Goal: Task Accomplishment & Management: Manage account settings

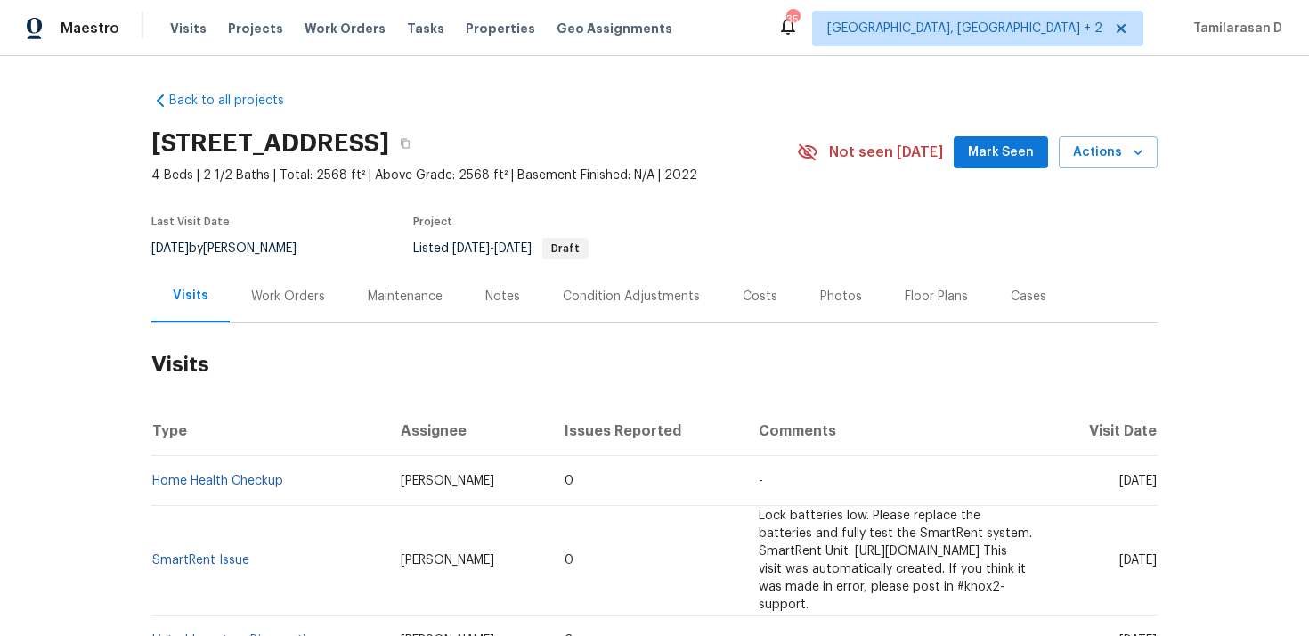
click at [271, 282] on div "Work Orders" at bounding box center [288, 296] width 117 height 53
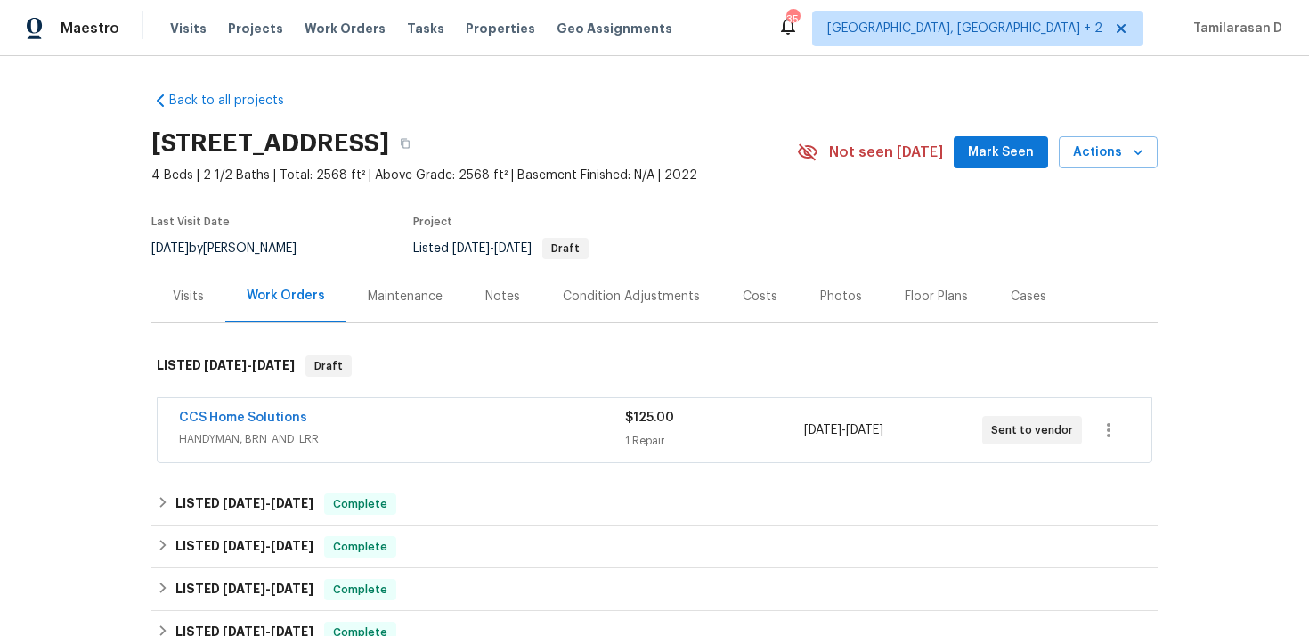
scroll to position [110, 0]
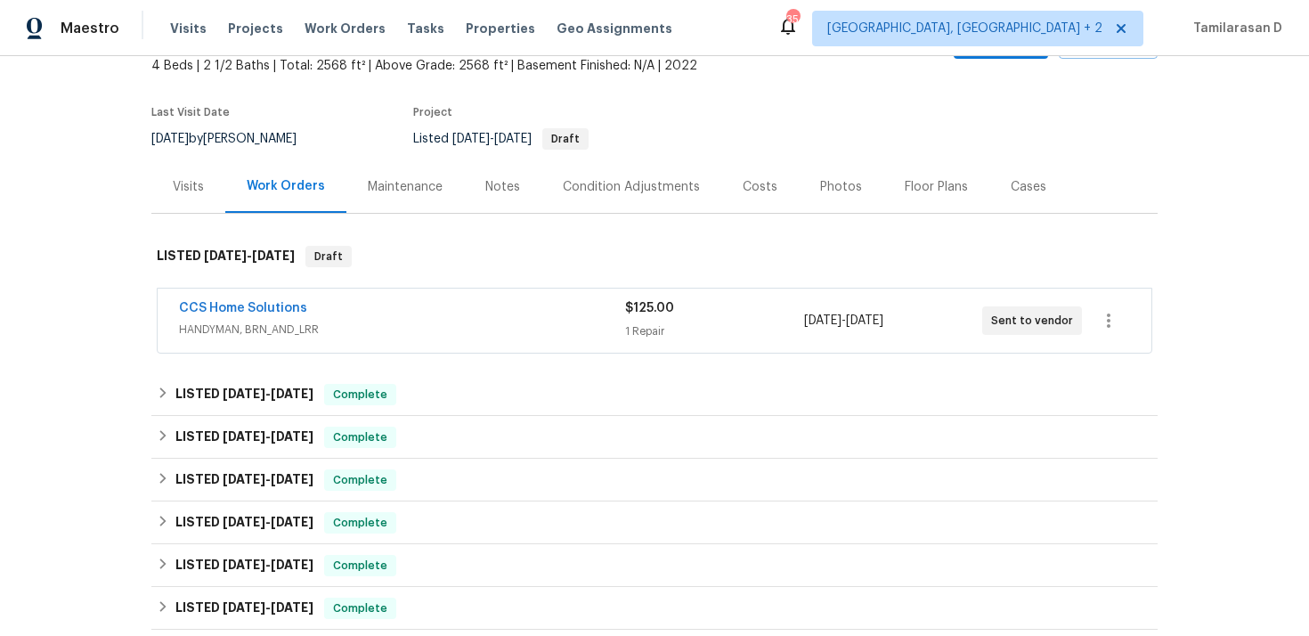
click at [366, 315] on div "CCS Home Solutions" at bounding box center [402, 309] width 446 height 21
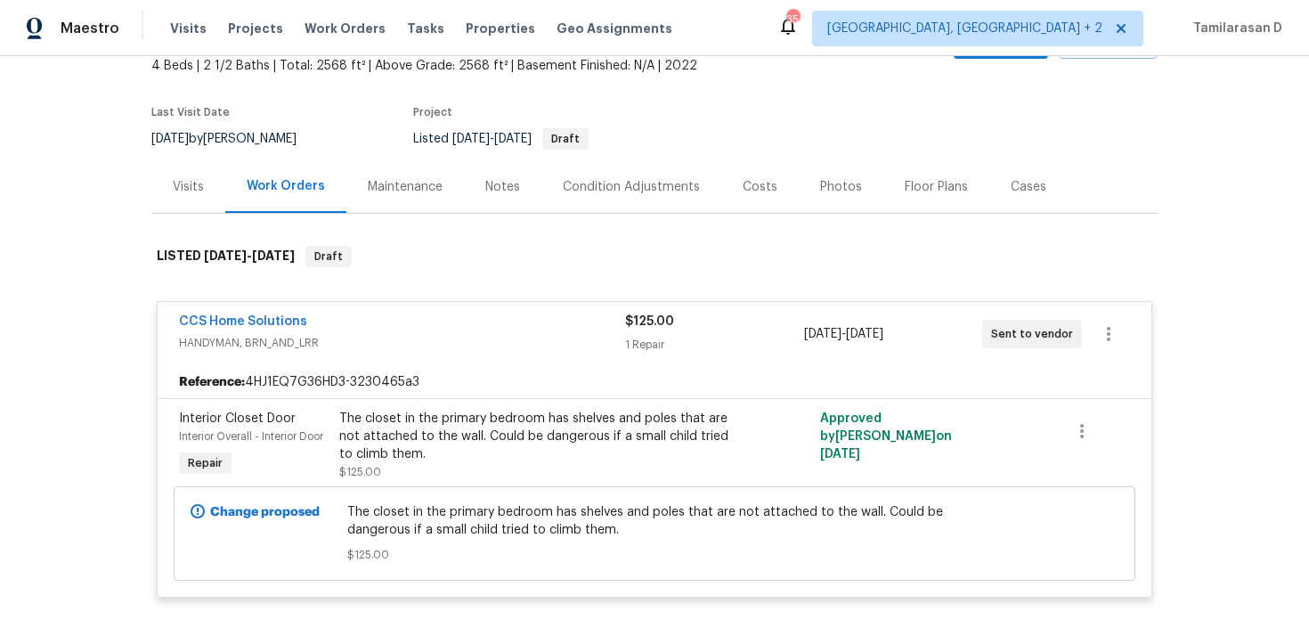
scroll to position [130, 0]
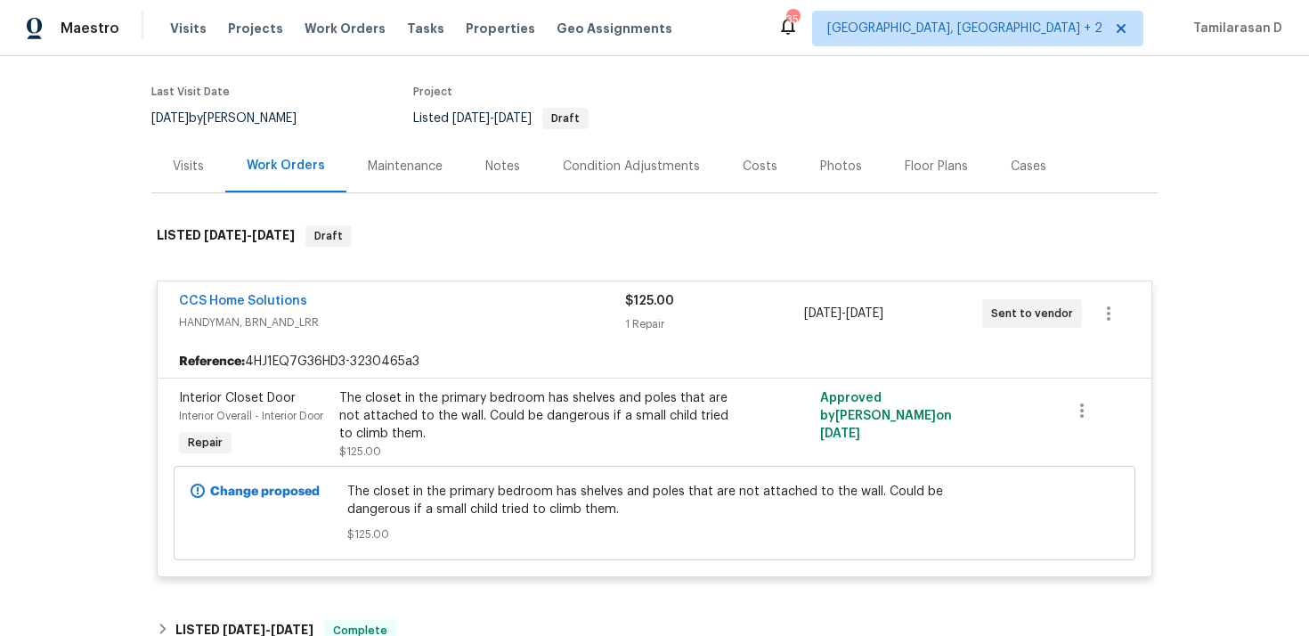
click at [382, 296] on div "CCS Home Solutions" at bounding box center [402, 302] width 446 height 21
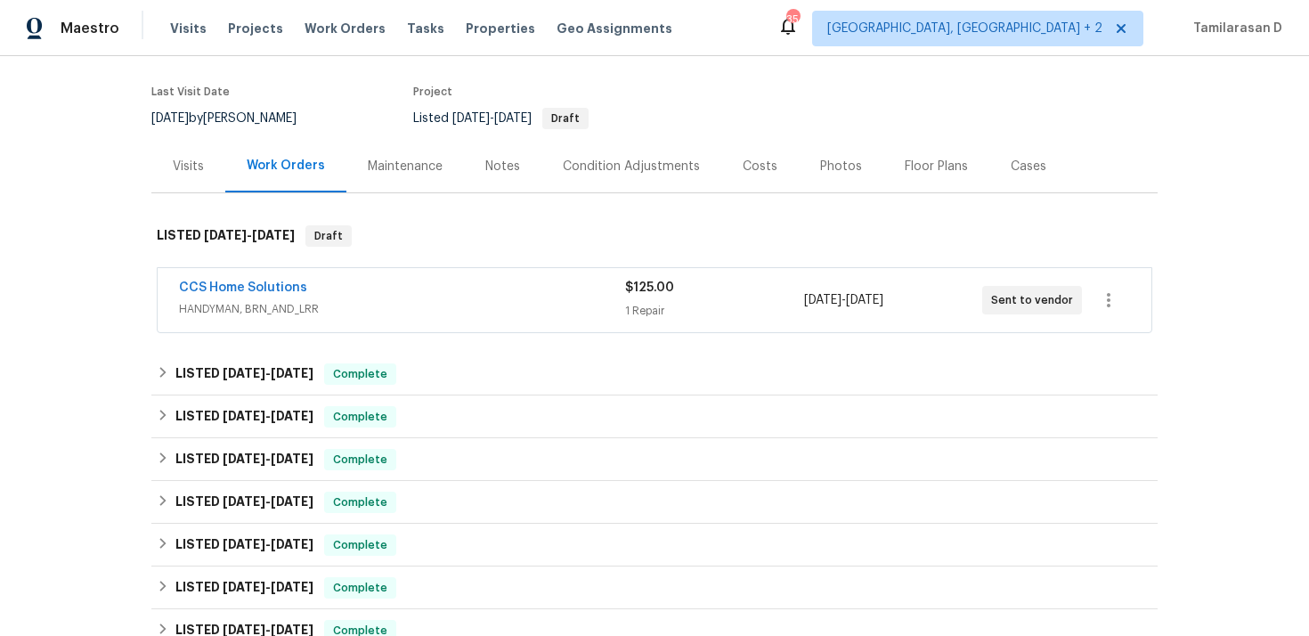
click at [333, 288] on div "CCS Home Solutions" at bounding box center [402, 289] width 446 height 21
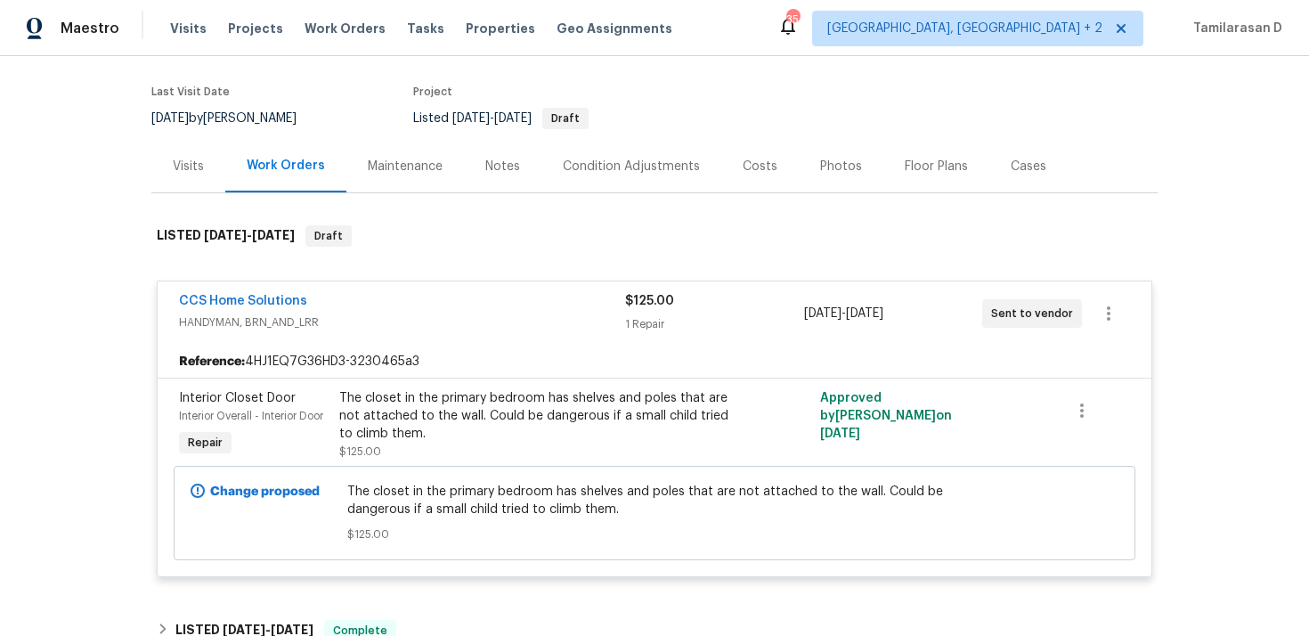
click at [358, 304] on div "CCS Home Solutions" at bounding box center [402, 302] width 446 height 21
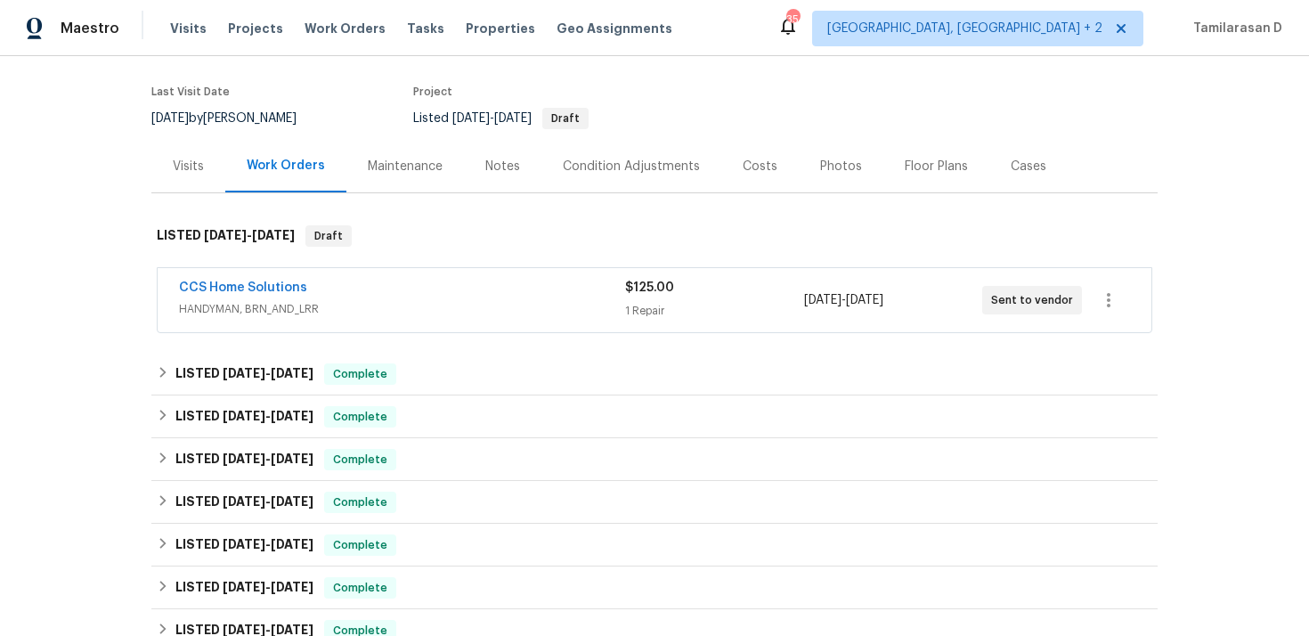
scroll to position [632, 0]
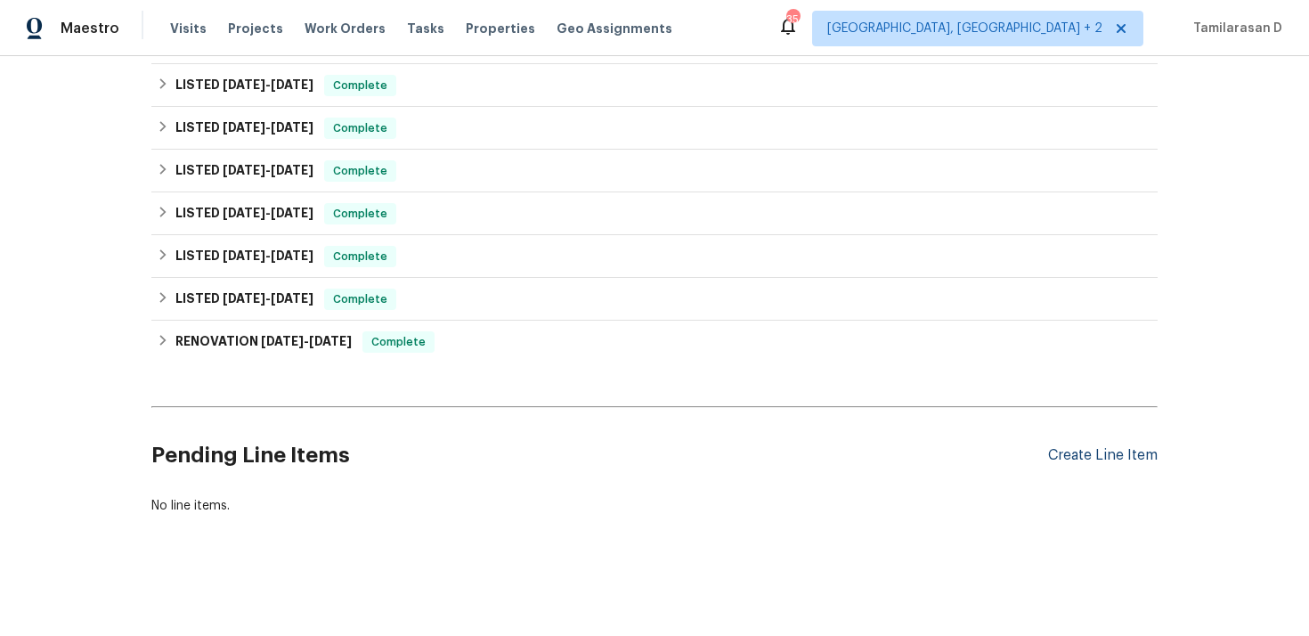
click at [1116, 454] on div "Create Line Item" at bounding box center [1103, 455] width 110 height 17
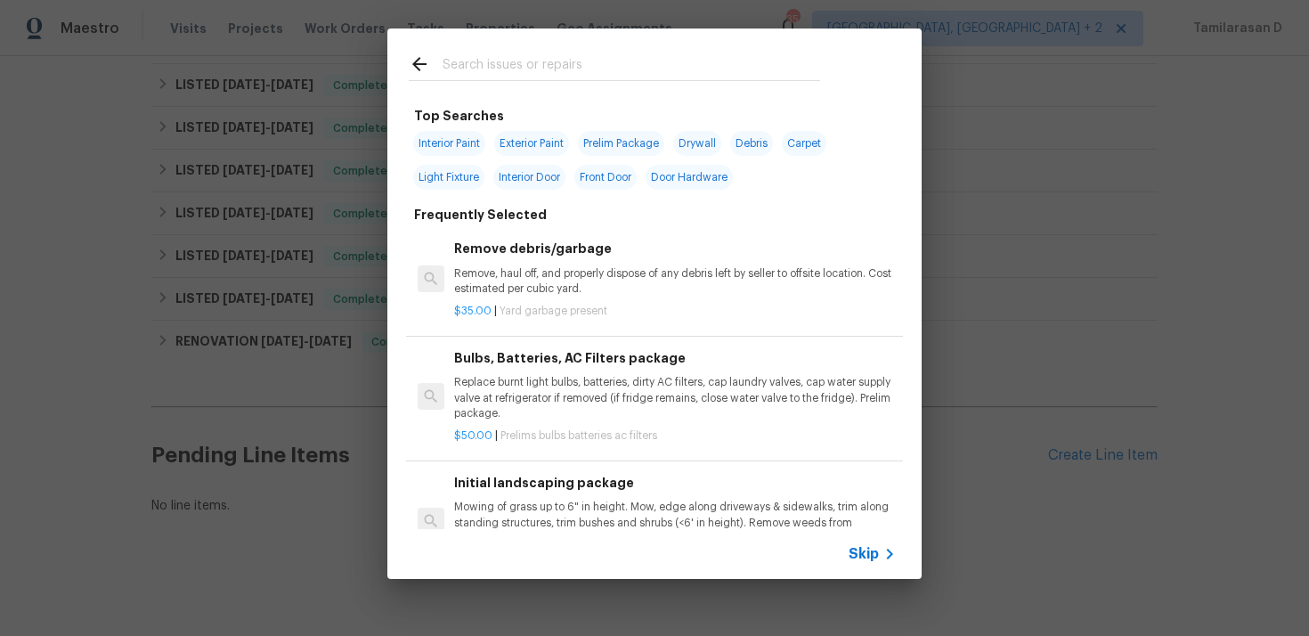
click at [865, 558] on span "Skip" at bounding box center [863, 554] width 30 height 18
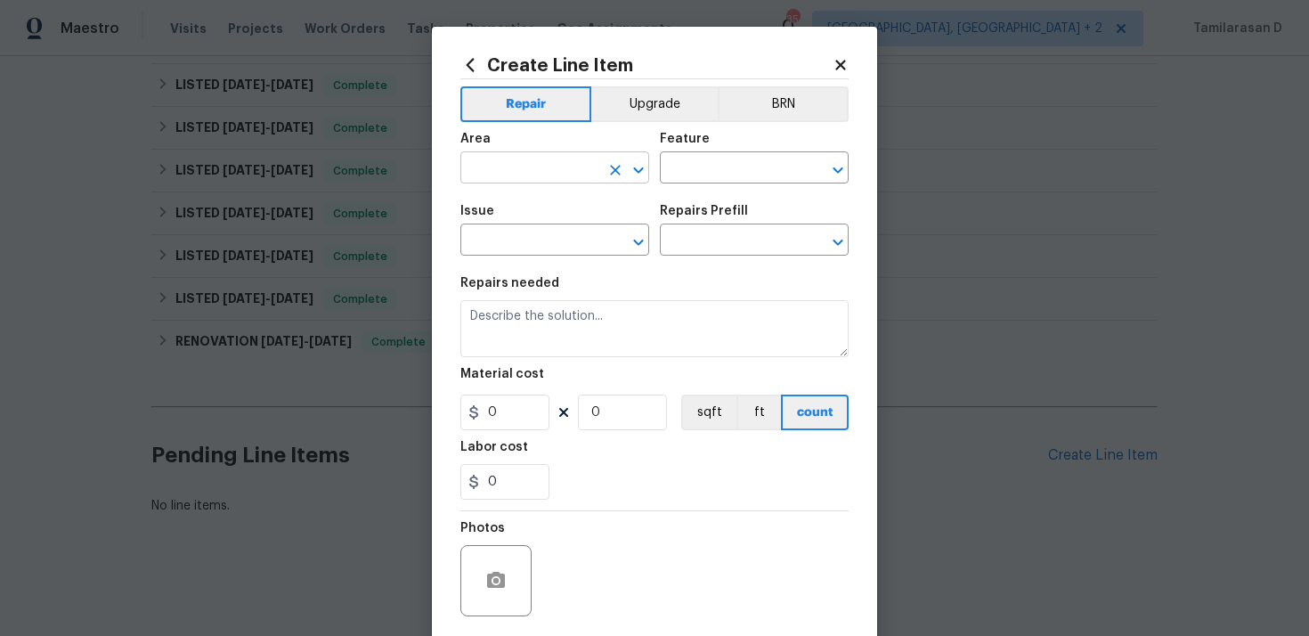
click at [572, 183] on input "text" at bounding box center [529, 170] width 139 height 28
click at [584, 253] on li "Interior Overall" at bounding box center [554, 238] width 189 height 29
type input "Interior Overall"
click at [690, 182] on input "text" at bounding box center [729, 170] width 139 height 28
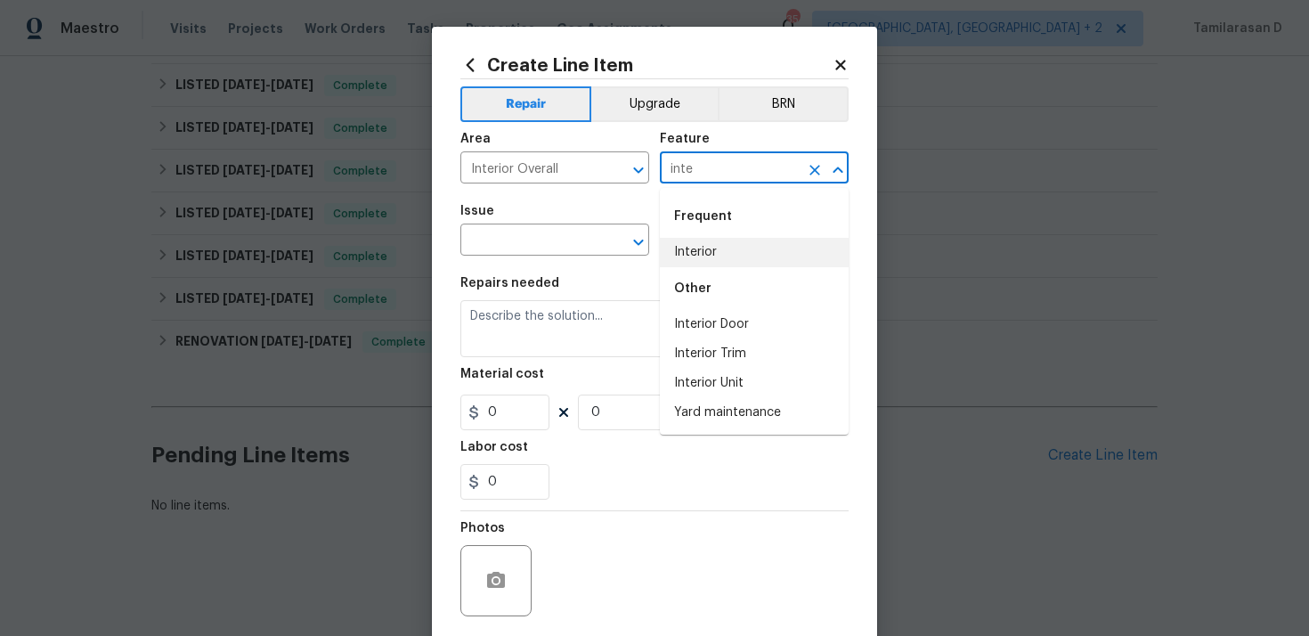
click at [713, 244] on li "Interior" at bounding box center [754, 252] width 189 height 29
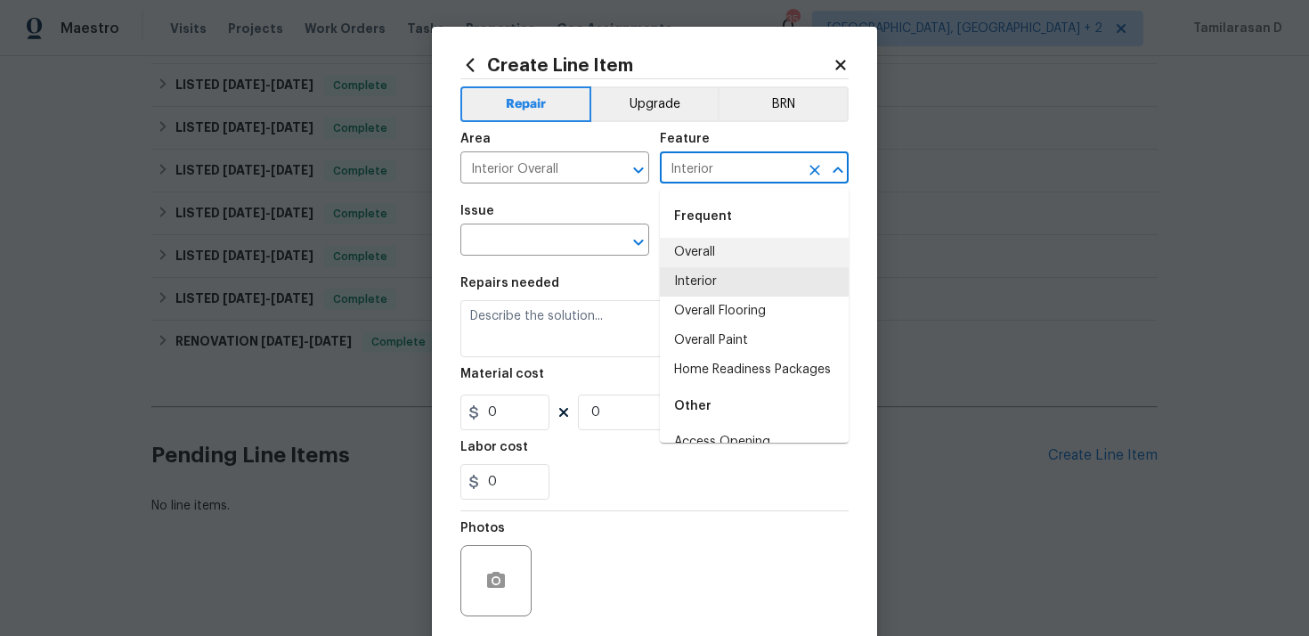
click at [715, 176] on input "Interior" at bounding box center [729, 170] width 139 height 28
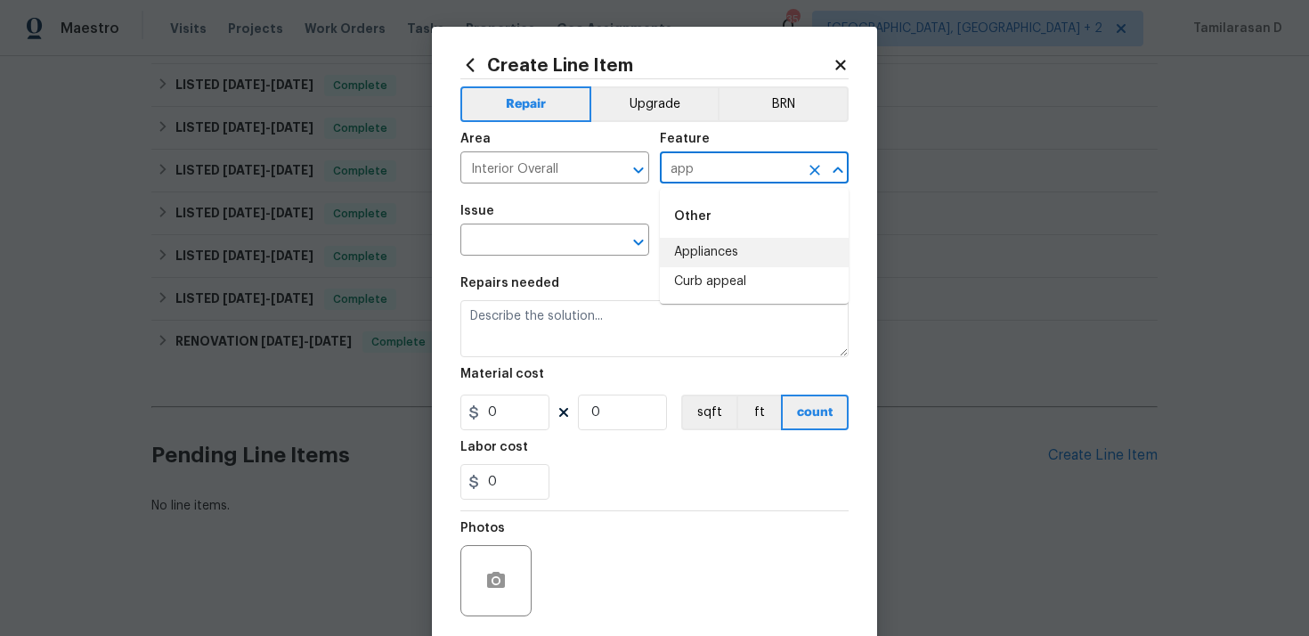
click at [725, 257] on li "Appliances" at bounding box center [754, 252] width 189 height 29
type input "Appliances"
click at [470, 234] on input "text" at bounding box center [529, 242] width 139 height 28
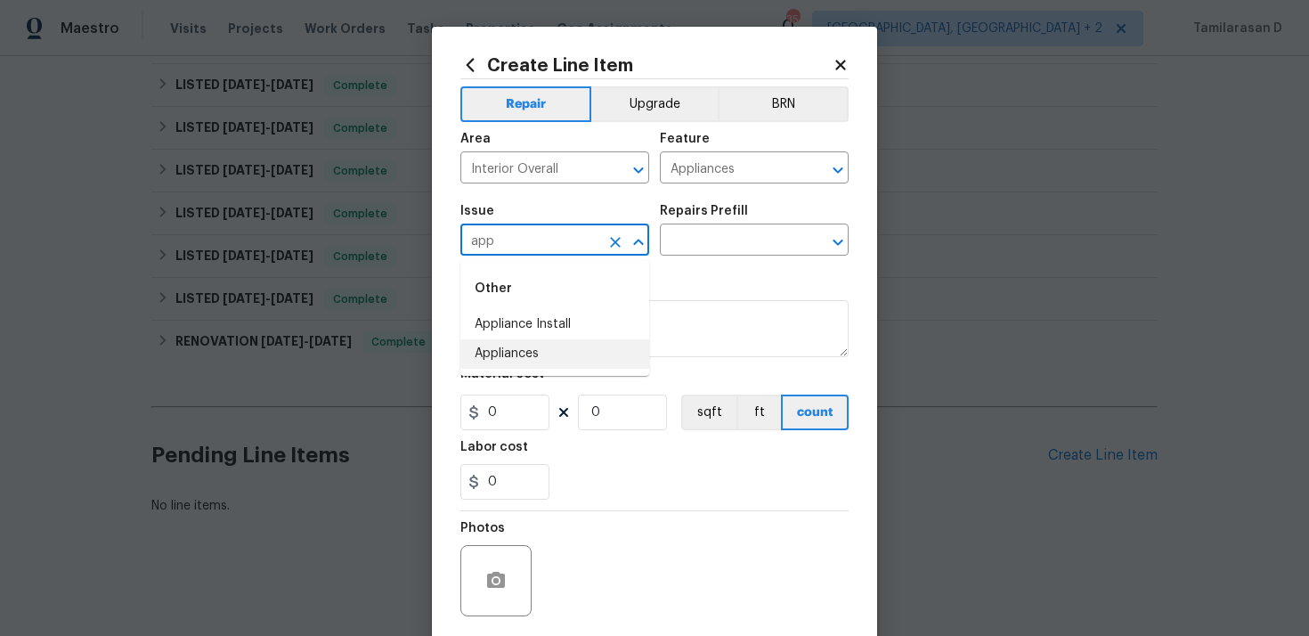
click at [505, 363] on li "Appliances" at bounding box center [554, 353] width 189 height 29
type input "Appliances"
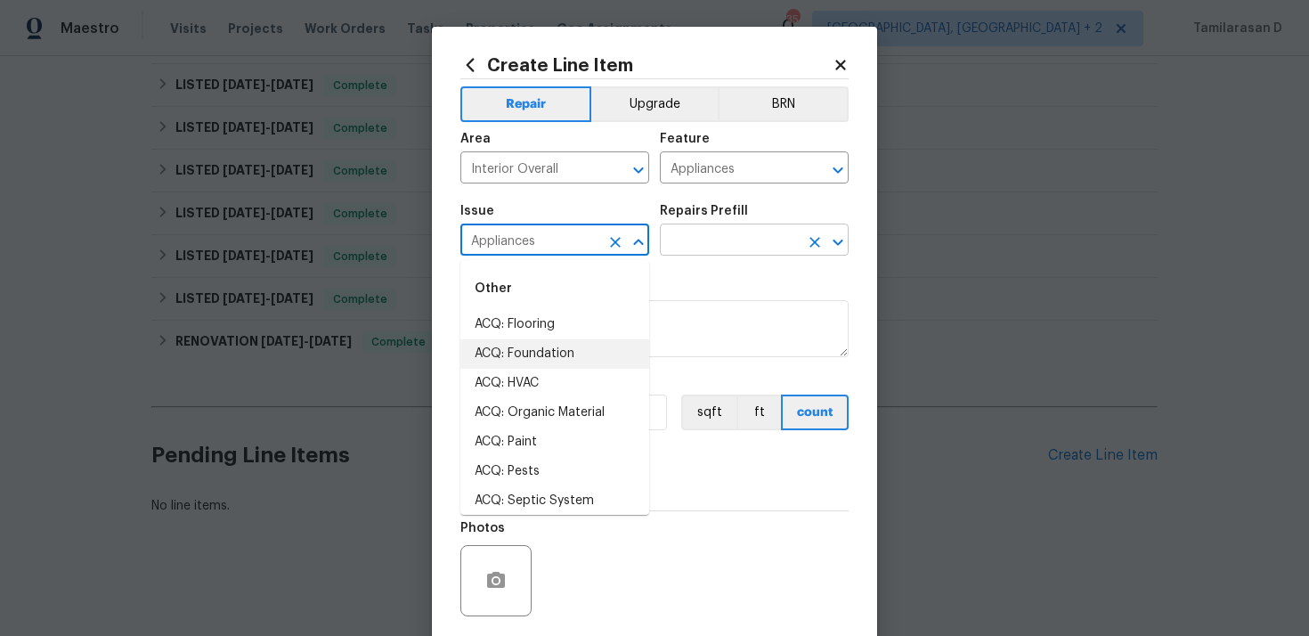
click at [724, 232] on input "text" at bounding box center [729, 242] width 139 height 28
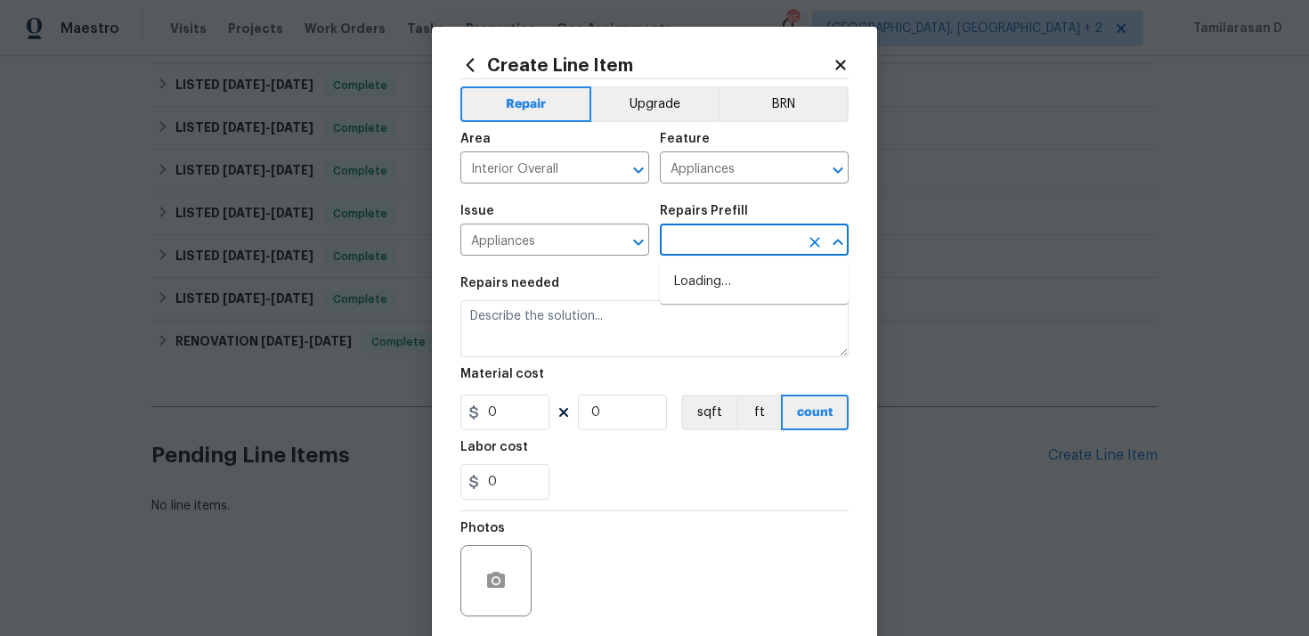
click at [691, 236] on input "text" at bounding box center [729, 242] width 139 height 28
click at [728, 238] on input "text" at bounding box center [729, 242] width 139 height 28
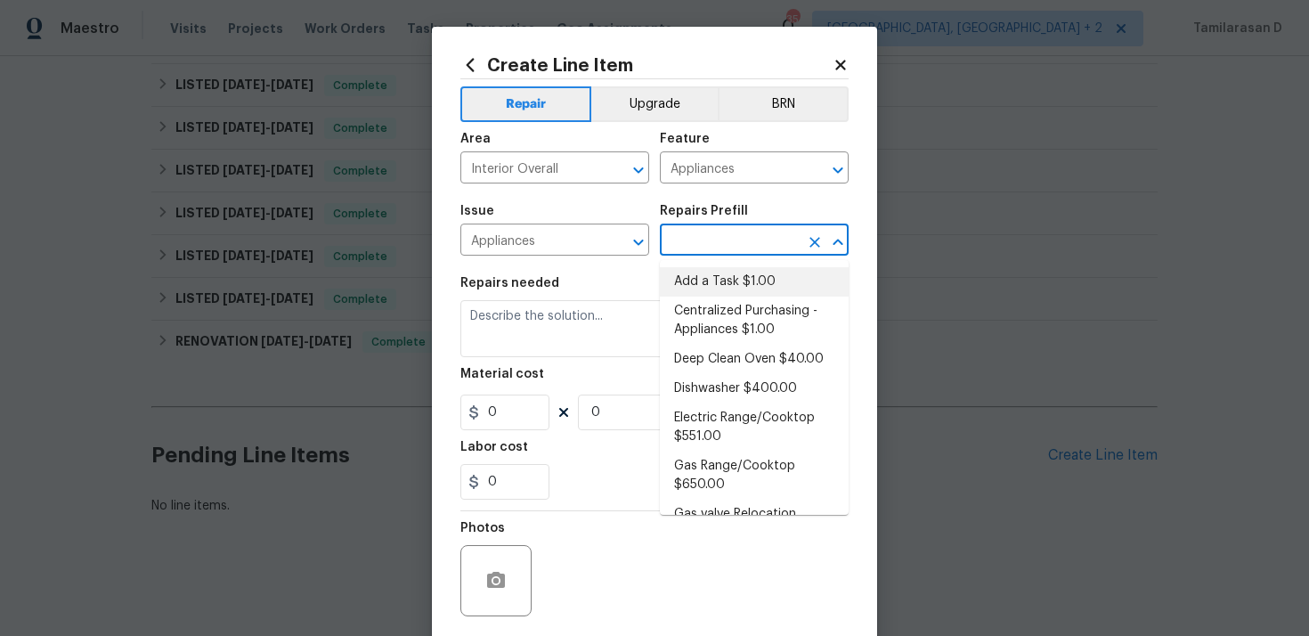
click at [699, 286] on li "Add a Task $1.00" at bounding box center [754, 281] width 189 height 29
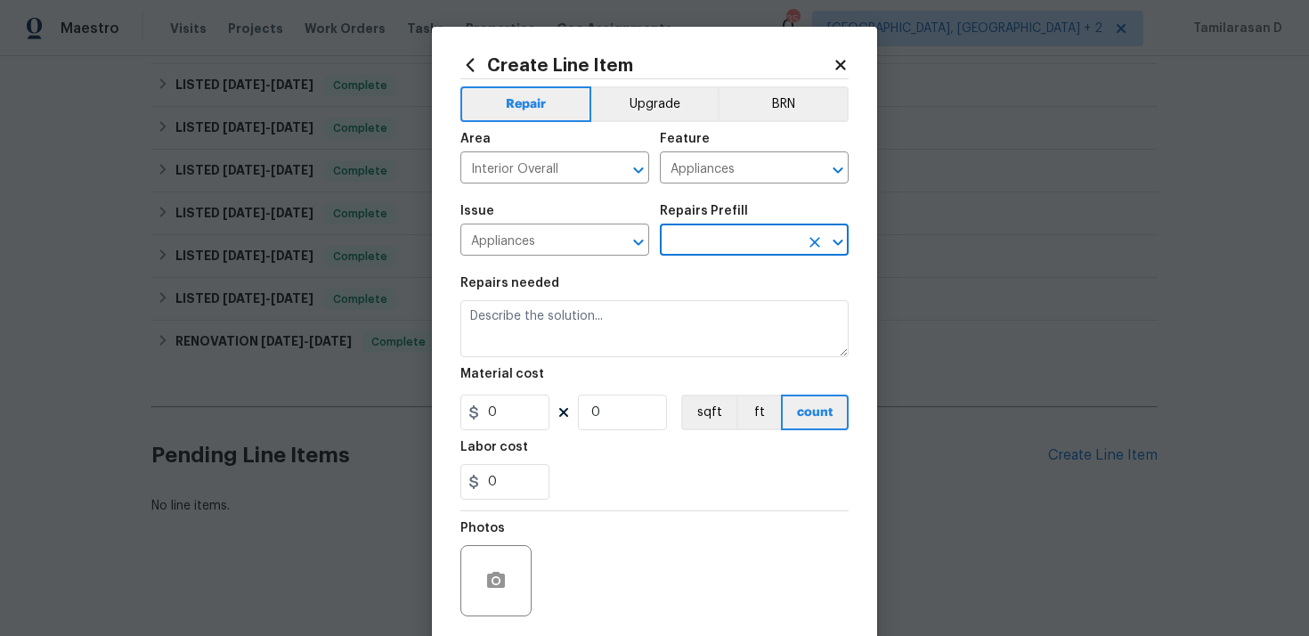
type input "Add a Task $1.00"
type textarea "HPM to detail"
type input "1"
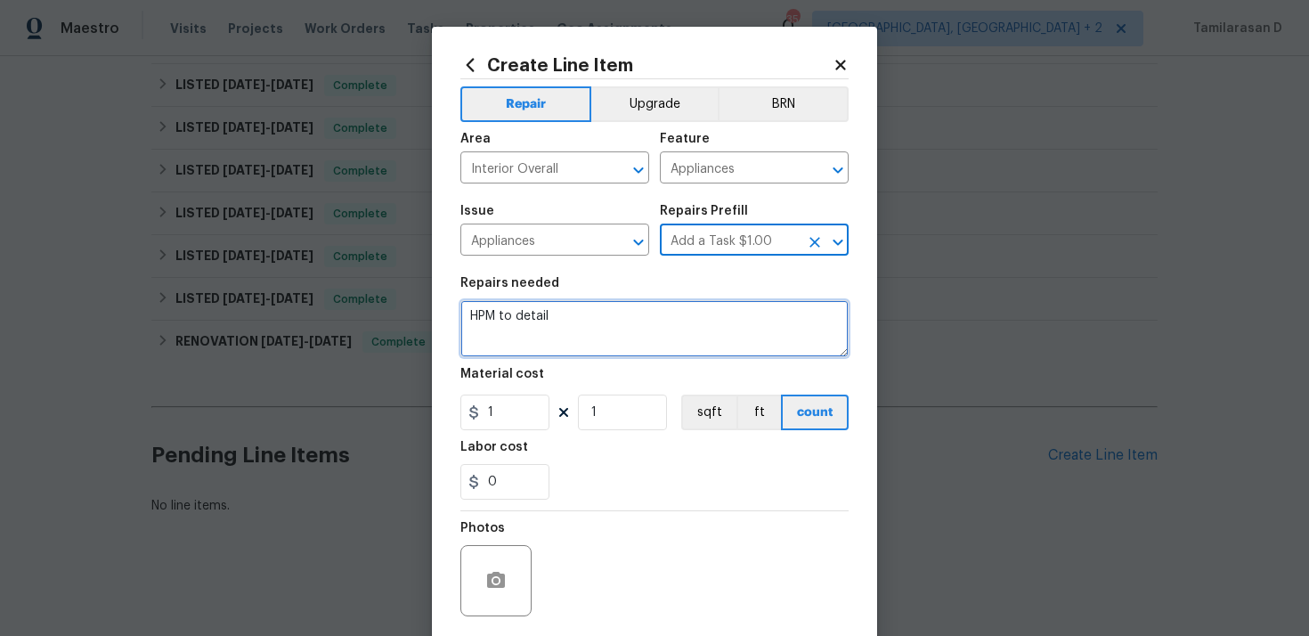
click at [494, 329] on textarea "HPM to detail" at bounding box center [654, 328] width 388 height 57
paste textarea "The oven is not anchored in the wall. The vent hood is not attached correctly"
type textarea "The oven is not anchored in the wall. The vent hood is not attached correctly"
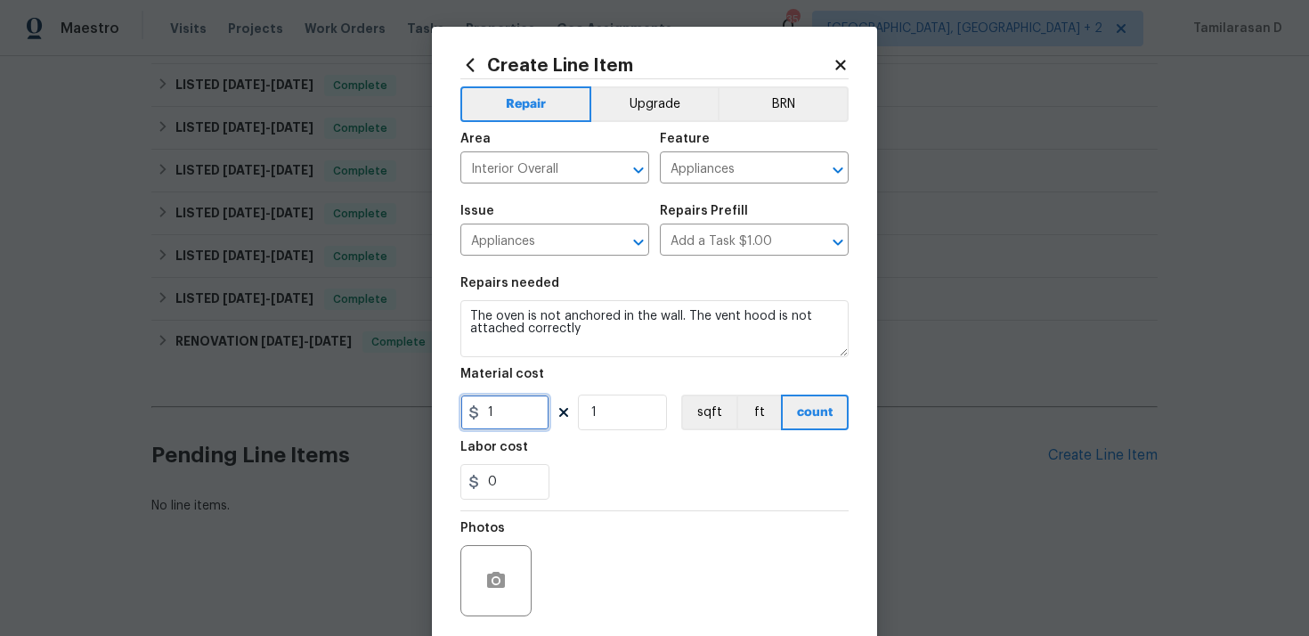
click at [504, 423] on input "1" at bounding box center [504, 412] width 89 height 36
type input "125"
click at [632, 560] on div "Photos" at bounding box center [654, 569] width 388 height 116
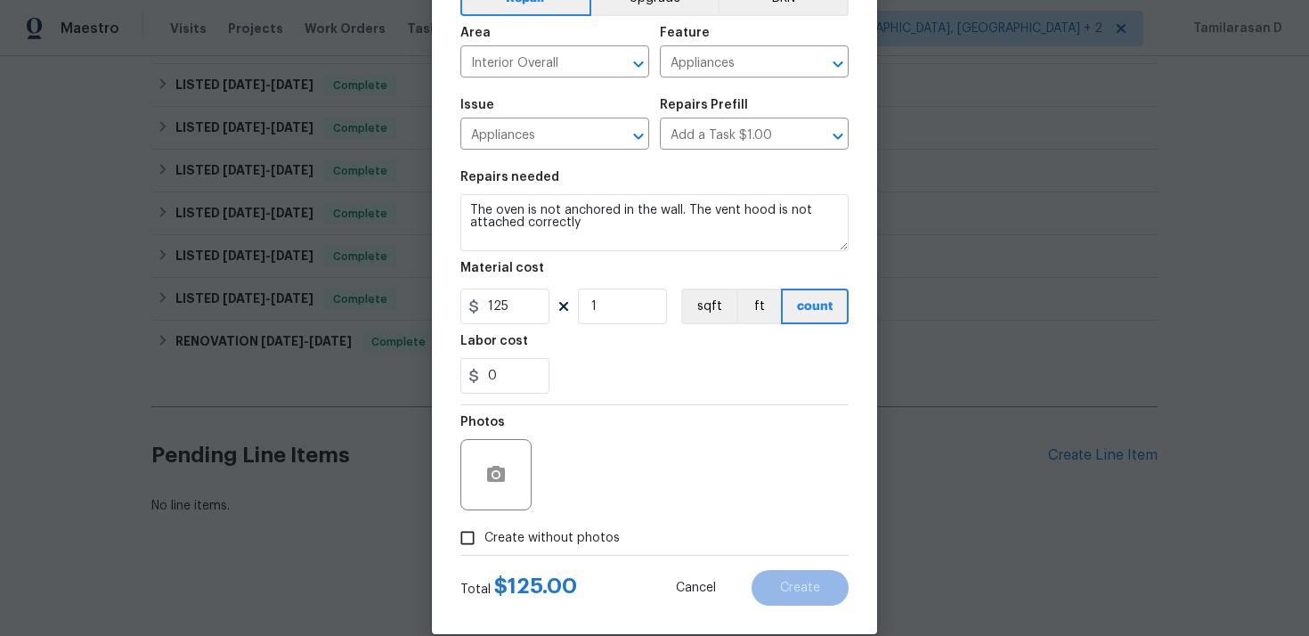
scroll to position [132, 0]
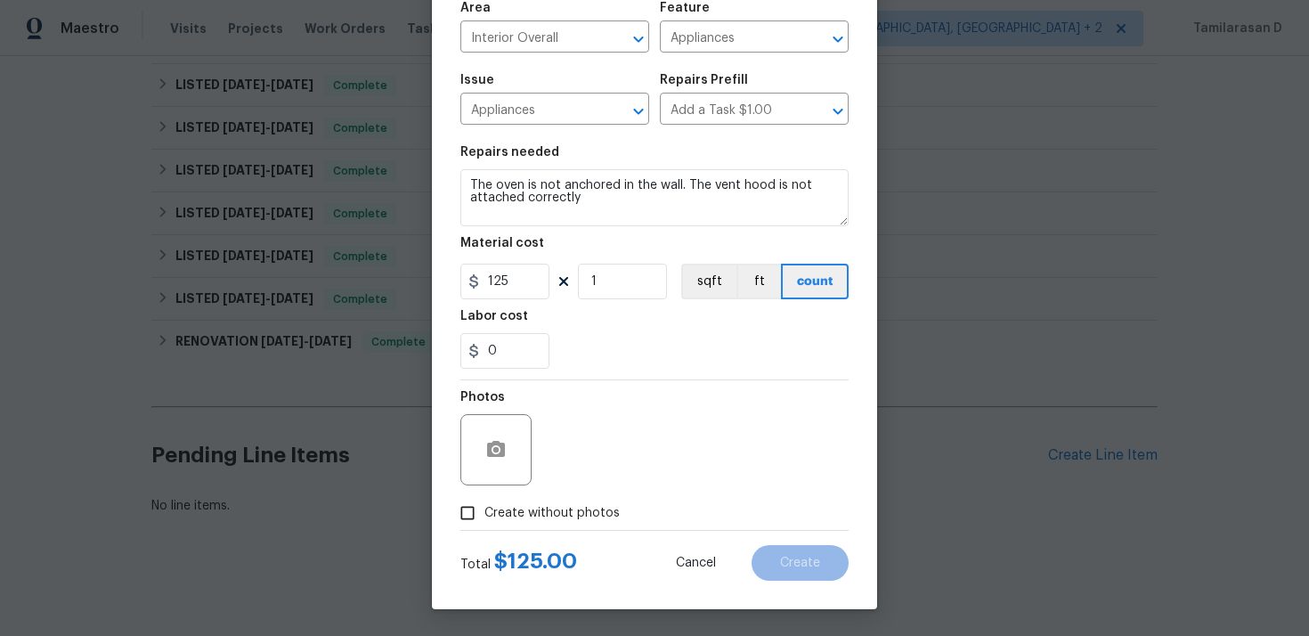
click at [459, 518] on input "Create without photos" at bounding box center [468, 513] width 34 height 34
checkbox input "true"
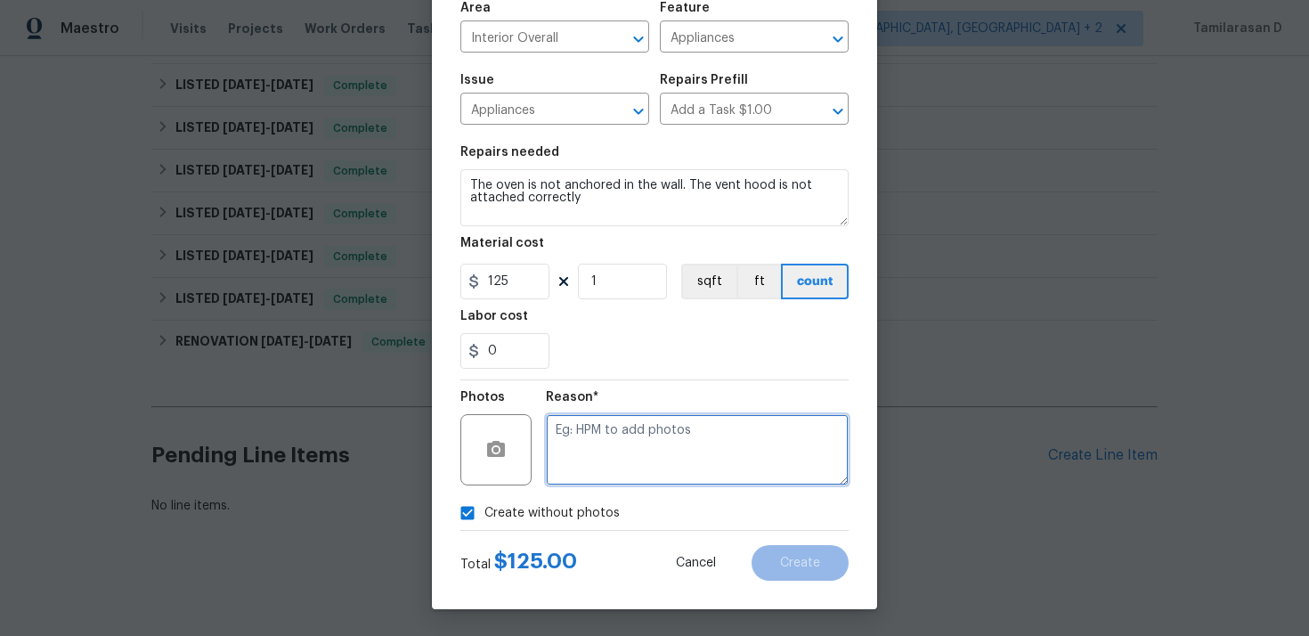
click at [614, 448] on textarea at bounding box center [697, 449] width 303 height 71
type textarea "N/A"
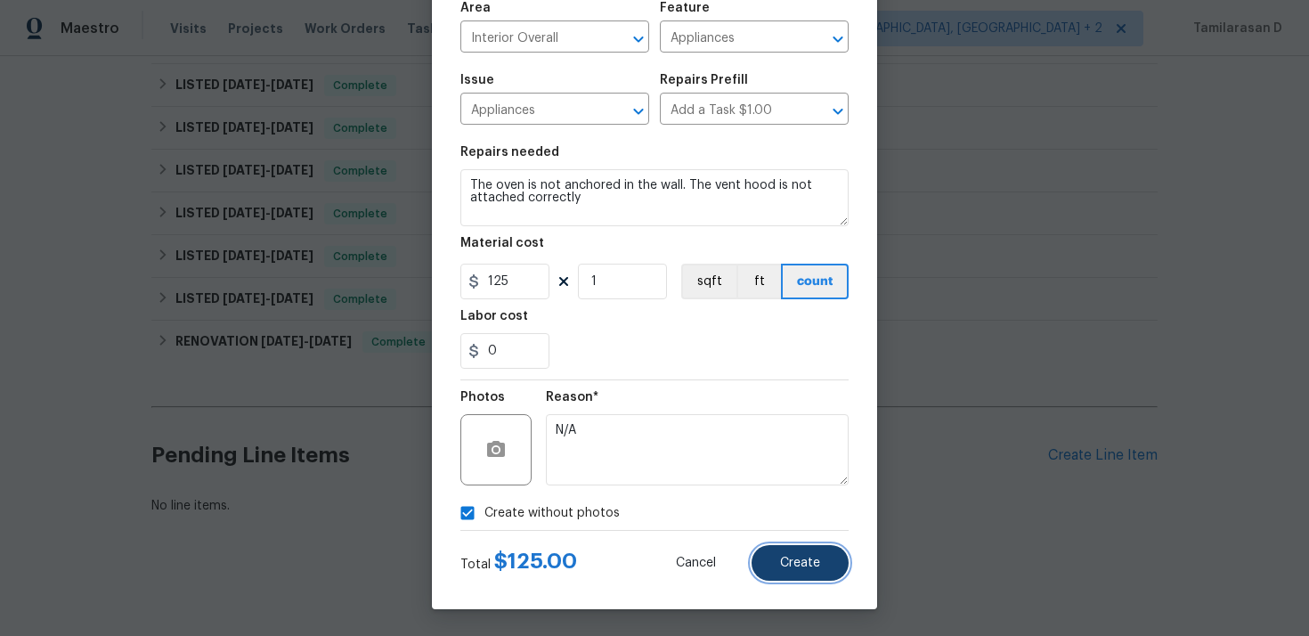
click at [815, 577] on button "Create" at bounding box center [799, 563] width 97 height 36
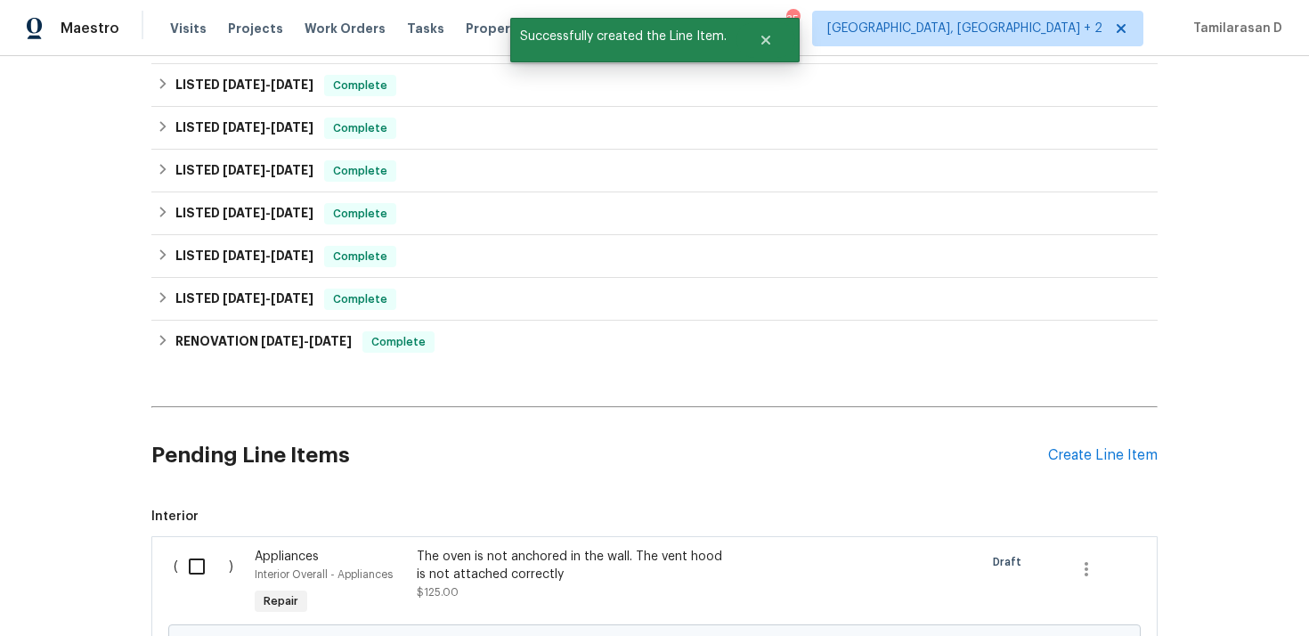
click at [190, 583] on input "checkbox" at bounding box center [203, 566] width 51 height 37
checkbox input "true"
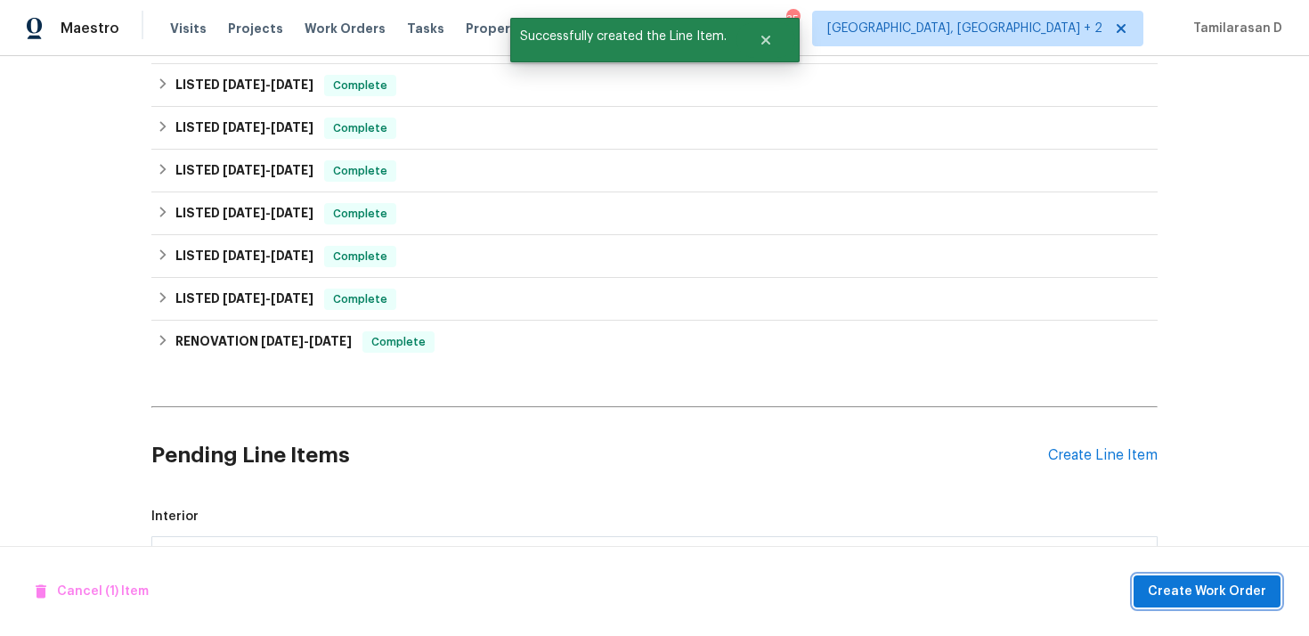
click at [1263, 581] on span "Create Work Order" at bounding box center [1207, 591] width 118 height 22
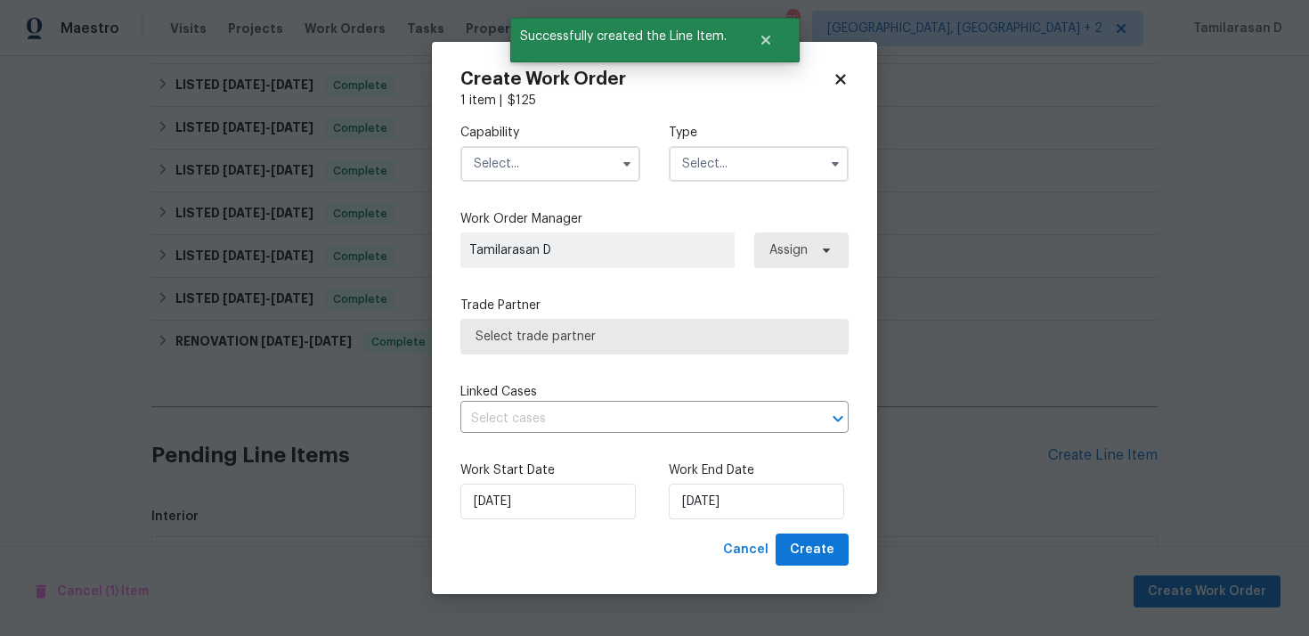
click at [760, 164] on input "text" at bounding box center [759, 164] width 180 height 36
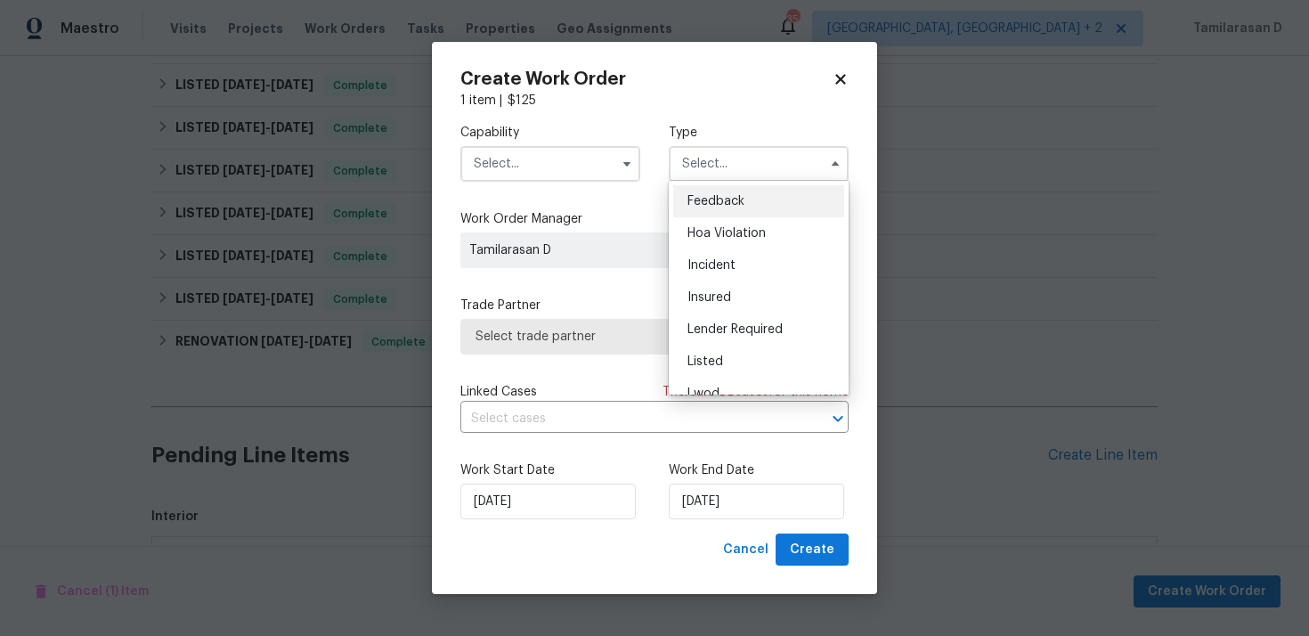
click at [703, 197] on span "Feedback" at bounding box center [715, 201] width 57 height 12
type input "Feedback"
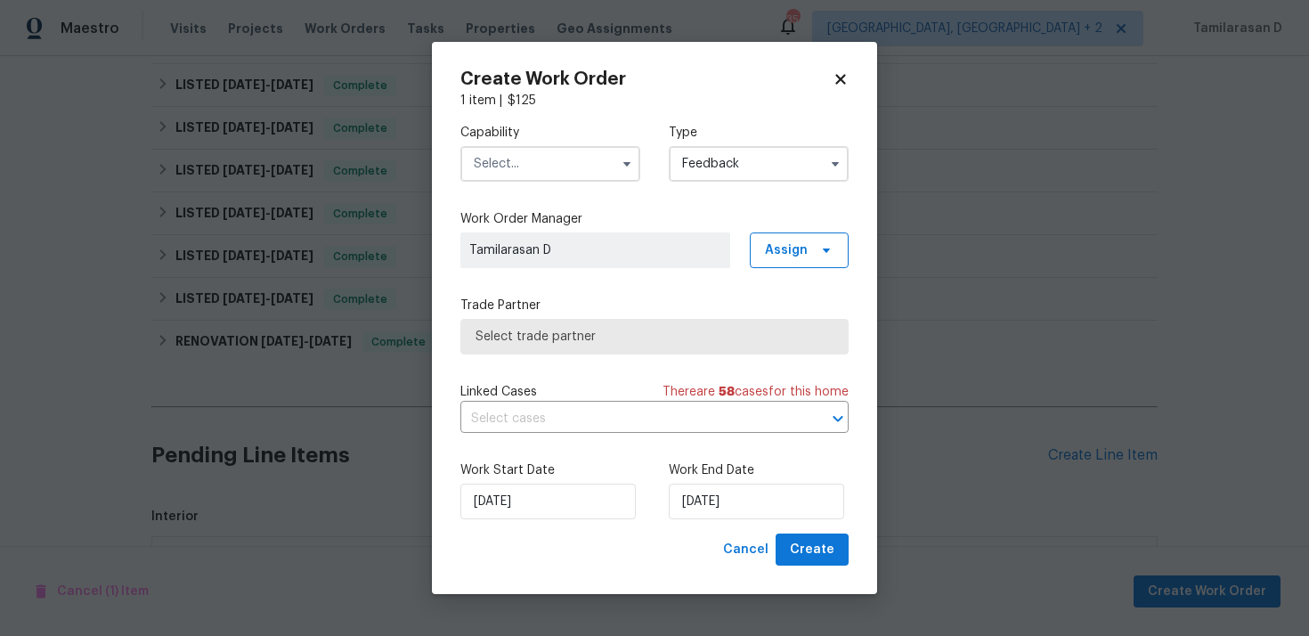
click at [556, 174] on input "text" at bounding box center [550, 164] width 180 height 36
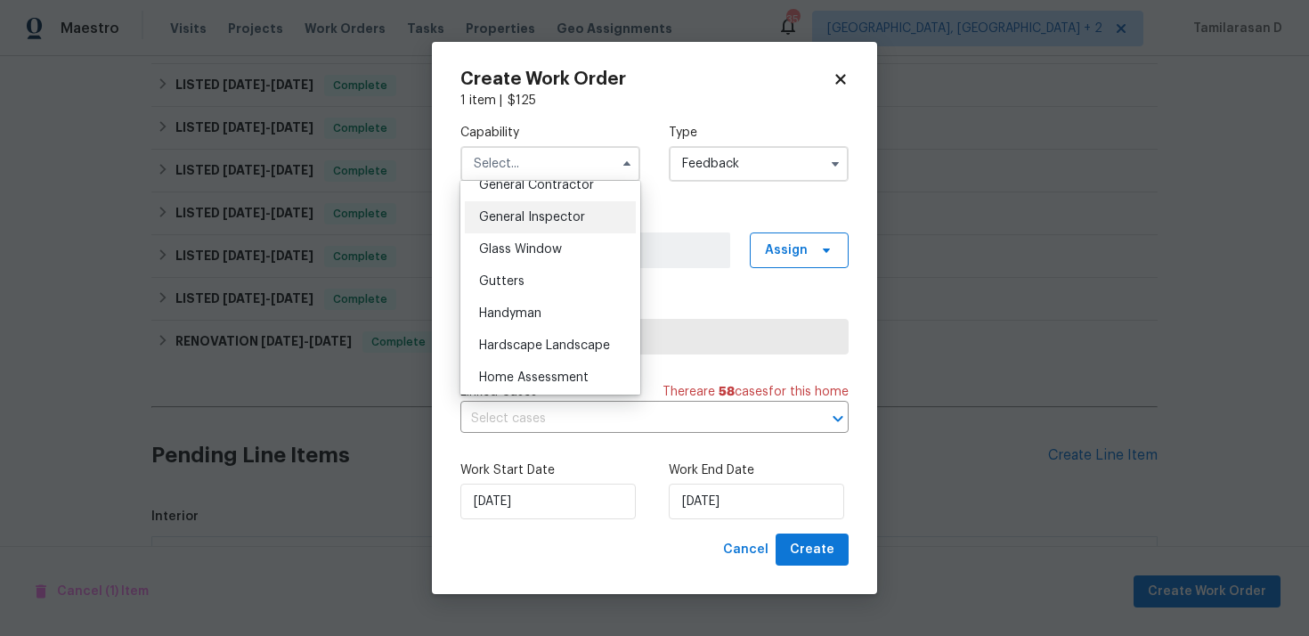
scroll to position [813, 0]
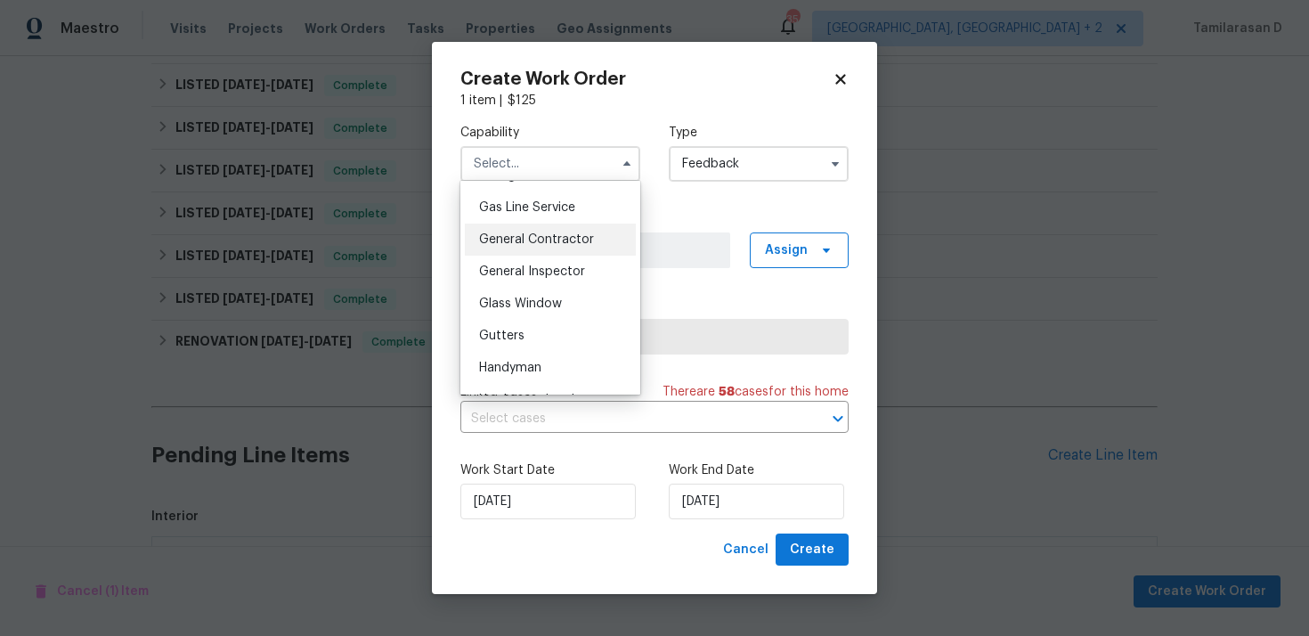
click at [516, 238] on span "General Contractor" at bounding box center [536, 239] width 115 height 12
type input "General Contractor"
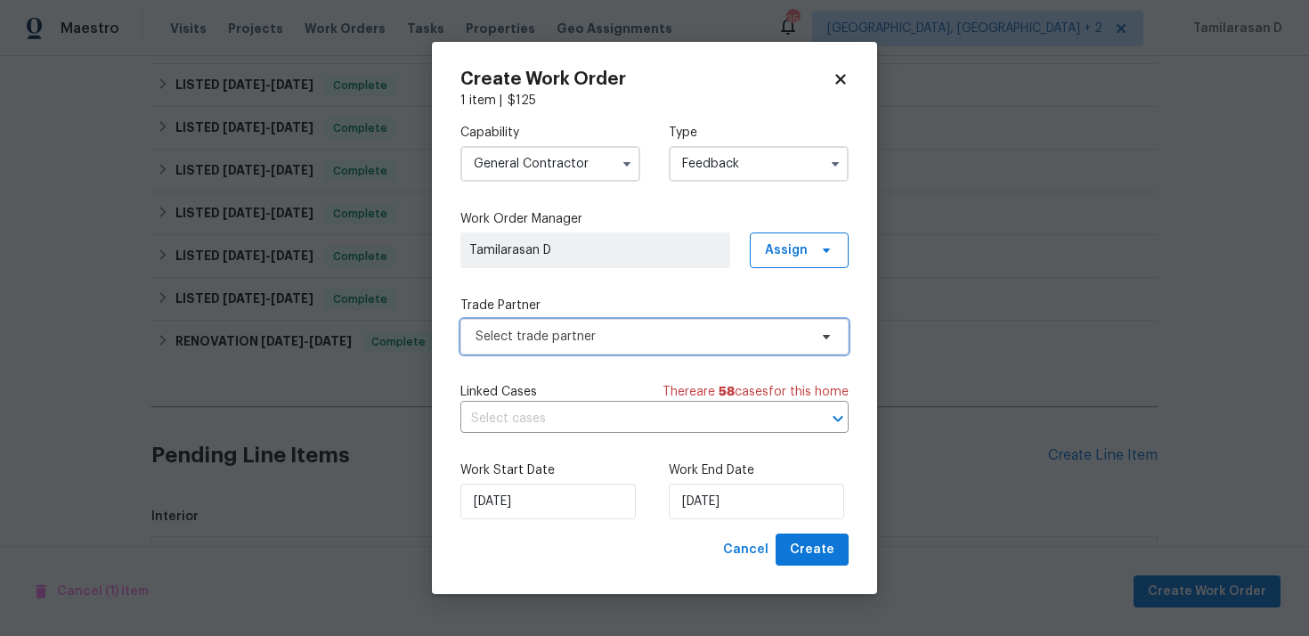
click at [575, 340] on span "Select trade partner" at bounding box center [641, 337] width 332 height 18
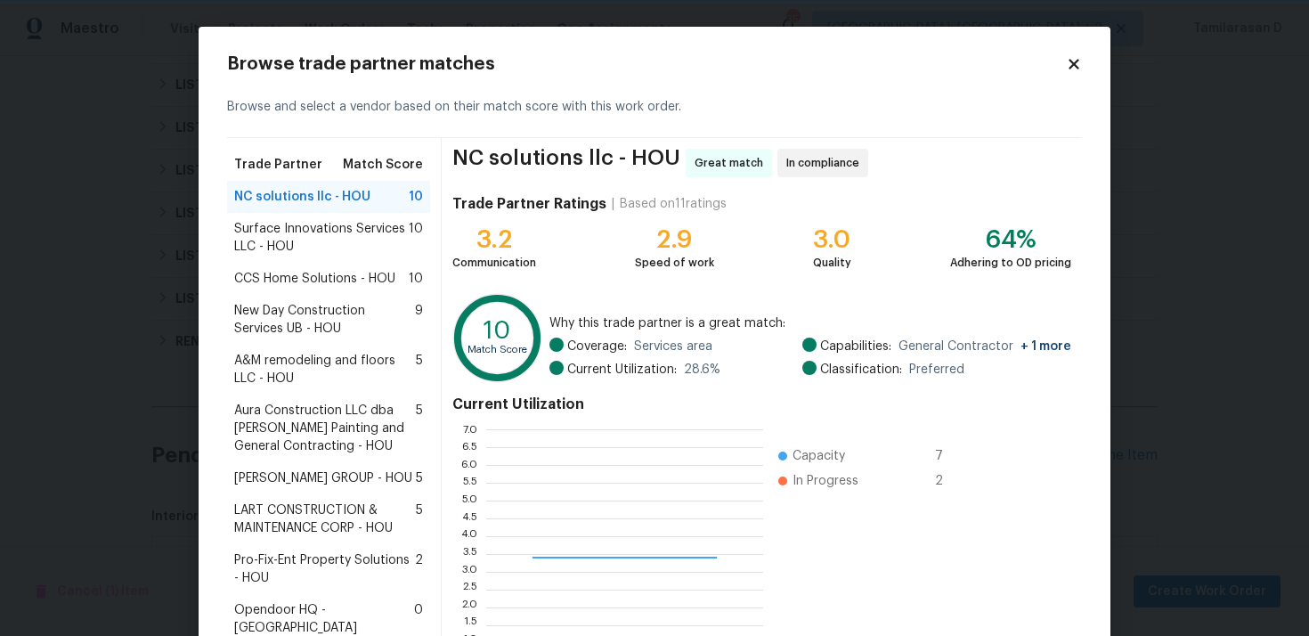
scroll to position [249, 277]
click at [323, 236] on span "Surface Innovations Services LLC - HOU" at bounding box center [321, 238] width 175 height 36
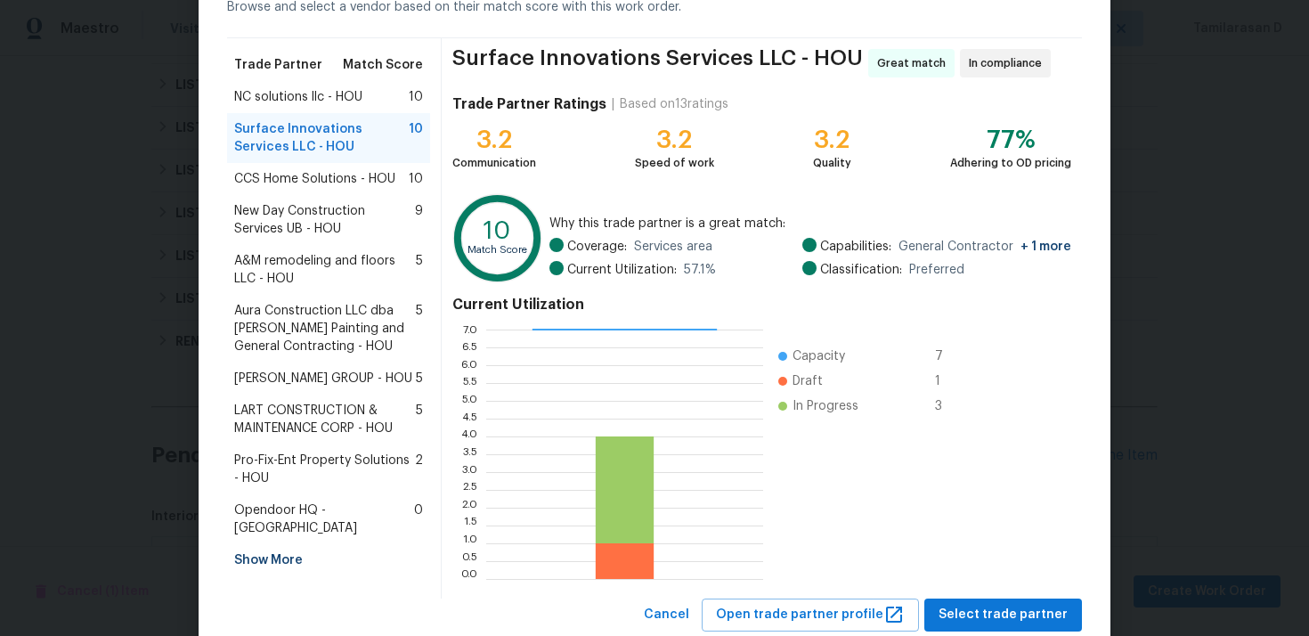
scroll to position [98, 0]
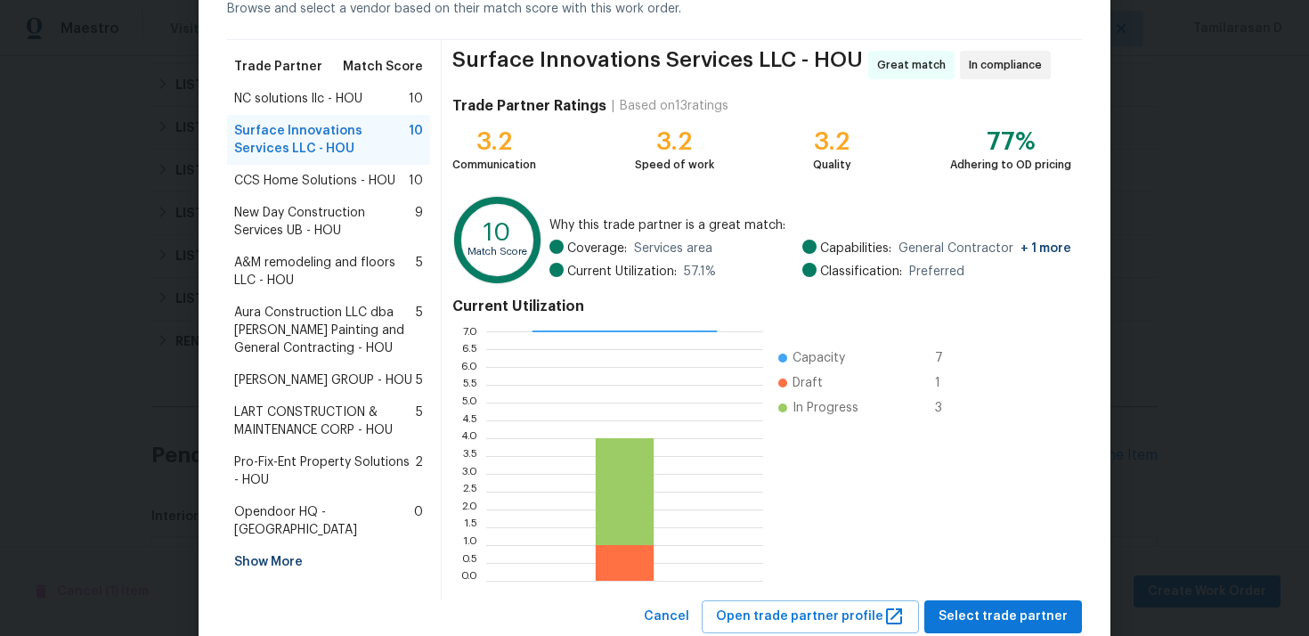
click at [283, 103] on span "NC solutions llc - HOU" at bounding box center [298, 99] width 128 height 18
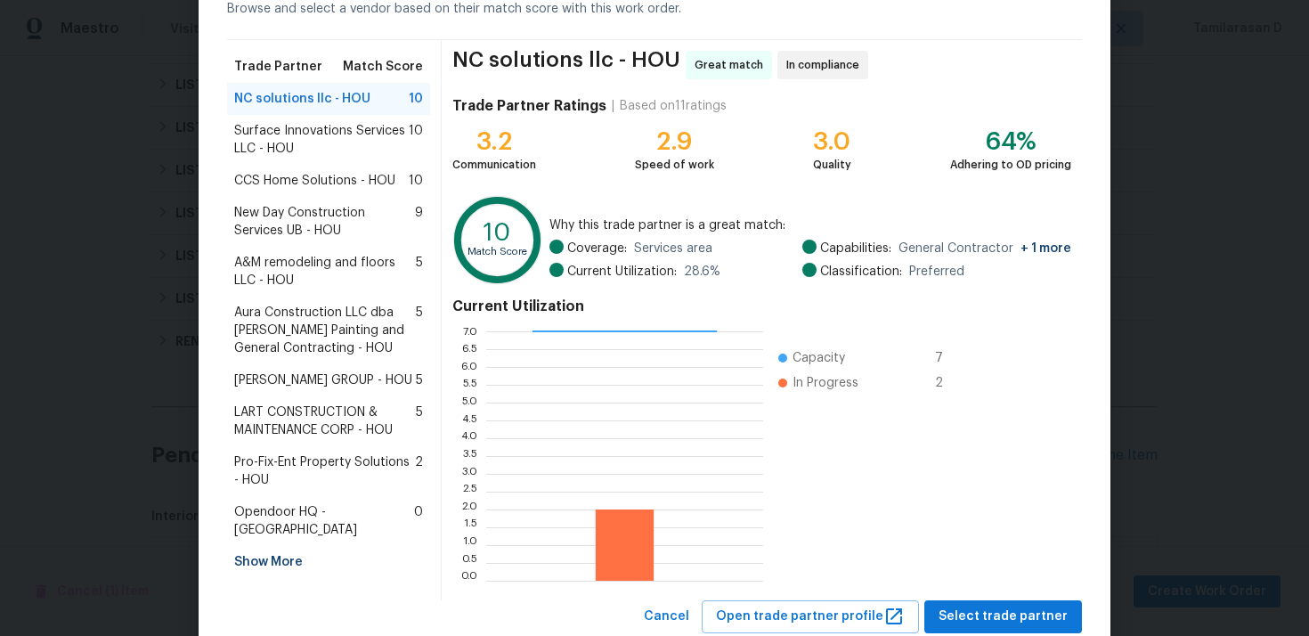
scroll to position [103, 0]
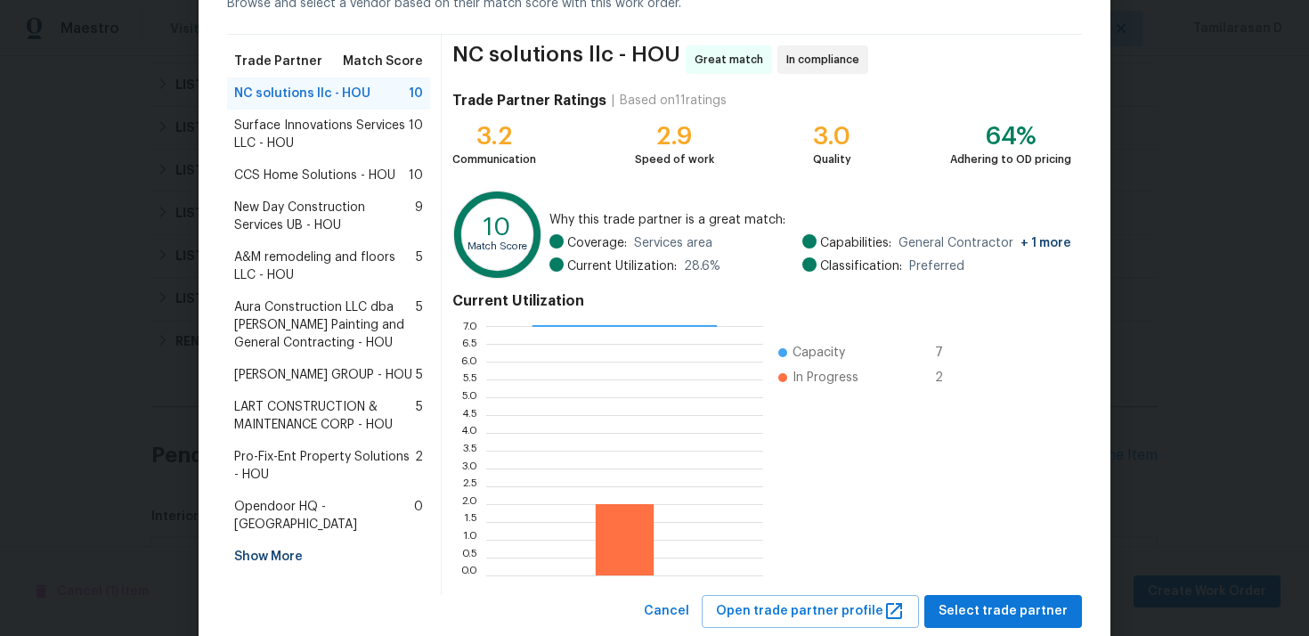
click at [279, 141] on span "Surface Innovations Services LLC - HOU" at bounding box center [321, 135] width 175 height 36
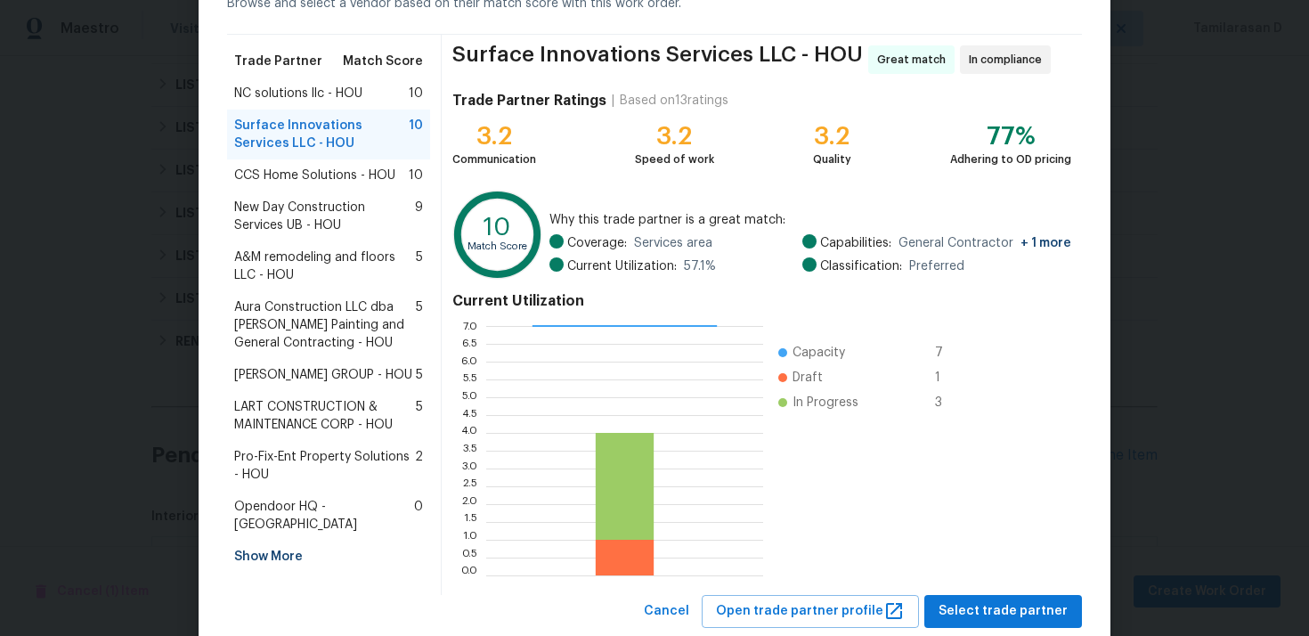
click at [326, 194] on div "New Day Construction Services UB - HOU 9" at bounding box center [328, 216] width 203 height 50
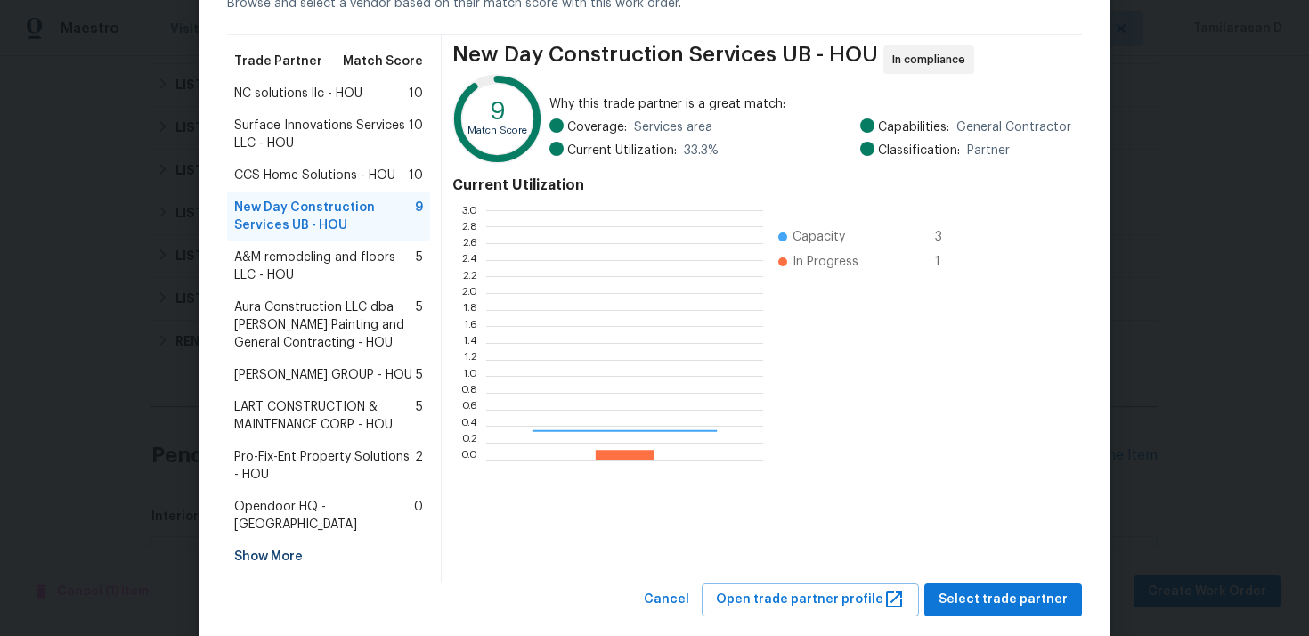
scroll to position [249, 277]
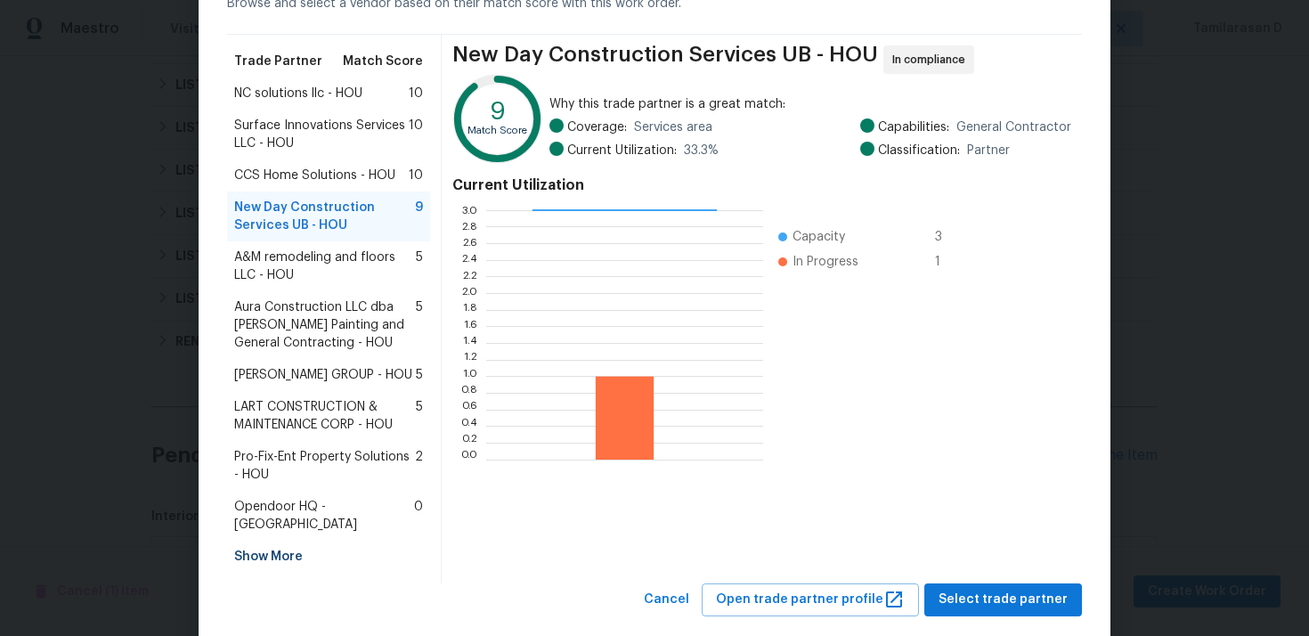
click at [297, 160] on div "CCS Home Solutions - HOU 10" at bounding box center [328, 175] width 203 height 32
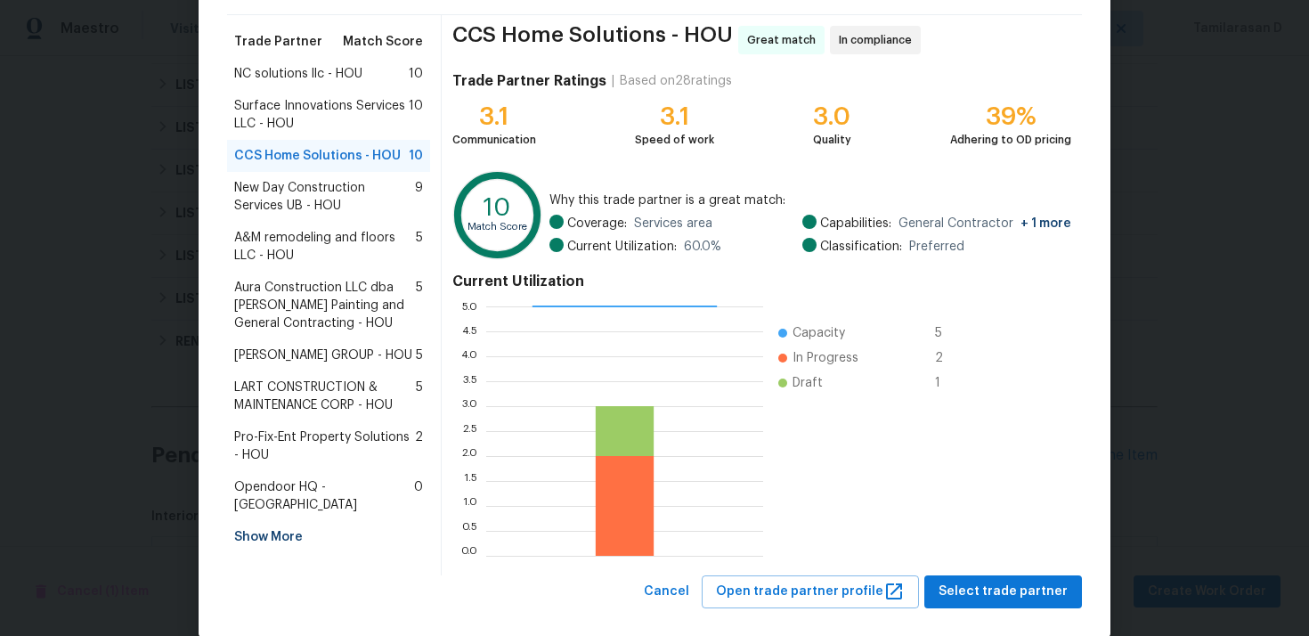
scroll to position [150, 0]
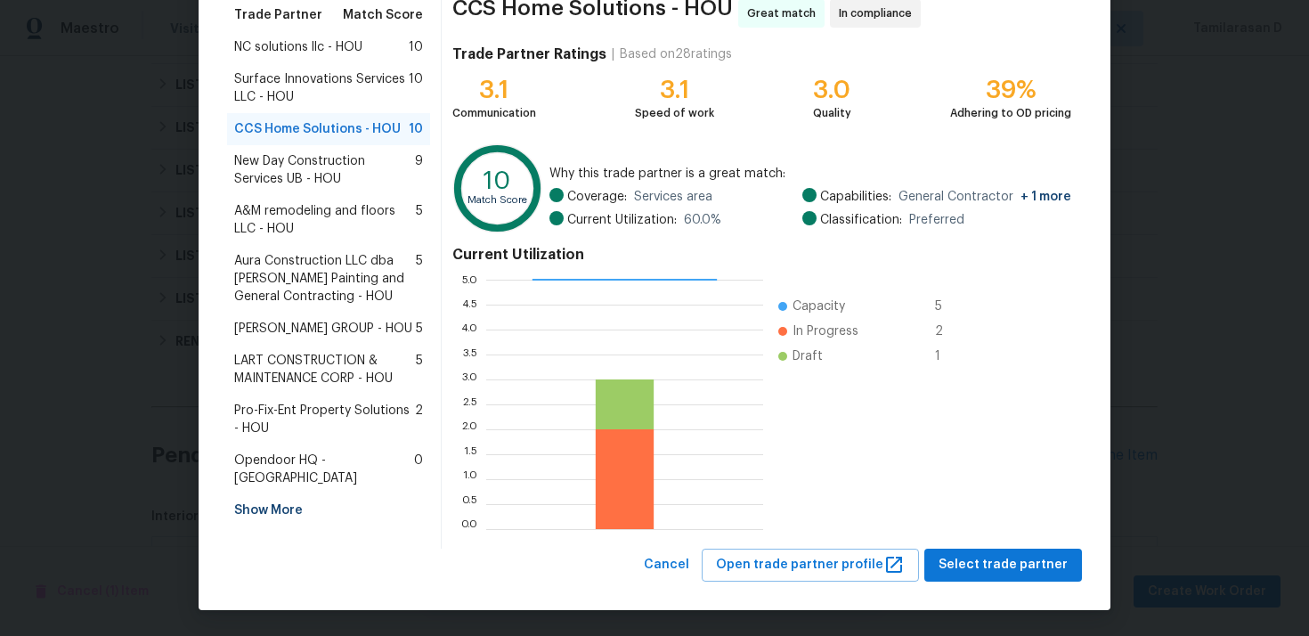
click at [292, 92] on span "Surface Innovations Services LLC - HOU" at bounding box center [321, 88] width 175 height 36
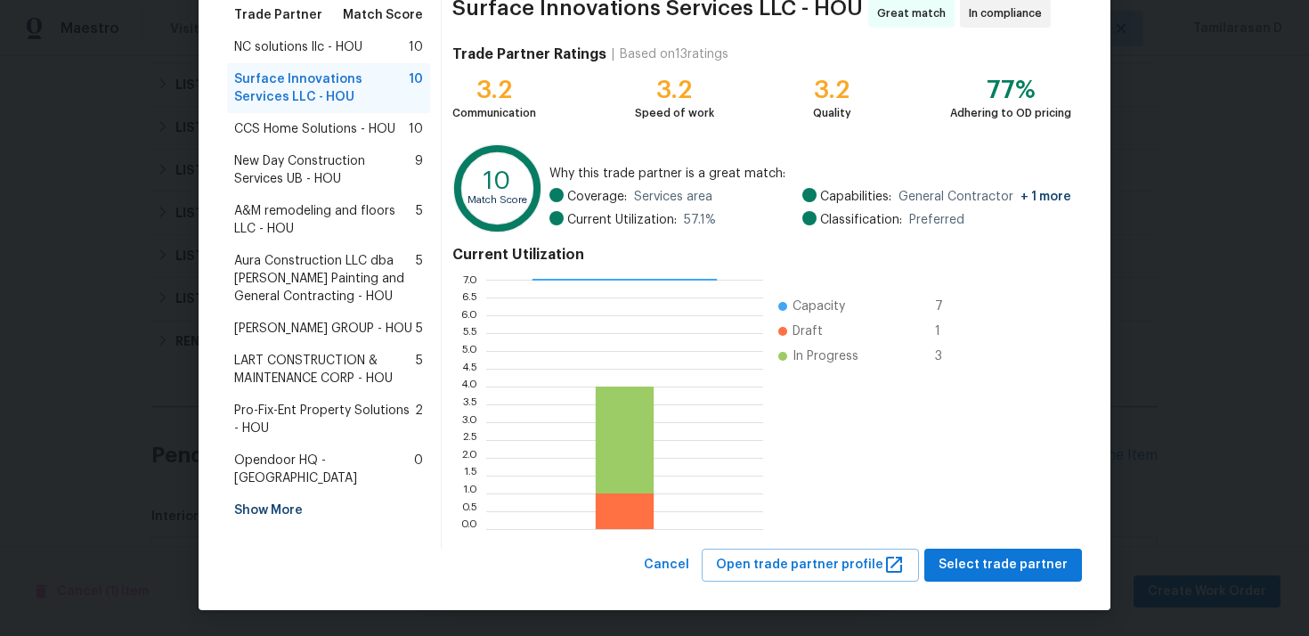
click at [300, 125] on span "CCS Home Solutions - HOU" at bounding box center [314, 129] width 161 height 18
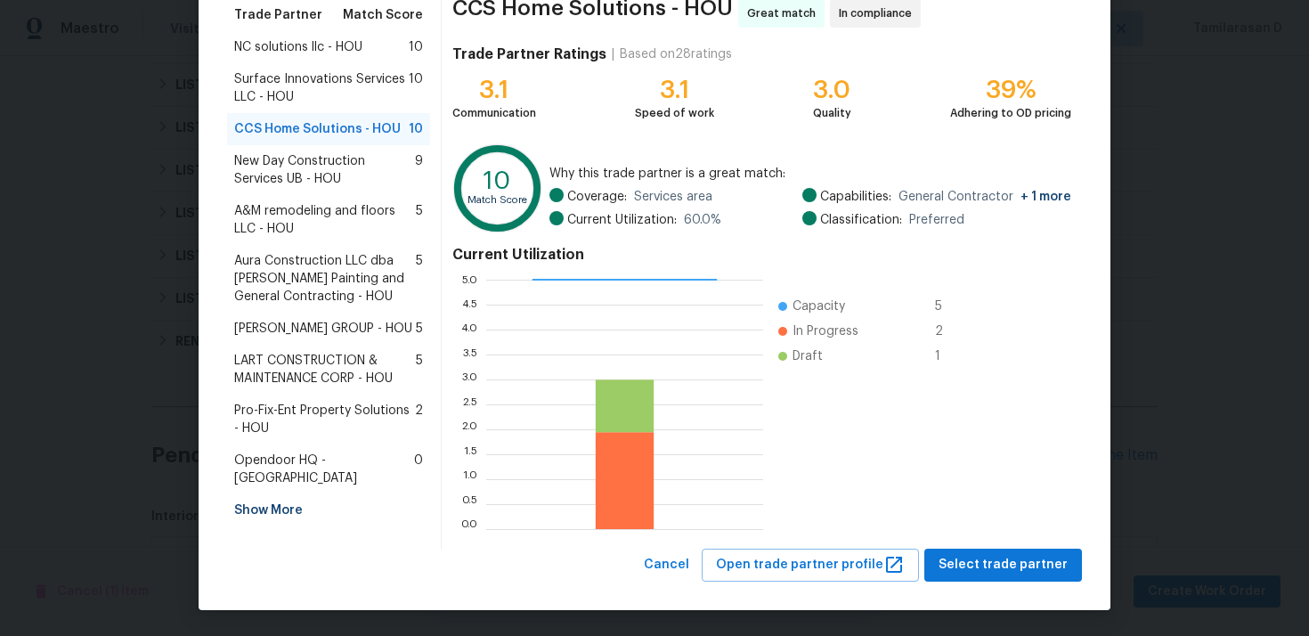
click at [282, 177] on span "New Day Construction Services UB - HOU" at bounding box center [324, 170] width 181 height 36
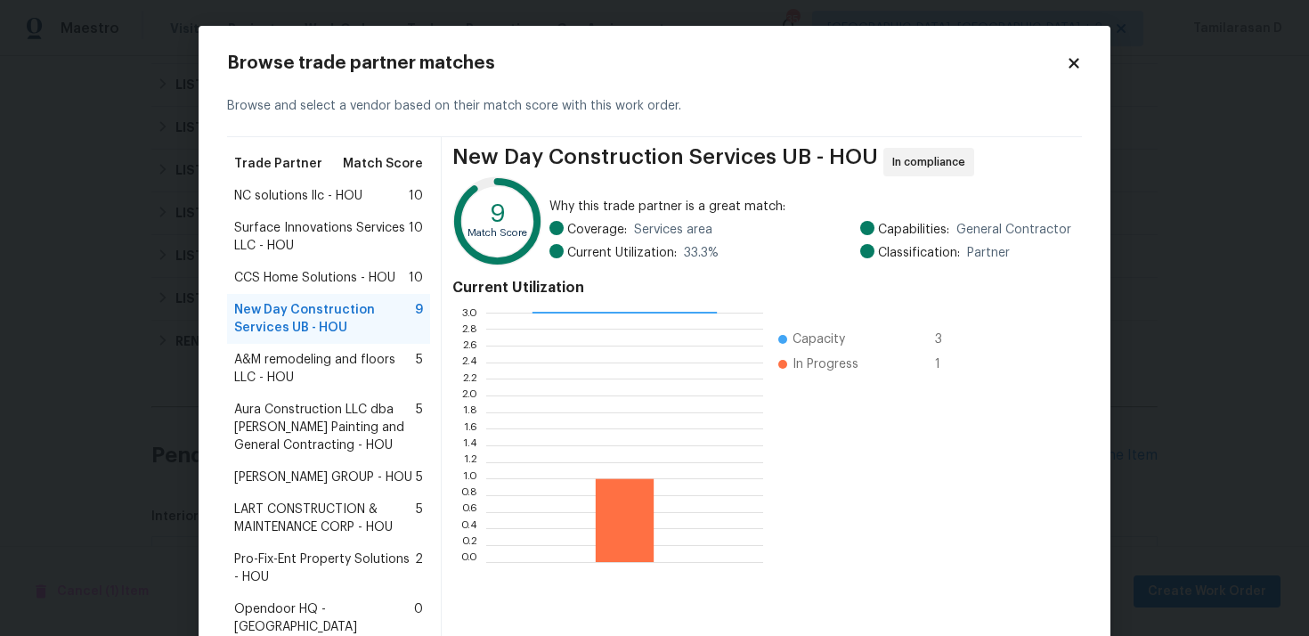
scroll to position [0, 0]
click at [271, 236] on span "Surface Innovations Services LLC - HOU" at bounding box center [321, 238] width 175 height 36
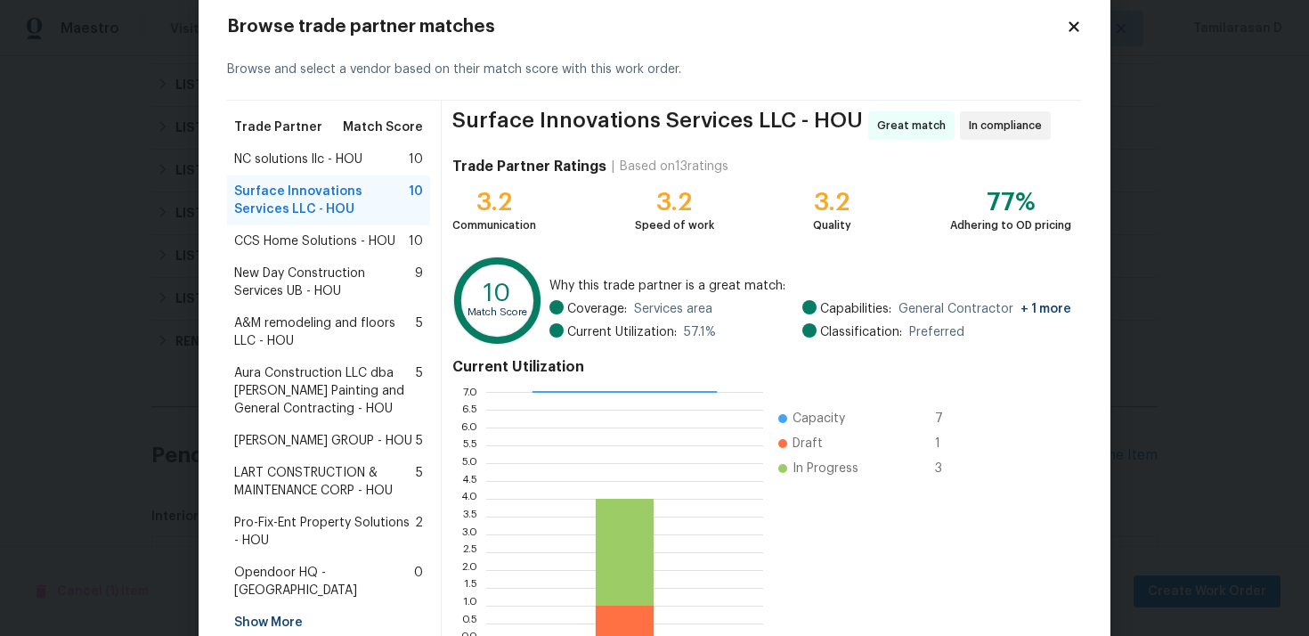
scroll to position [150, 0]
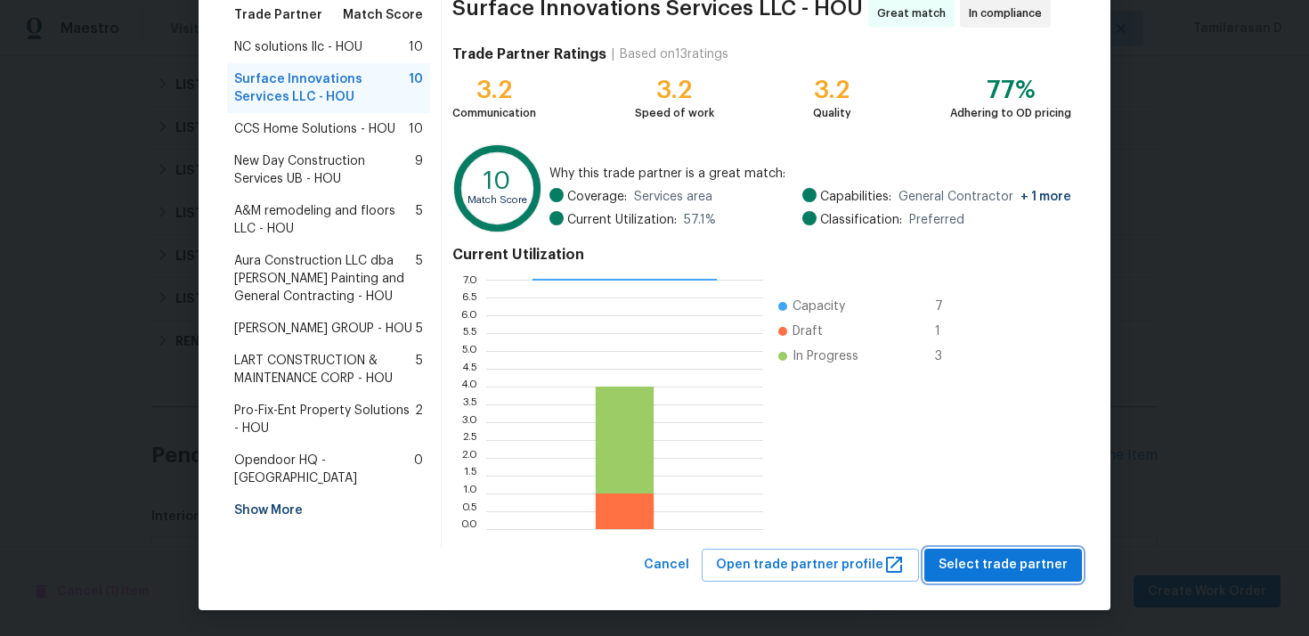
click at [1014, 565] on span "Select trade partner" at bounding box center [1002, 565] width 129 height 22
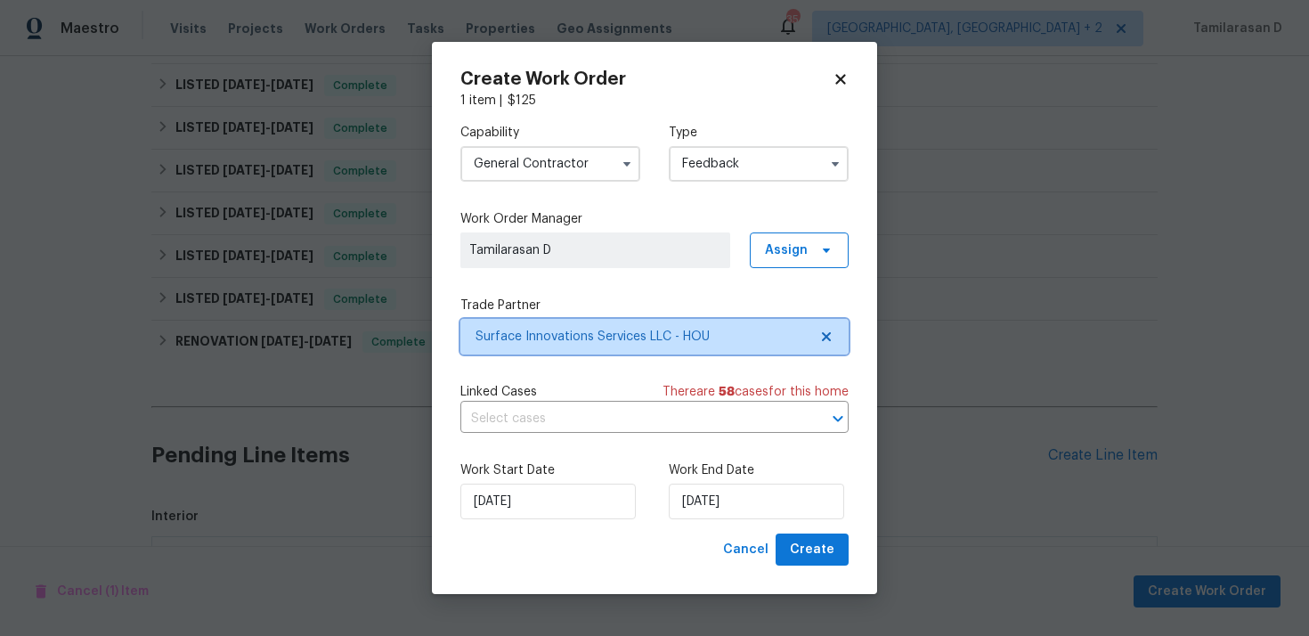
scroll to position [0, 0]
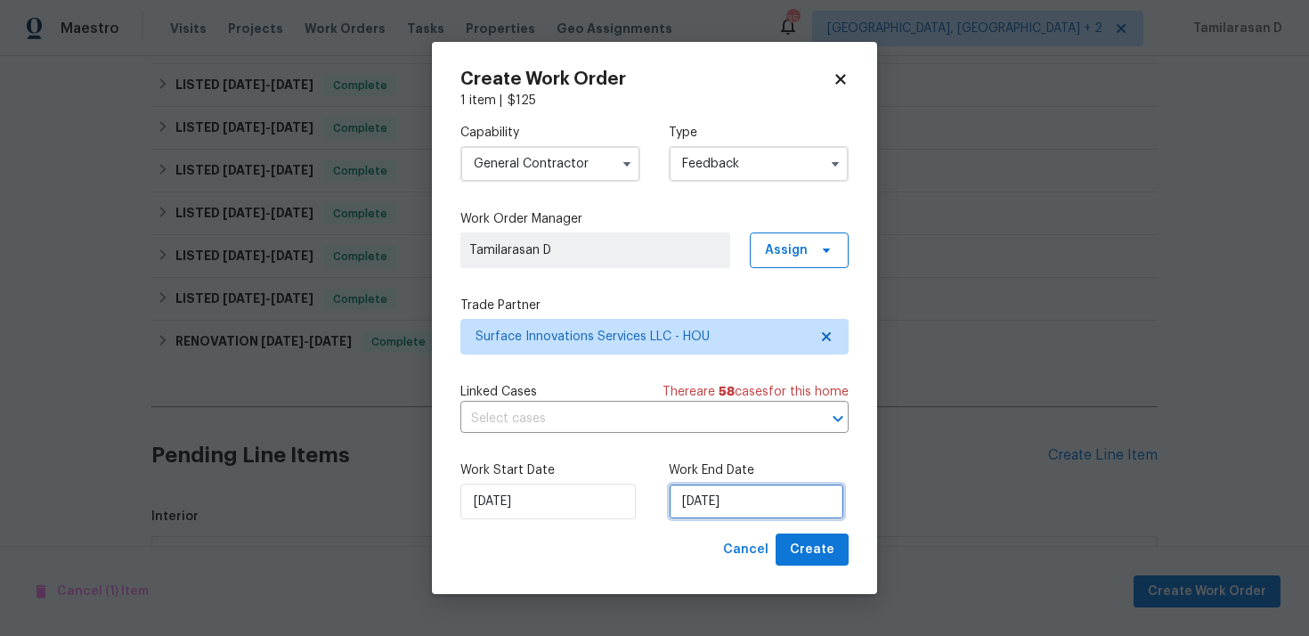
click at [715, 513] on input "22/09/2025" at bounding box center [756, 501] width 175 height 36
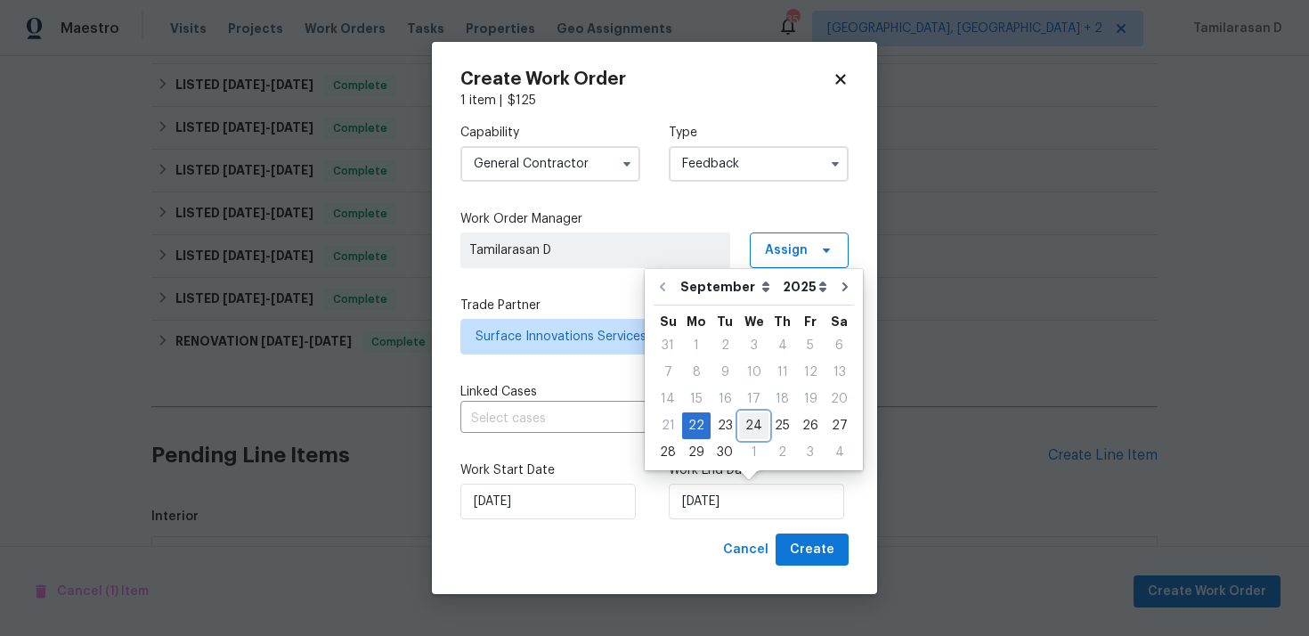
click at [743, 423] on div "24" at bounding box center [753, 425] width 29 height 25
type input "24/09/2025"
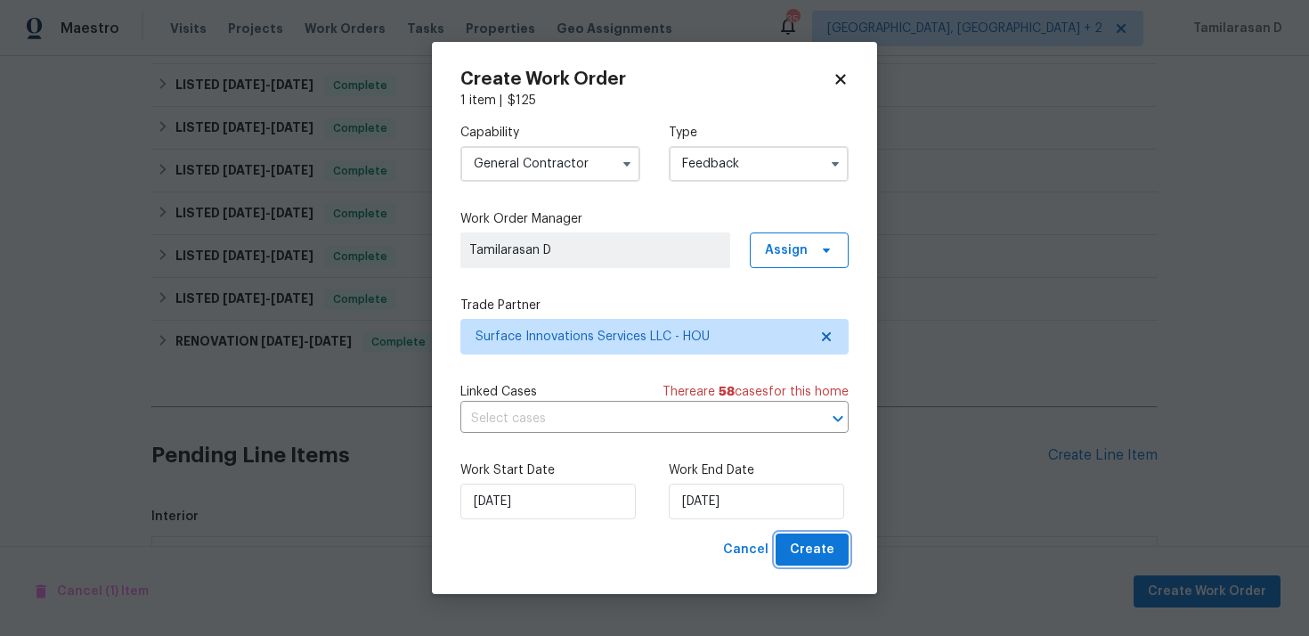
click at [791, 541] on button "Create" at bounding box center [811, 549] width 73 height 33
click at [791, 541] on div "Cancel Create" at bounding box center [782, 549] width 133 height 33
checkbox input "false"
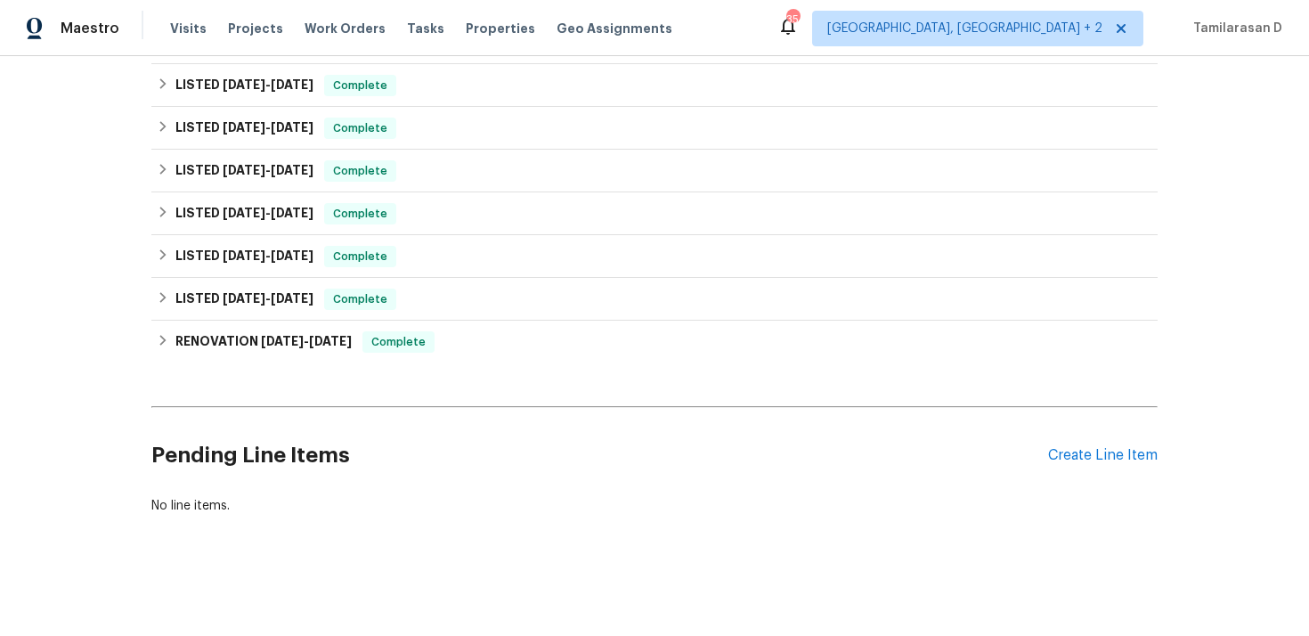
scroll to position [63, 0]
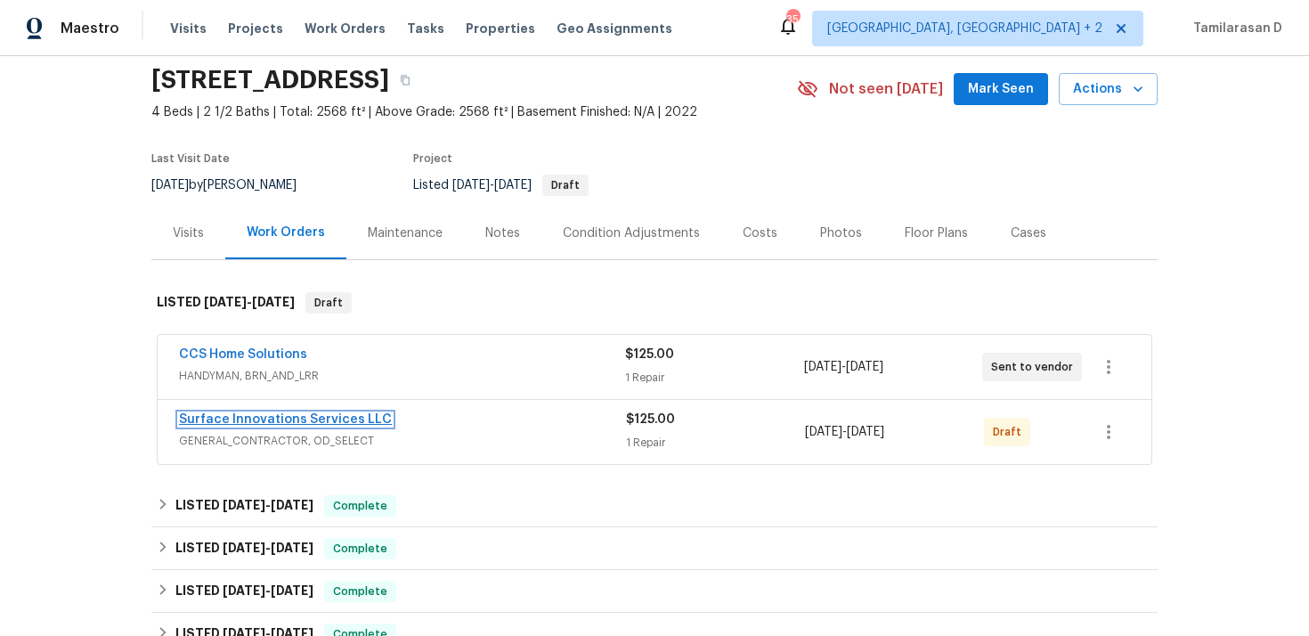
click at [270, 424] on link "Surface Innovations Services LLC" at bounding box center [285, 419] width 213 height 12
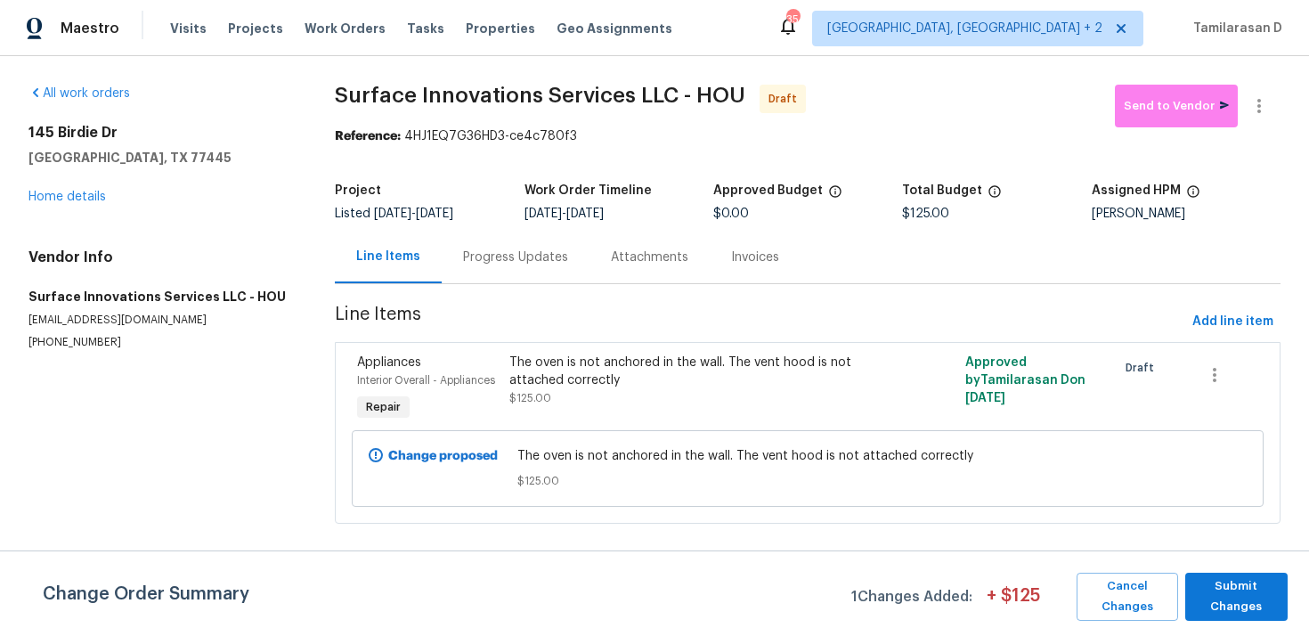
click at [475, 261] on div "Progress Updates" at bounding box center [515, 257] width 105 height 18
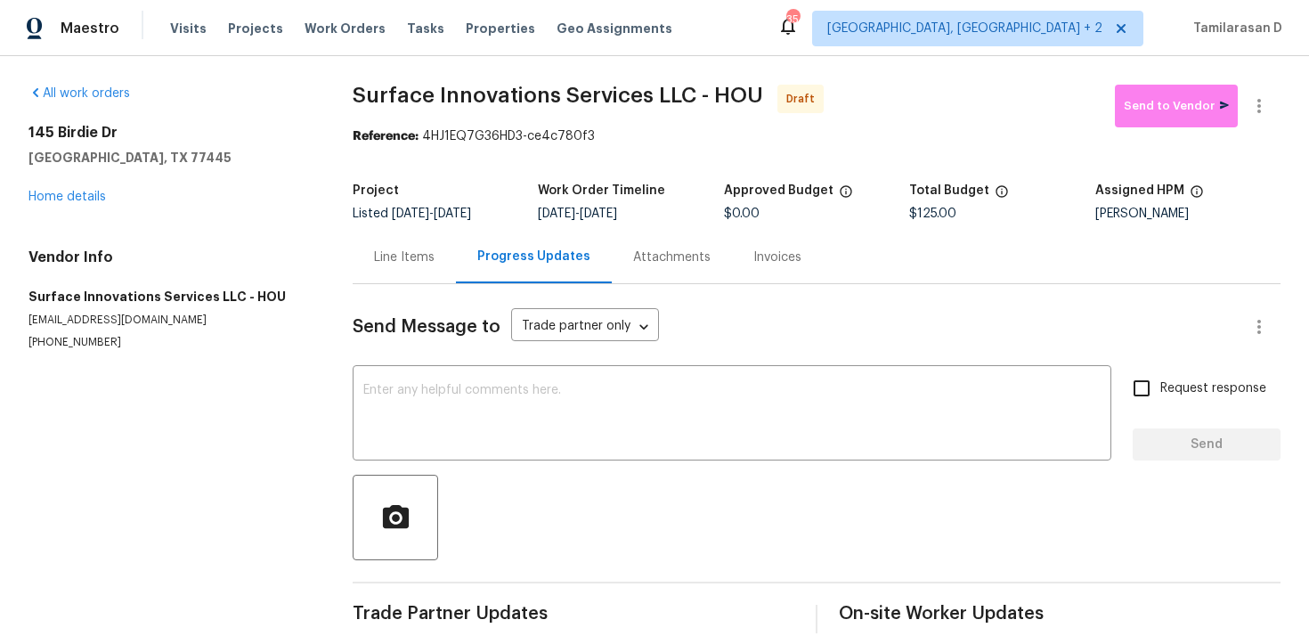
click at [397, 261] on div "Line Items" at bounding box center [404, 257] width 61 height 18
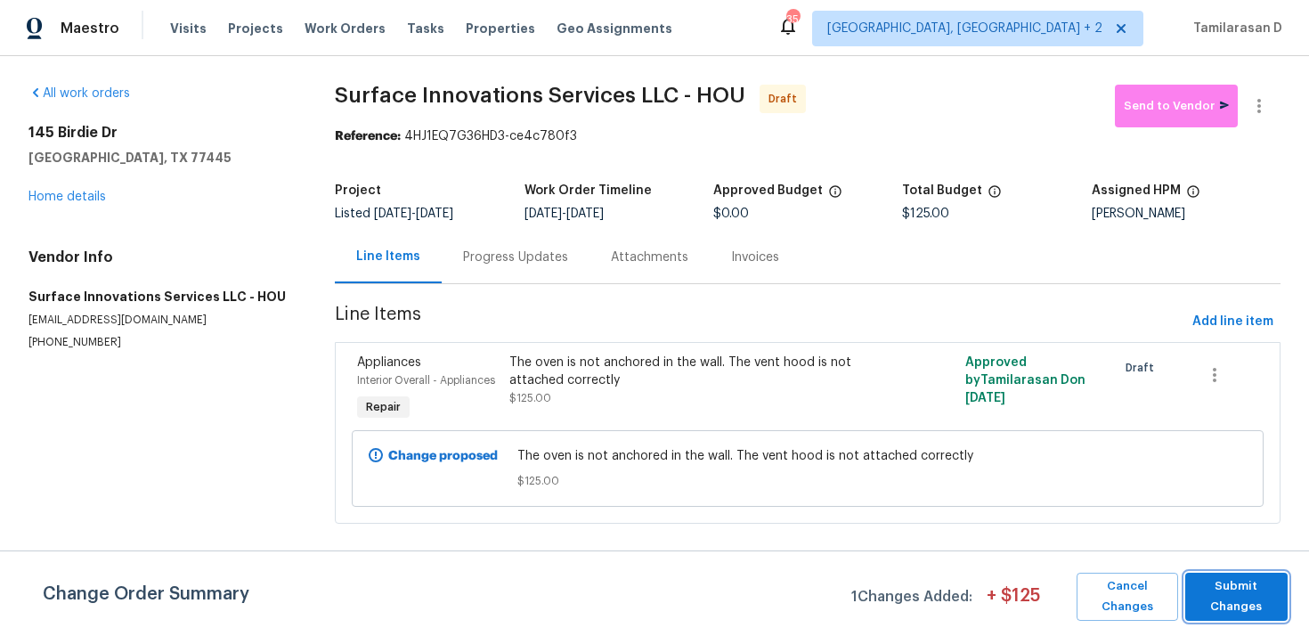
click at [1248, 613] on span "Submit Changes" at bounding box center [1236, 596] width 85 height 41
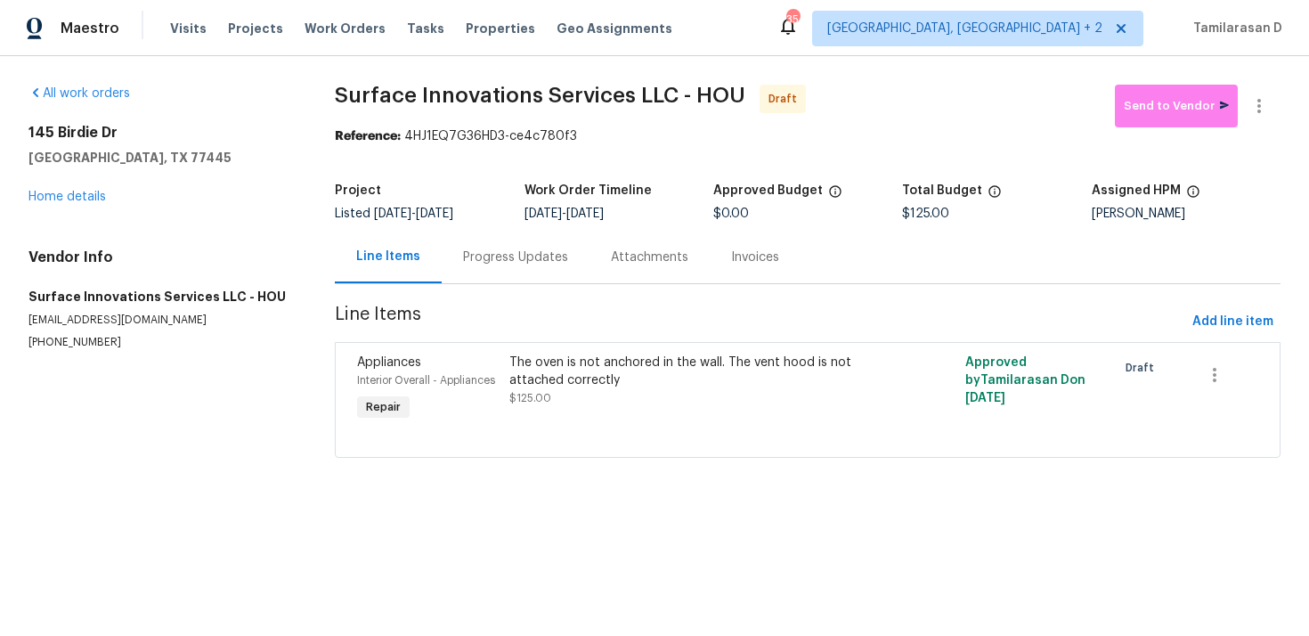
click at [536, 267] on div "Progress Updates" at bounding box center [516, 257] width 148 height 53
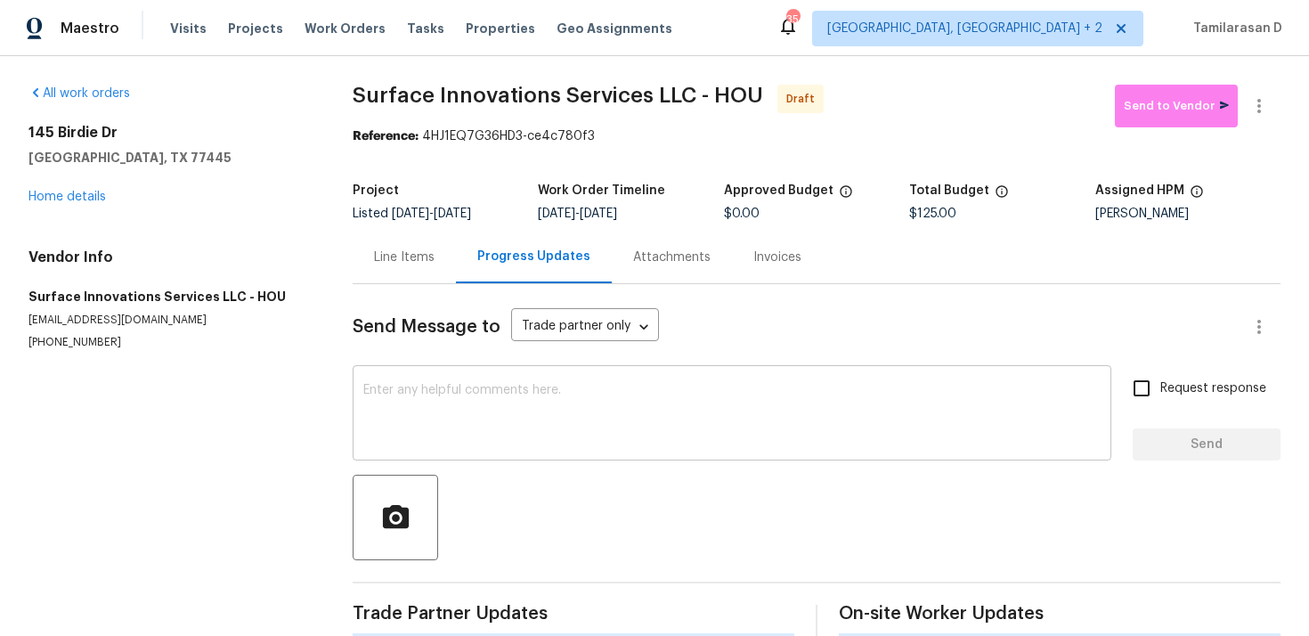
scroll to position [26, 0]
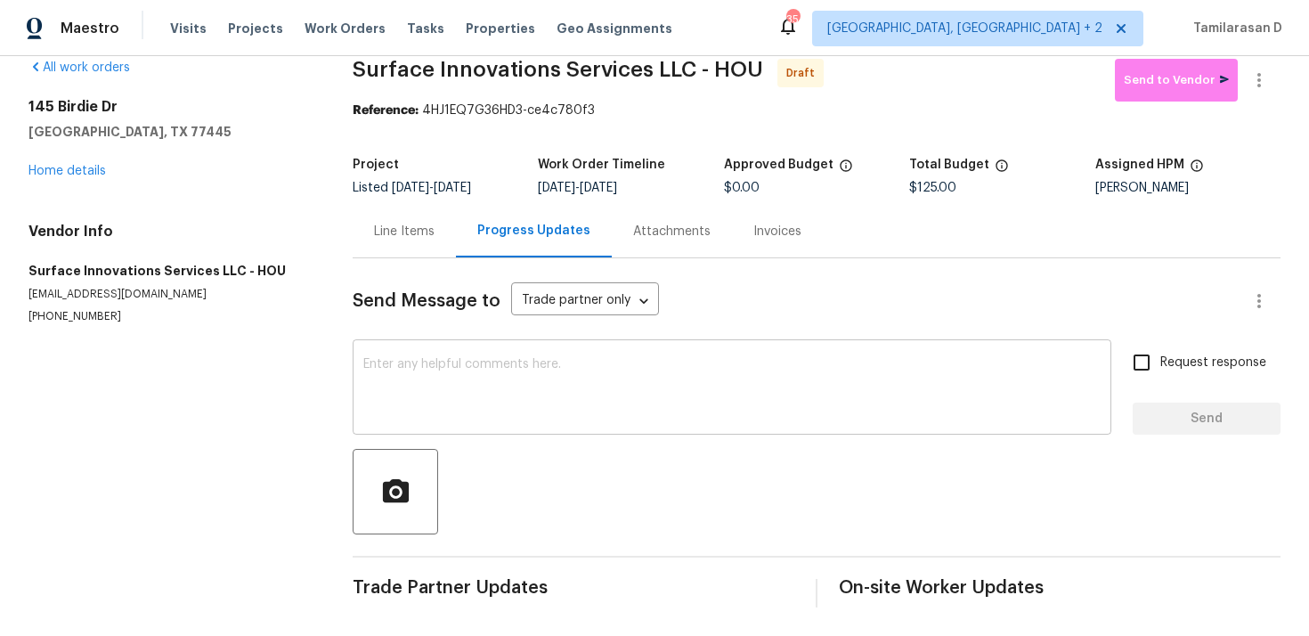
click at [433, 380] on textarea at bounding box center [731, 389] width 737 height 62
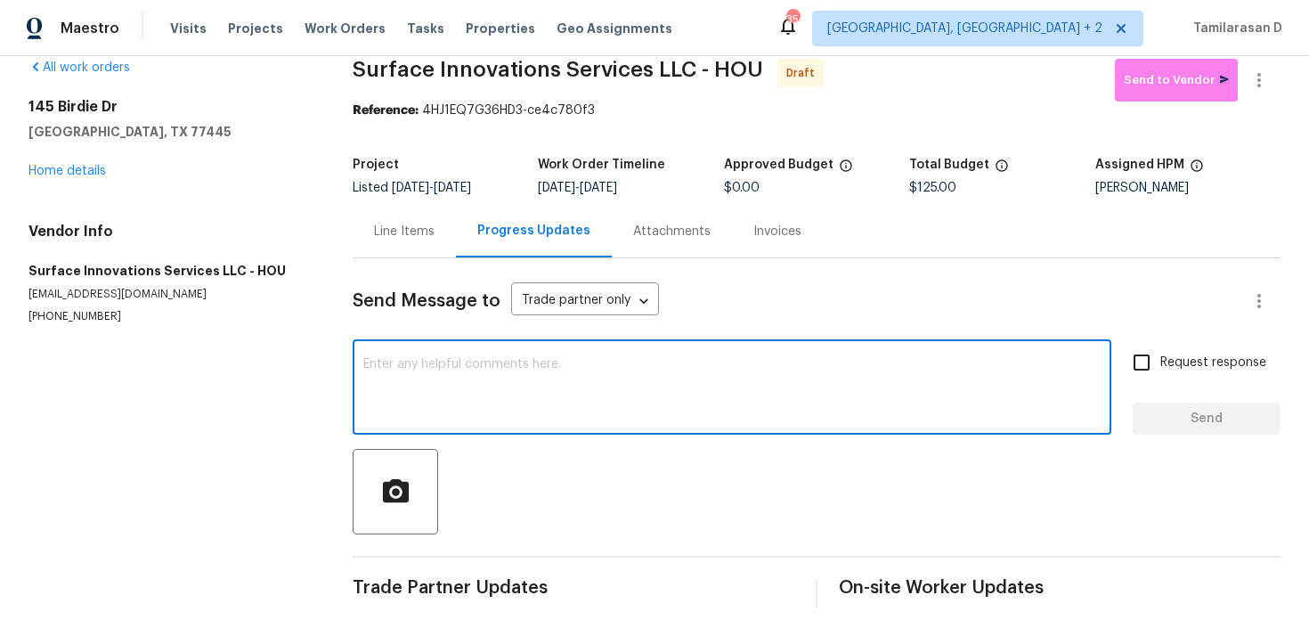
click at [434, 426] on div "x ​" at bounding box center [732, 389] width 759 height 91
paste textarea "Hey, this is Tamil from Opendoor. I’m confirming you received the WO for the pr…"
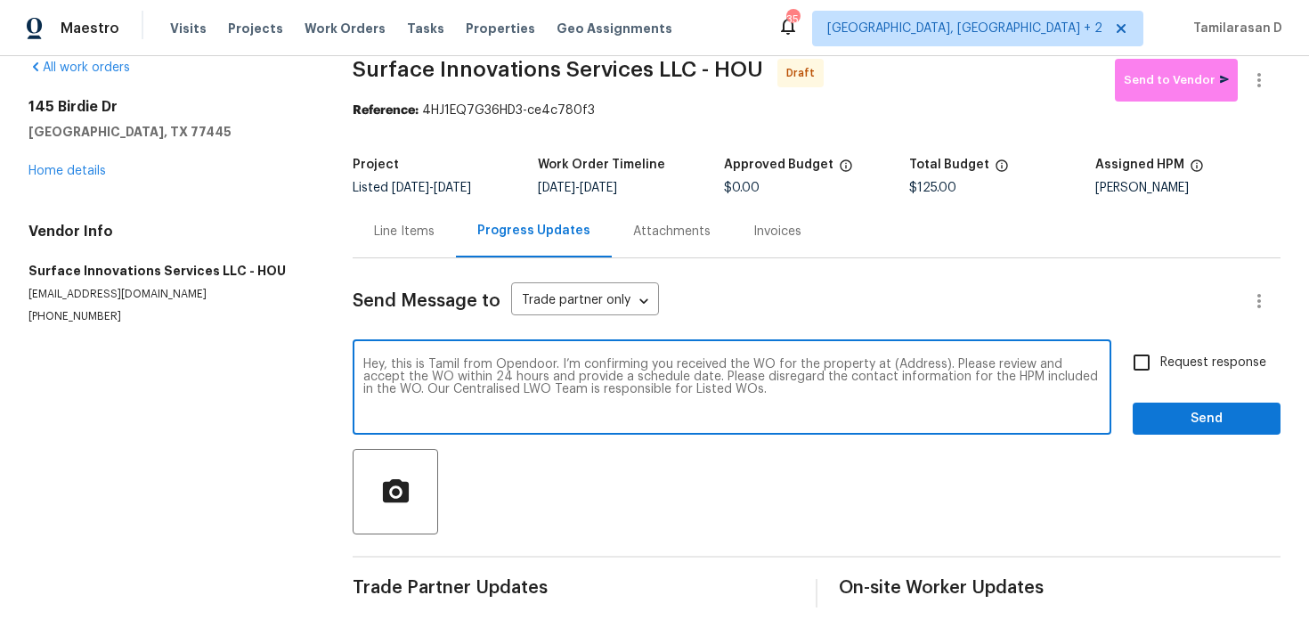
click at [917, 364] on textarea "Hey, this is Tamil from Opendoor. I’m confirming you received the WO for the pr…" at bounding box center [731, 389] width 737 height 62
paste textarea "145 Birdie Dr, Hempstead, TX 77445"
type textarea "Hey, this is Tamil from Opendoor. I’m confirming you received the WO for the pr…"
click at [1149, 366] on input "Request response" at bounding box center [1141, 362] width 37 height 37
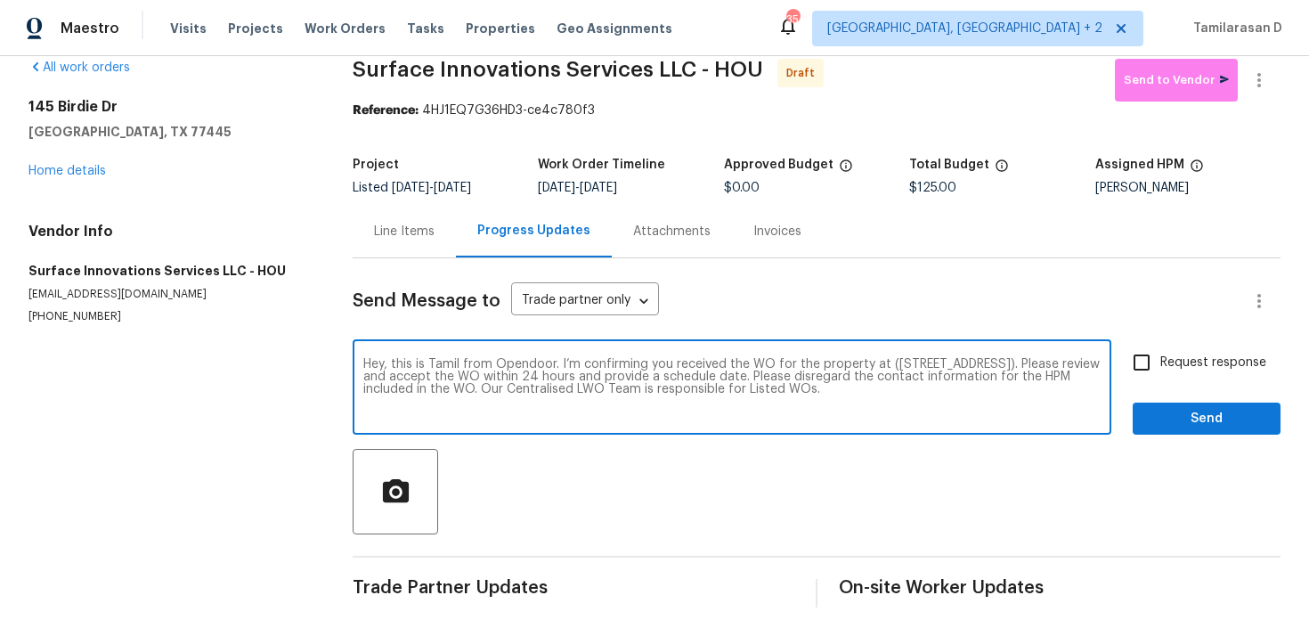
checkbox input "true"
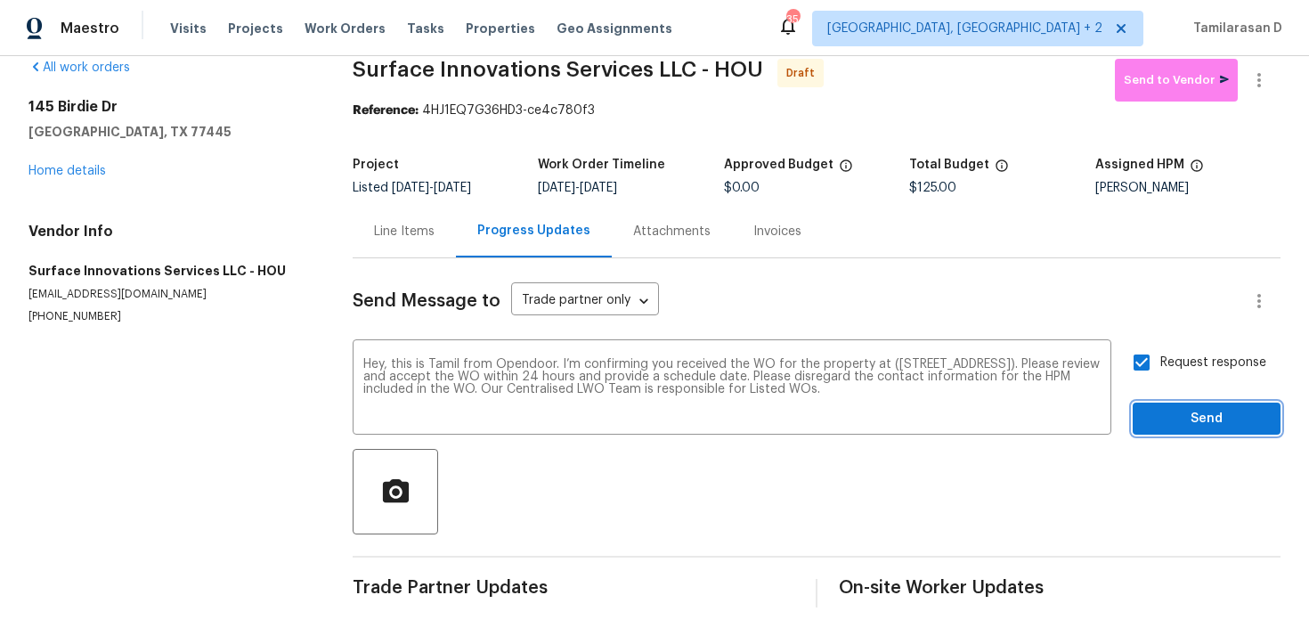
click at [1201, 426] on span "Send" at bounding box center [1206, 419] width 119 height 22
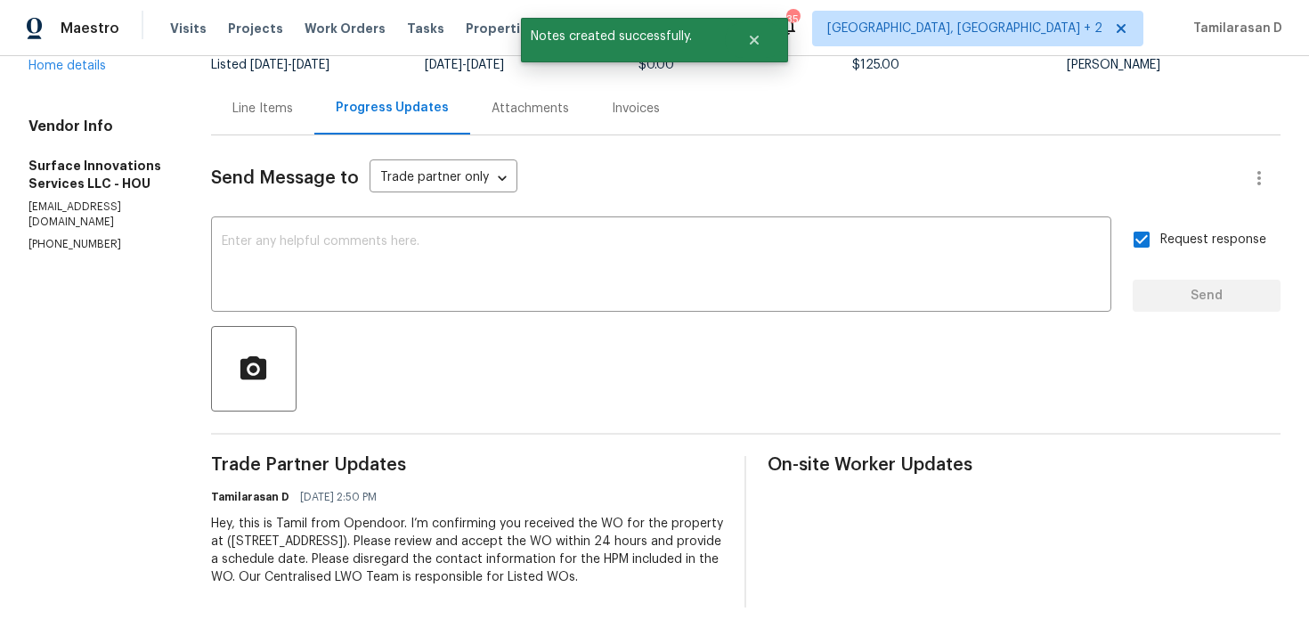
scroll to position [0, 0]
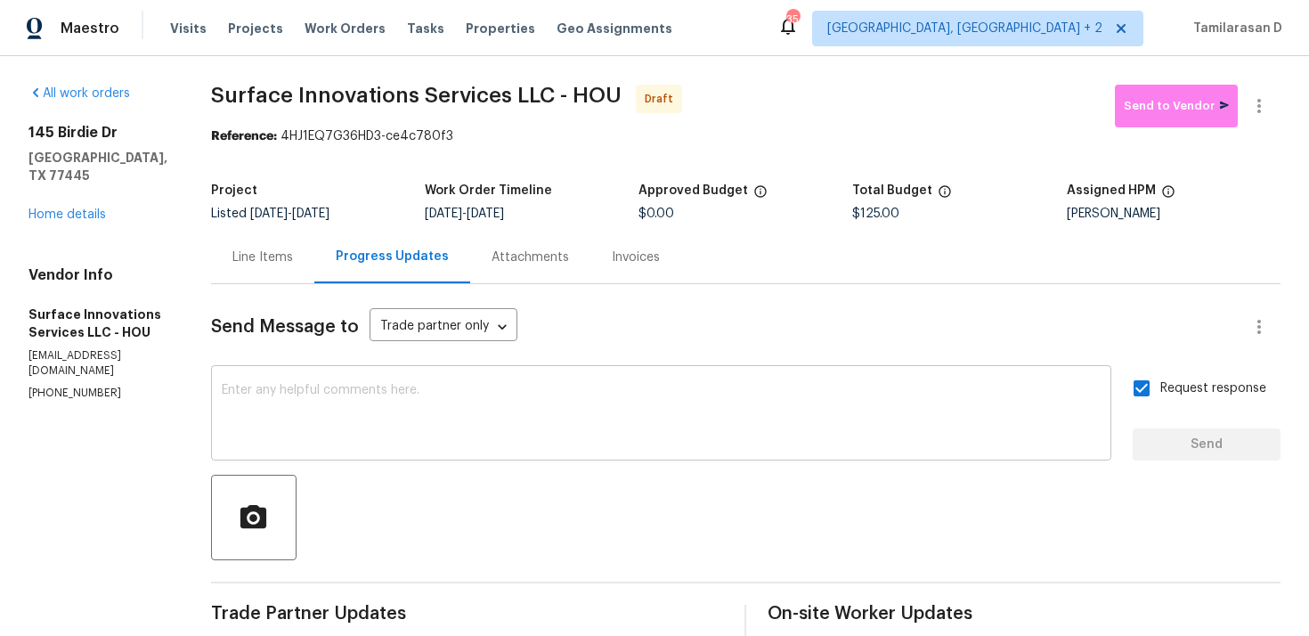
click at [410, 457] on div "x ​" at bounding box center [661, 414] width 900 height 91
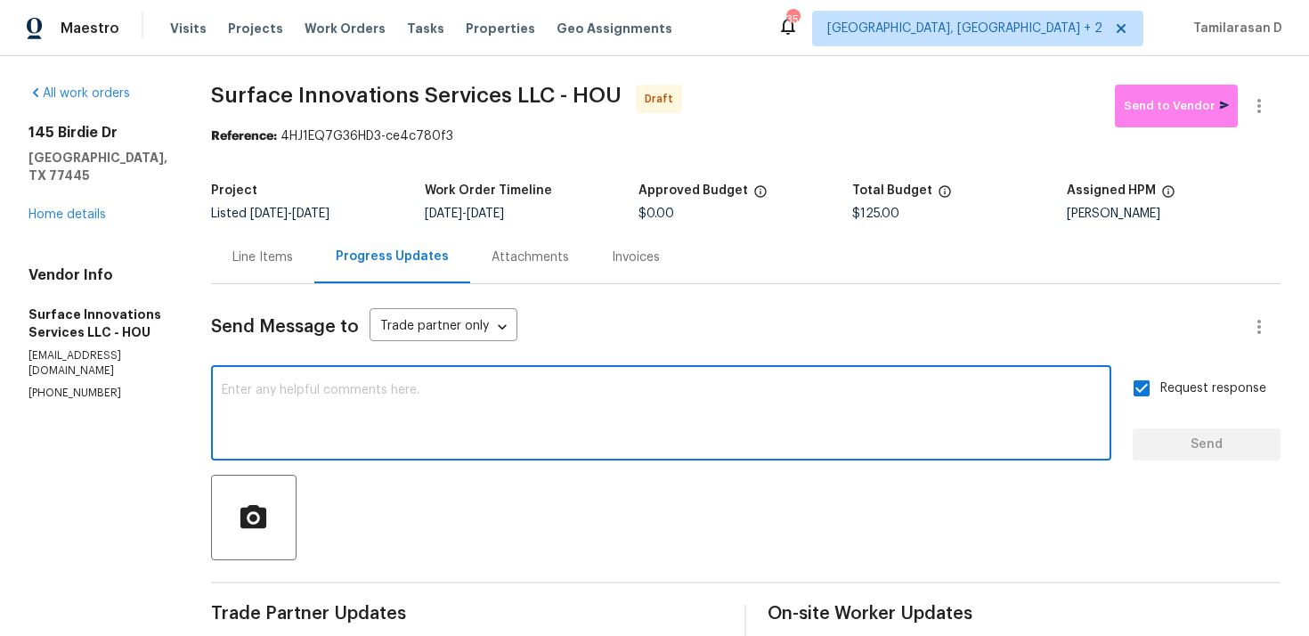
paste textarea "Attention All Work Orders must include before-photos (both close-up and wide-an…"
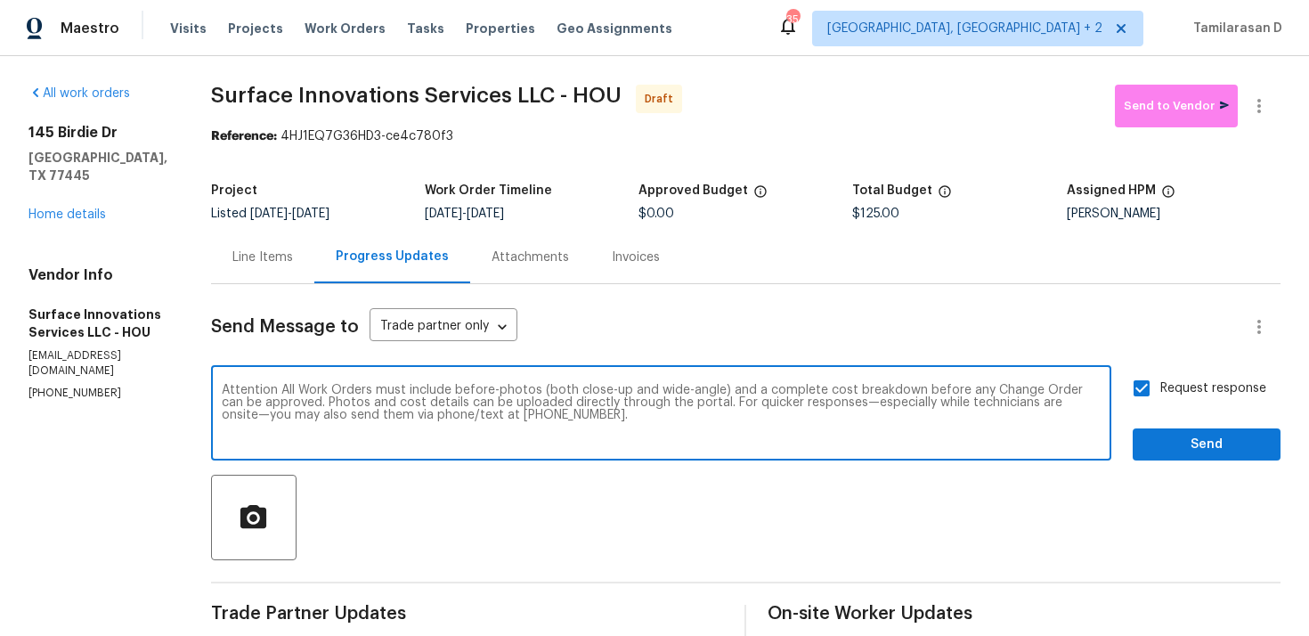
type textarea "Attention All Work Orders must include before-photos (both close-up and wide-an…"
click at [1200, 448] on span "Send" at bounding box center [1206, 445] width 119 height 22
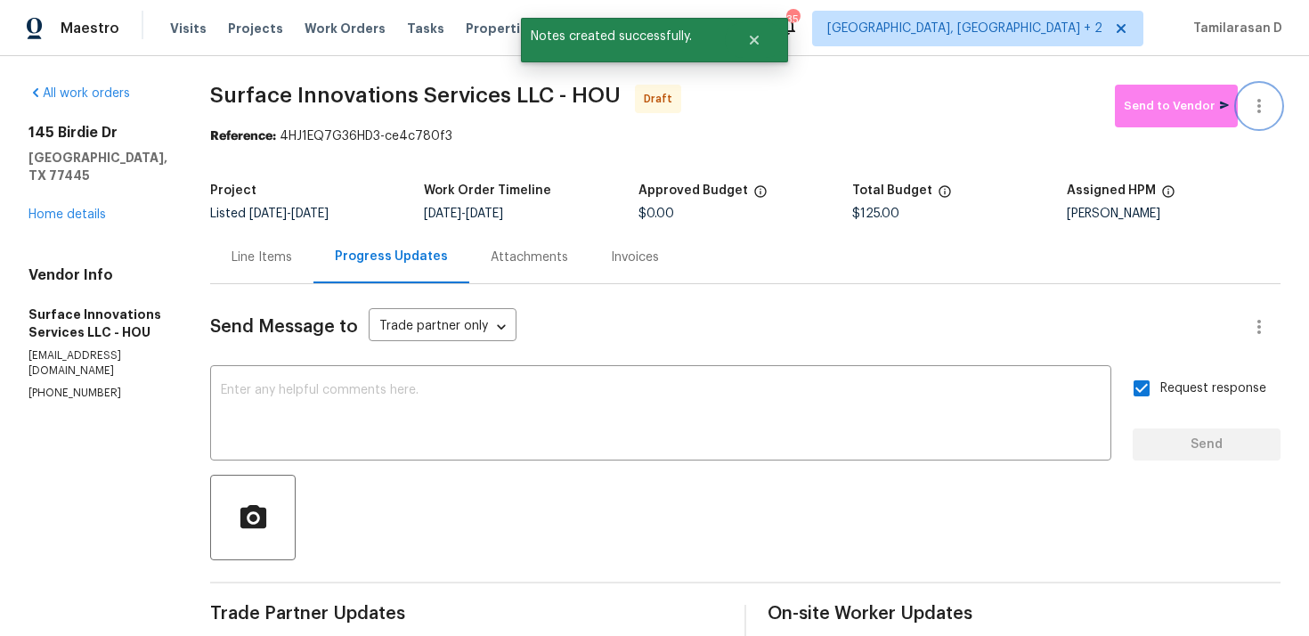
click at [1262, 92] on button "button" at bounding box center [1259, 106] width 43 height 43
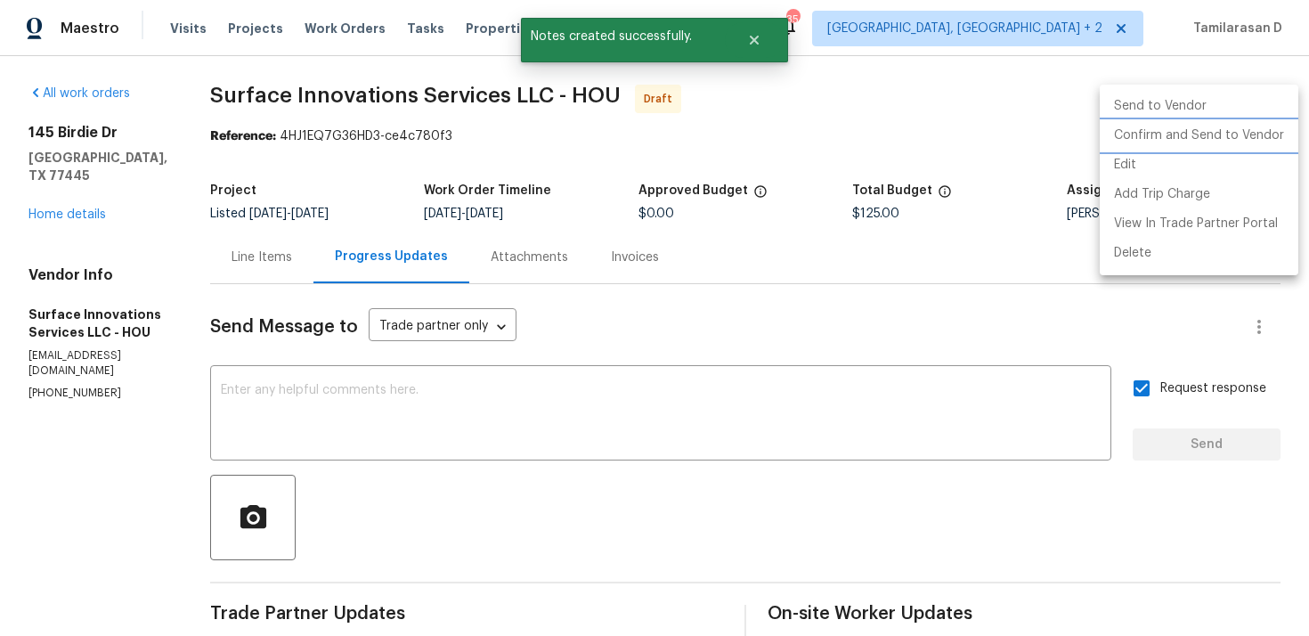
click at [1162, 132] on li "Confirm and Send to Vendor" at bounding box center [1199, 135] width 199 height 29
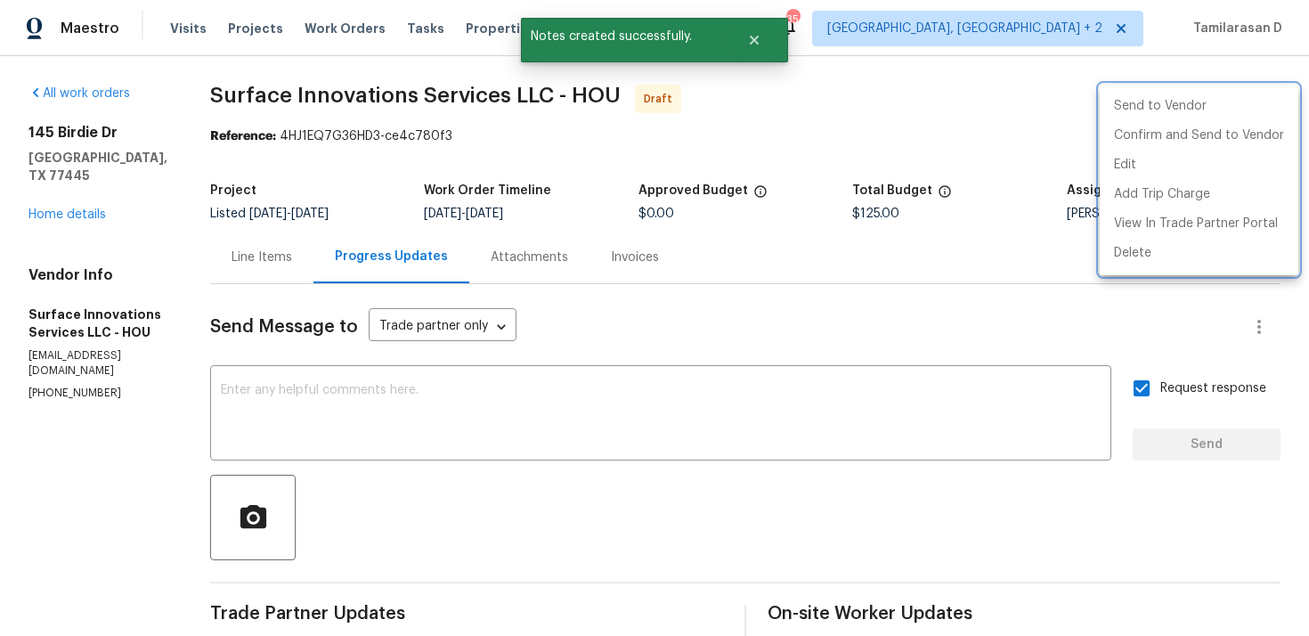
click at [870, 84] on div at bounding box center [654, 318] width 1309 height 636
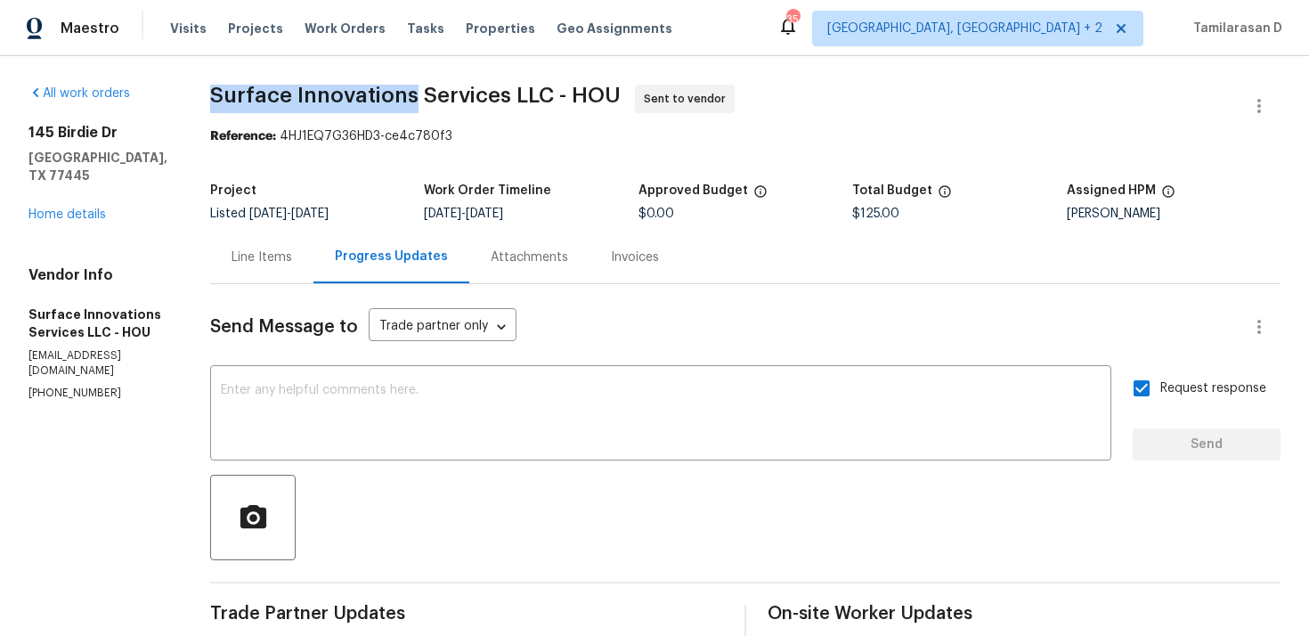
drag, startPoint x: 279, startPoint y: 97, endPoint x: 478, endPoint y: 85, distance: 199.8
click at [478, 85] on span "Surface Innovations Services LLC - HOU" at bounding box center [415, 95] width 410 height 21
copy span "Surface Innovations"
click at [366, 418] on textarea at bounding box center [661, 415] width 880 height 62
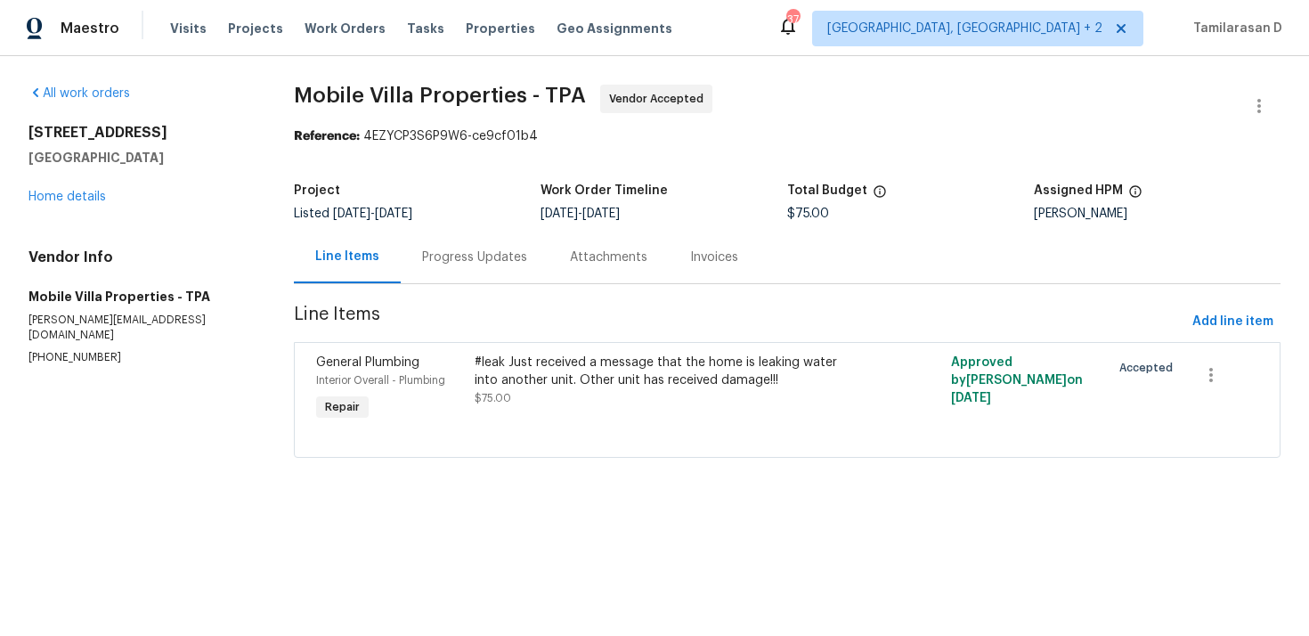
click at [429, 248] on div "Progress Updates" at bounding box center [474, 257] width 105 height 18
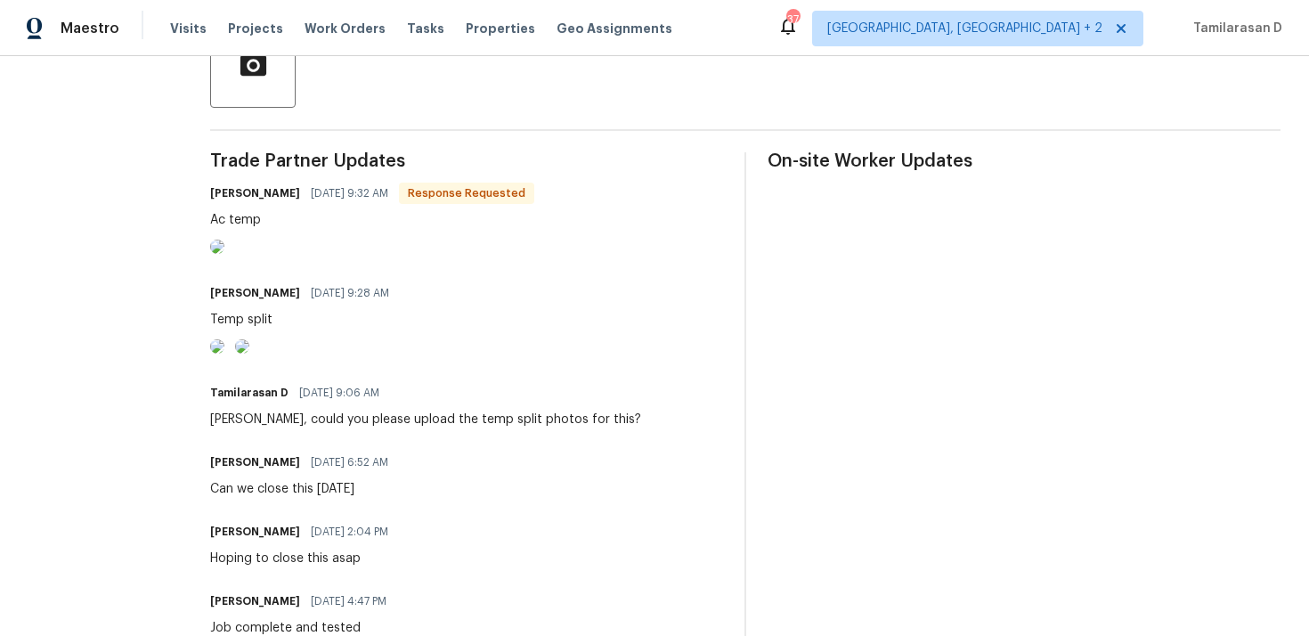
scroll to position [516, 0]
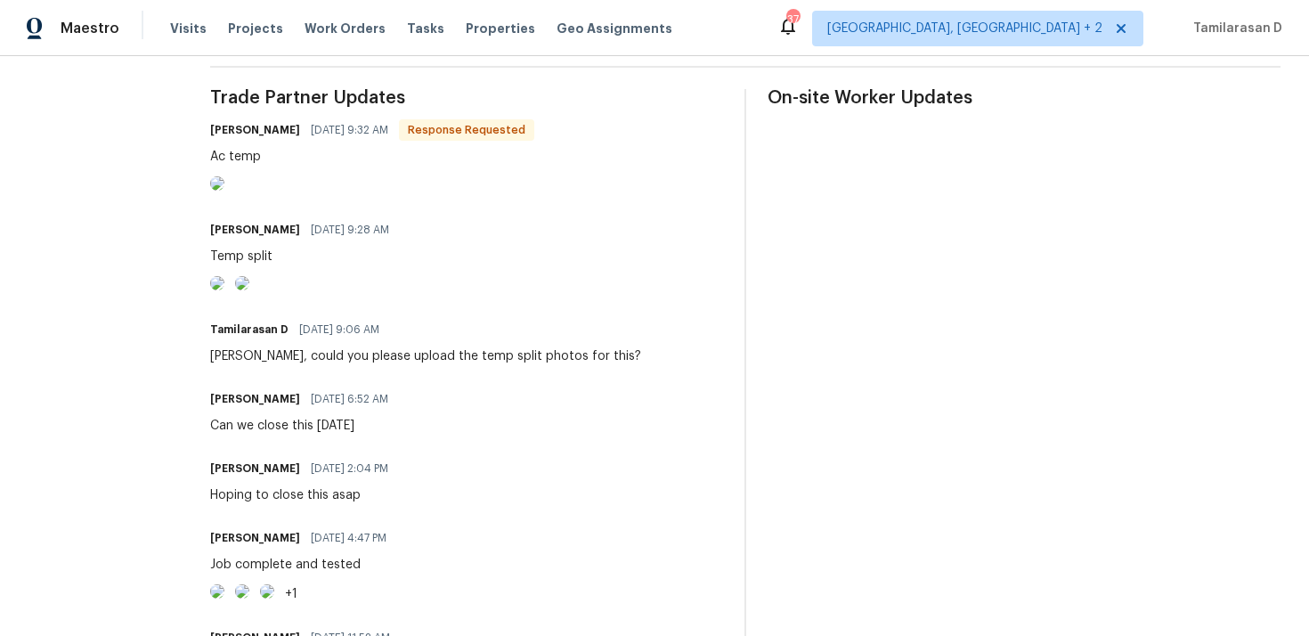
click at [224, 290] on img at bounding box center [217, 283] width 14 height 14
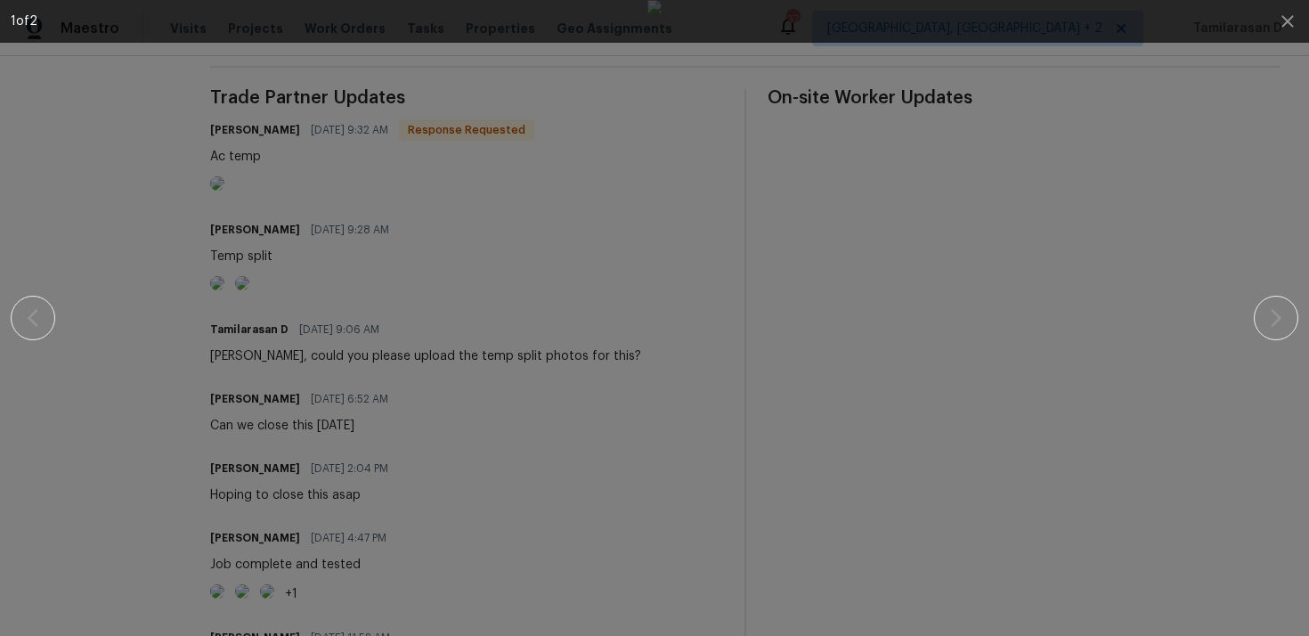
click at [662, 429] on img at bounding box center [654, 318] width 14 height 636
click at [989, 280] on div at bounding box center [655, 318] width 1156 height 636
click at [1292, 12] on icon "button" at bounding box center [1287, 21] width 21 height 21
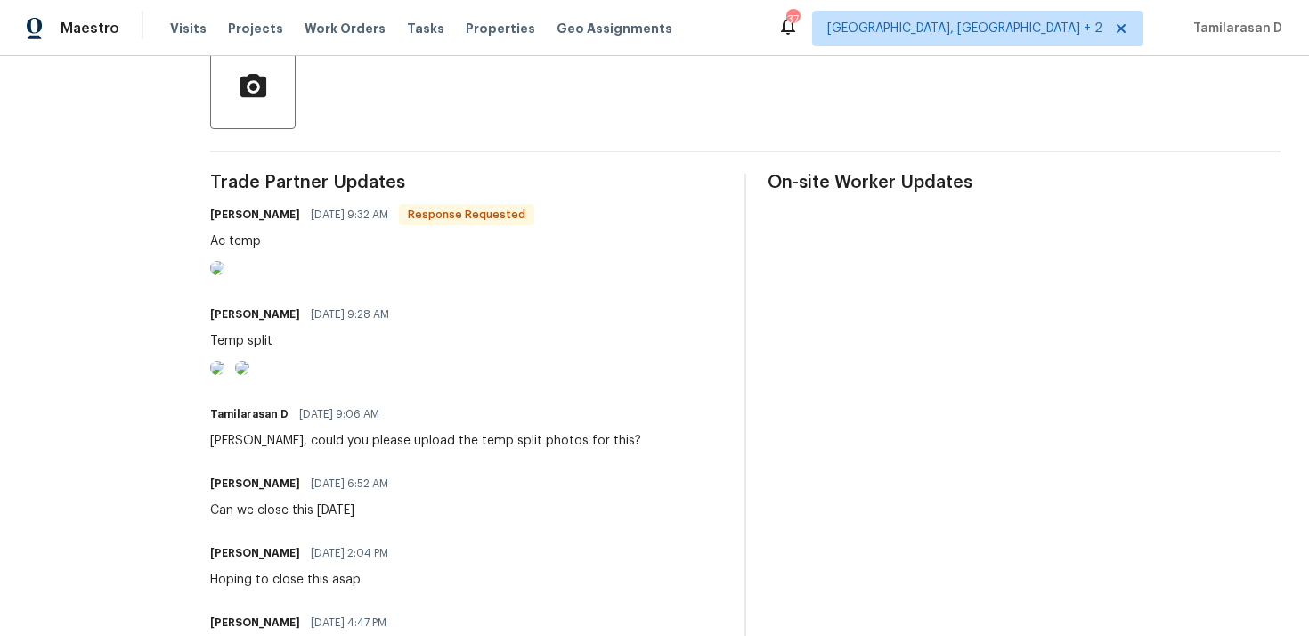
scroll to position [450, 0]
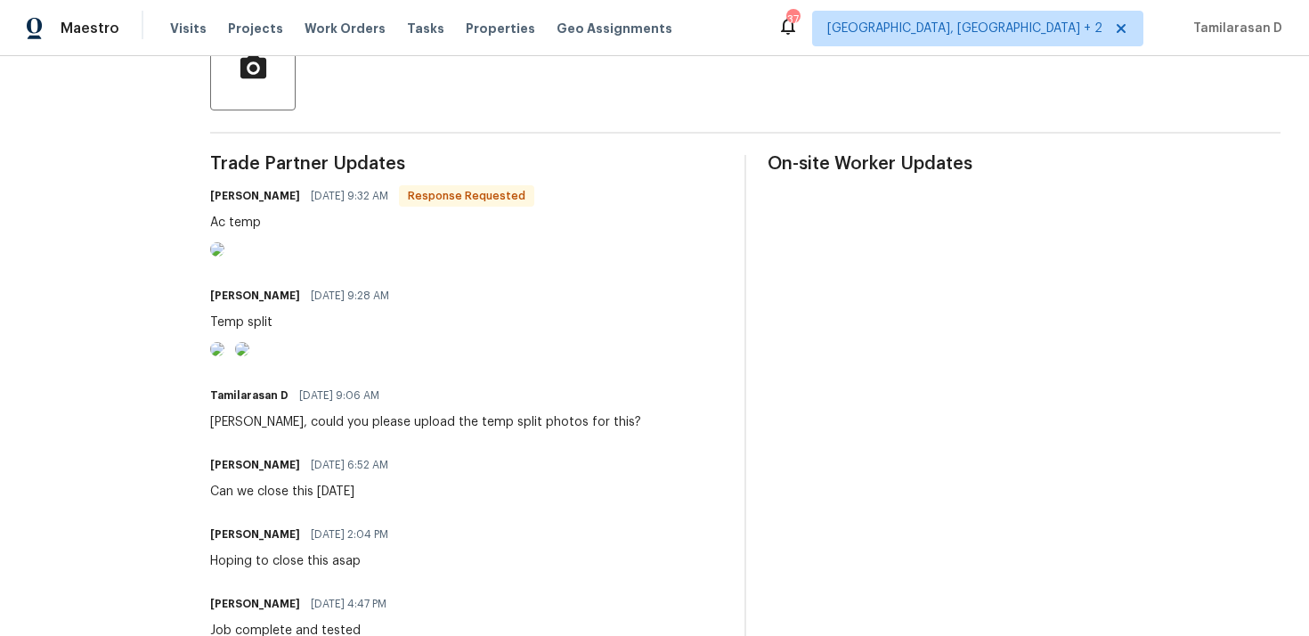
click at [249, 356] on img at bounding box center [242, 349] width 14 height 14
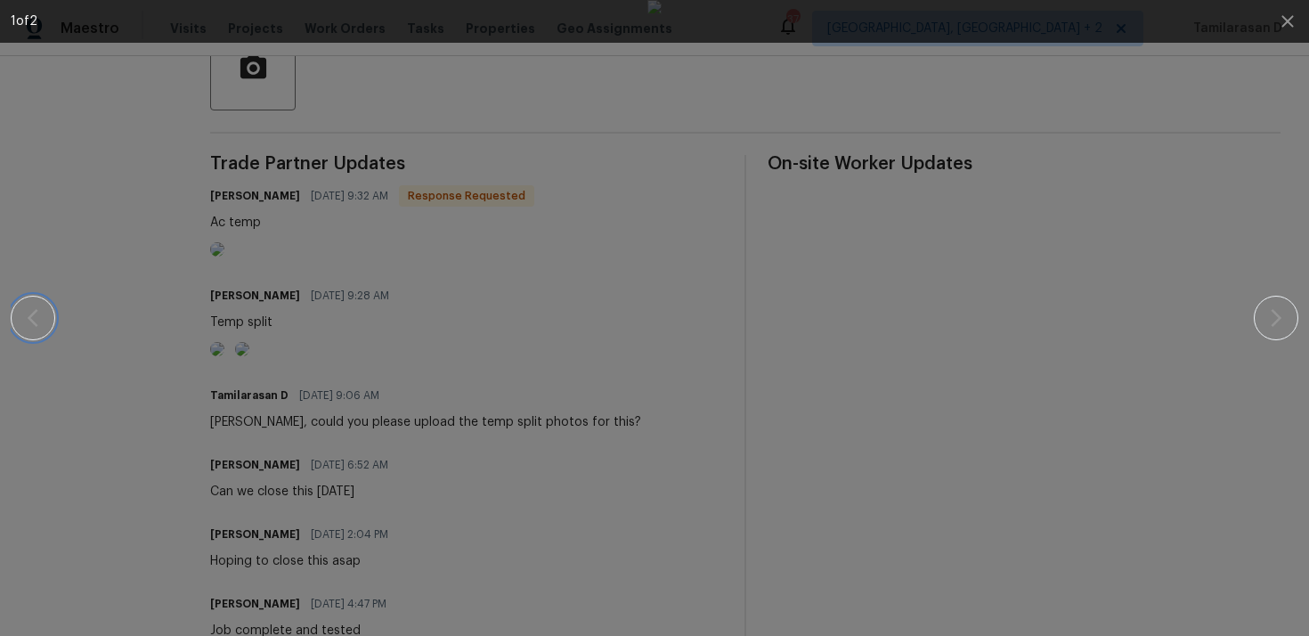
click at [46, 309] on button "button" at bounding box center [33, 318] width 45 height 45
click at [279, 341] on div at bounding box center [655, 318] width 1156 height 636
click at [259, 291] on div at bounding box center [655, 318] width 1156 height 636
click at [341, 289] on div at bounding box center [655, 318] width 1156 height 636
click at [1294, 20] on icon "button" at bounding box center [1287, 21] width 21 height 21
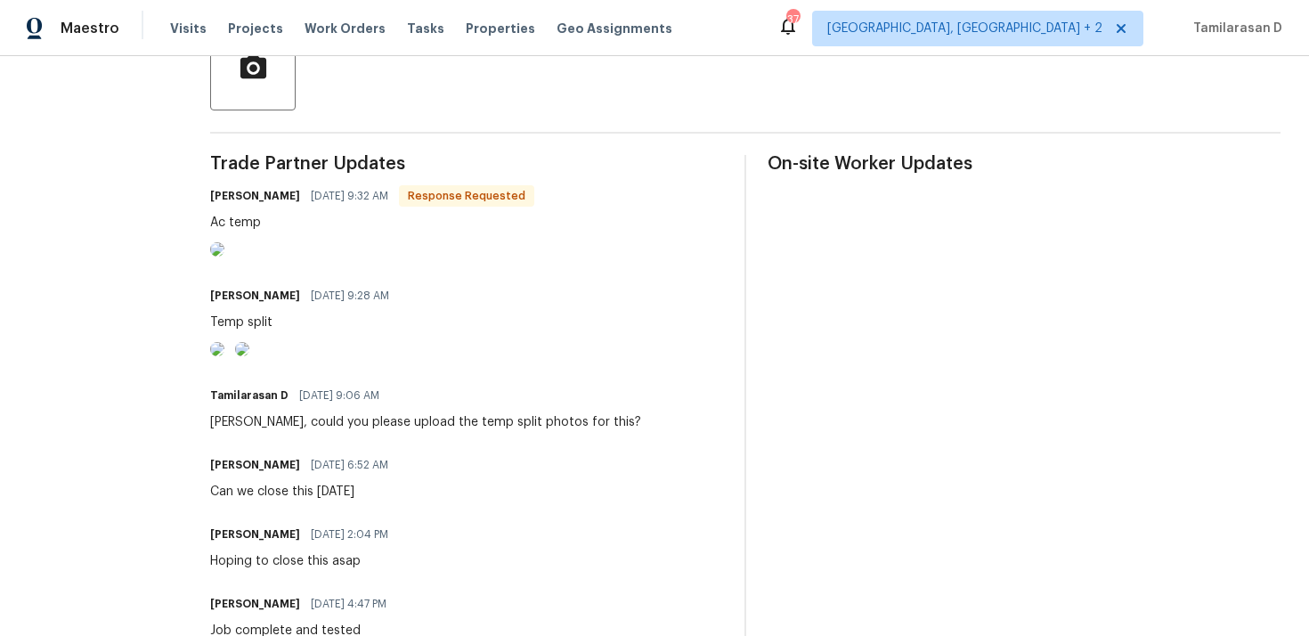
click at [224, 256] on img at bounding box center [217, 249] width 14 height 14
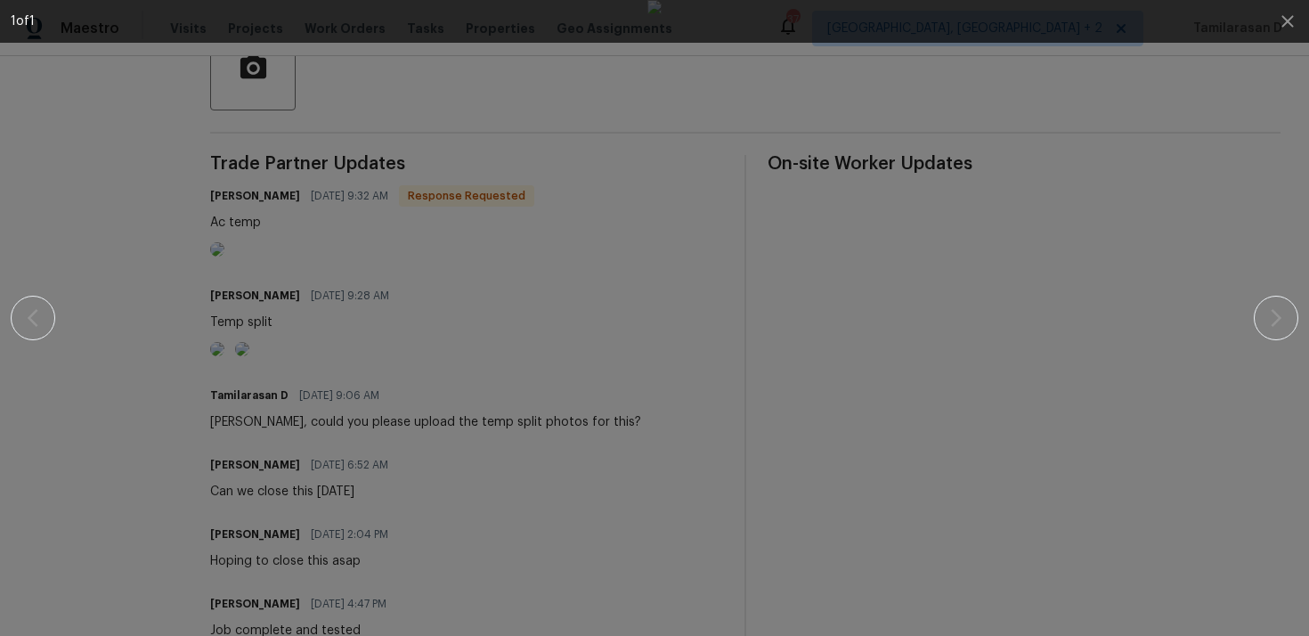
click at [1034, 301] on div at bounding box center [655, 318] width 1156 height 636
click at [1292, 21] on icon "button" at bounding box center [1287, 21] width 21 height 21
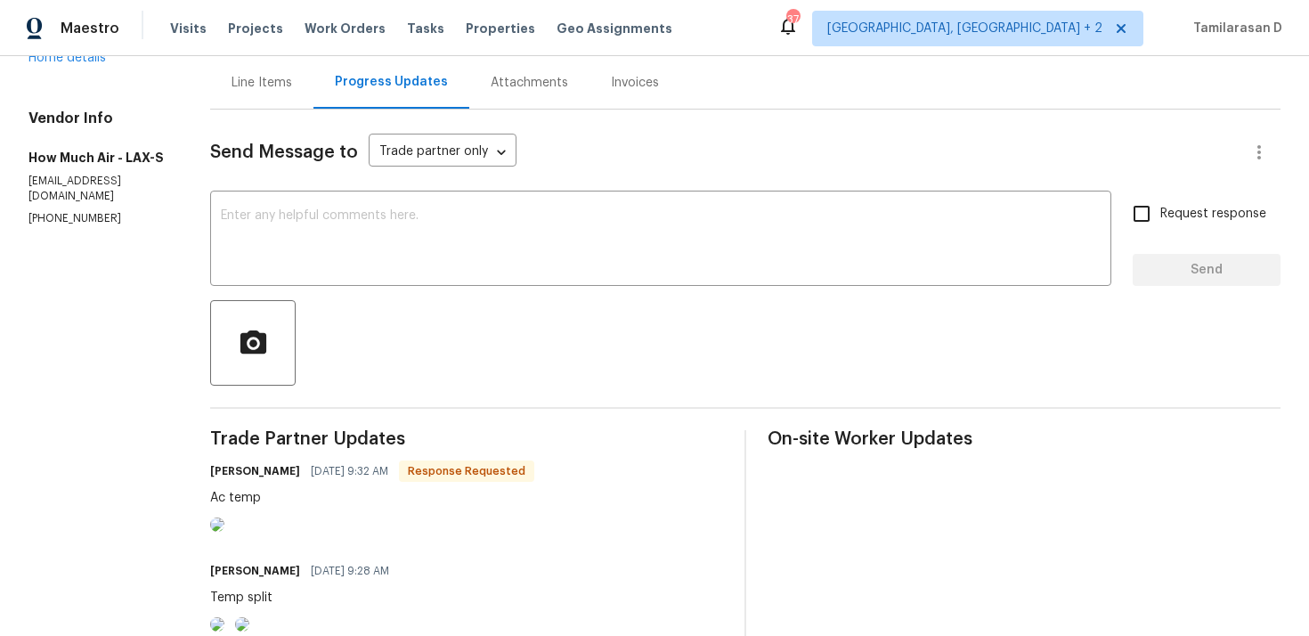
scroll to position [0, 0]
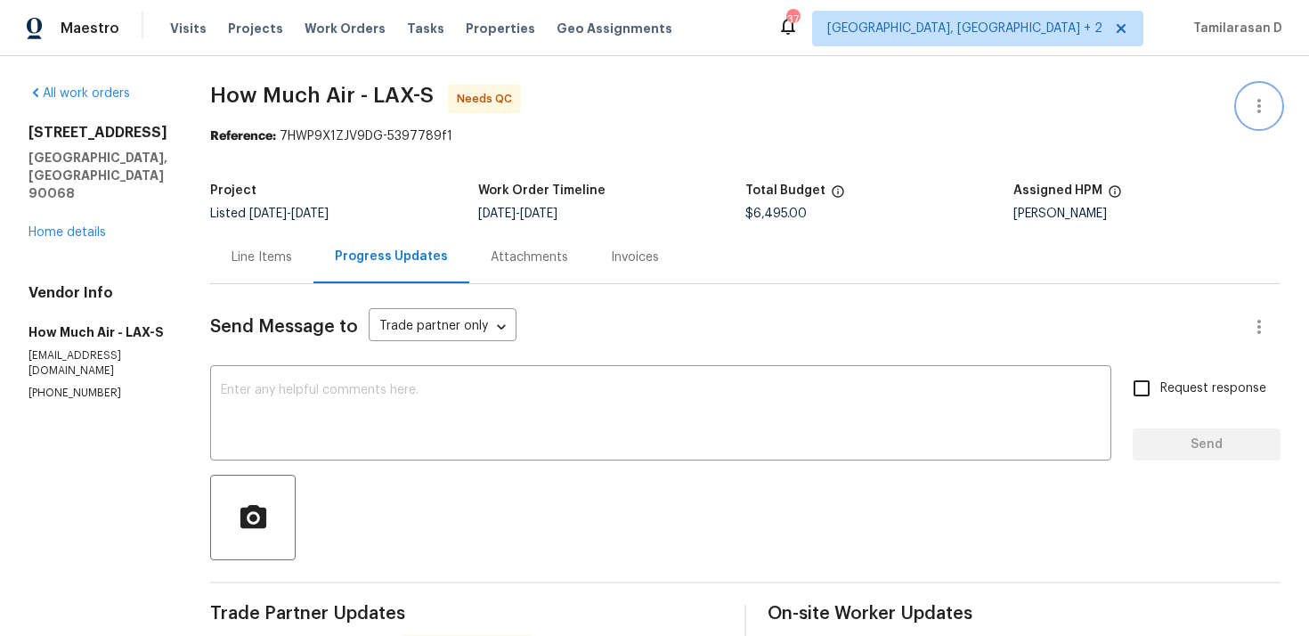
click at [1262, 97] on icon "button" at bounding box center [1258, 105] width 21 height 21
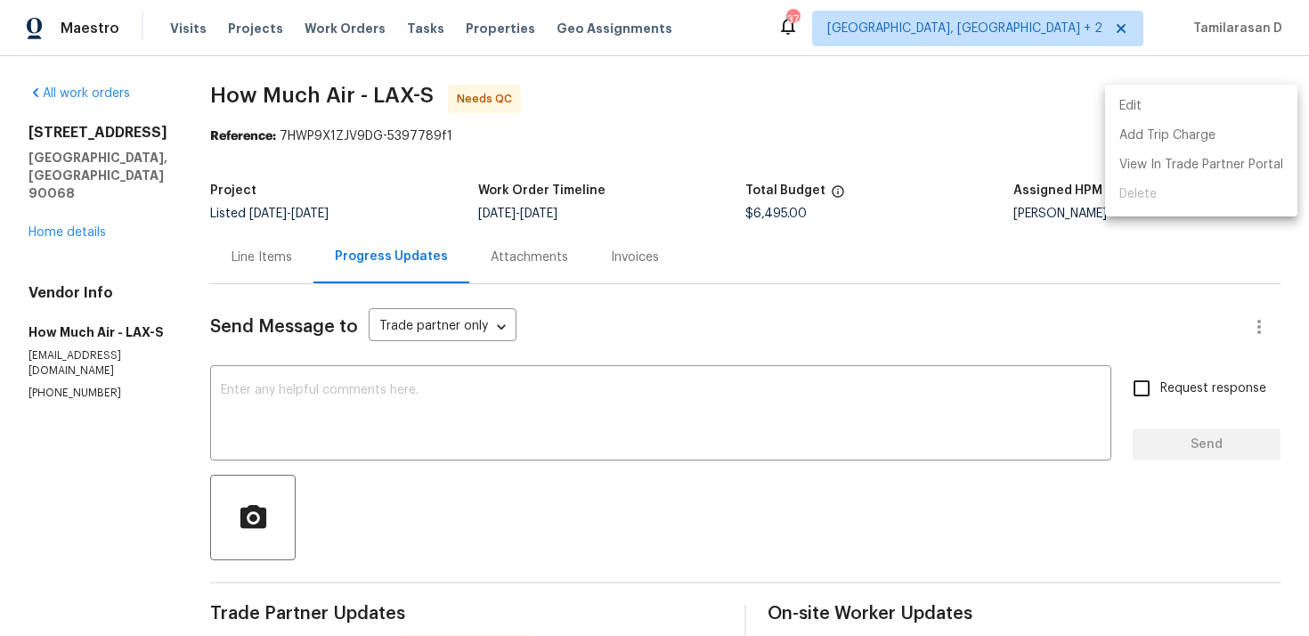
click at [1151, 107] on li "Edit" at bounding box center [1201, 106] width 192 height 29
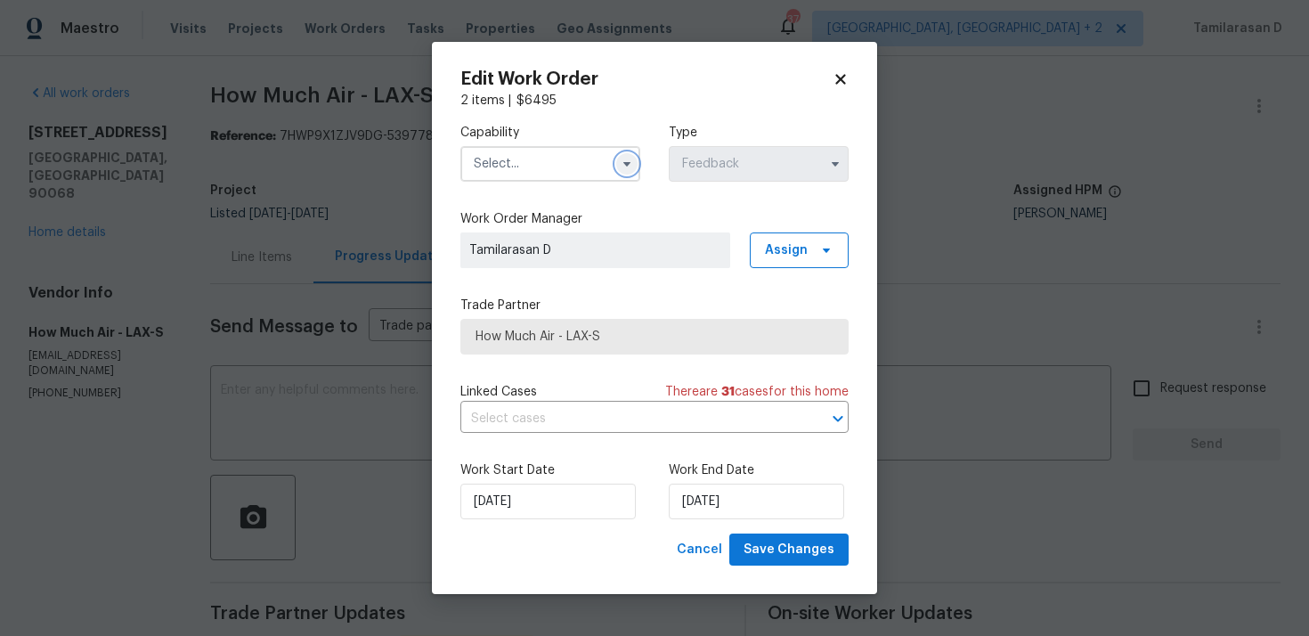
click at [626, 165] on icon "button" at bounding box center [626, 164] width 7 height 4
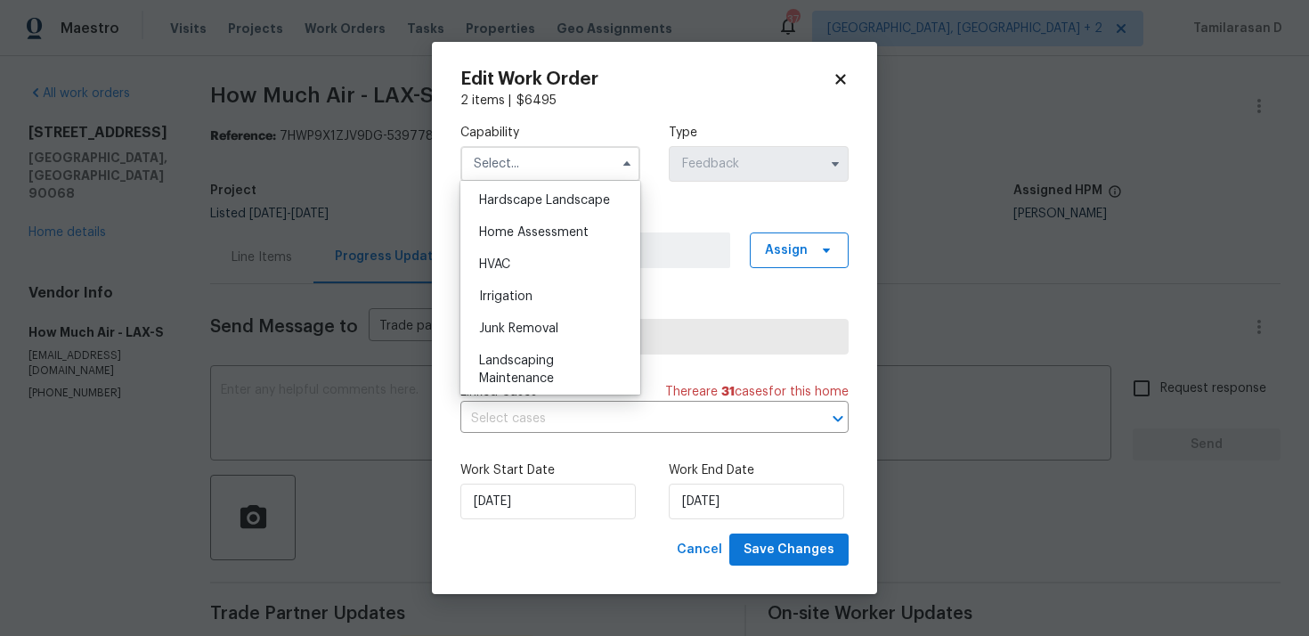
scroll to position [1026, 0]
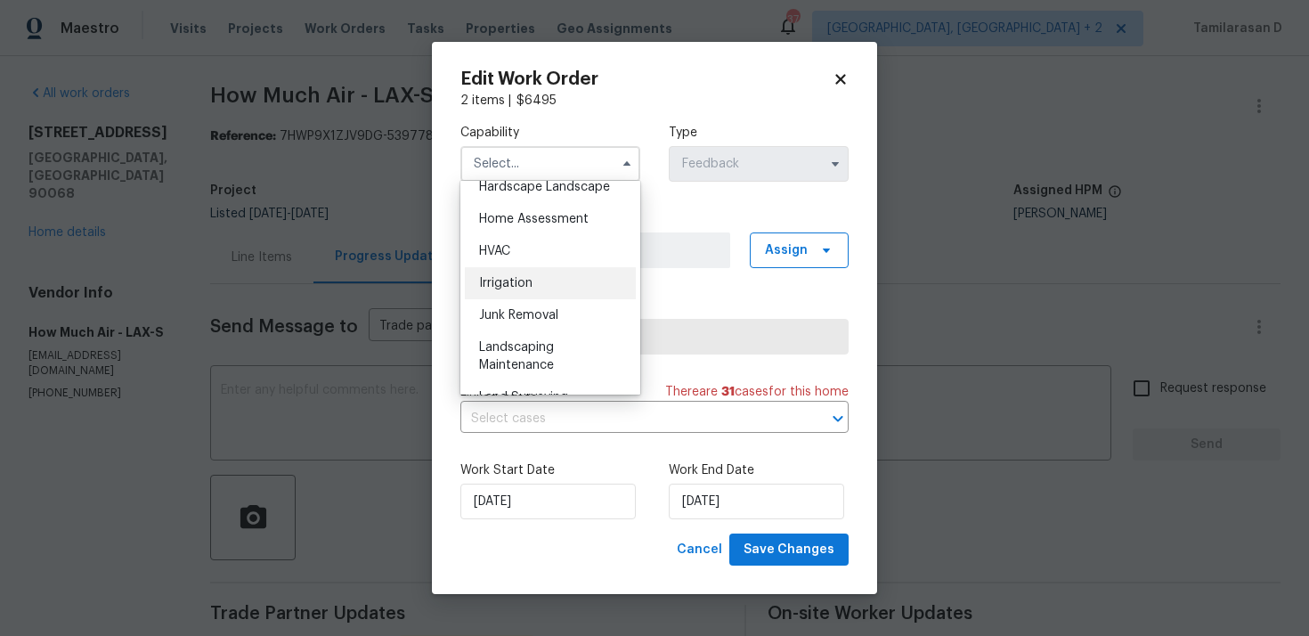
click at [534, 267] on div "Irrigation" at bounding box center [550, 283] width 171 height 32
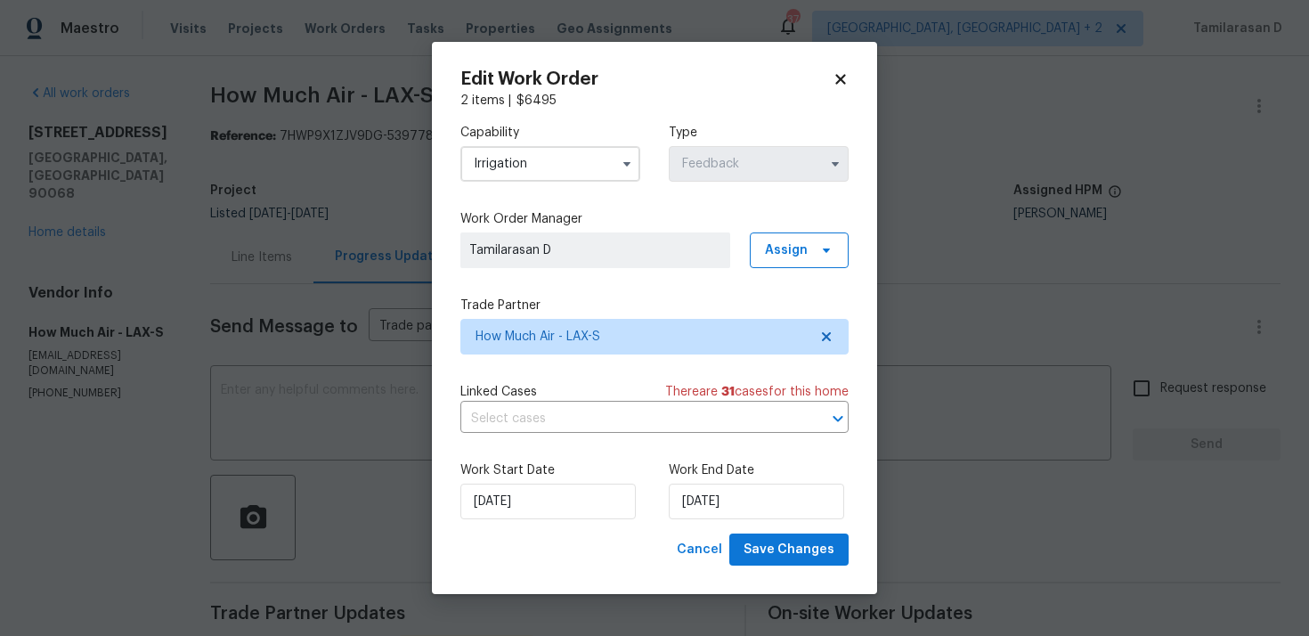
click at [592, 161] on input "Irrigation" at bounding box center [550, 164] width 180 height 36
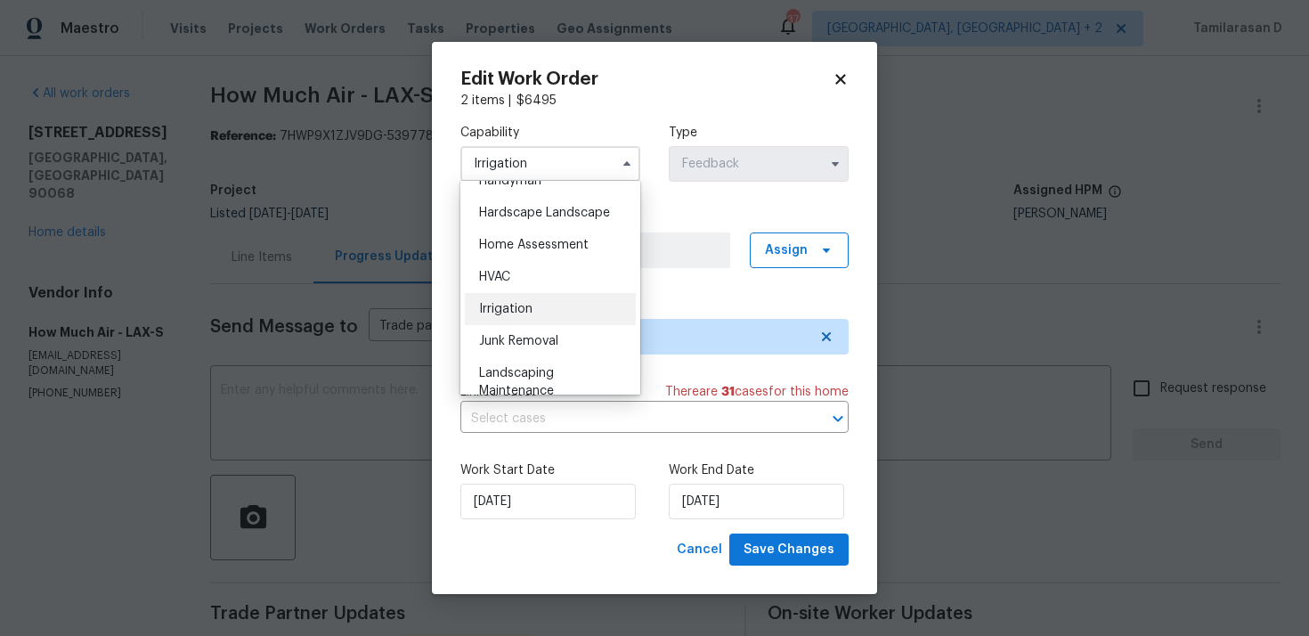
scroll to position [925, 0]
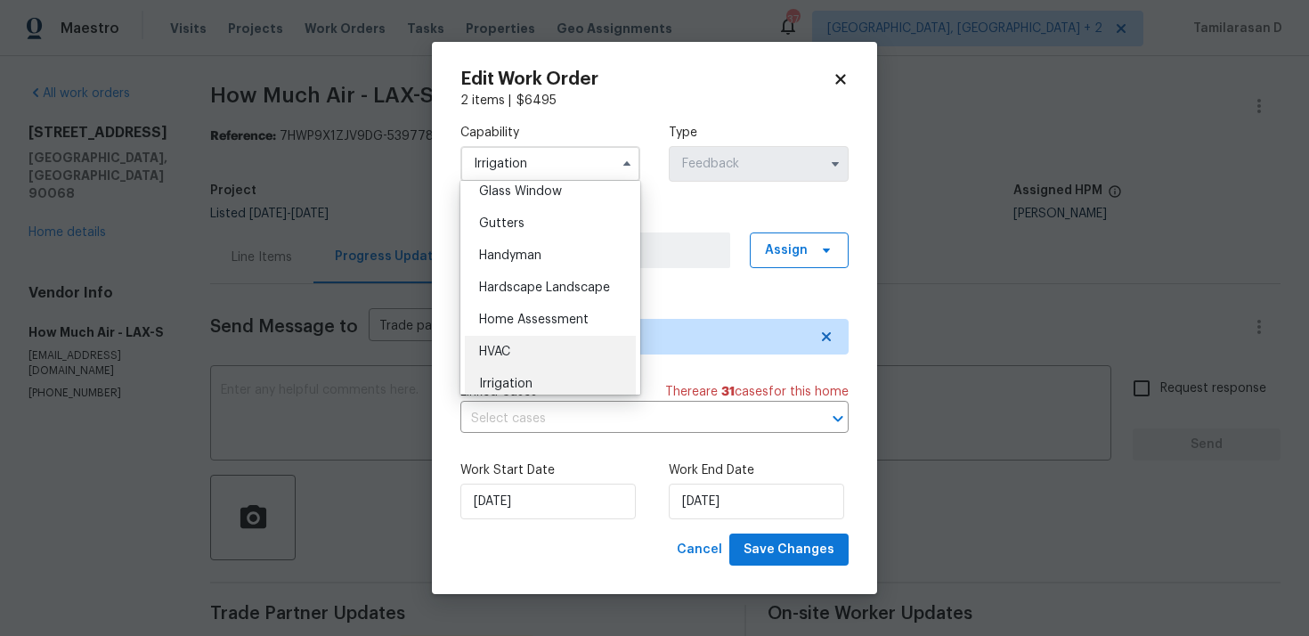
click at [508, 347] on span "HVAC" at bounding box center [494, 351] width 31 height 12
type input "HVAC"
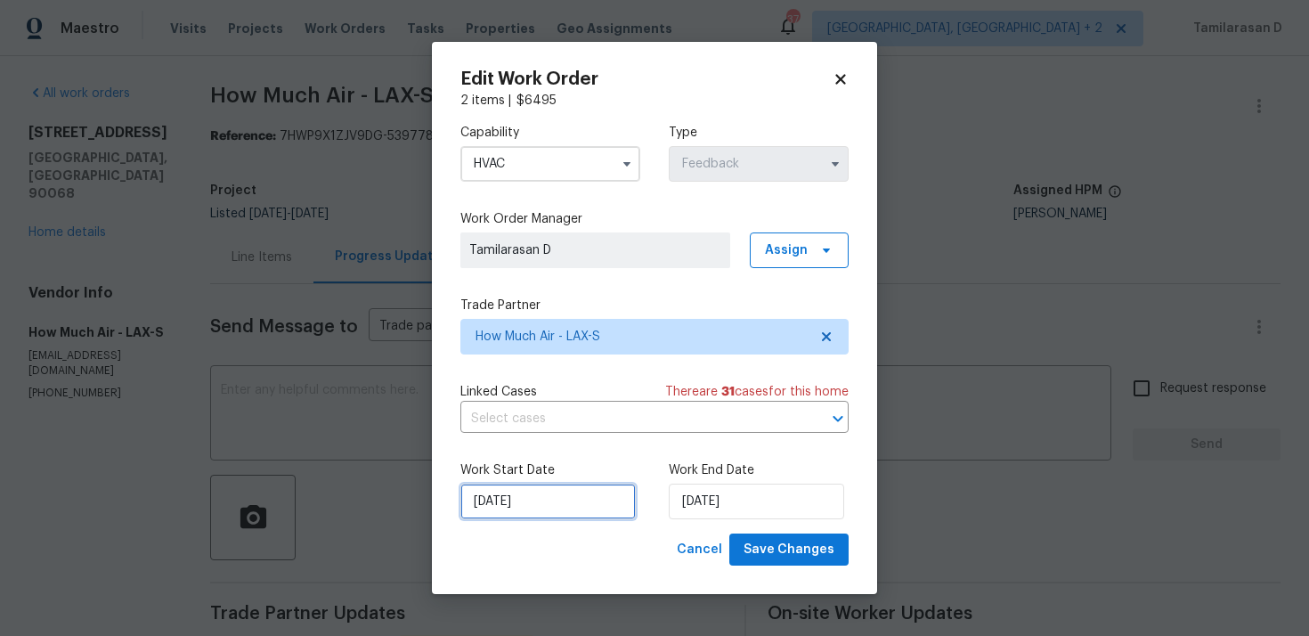
click at [522, 501] on input "15/09/2025" at bounding box center [547, 501] width 175 height 36
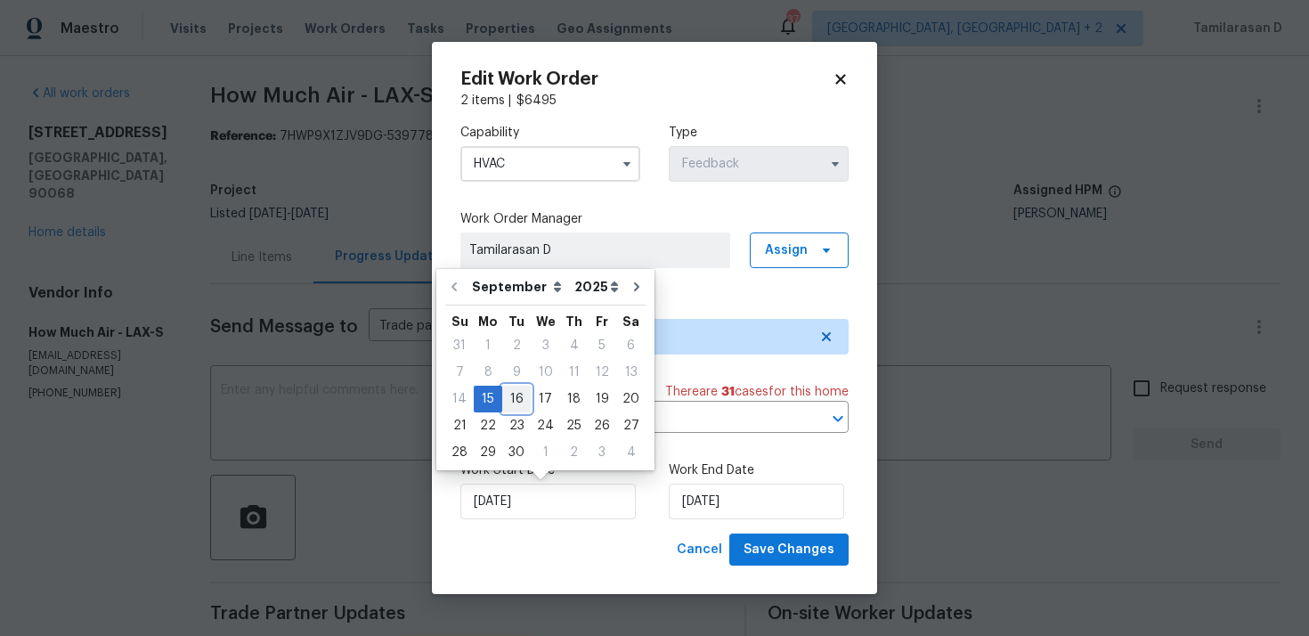
click at [511, 409] on div "16" at bounding box center [516, 398] width 28 height 25
type input "16/09/2025"
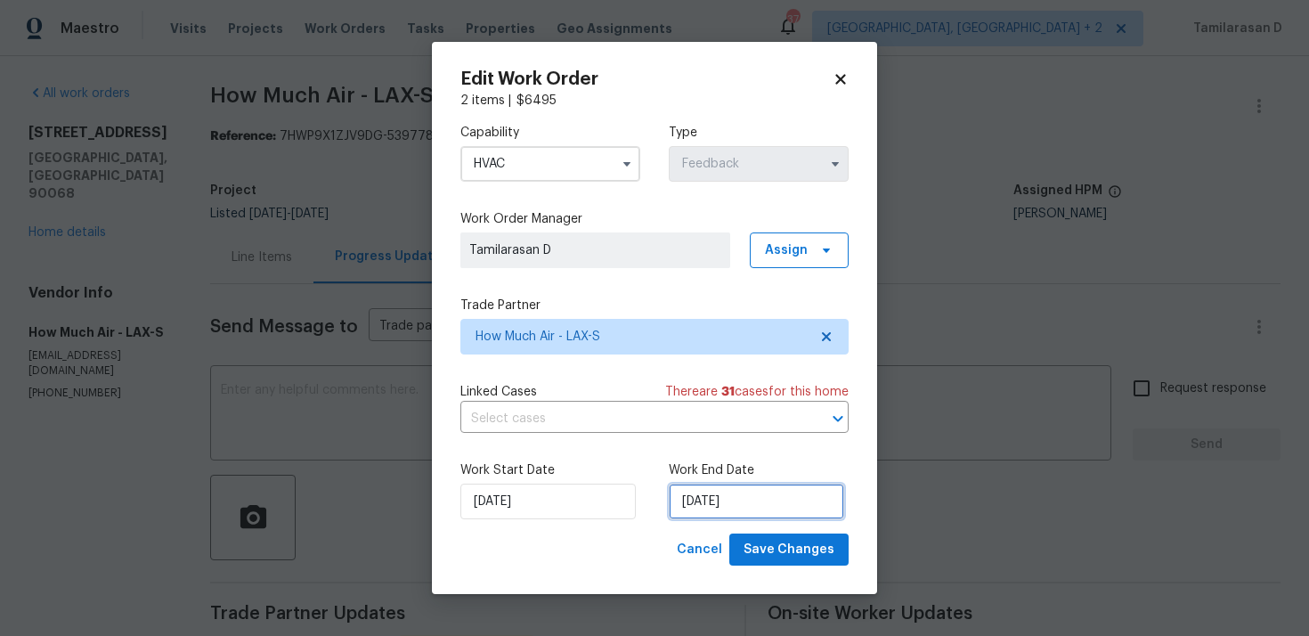
click at [725, 507] on input "17/09/2025" at bounding box center [756, 501] width 175 height 36
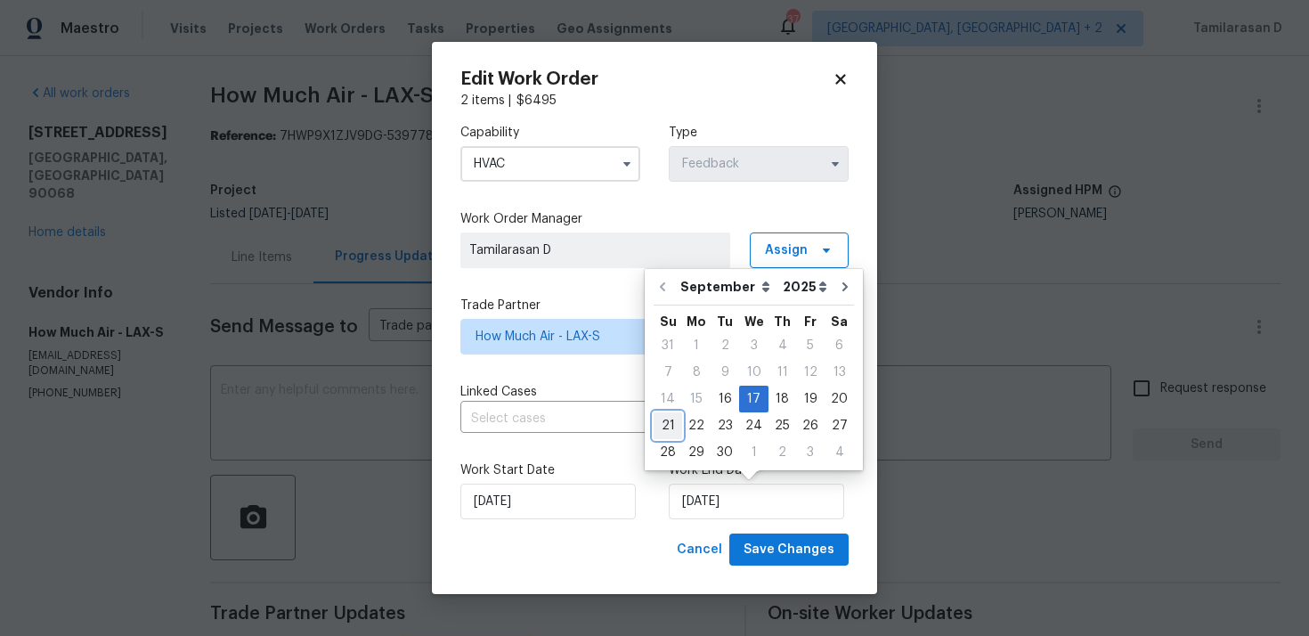
click at [671, 430] on div "21" at bounding box center [668, 425] width 28 height 25
click at [670, 424] on input "text" at bounding box center [629, 419] width 338 height 28
type input "21/09/2025"
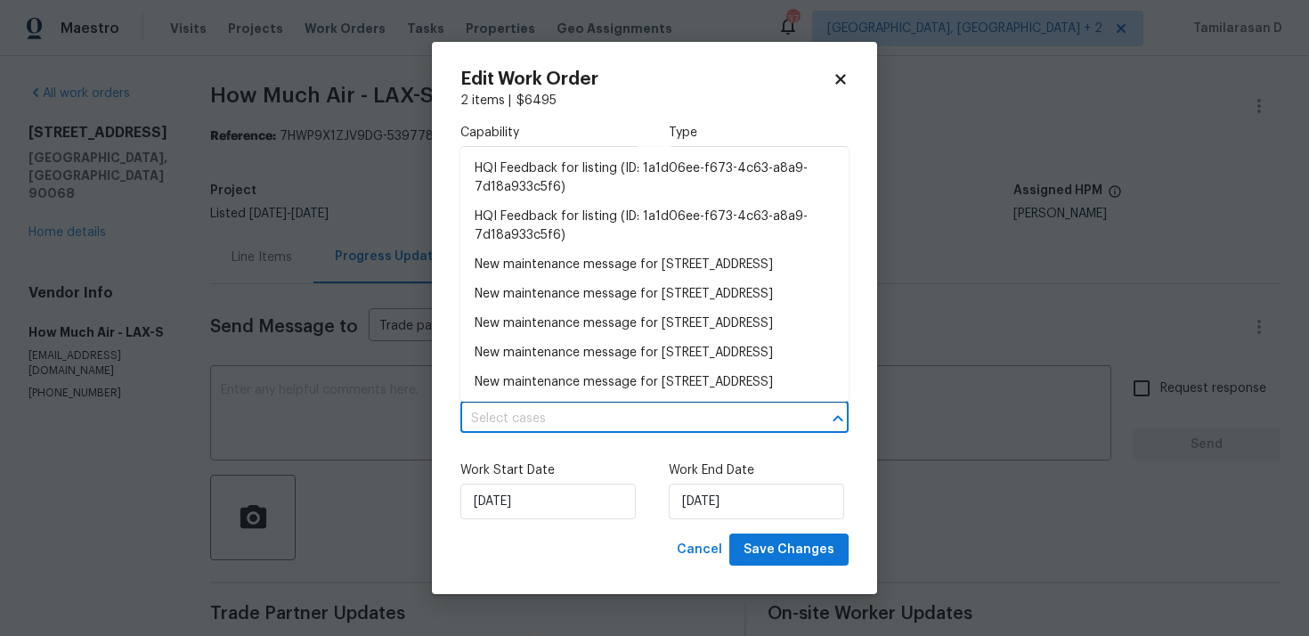
click at [670, 424] on input "text" at bounding box center [629, 419] width 338 height 28
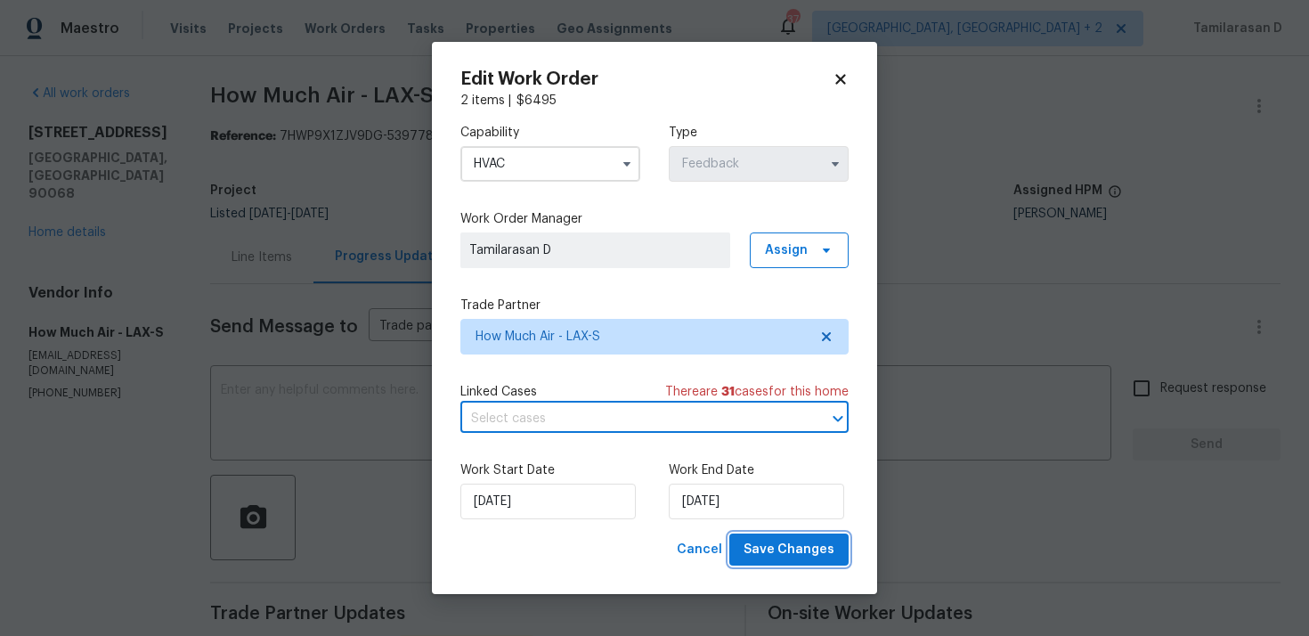
click at [776, 541] on span "Save Changes" at bounding box center [788, 550] width 91 height 22
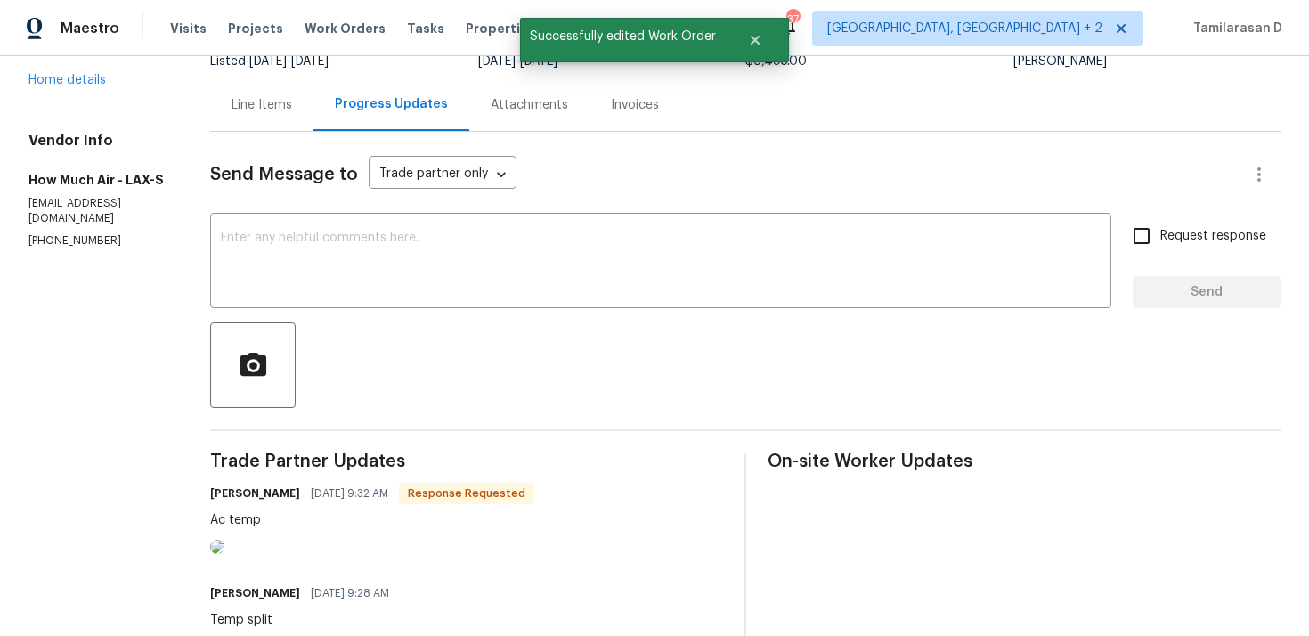
scroll to position [216, 0]
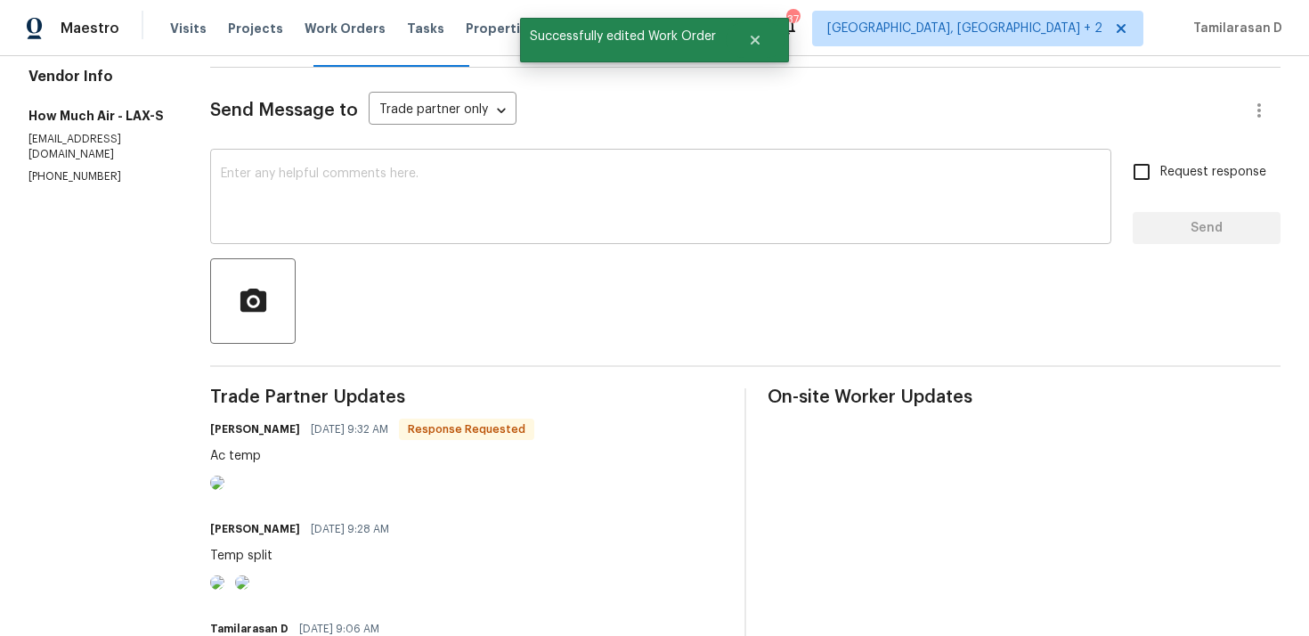
click at [274, 202] on textarea at bounding box center [661, 198] width 880 height 62
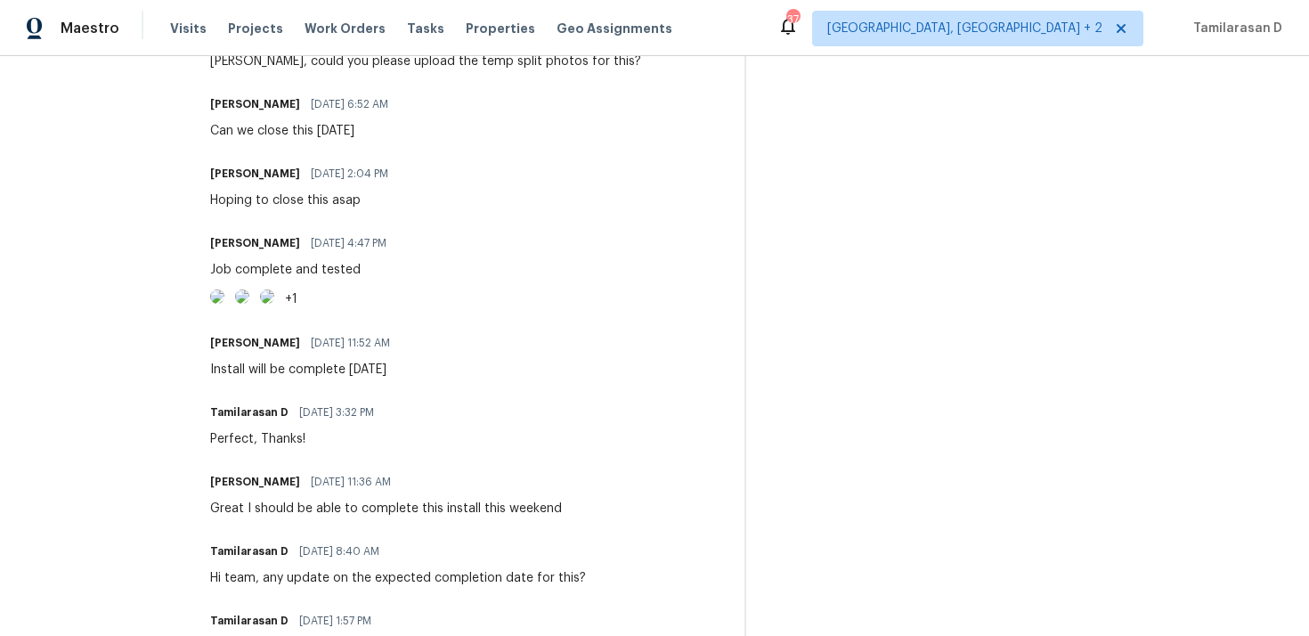
scroll to position [0, 0]
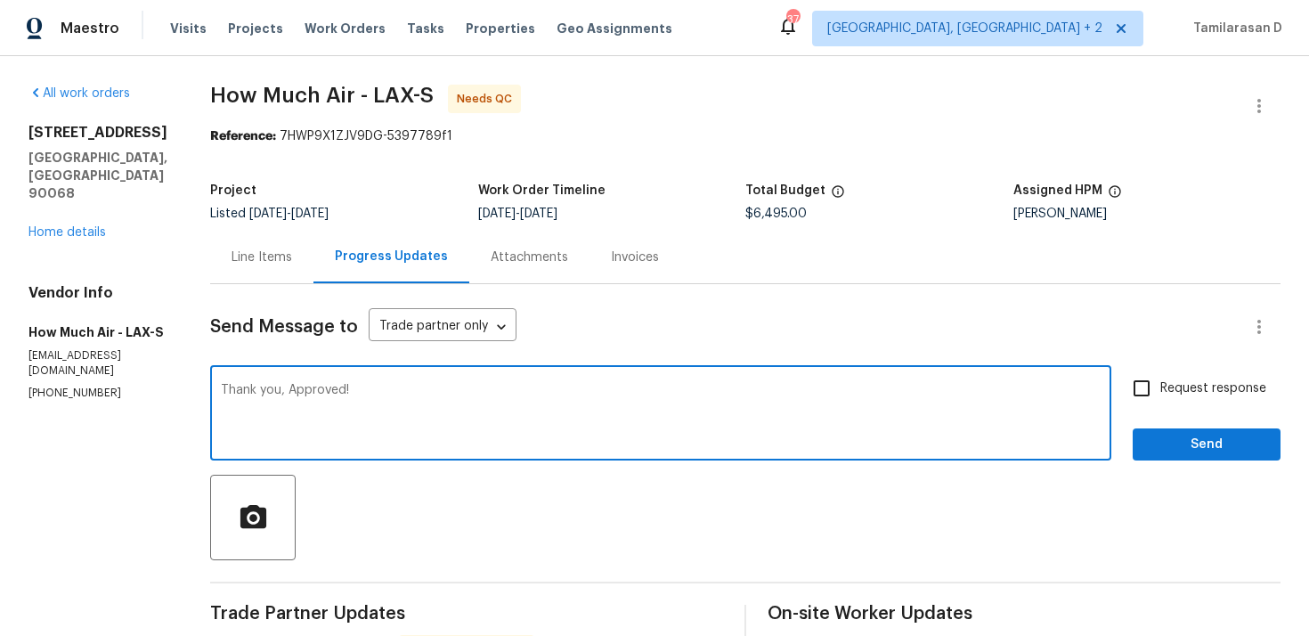
type textarea "Thank you, Approved!"
click at [1207, 440] on span "Send" at bounding box center [1206, 445] width 119 height 22
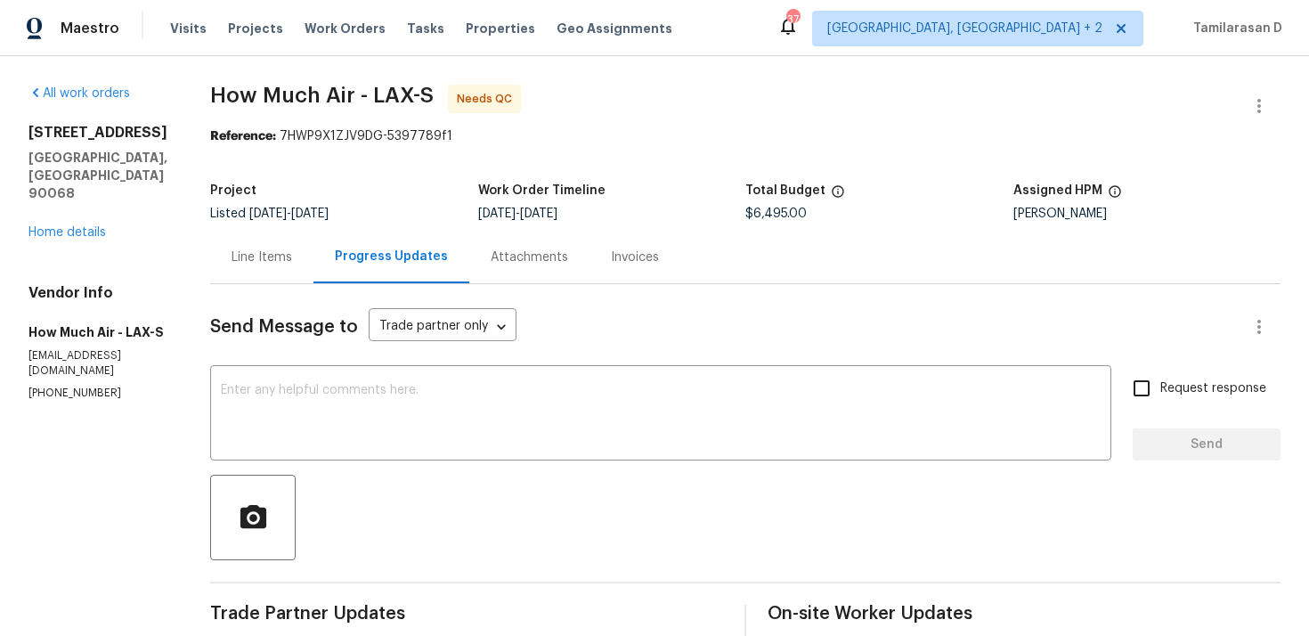
click at [264, 258] on div "Line Items" at bounding box center [261, 257] width 61 height 18
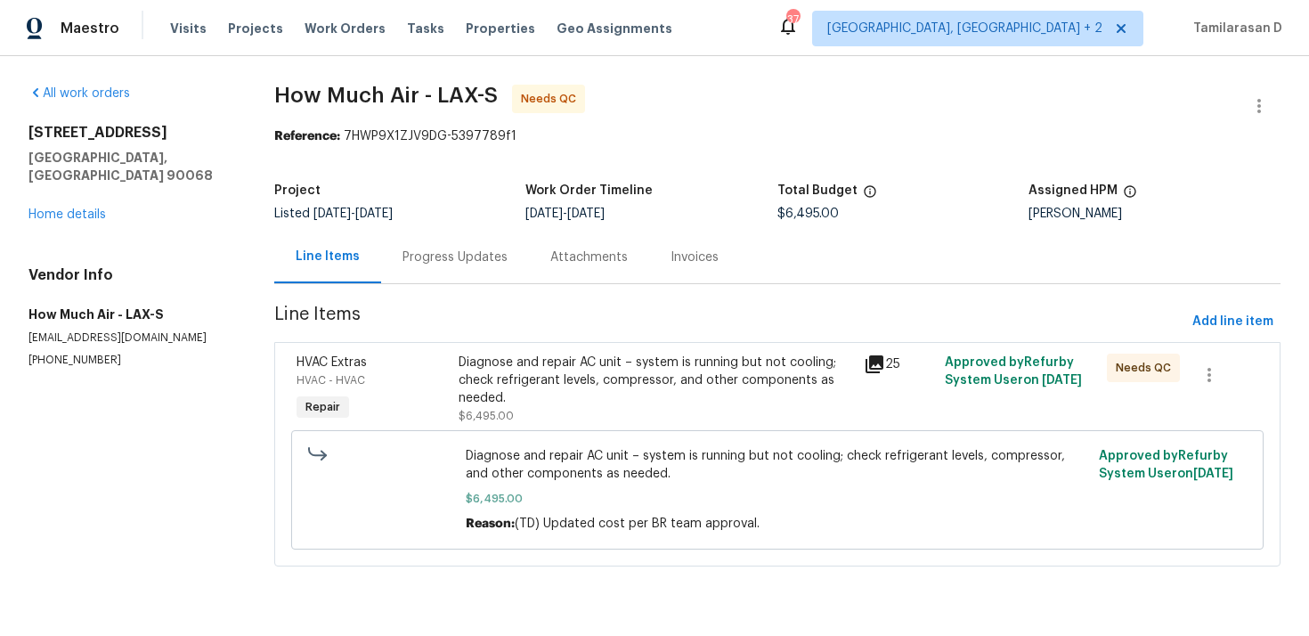
click at [580, 376] on div "Diagnose and repair AC unit – system is running but not cooling; check refriger…" at bounding box center [656, 379] width 394 height 53
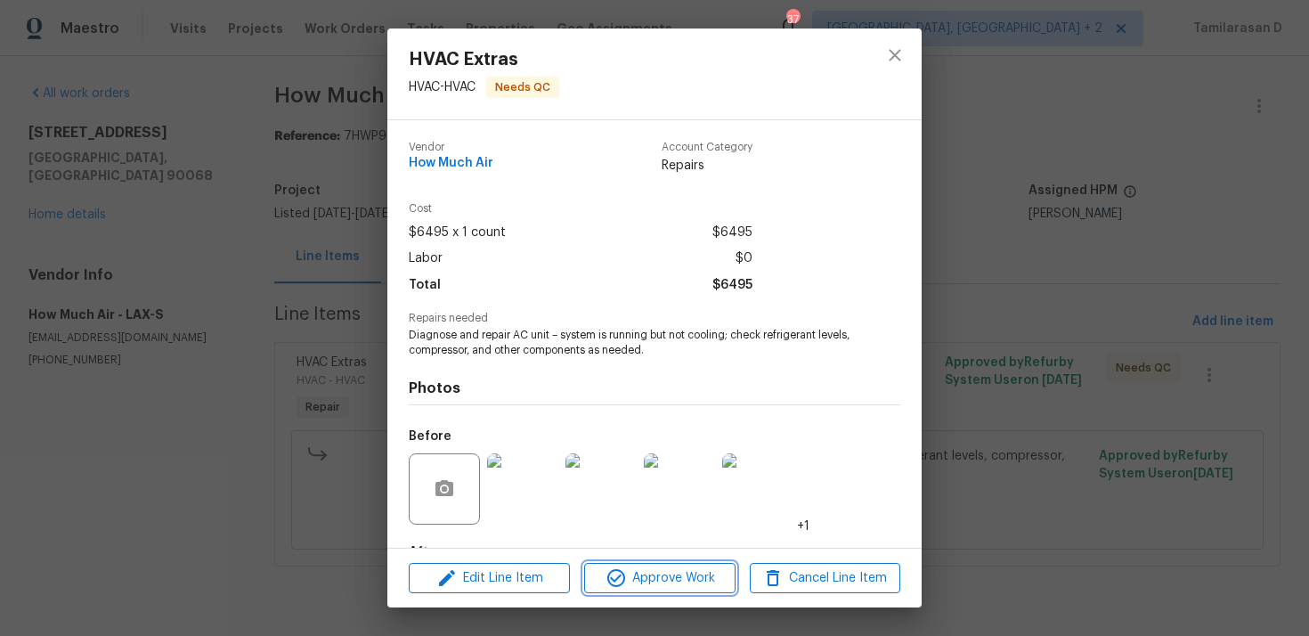
click at [643, 568] on span "Approve Work" at bounding box center [659, 578] width 140 height 22
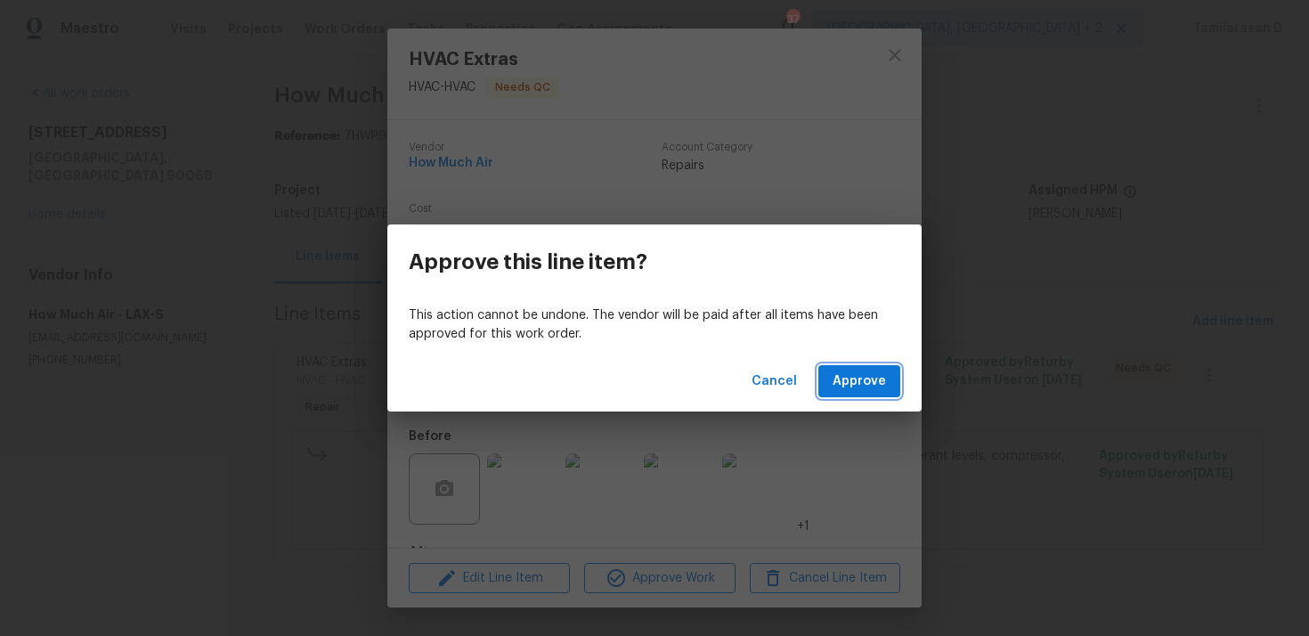
click at [852, 374] on span "Approve" at bounding box center [858, 381] width 53 height 22
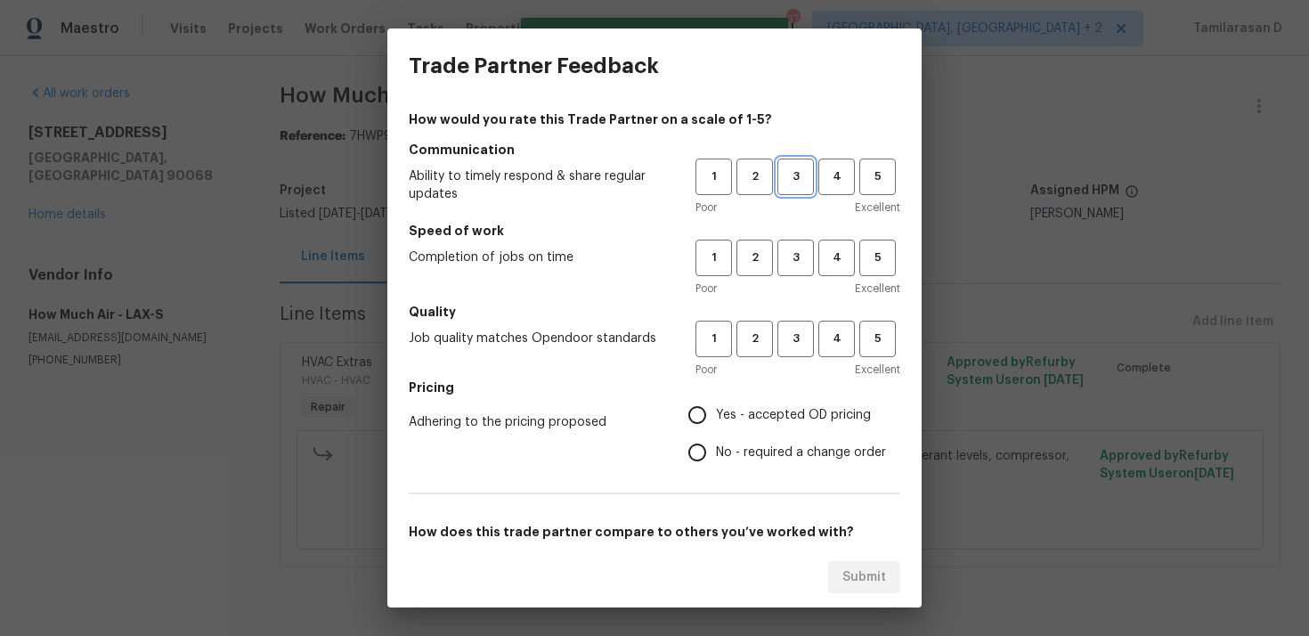
click at [783, 179] on span "3" at bounding box center [795, 176] width 33 height 20
click at [793, 260] on span "3" at bounding box center [795, 258] width 33 height 20
click at [792, 335] on span "3" at bounding box center [795, 339] width 33 height 20
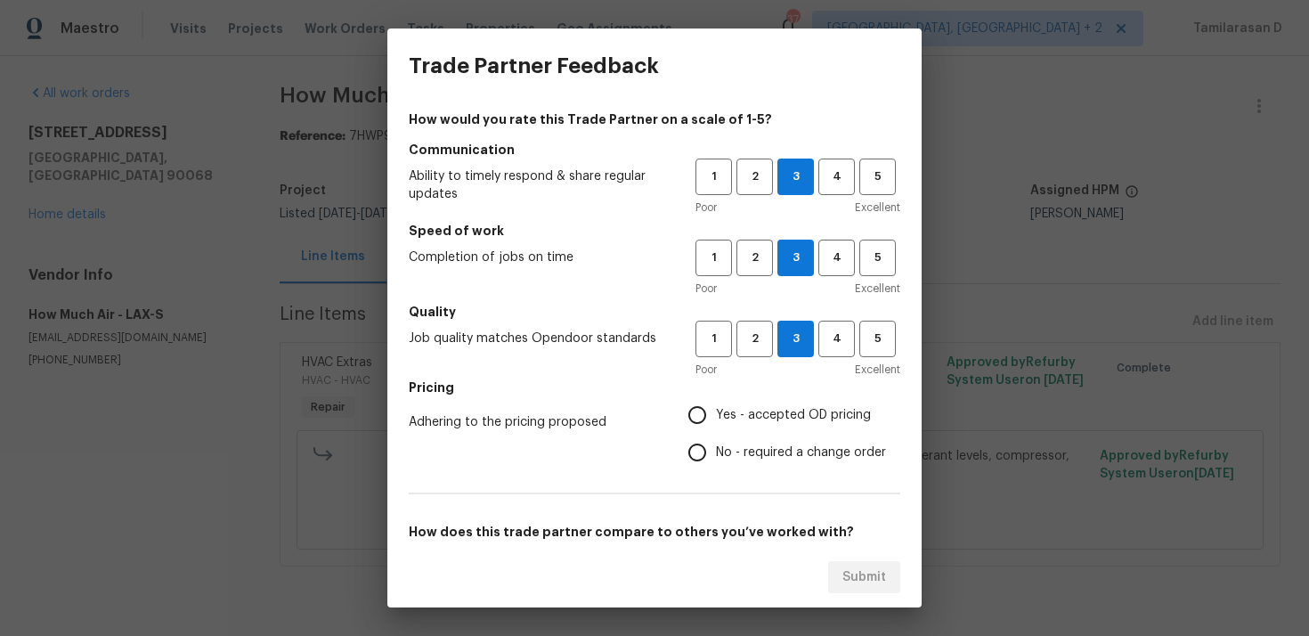
click at [691, 459] on input "No - required a change order" at bounding box center [696, 452] width 37 height 37
radio input "true"
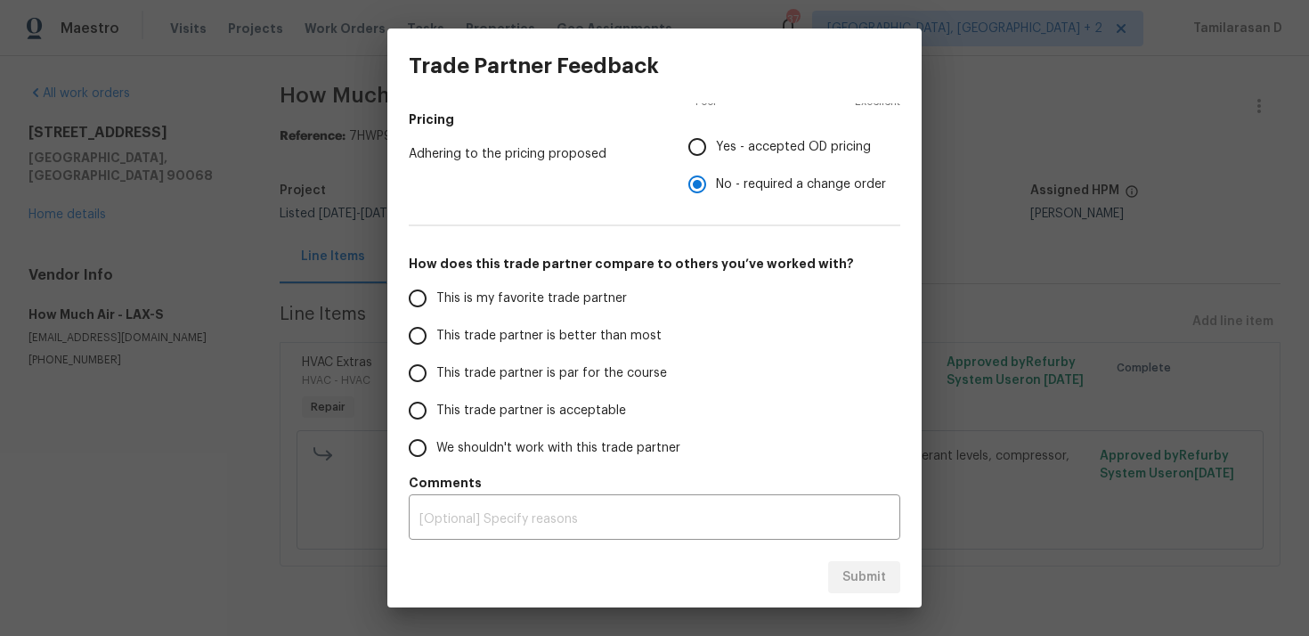
click at [421, 359] on input "This trade partner is par for the course" at bounding box center [417, 372] width 37 height 37
click at [845, 563] on button "Submit" at bounding box center [864, 577] width 72 height 33
radio input "true"
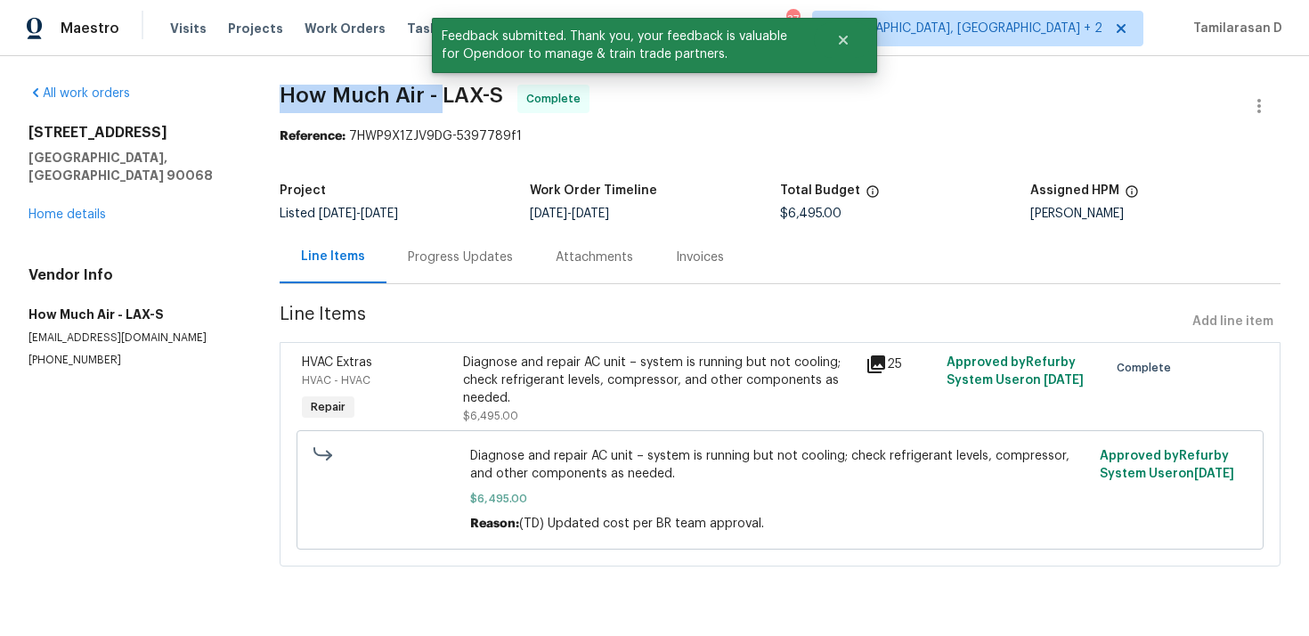
drag, startPoint x: 286, startPoint y: 94, endPoint x: 438, endPoint y: 95, distance: 152.3
click at [438, 95] on span "How Much Air - LAX-S" at bounding box center [391, 95] width 223 height 21
copy span "How Much Air -"
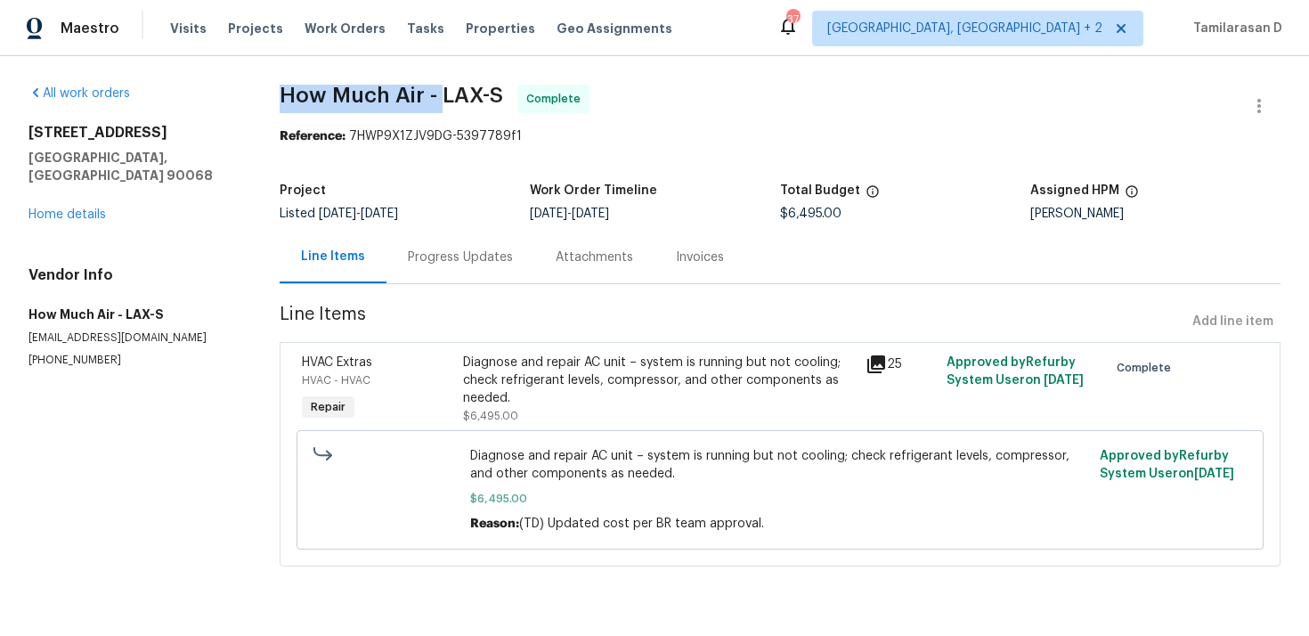
click at [419, 253] on div "Progress Updates" at bounding box center [460, 257] width 105 height 18
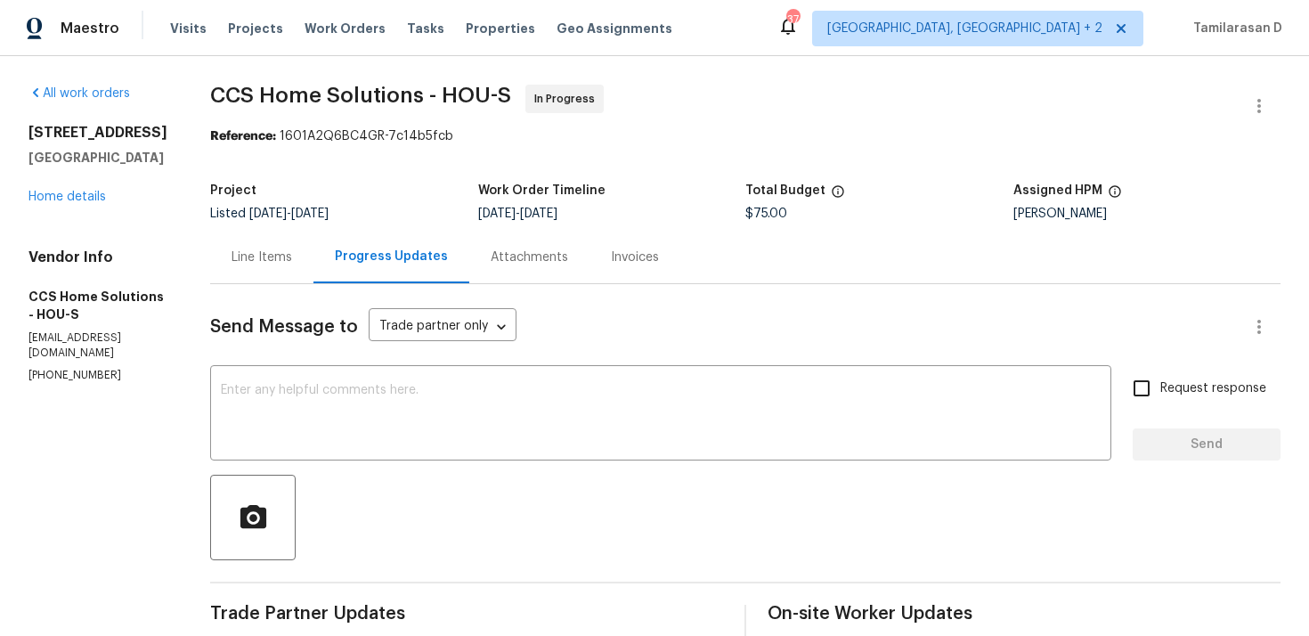
click at [59, 368] on p "(832) 512-4250" at bounding box center [97, 375] width 139 height 15
copy p "(832) 512-4250"
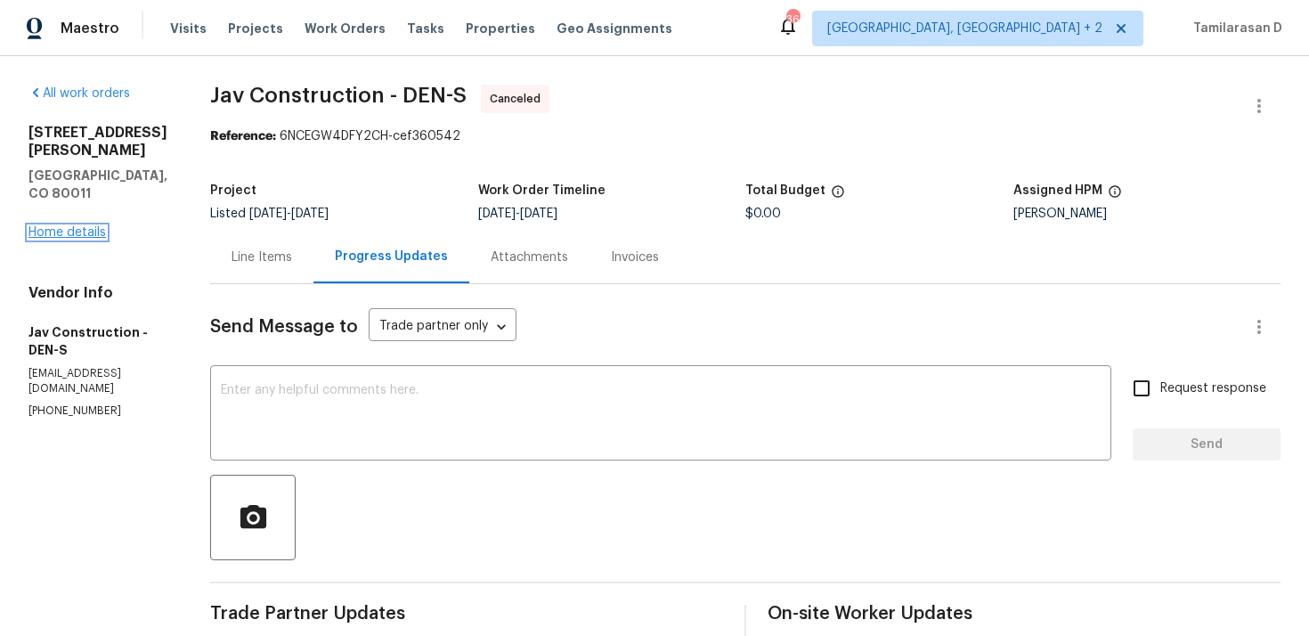
click at [56, 226] on link "Home details" at bounding box center [66, 232] width 77 height 12
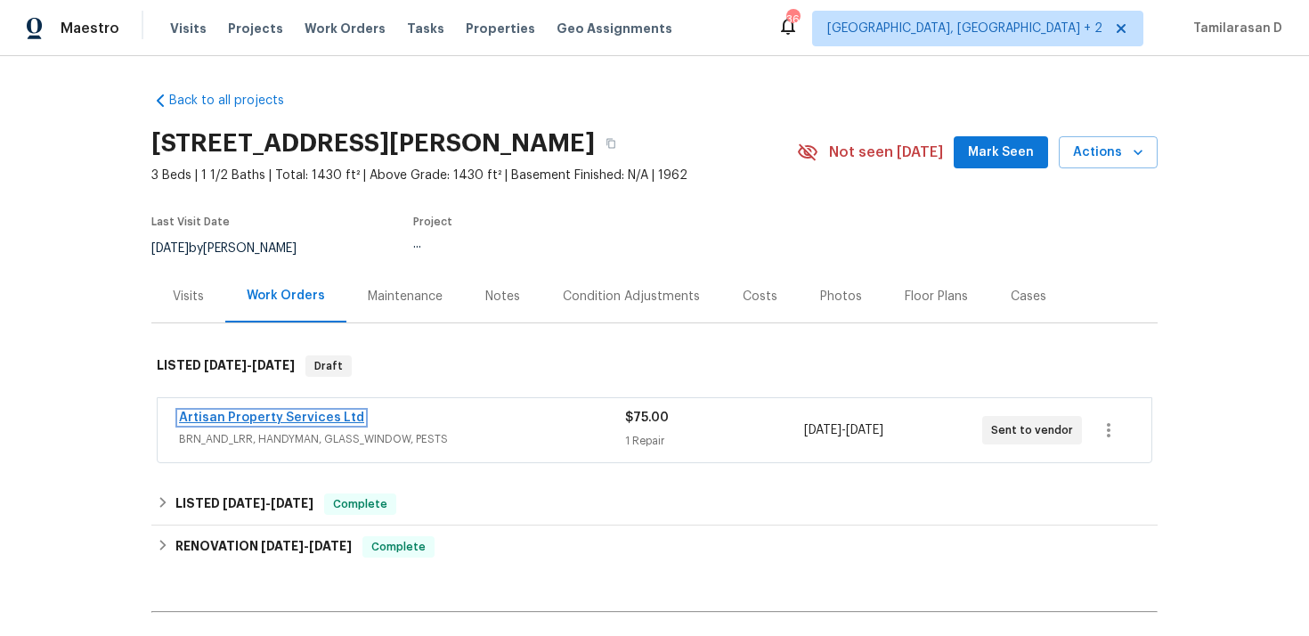
click at [269, 414] on link "Artisan Property Services Ltd" at bounding box center [271, 417] width 185 height 12
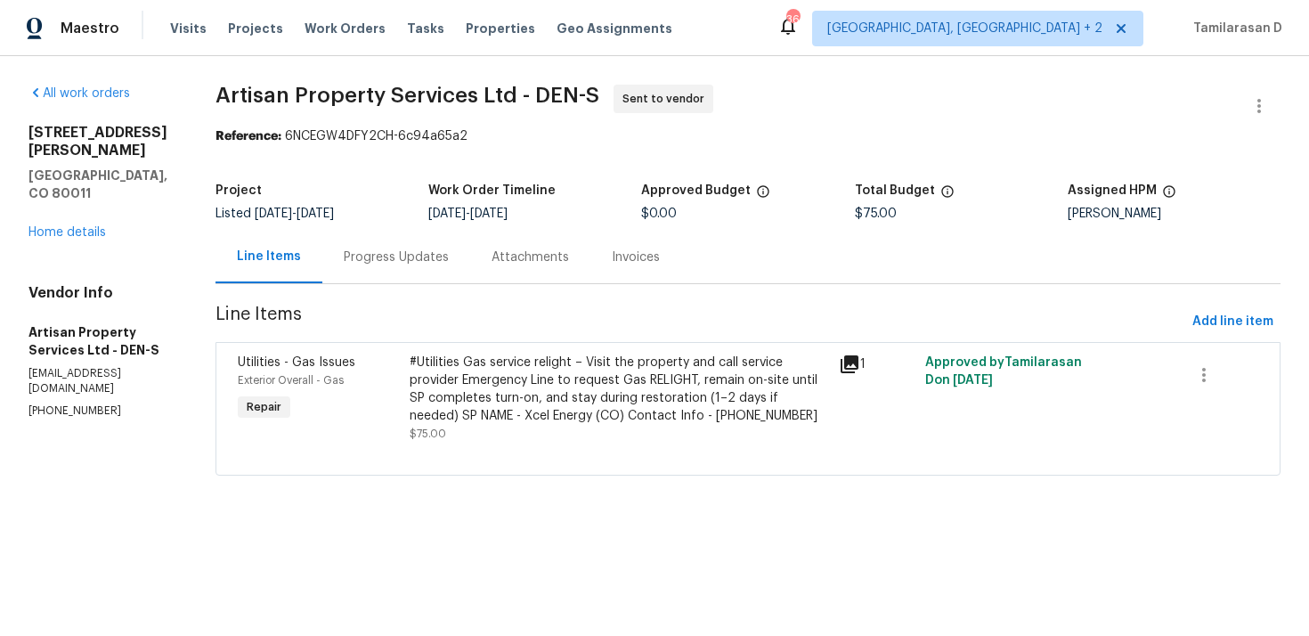
click at [419, 260] on div "Progress Updates" at bounding box center [396, 257] width 105 height 18
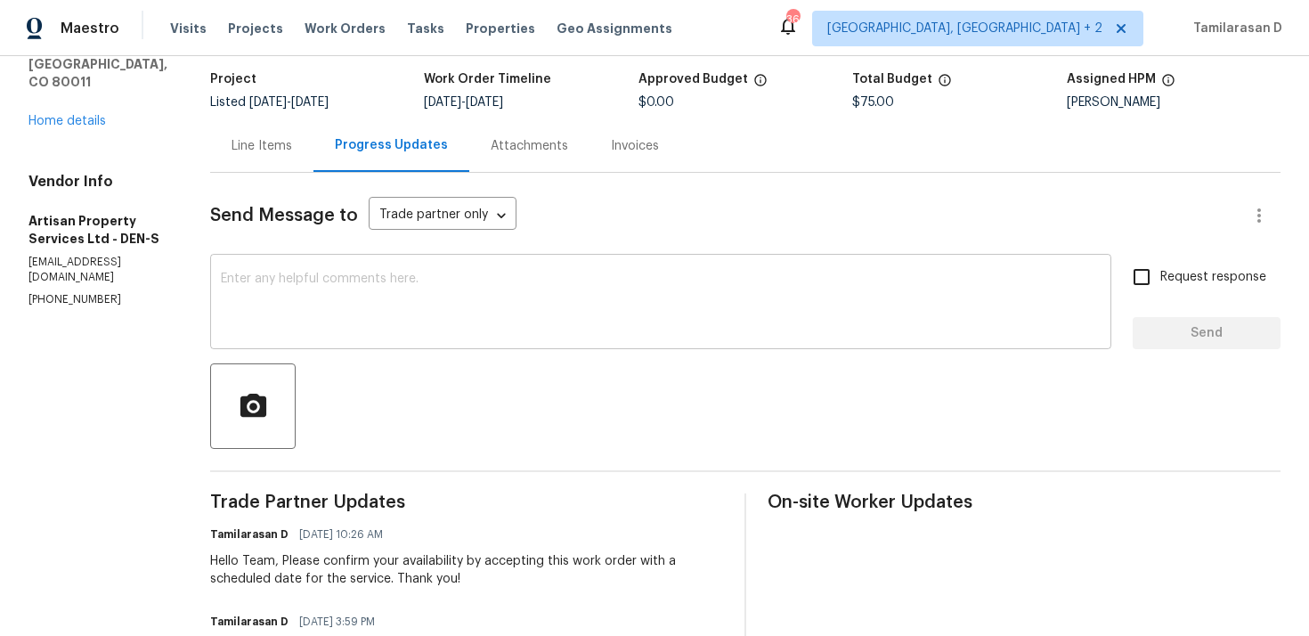
scroll to position [377, 0]
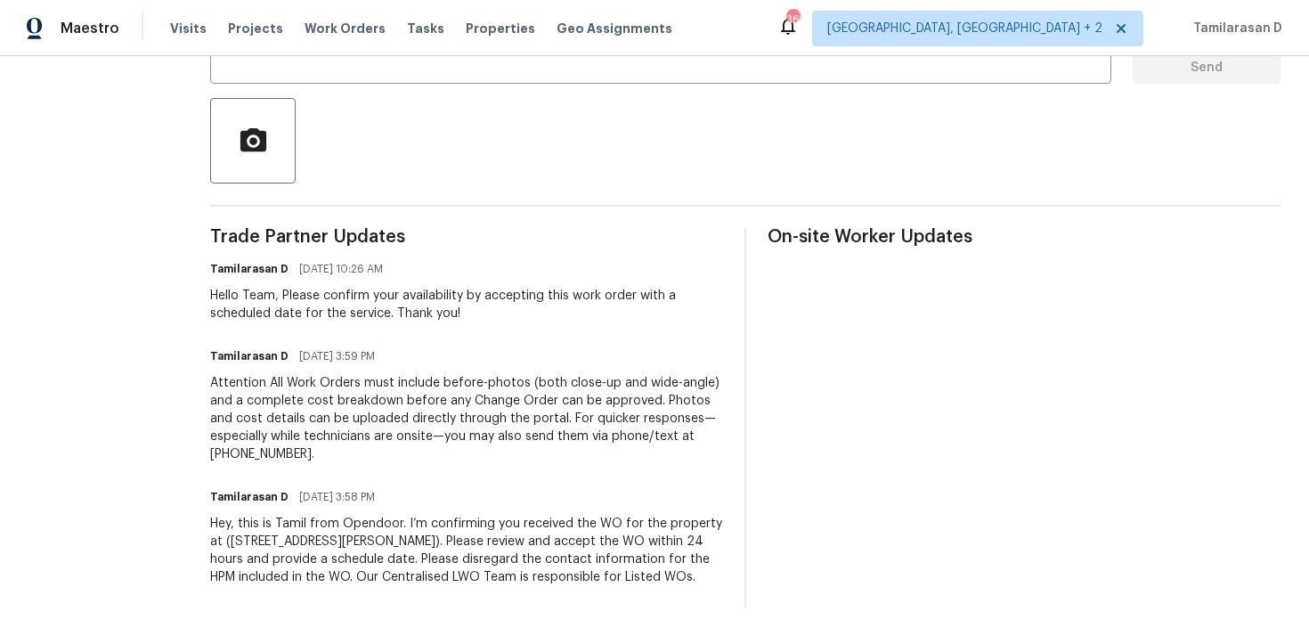
click at [330, 183] on div "Send Message to Trade partner only Trade partner only ​ x ​ Request response Se…" at bounding box center [745, 257] width 1070 height 700
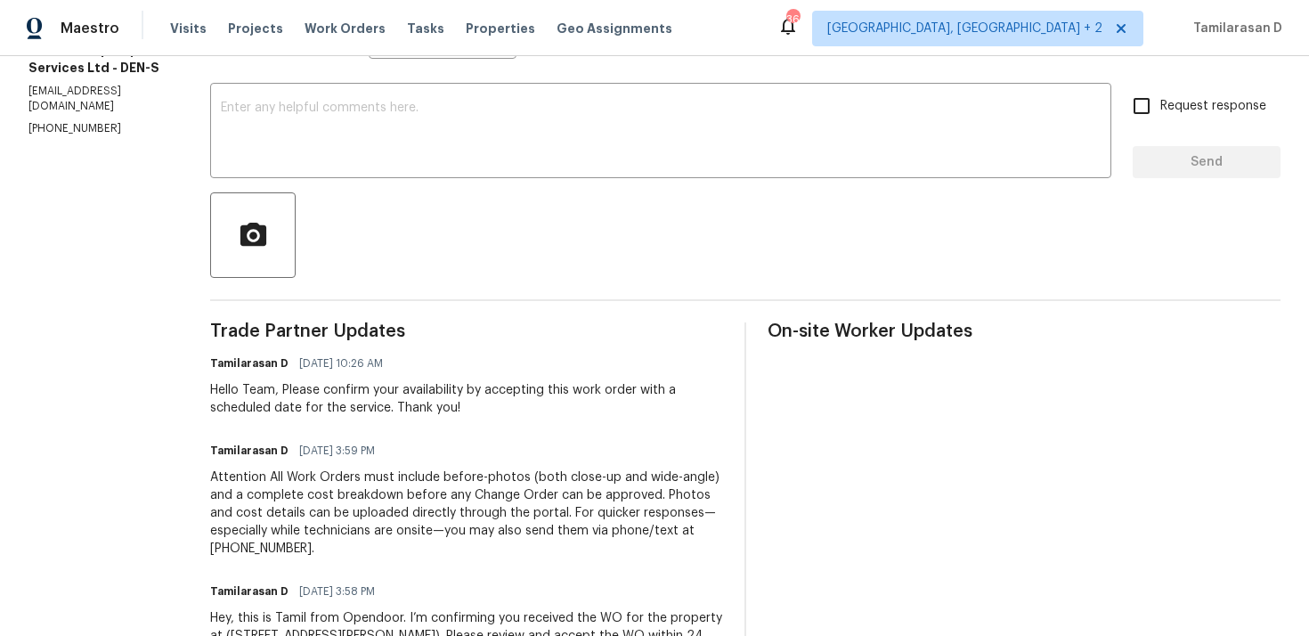
scroll to position [199, 0]
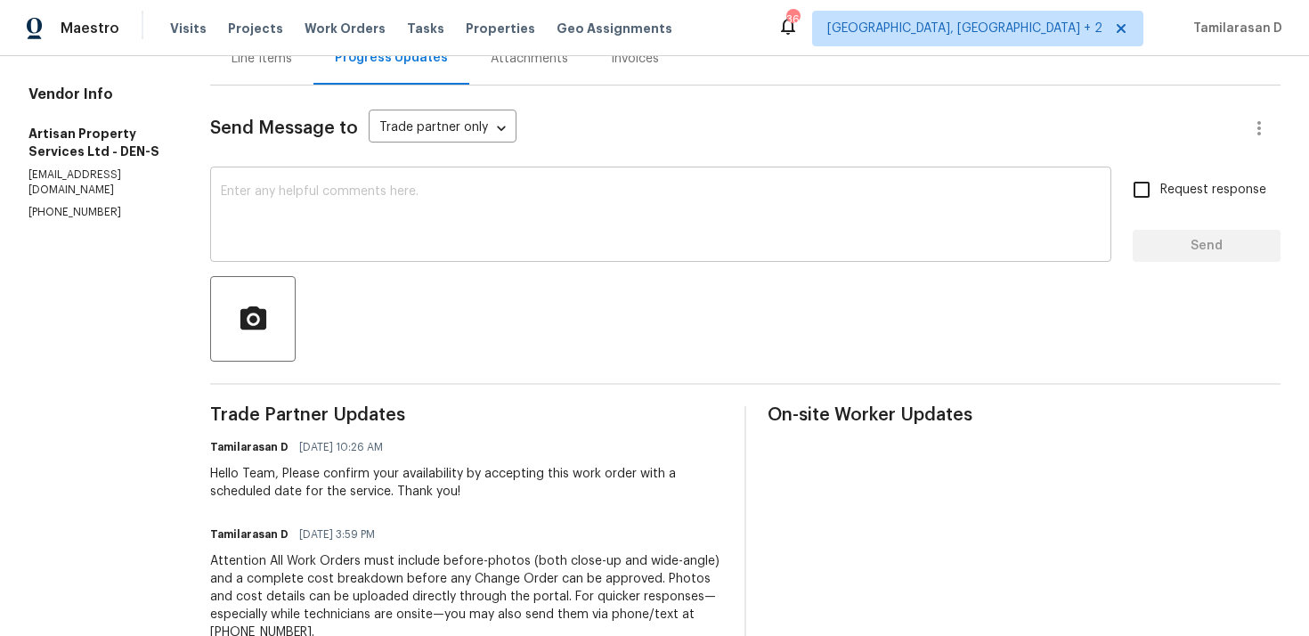
click at [323, 224] on textarea at bounding box center [661, 216] width 880 height 62
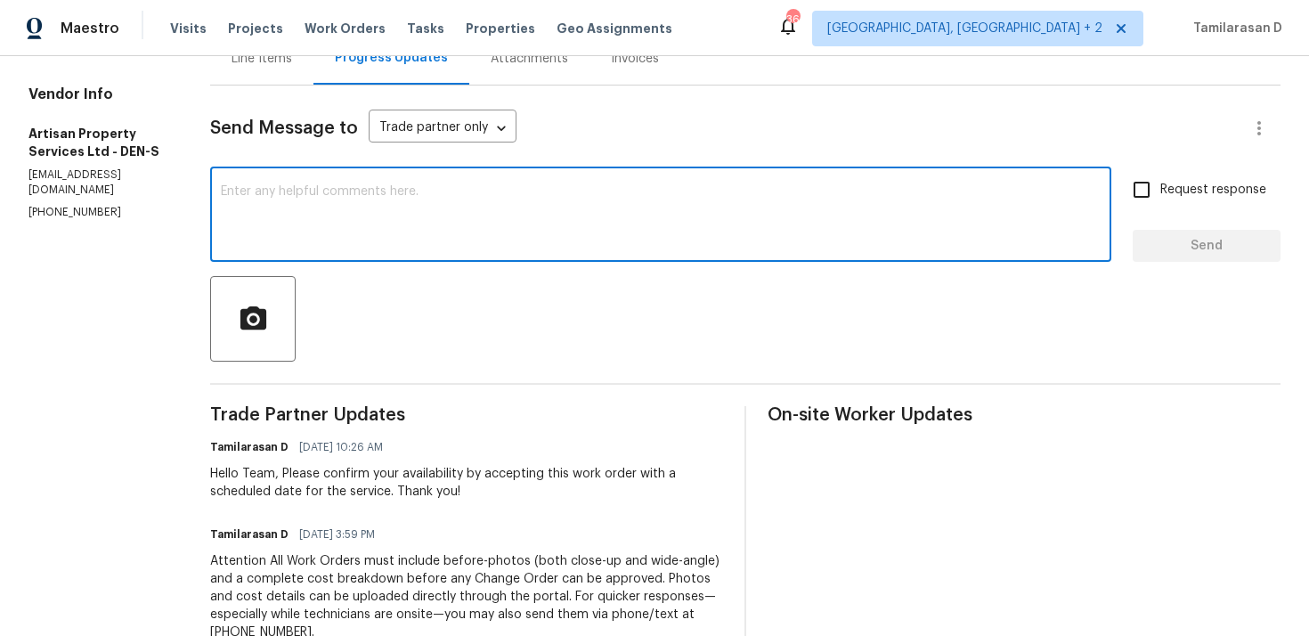
scroll to position [0, 0]
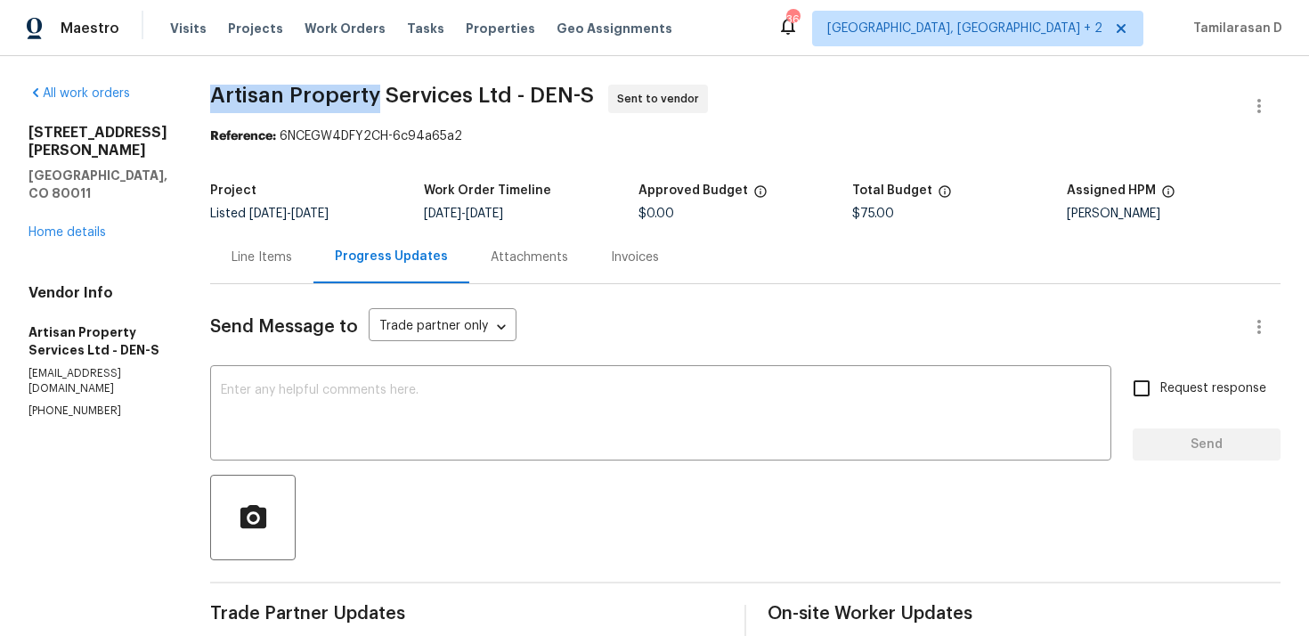
drag, startPoint x: 205, startPoint y: 92, endPoint x: 367, endPoint y: 101, distance: 162.3
click at [367, 101] on span "Artisan Property Services Ltd - DEN-S" at bounding box center [402, 95] width 384 height 21
copy span "Artisan Property"
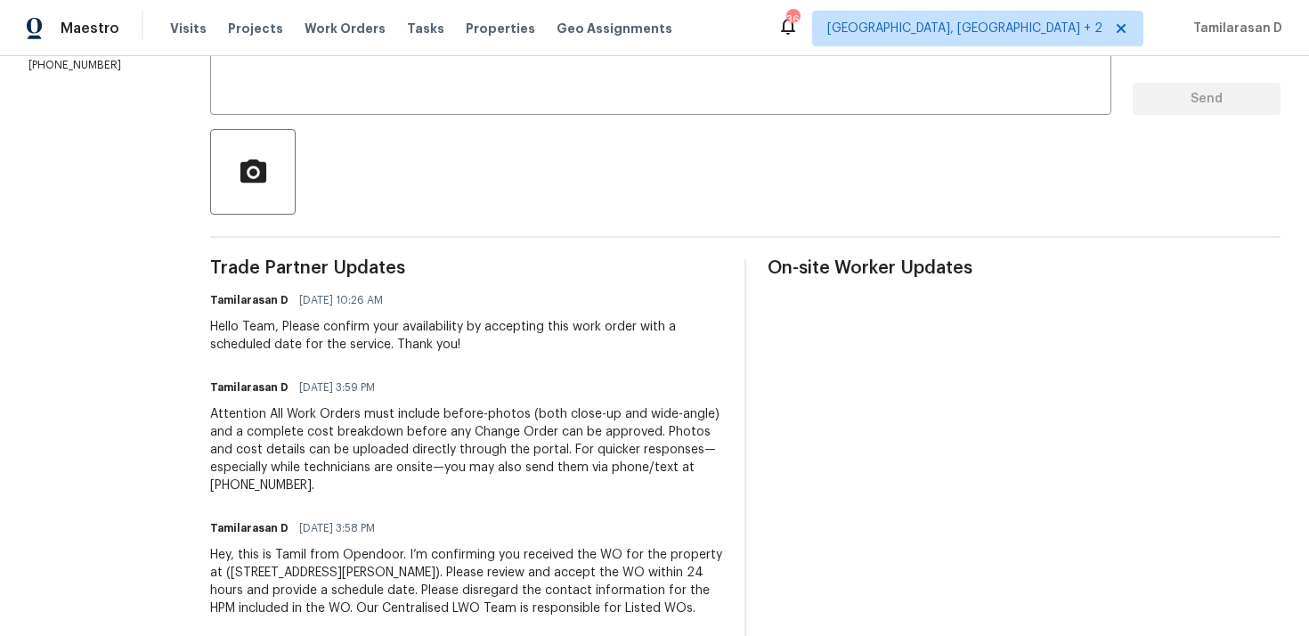
scroll to position [199, 0]
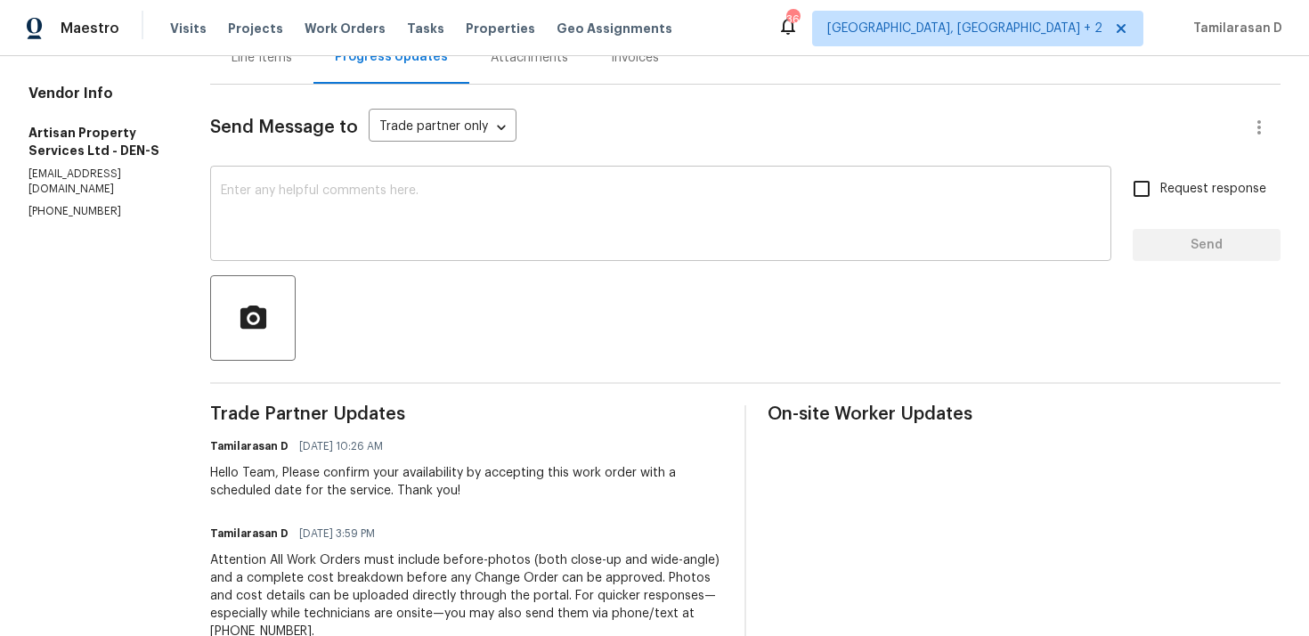
click at [281, 256] on div "x ​" at bounding box center [660, 215] width 901 height 91
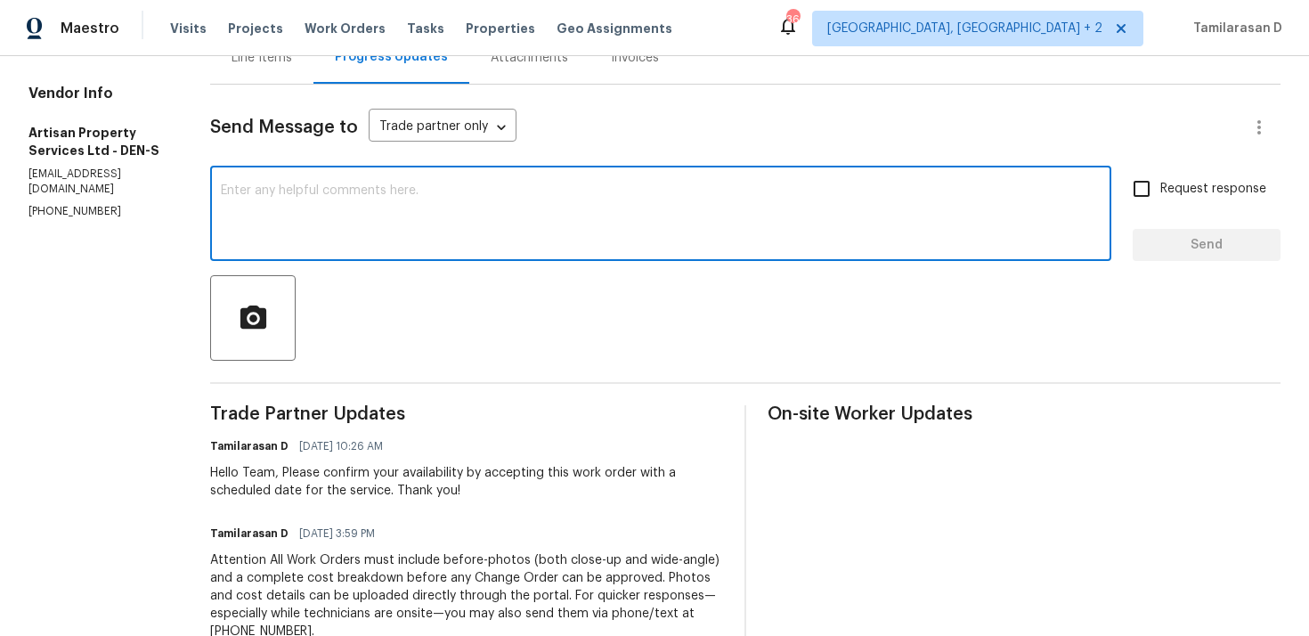
click at [309, 248] on div "x ​" at bounding box center [660, 215] width 901 height 91
paste textarea "Hello Team, We are canceling this WO as we did not receive any response from yo…"
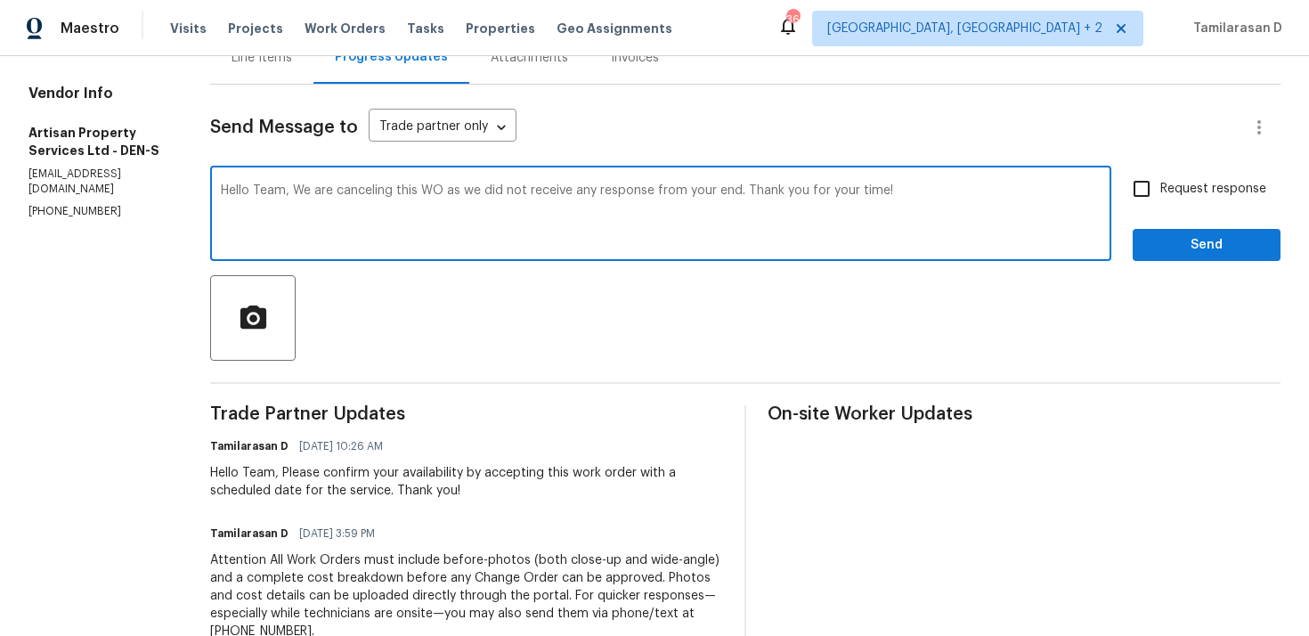
scroll to position [93, 0]
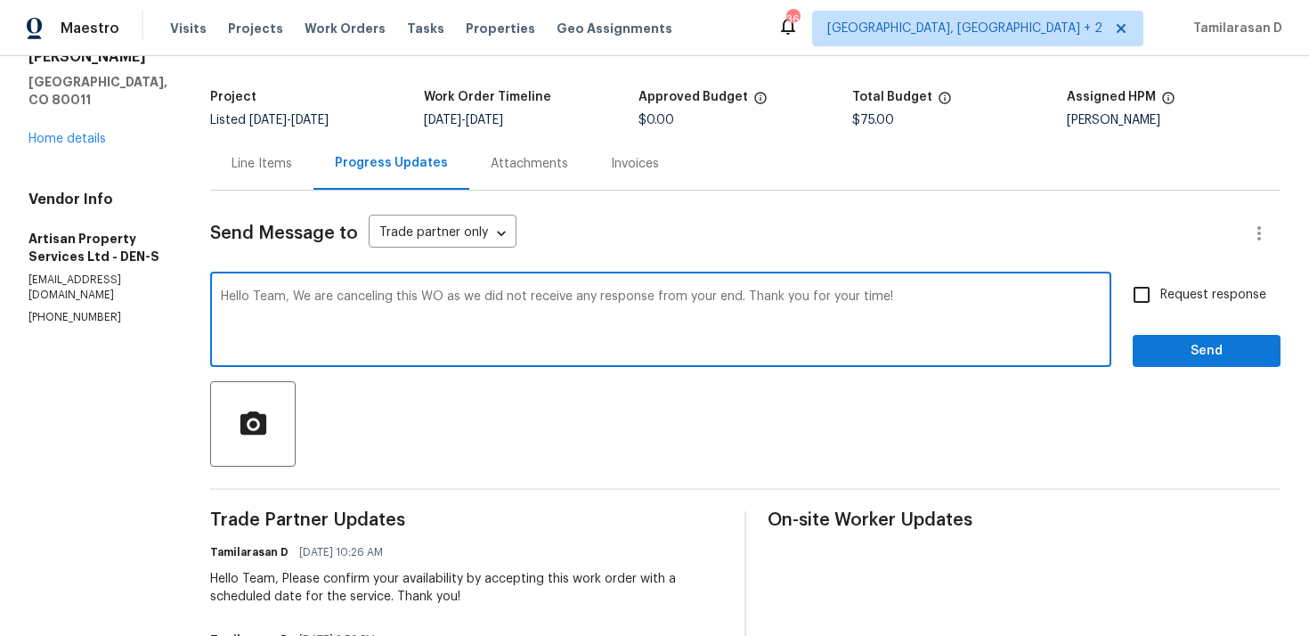
type textarea "Hello Team, We are canceling this WO as we did not receive any response from yo…"
click at [1140, 306] on input "Request response" at bounding box center [1141, 294] width 37 height 37
checkbox input "true"
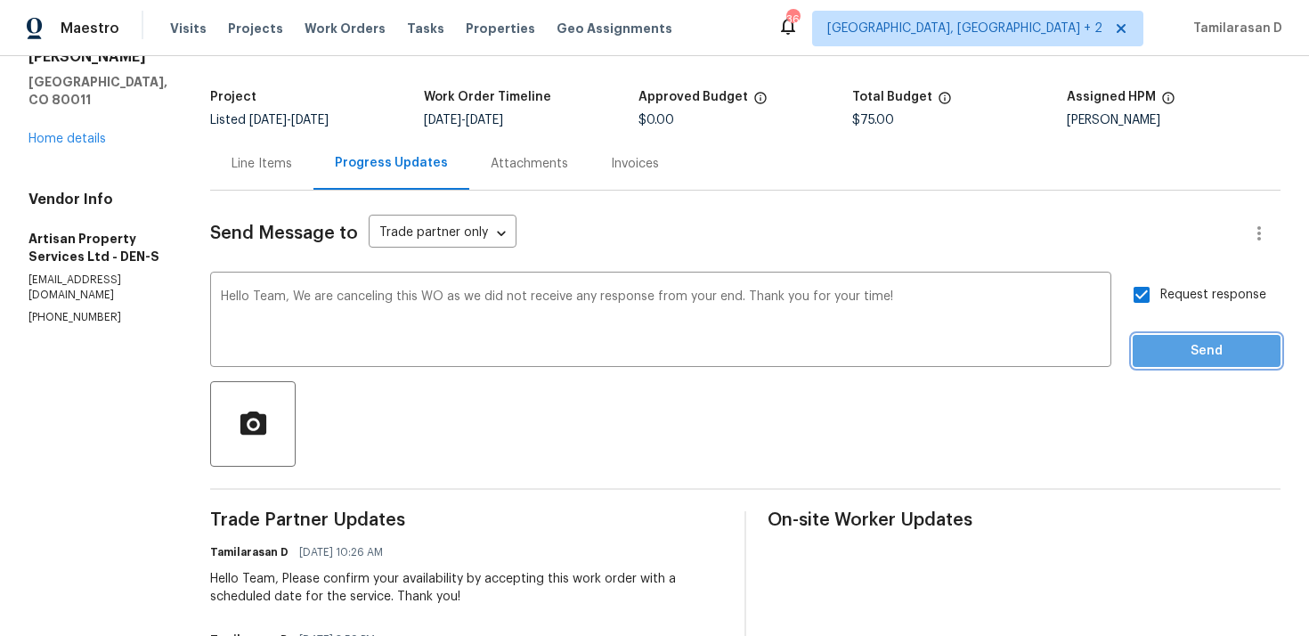
click at [1162, 353] on span "Send" at bounding box center [1206, 351] width 119 height 22
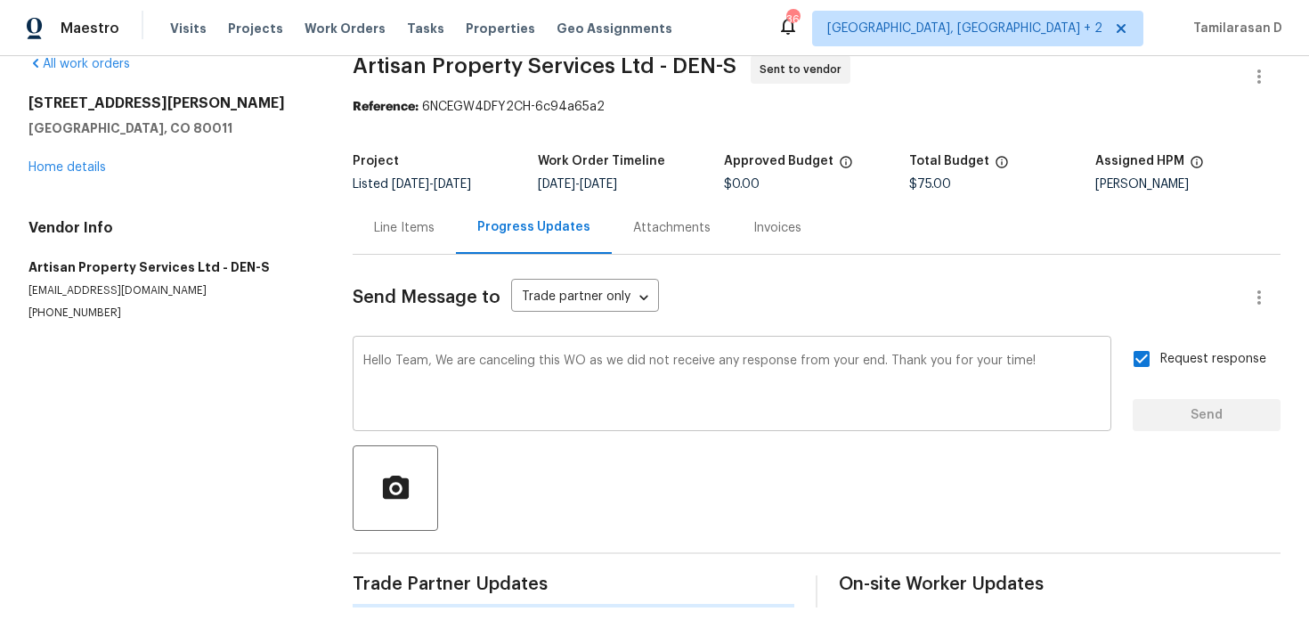
scroll to position [0, 0]
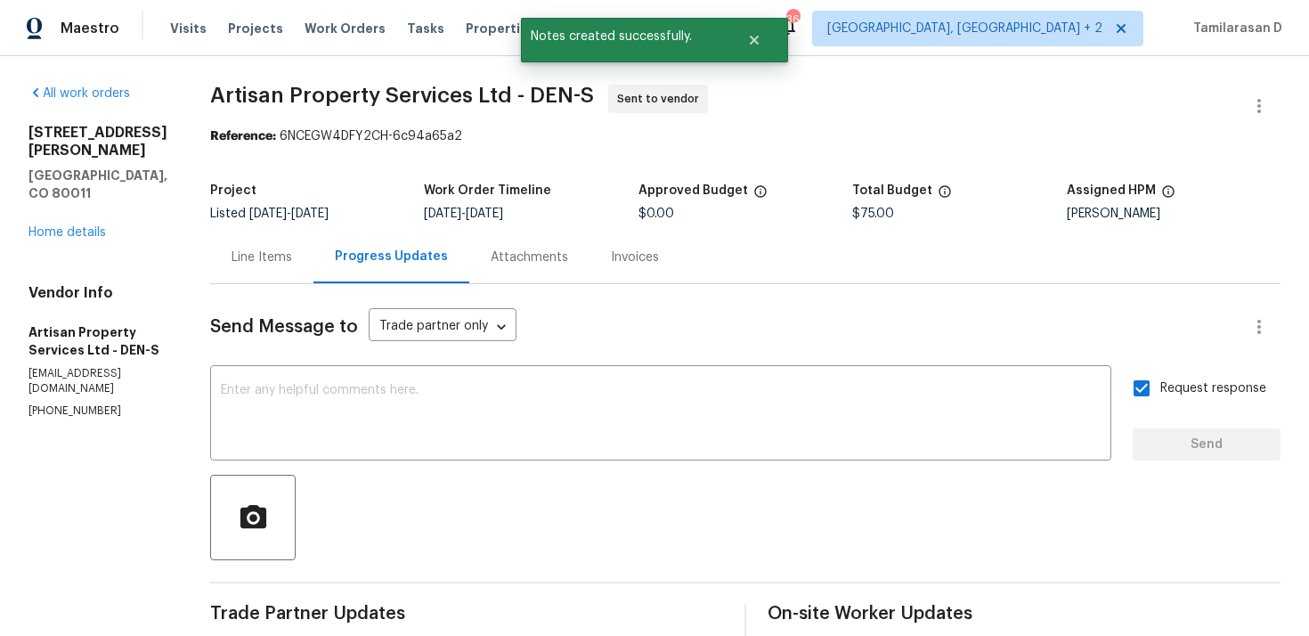
click at [75, 226] on link "Home details" at bounding box center [66, 232] width 77 height 12
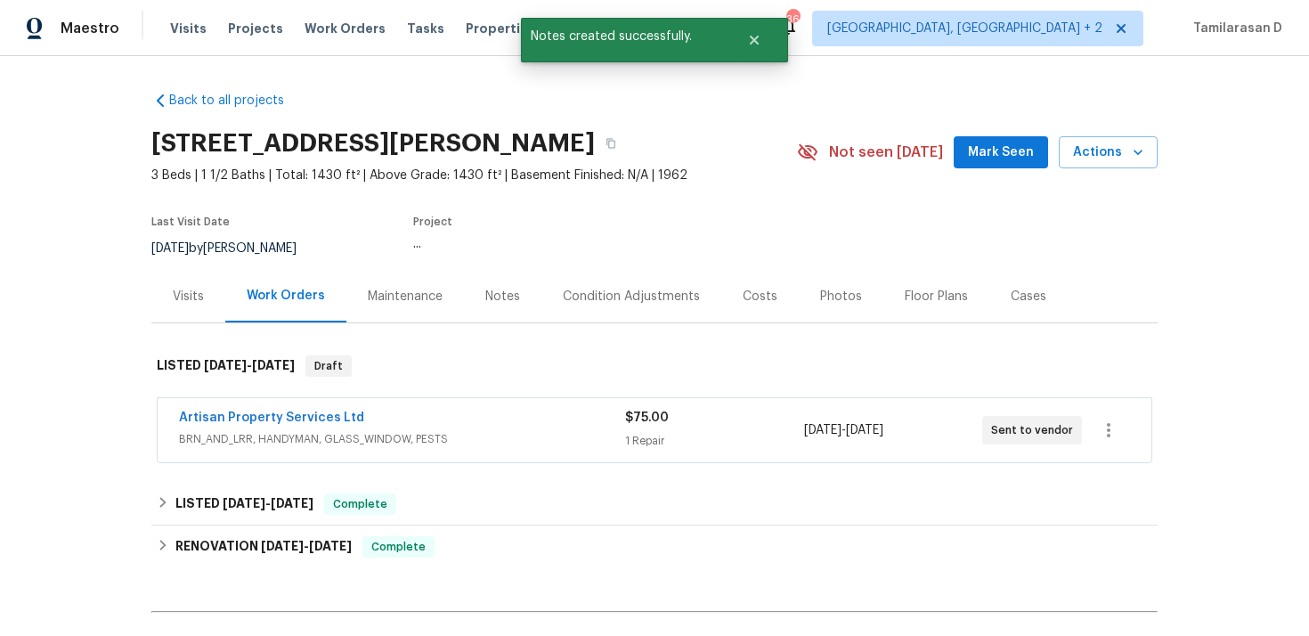
click at [246, 410] on span "Artisan Property Services Ltd" at bounding box center [271, 418] width 185 height 18
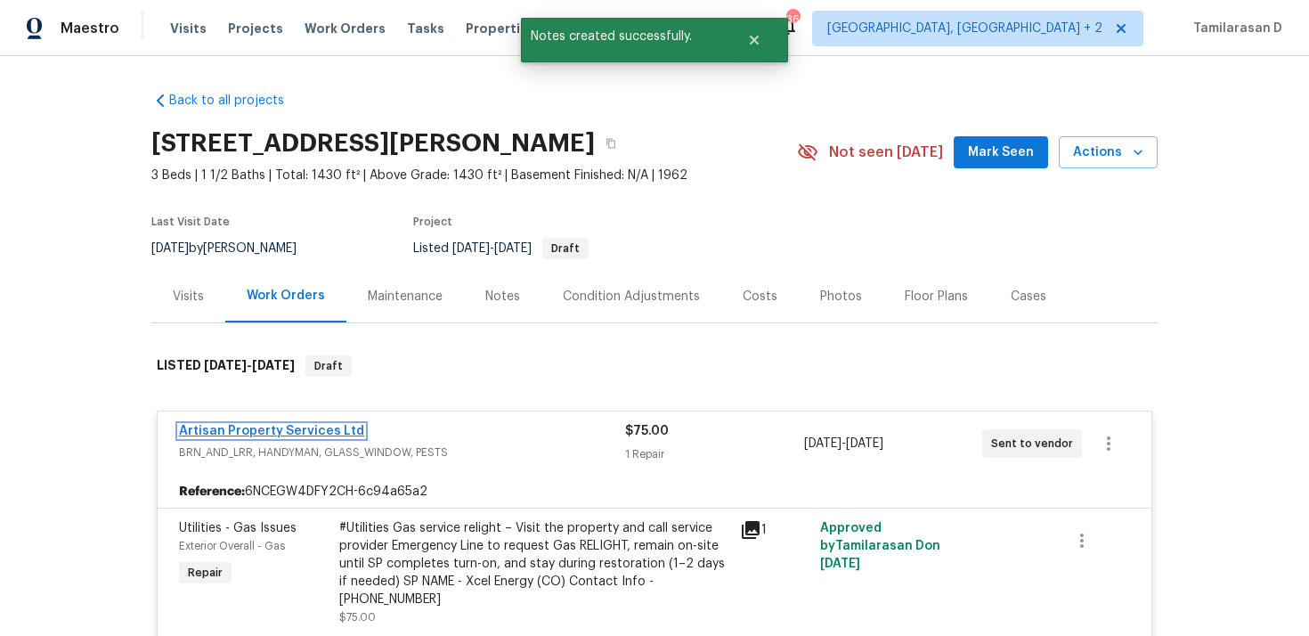
click at [266, 431] on link "Artisan Property Services Ltd" at bounding box center [271, 431] width 185 height 12
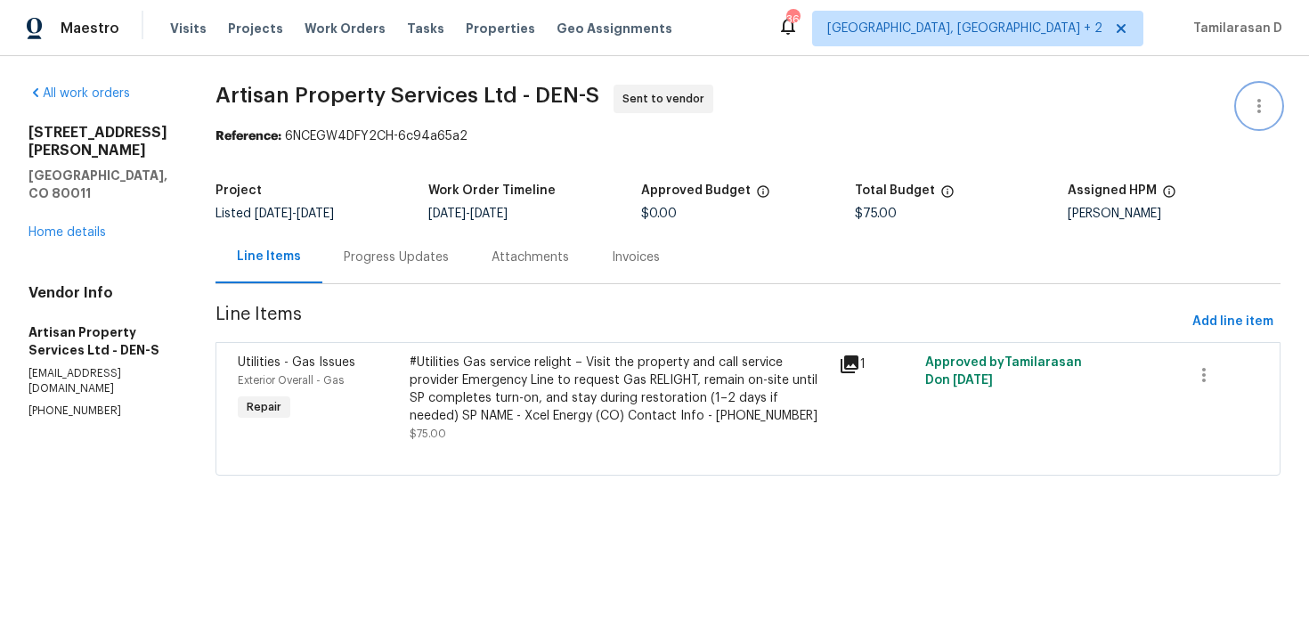
click at [1253, 117] on button "button" at bounding box center [1259, 106] width 43 height 43
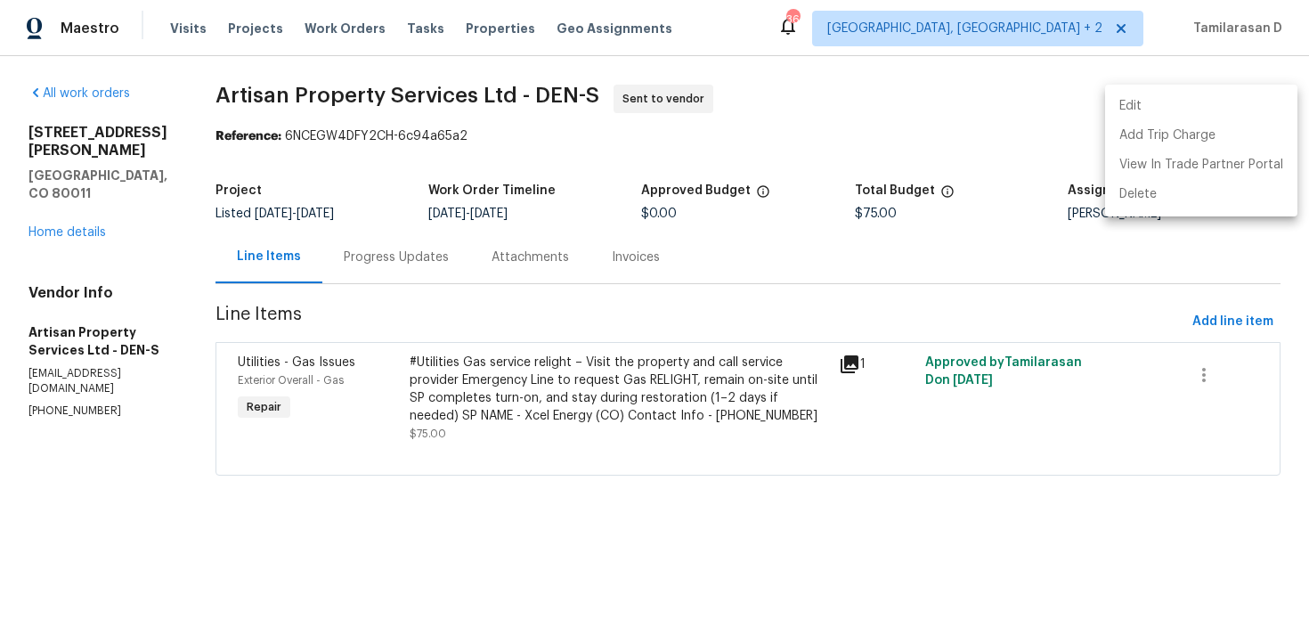
click at [1186, 111] on li "Edit" at bounding box center [1201, 106] width 192 height 29
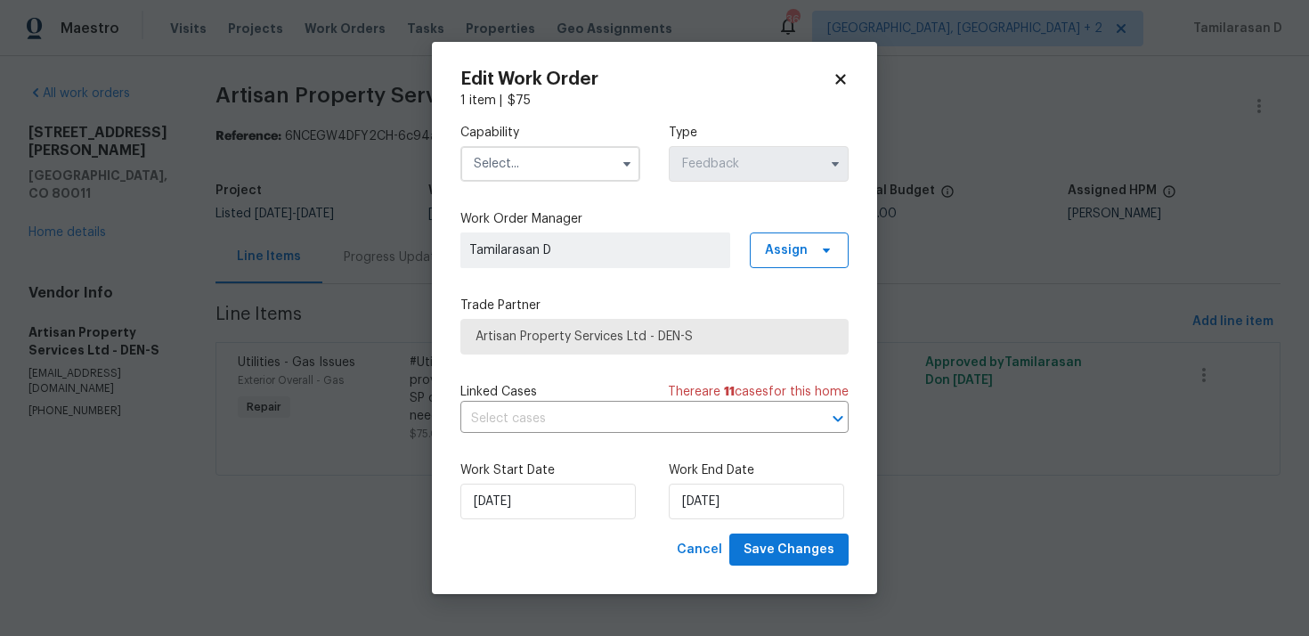
click at [609, 171] on input "text" at bounding box center [550, 164] width 180 height 36
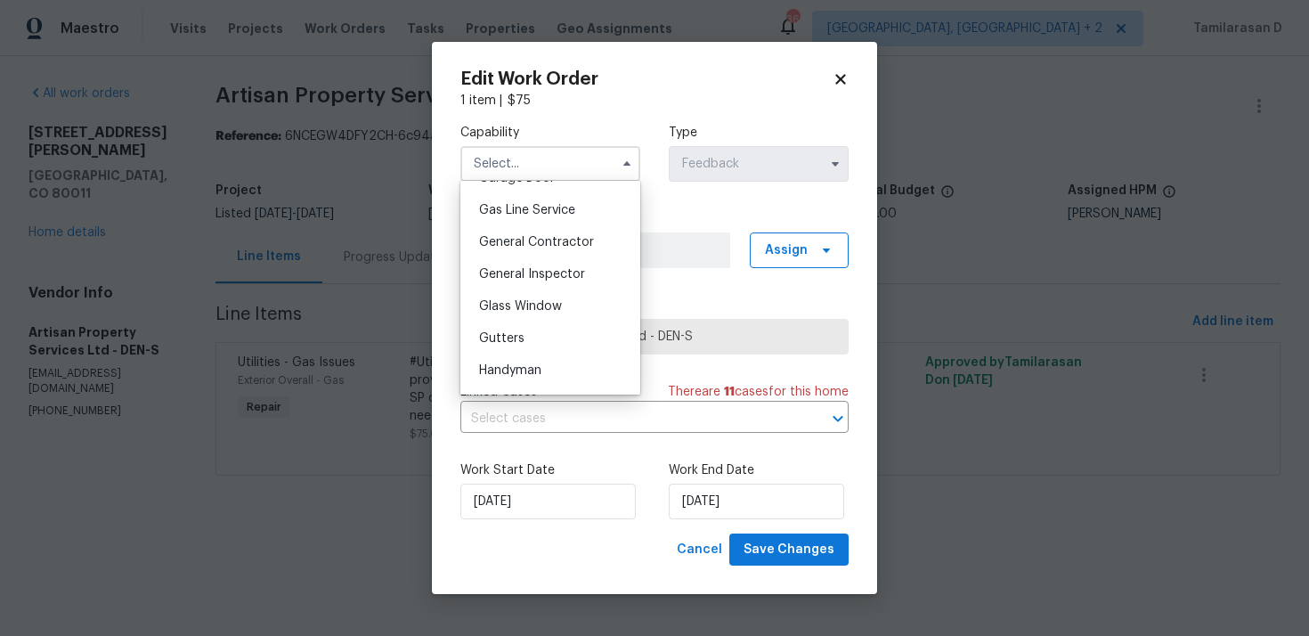
scroll to position [813, 0]
click at [508, 360] on div "Handyman" at bounding box center [550, 368] width 171 height 32
type input "Handyman"
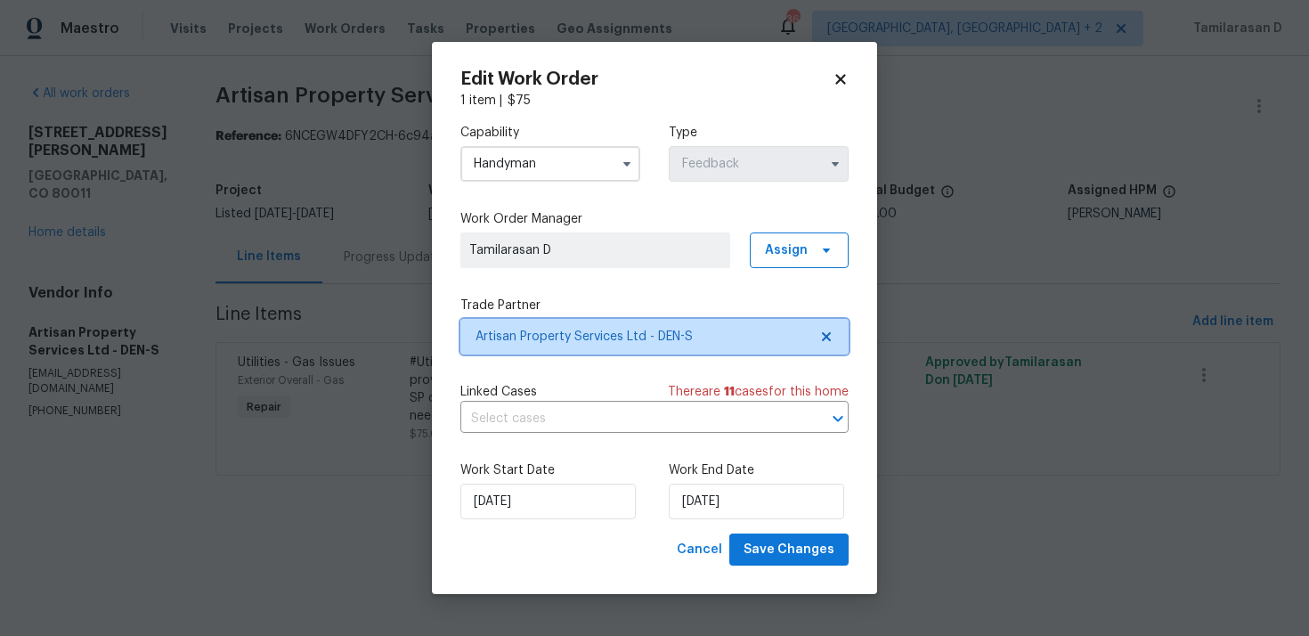
click at [536, 345] on span "Artisan Property Services Ltd - DEN-S" at bounding box center [654, 337] width 388 height 36
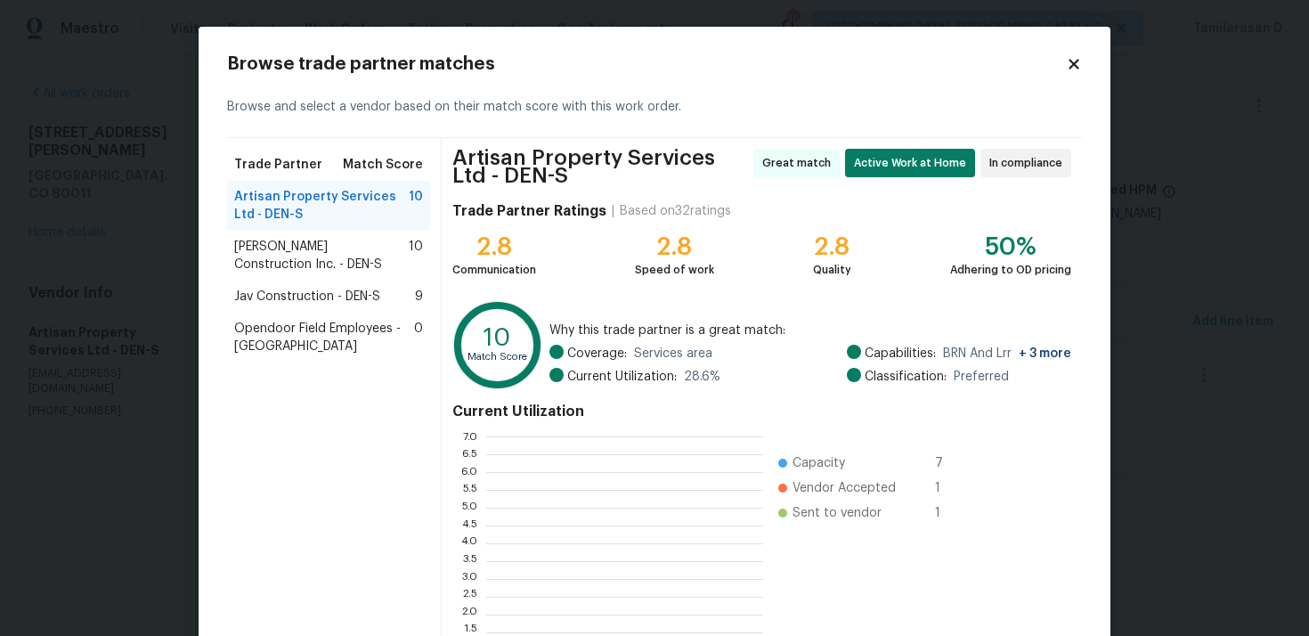
scroll to position [249, 277]
click at [275, 303] on span "Jav Construction - DEN-S" at bounding box center [307, 297] width 146 height 18
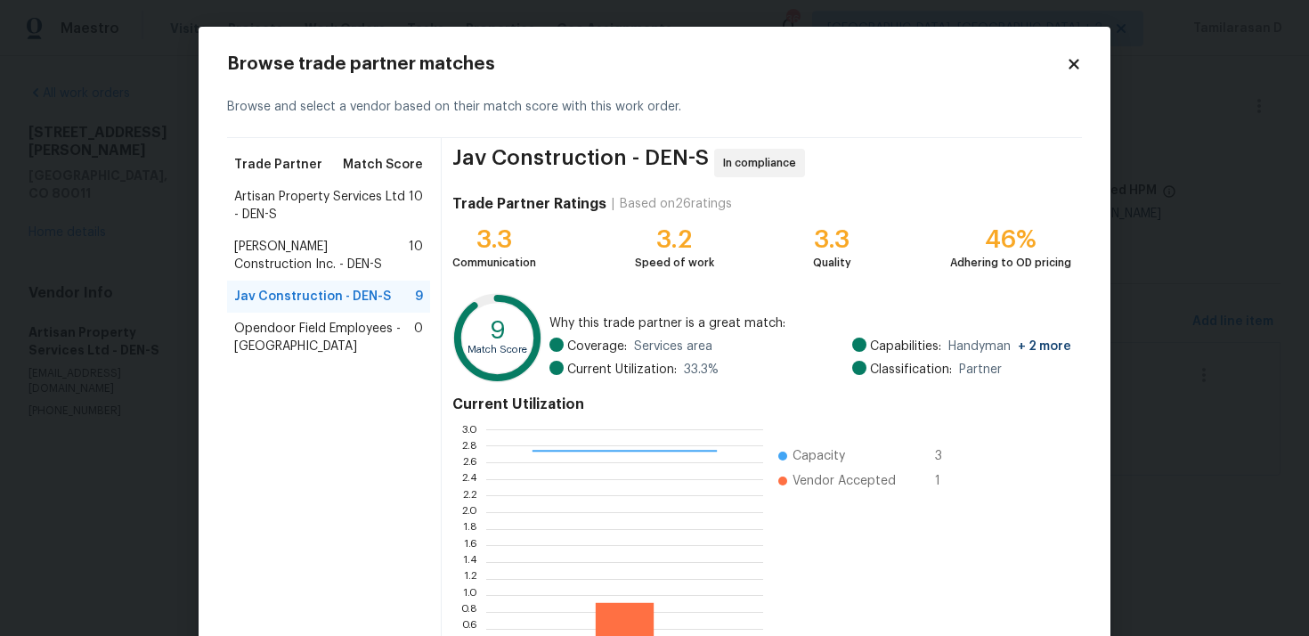
click at [280, 253] on span "Hanson Construction Inc. - DEN-S" at bounding box center [321, 256] width 175 height 36
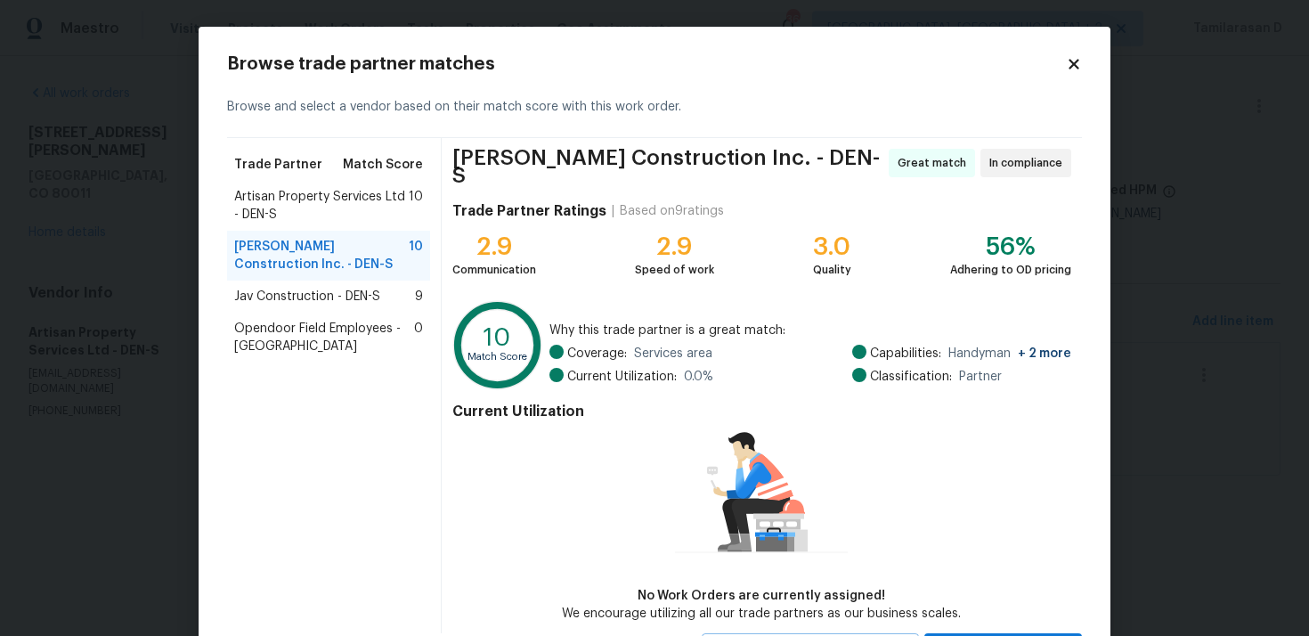
scroll to position [77, 0]
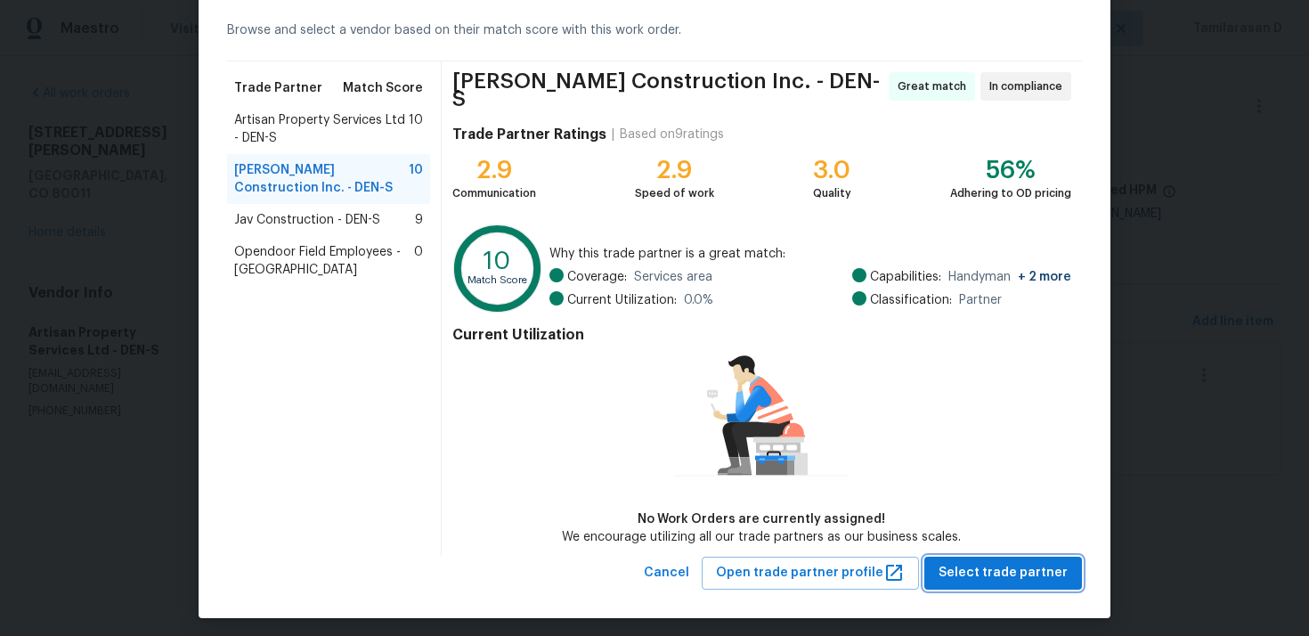
click at [1013, 562] on span "Select trade partner" at bounding box center [1002, 573] width 129 height 22
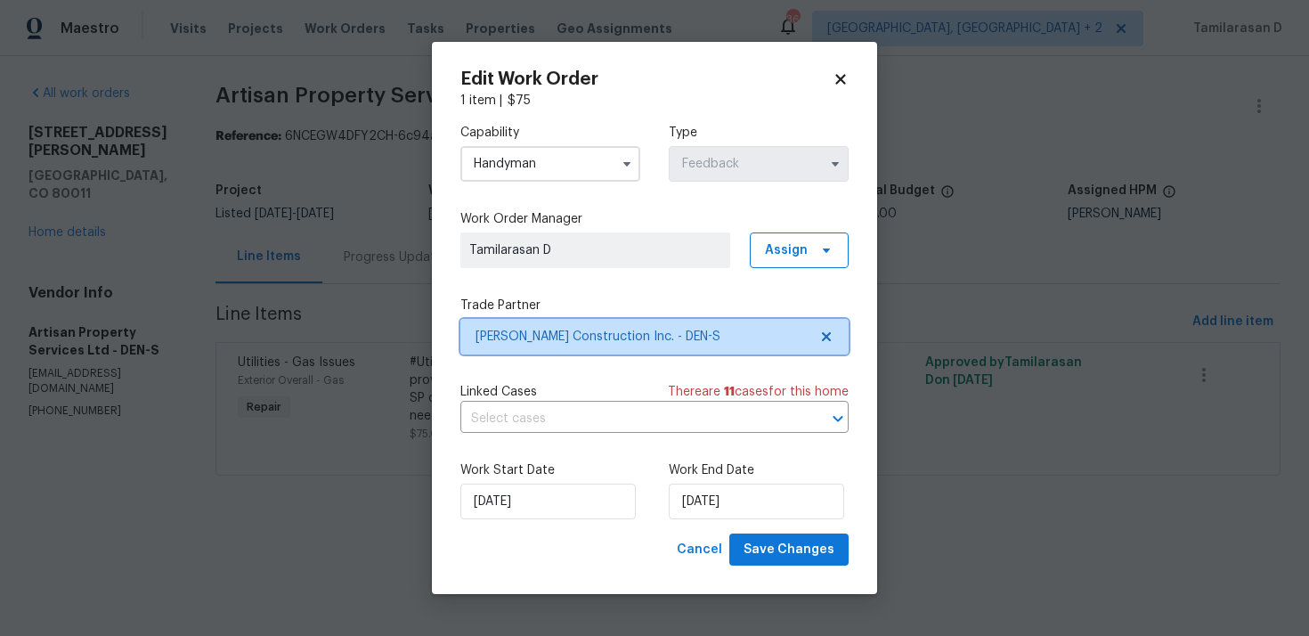
scroll to position [0, 0]
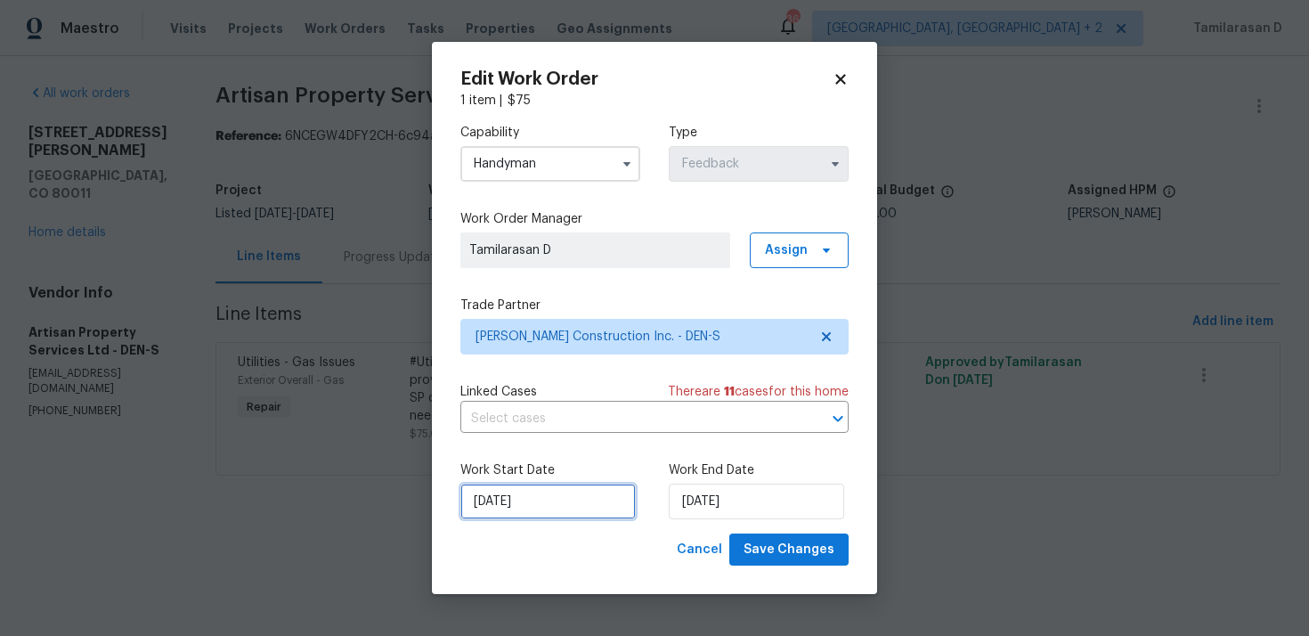
click at [578, 491] on input "19/09/2025" at bounding box center [547, 501] width 175 height 36
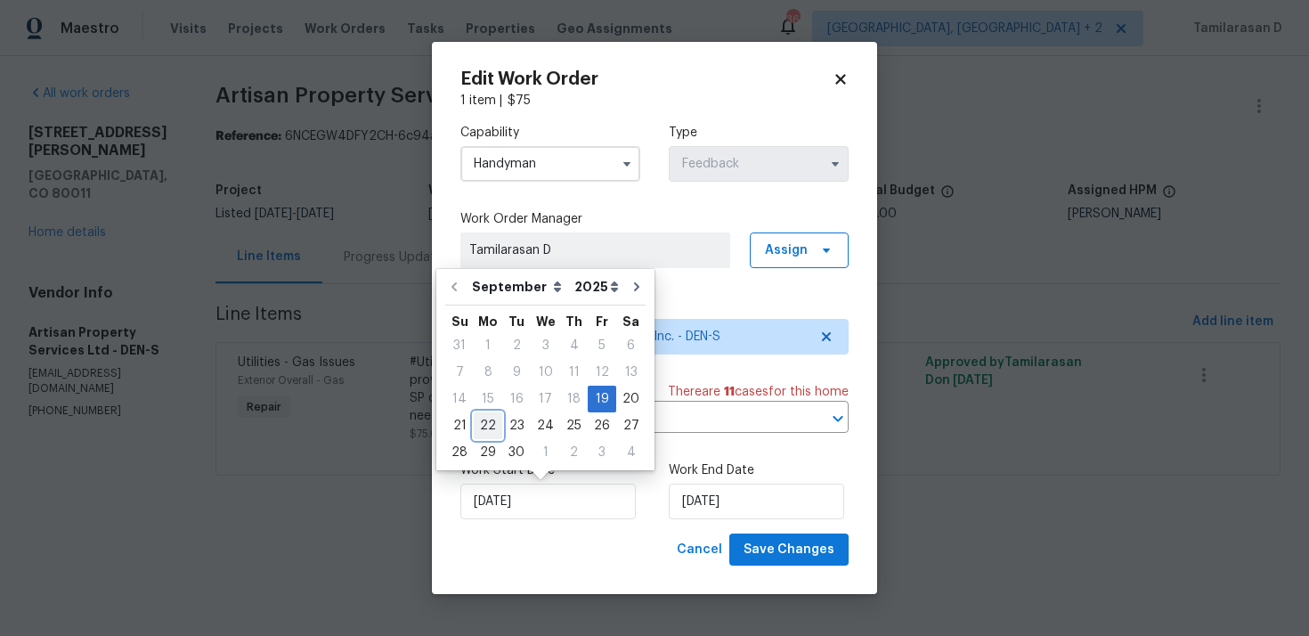
click at [482, 416] on div "22" at bounding box center [488, 425] width 28 height 25
type input "22/09/2025"
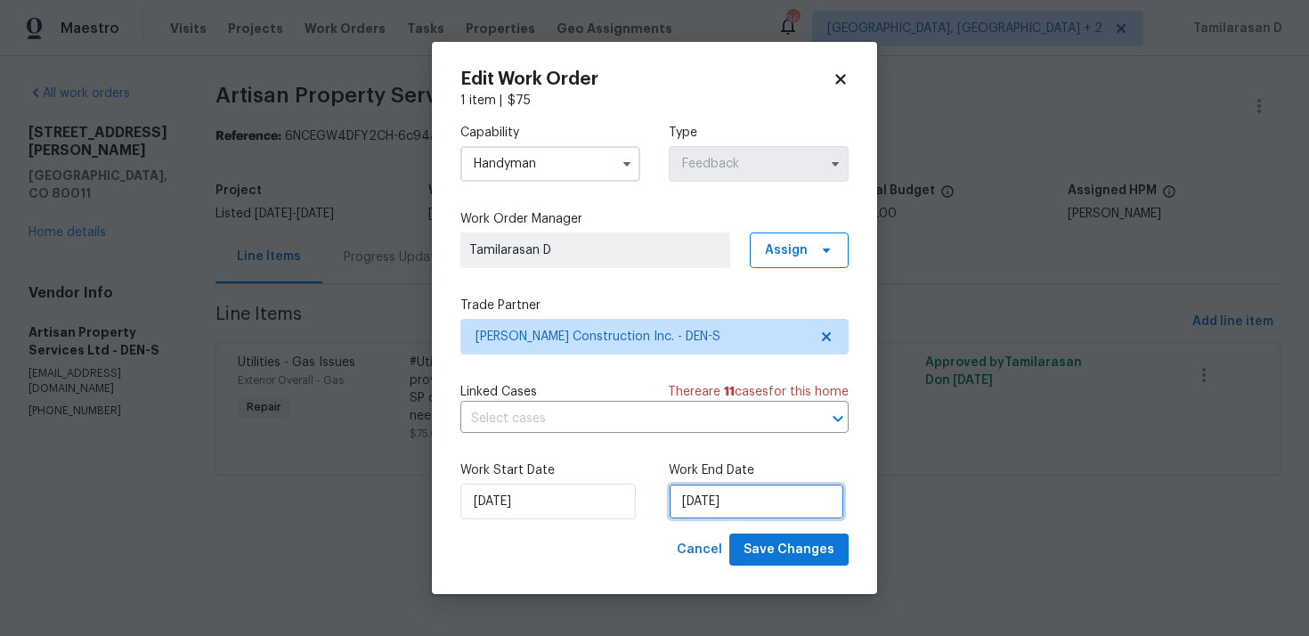
click at [736, 507] on input "22/09/2025" at bounding box center [756, 501] width 175 height 36
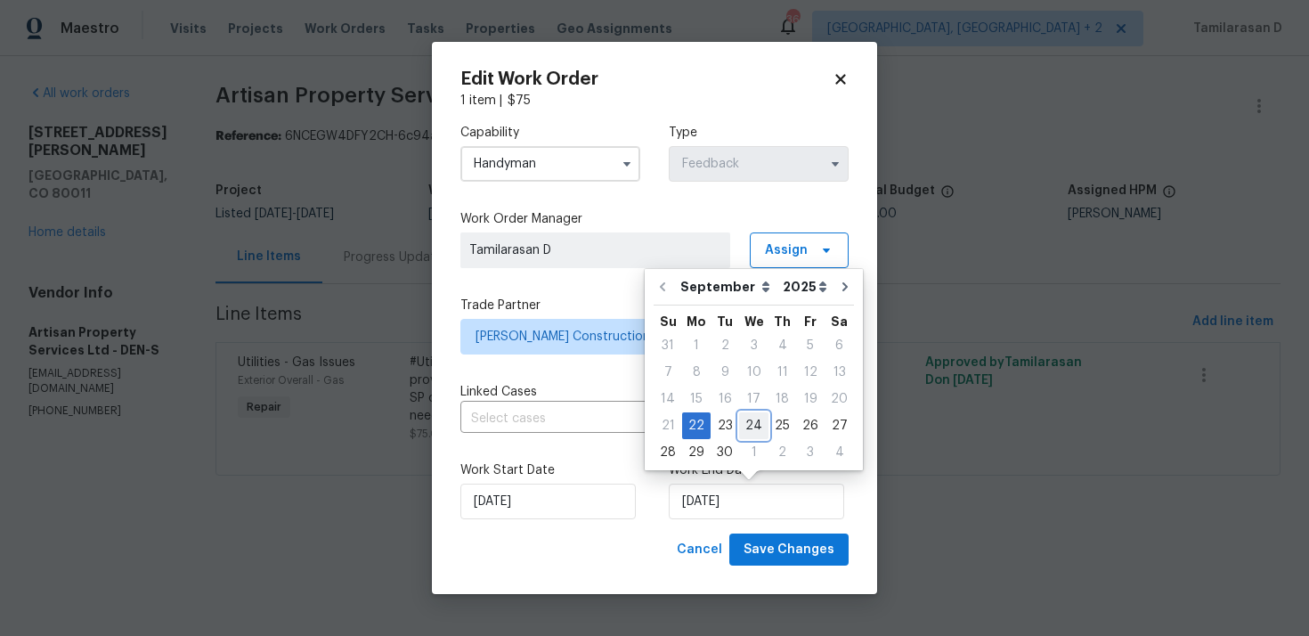
click at [757, 424] on div "24" at bounding box center [753, 425] width 29 height 25
type input "24/09/2025"
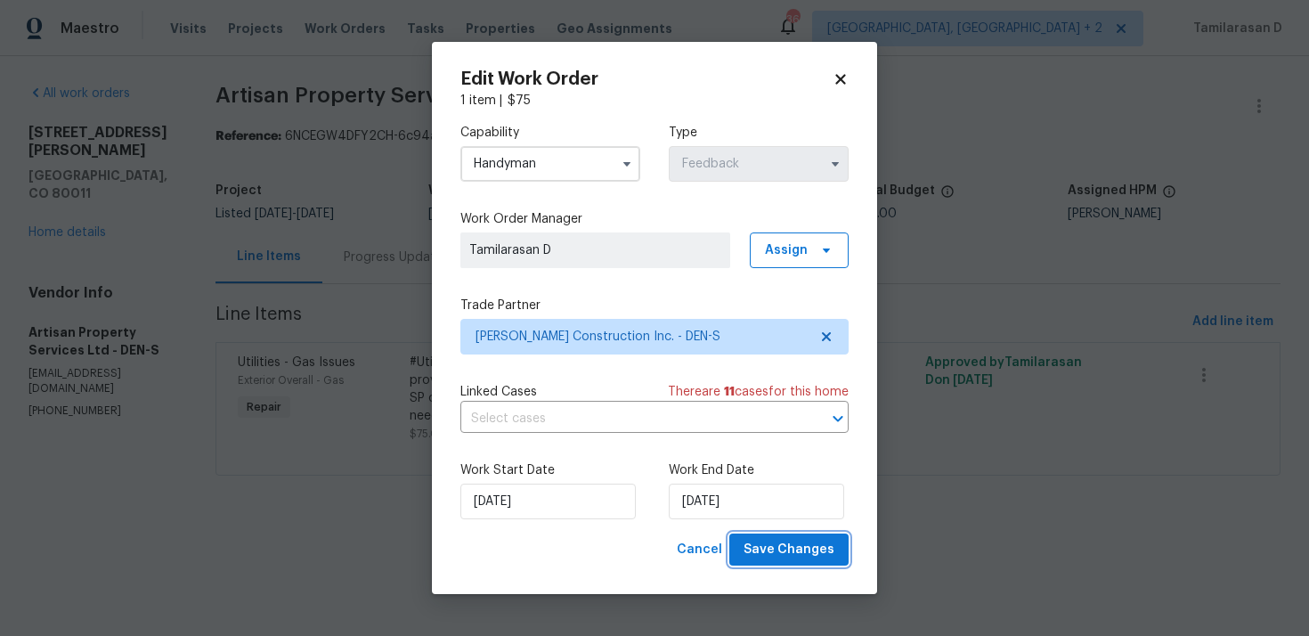
click at [784, 555] on span "Save Changes" at bounding box center [788, 550] width 91 height 22
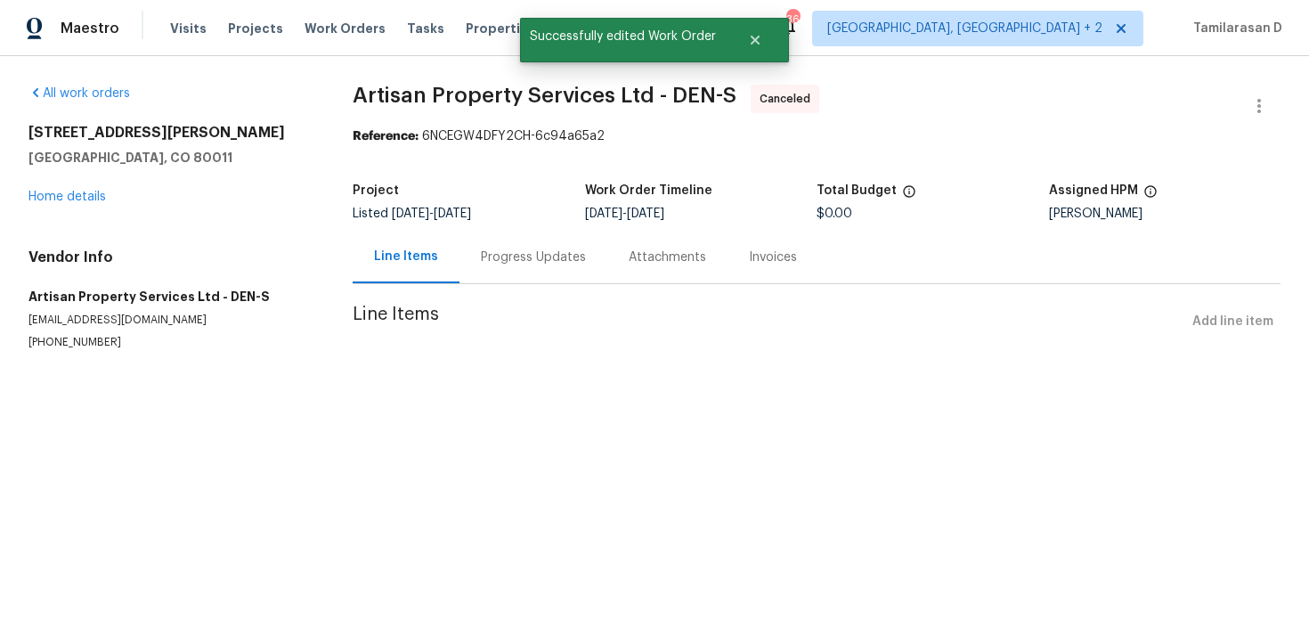
click at [500, 264] on div "Progress Updates" at bounding box center [533, 257] width 105 height 18
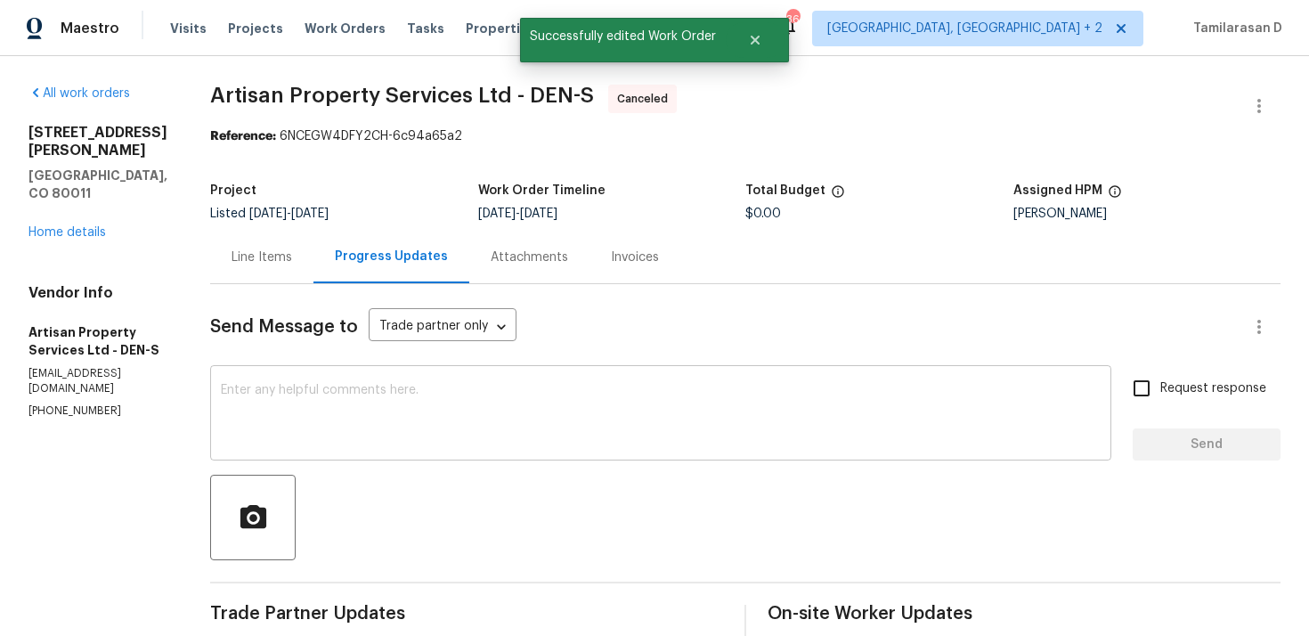
scroll to position [464, 0]
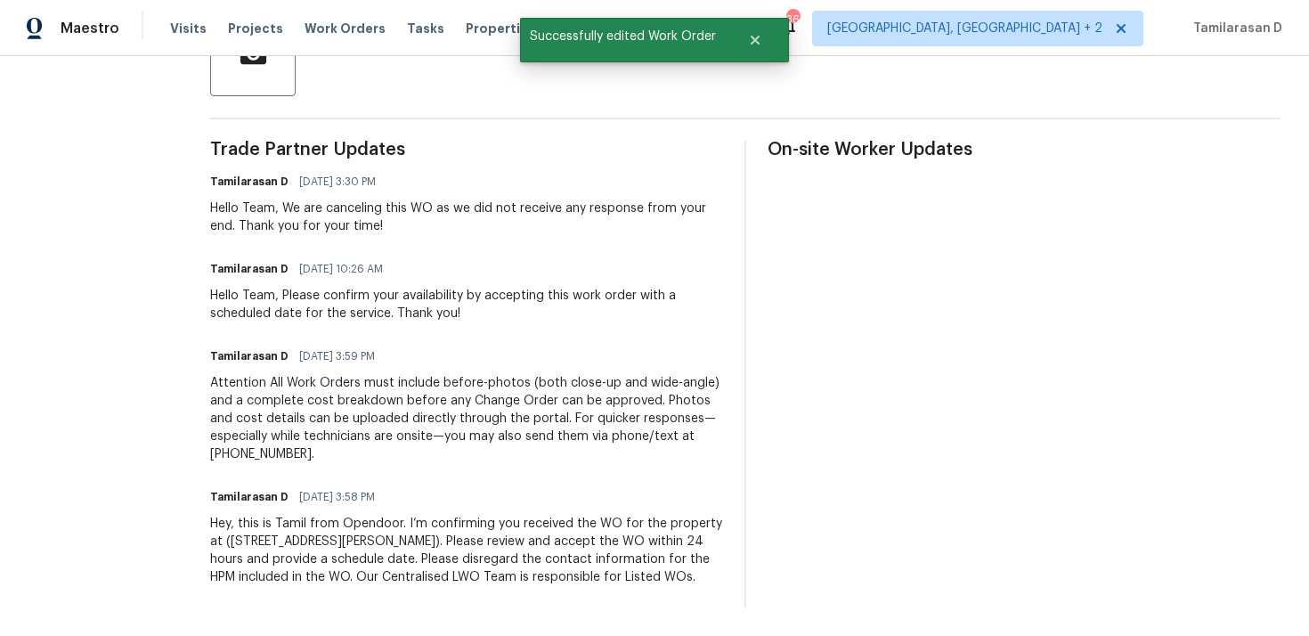
click at [273, 521] on div "Hey, this is Tamil from Opendoor. I’m confirming you received the WO for the pr…" at bounding box center [466, 550] width 513 height 71
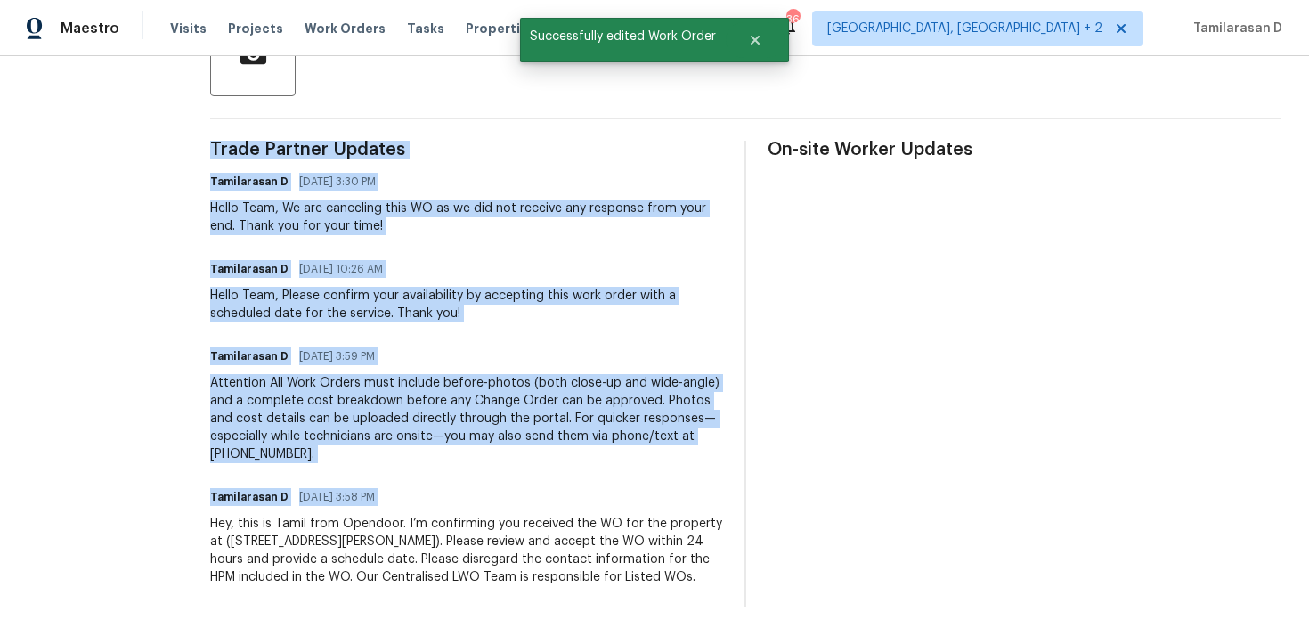
copy div "Trade Partner Updates Tamilarasan D 09/22/2025 3:30 PM Hello Team, We are cance…"
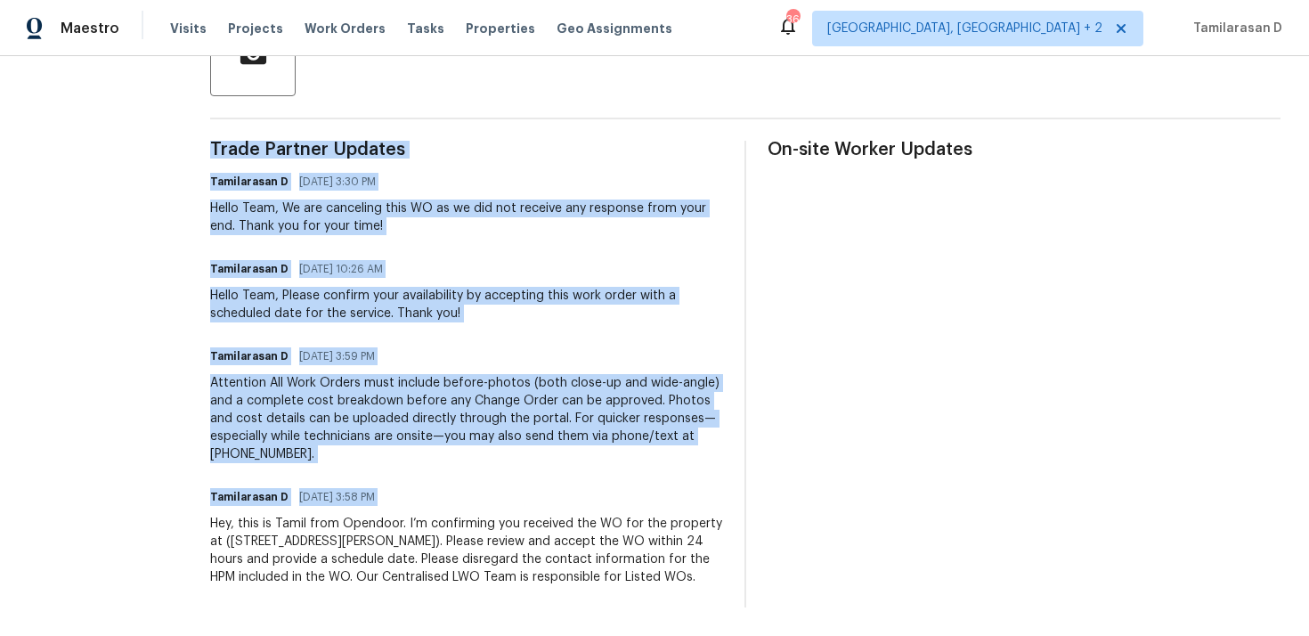
copy div "Trade Partner Updates Tamilarasan D 09/22/2025 3:30 PM Hello Team, We are cance…"
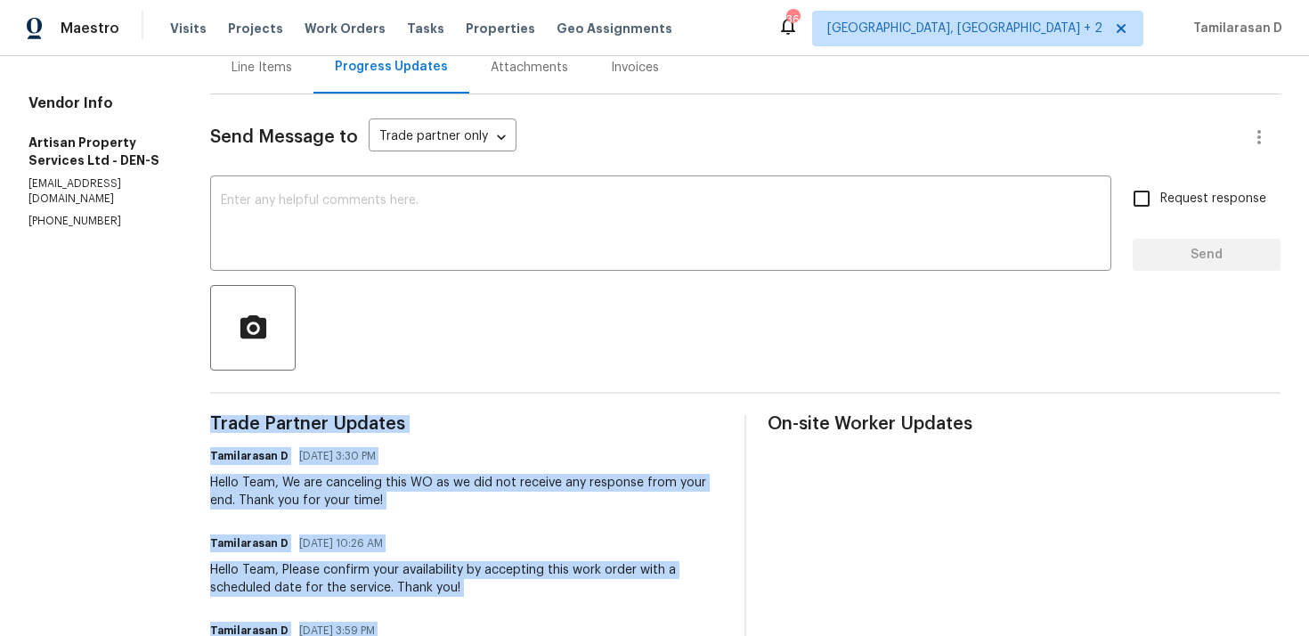
scroll to position [0, 0]
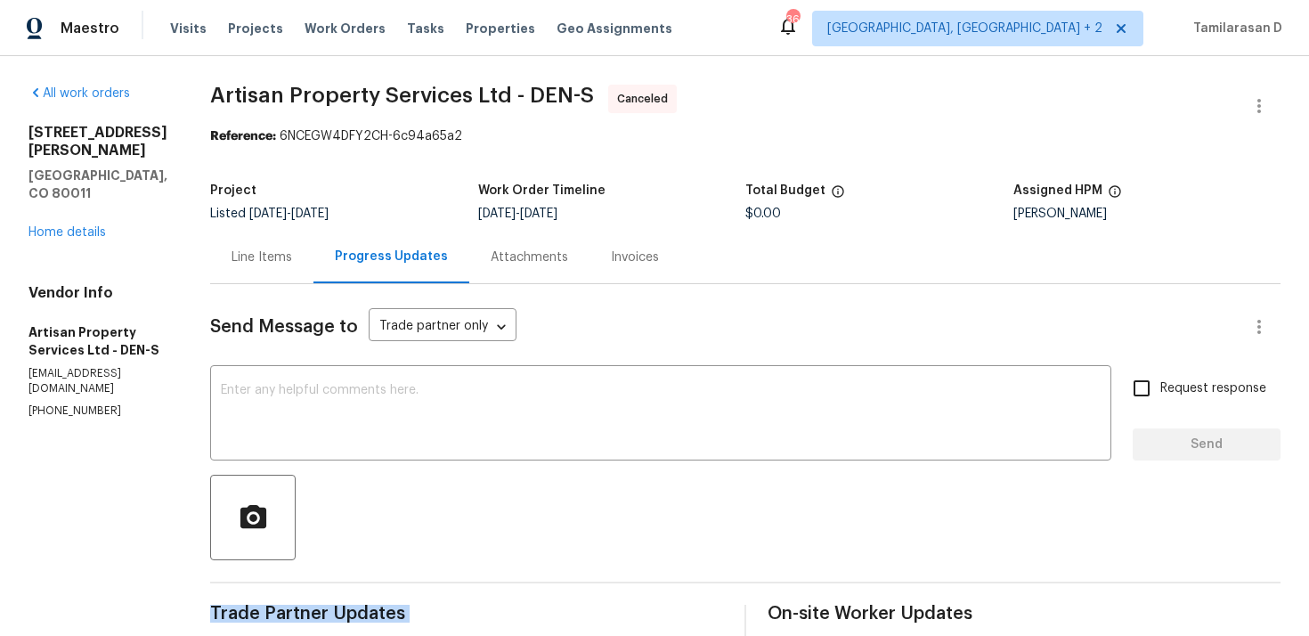
click at [56, 207] on div "All work orders 622 Dawson St Aurora, CO 80011 Home details Vendor Info Artisan…" at bounding box center [97, 252] width 139 height 334
click at [68, 226] on link "Home details" at bounding box center [66, 232] width 77 height 12
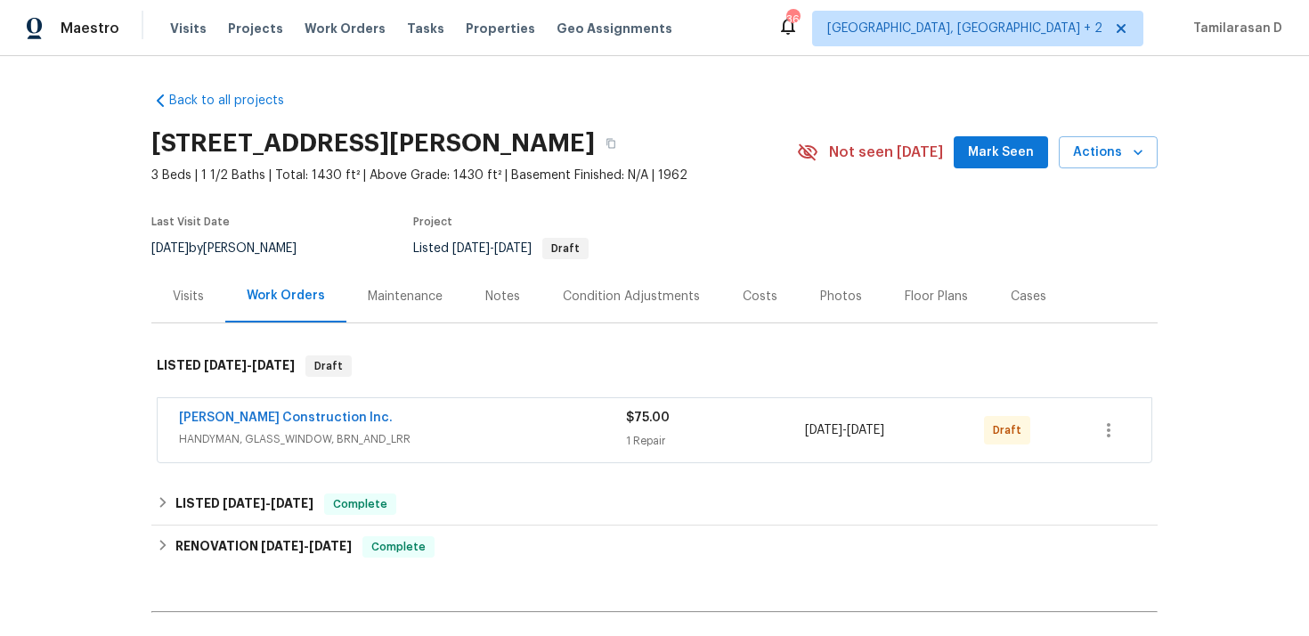
click at [251, 409] on span "Hanson Construction Inc." at bounding box center [286, 418] width 214 height 18
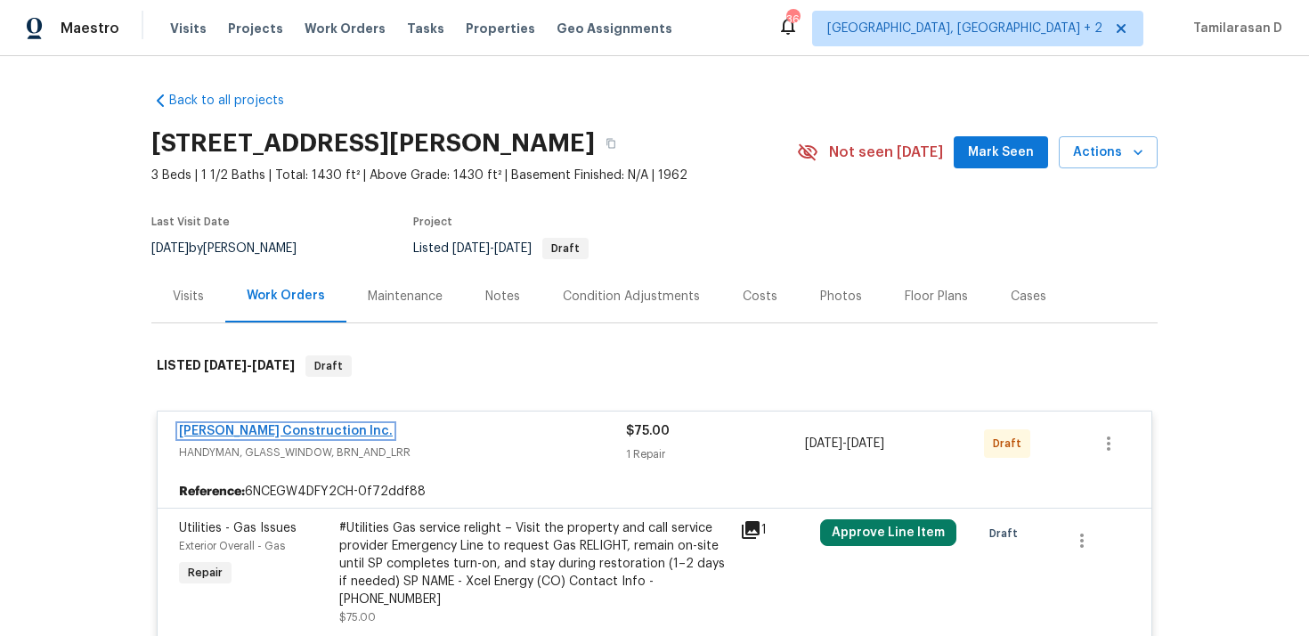
click at [227, 428] on link "Hanson Construction Inc." at bounding box center [286, 431] width 214 height 12
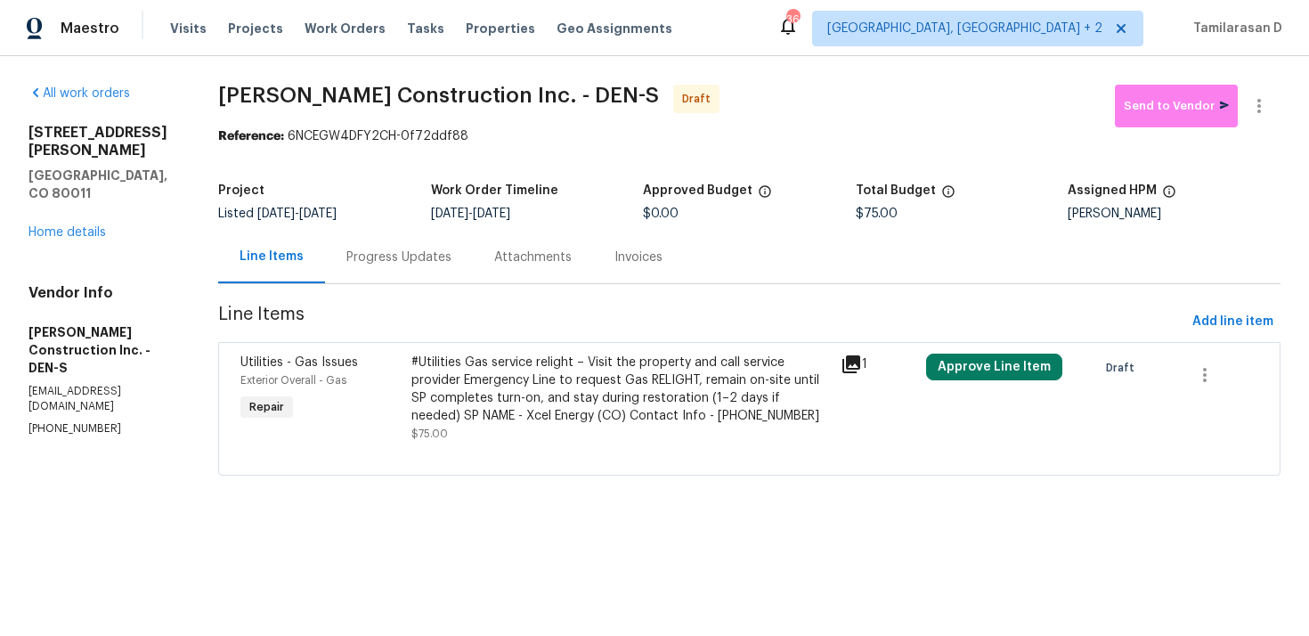
click at [395, 272] on div "Progress Updates" at bounding box center [399, 257] width 148 height 53
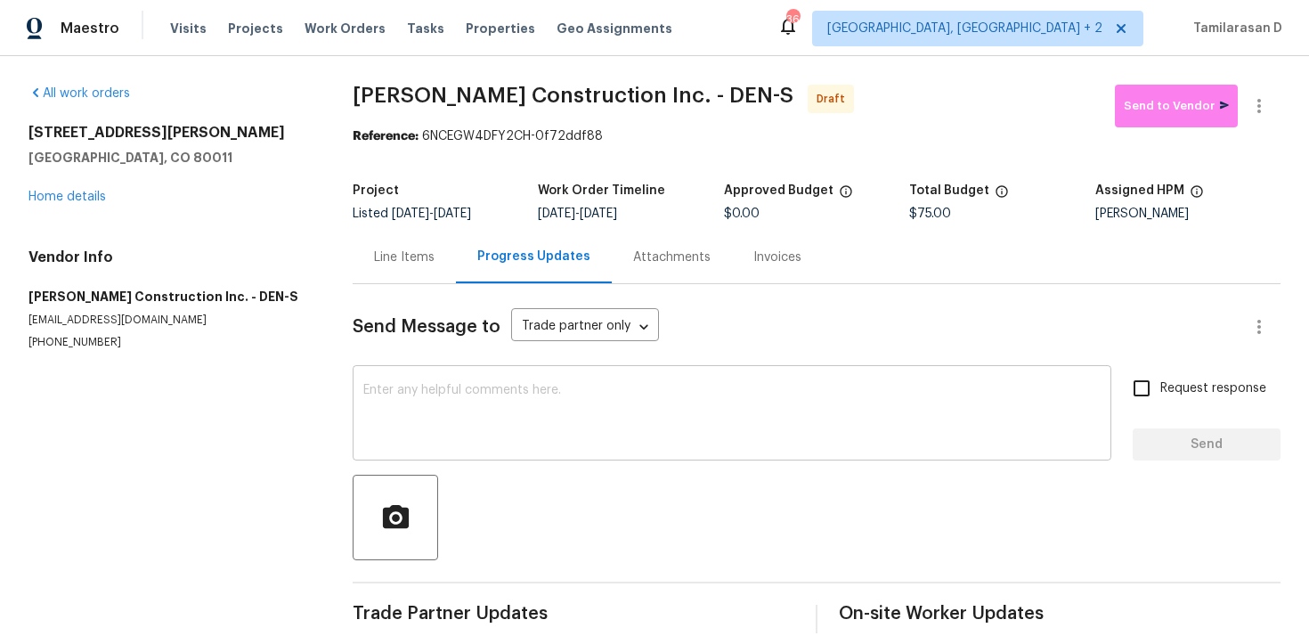
click at [367, 419] on textarea at bounding box center [731, 415] width 737 height 62
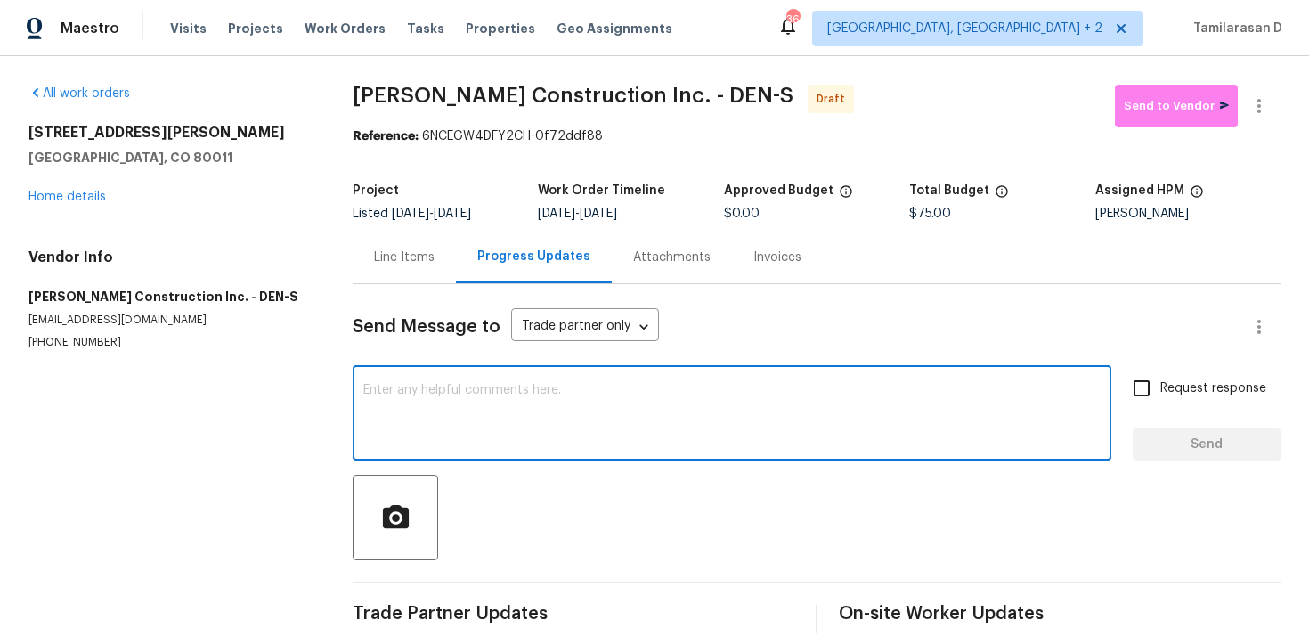
paste textarea "Hey, this is Tamil from Opendoor. I’m confirming you received the WO for the pr…"
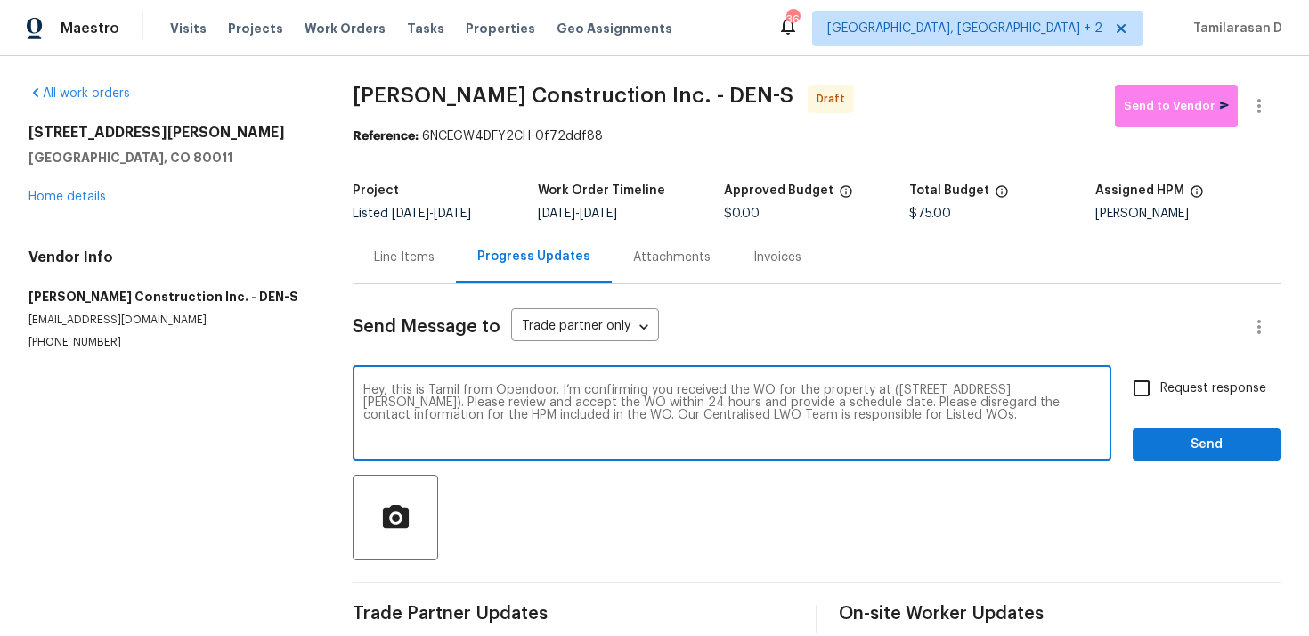
type textarea "Hey, this is Tamil from Opendoor. I’m confirming you received the WO for the pr…"
click at [1191, 441] on span "Send" at bounding box center [1206, 445] width 119 height 22
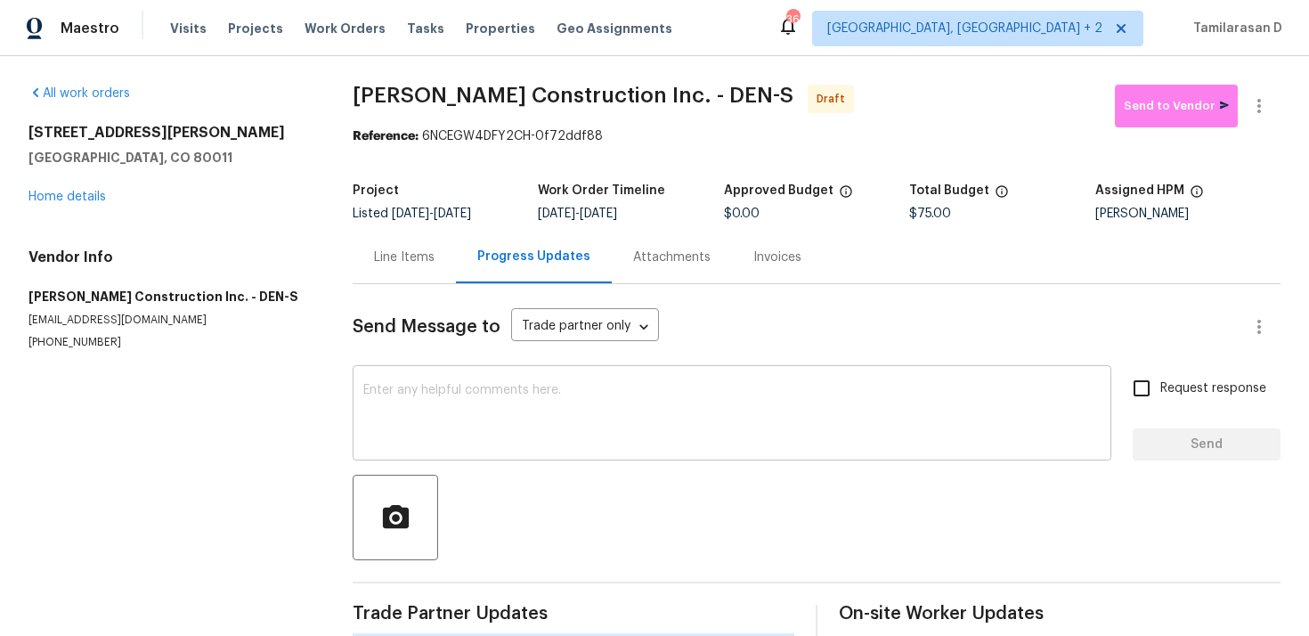
scroll to position [26, 0]
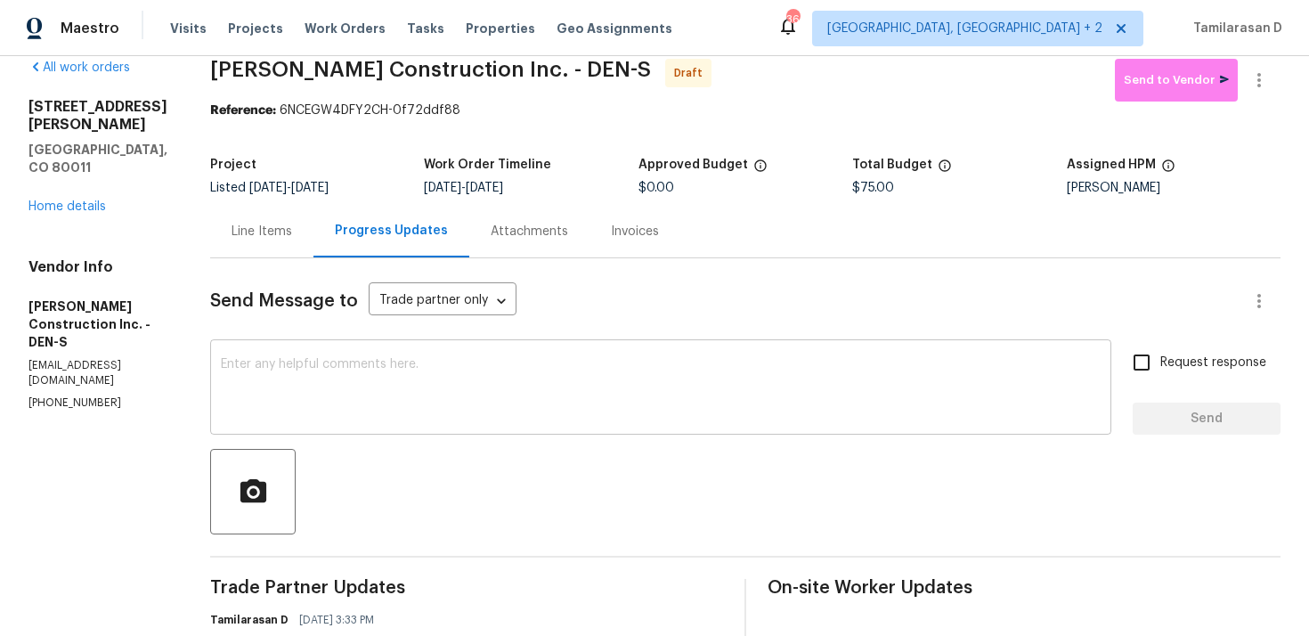
click at [336, 362] on textarea at bounding box center [661, 389] width 880 height 62
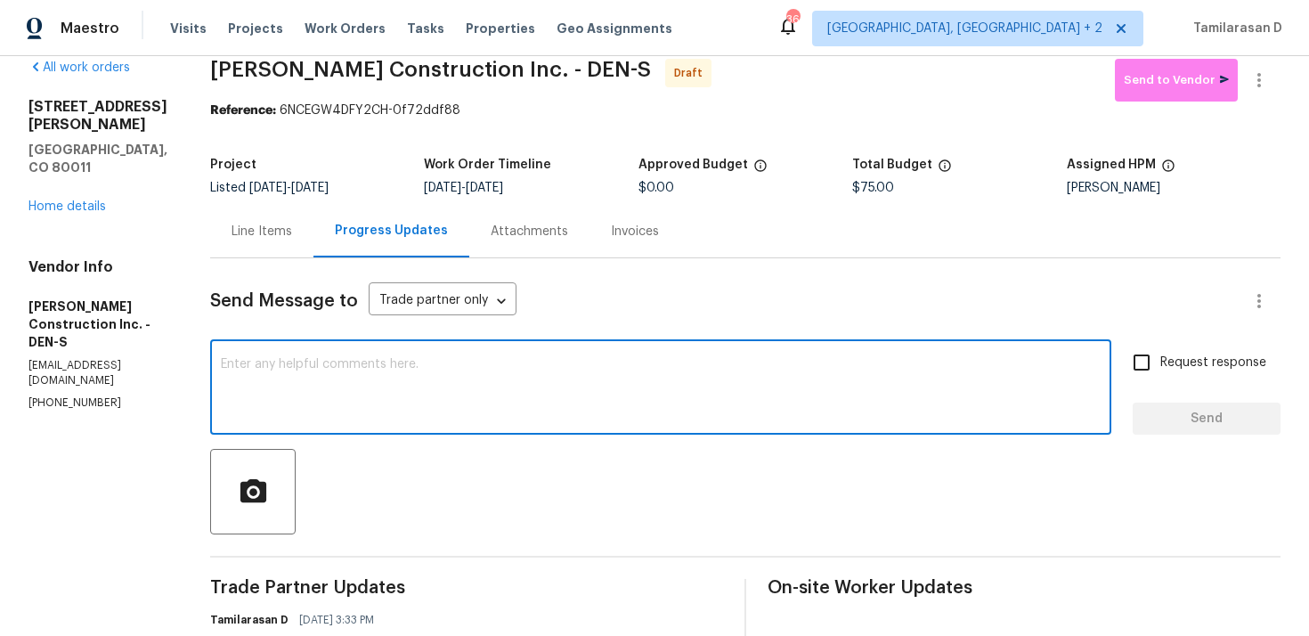
paste textarea "Attention All Work Orders must include before-photos (both close-up and wide-an…"
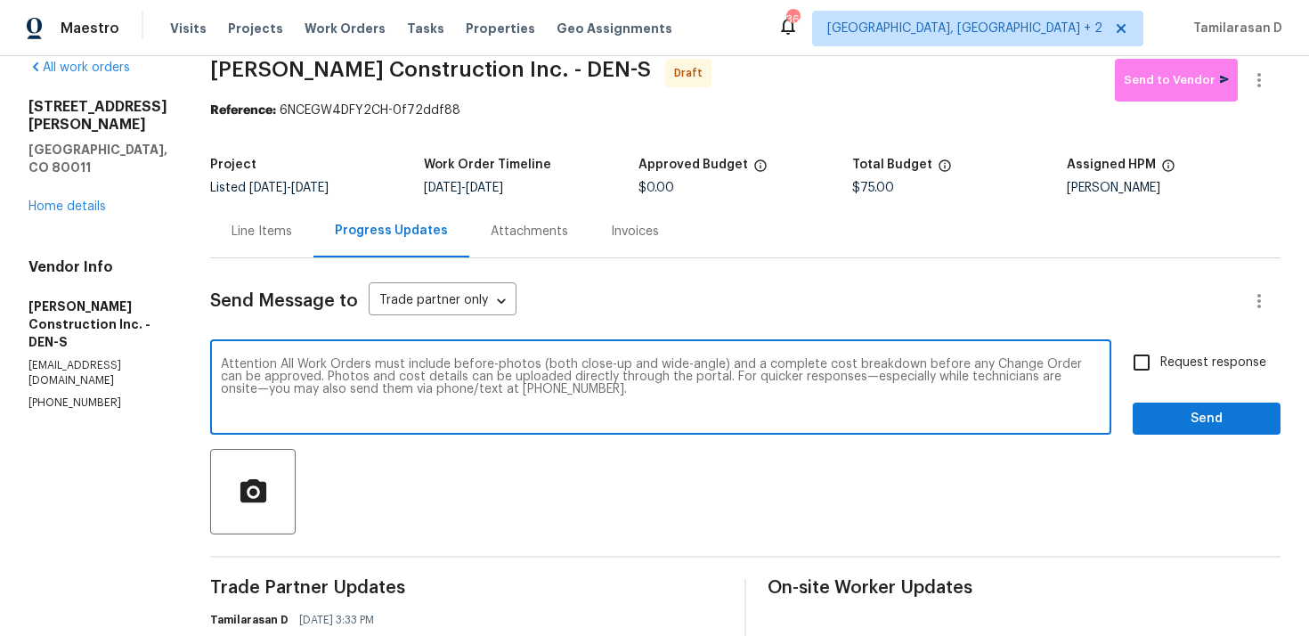
type textarea "Attention All Work Orders must include before-photos (both close-up and wide-an…"
click at [1132, 368] on input "Request response" at bounding box center [1141, 362] width 37 height 37
checkbox input "true"
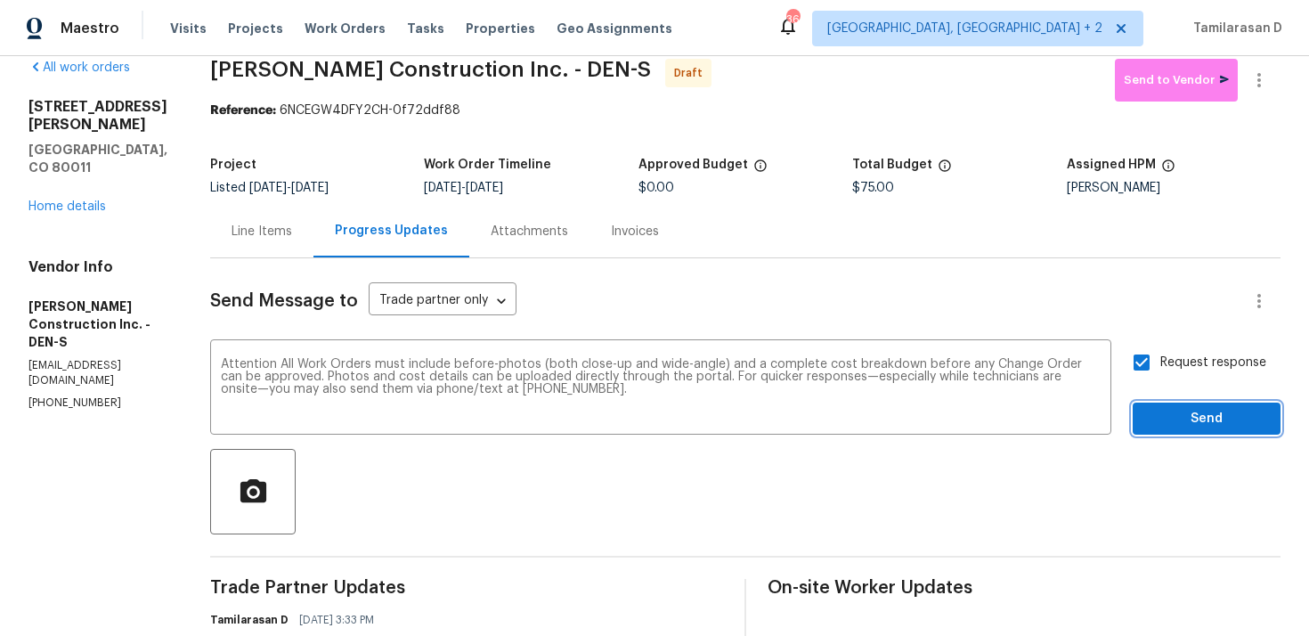
click at [1173, 416] on span "Send" at bounding box center [1206, 419] width 119 height 22
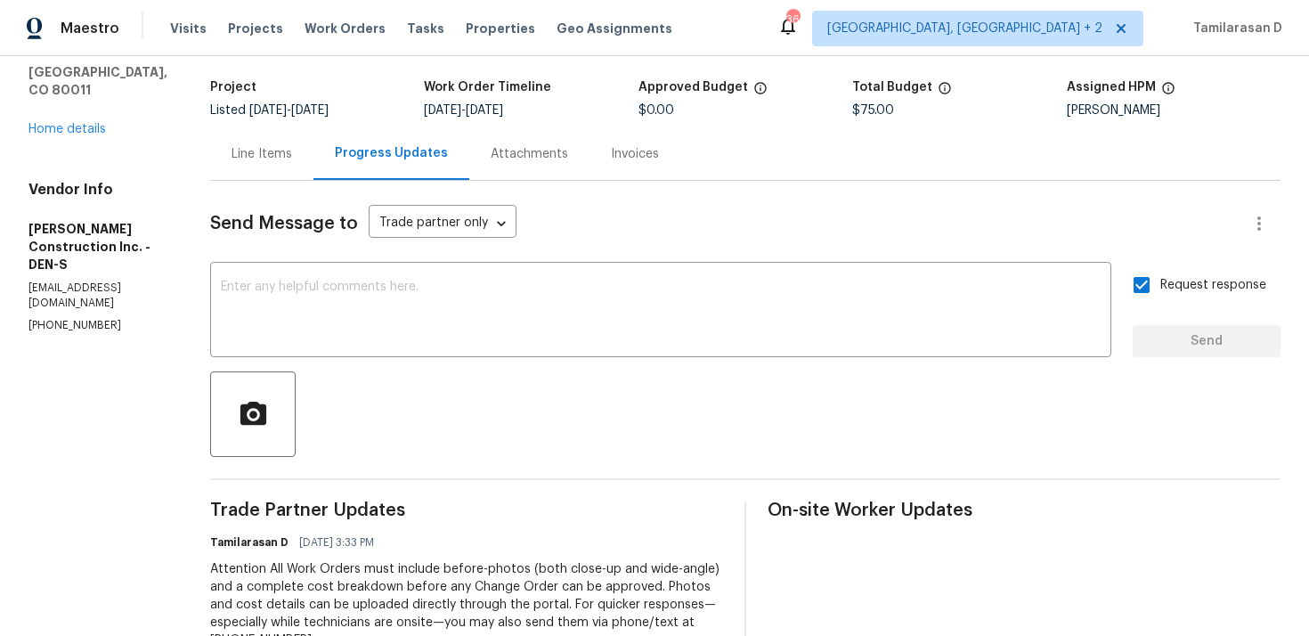
scroll to position [0, 0]
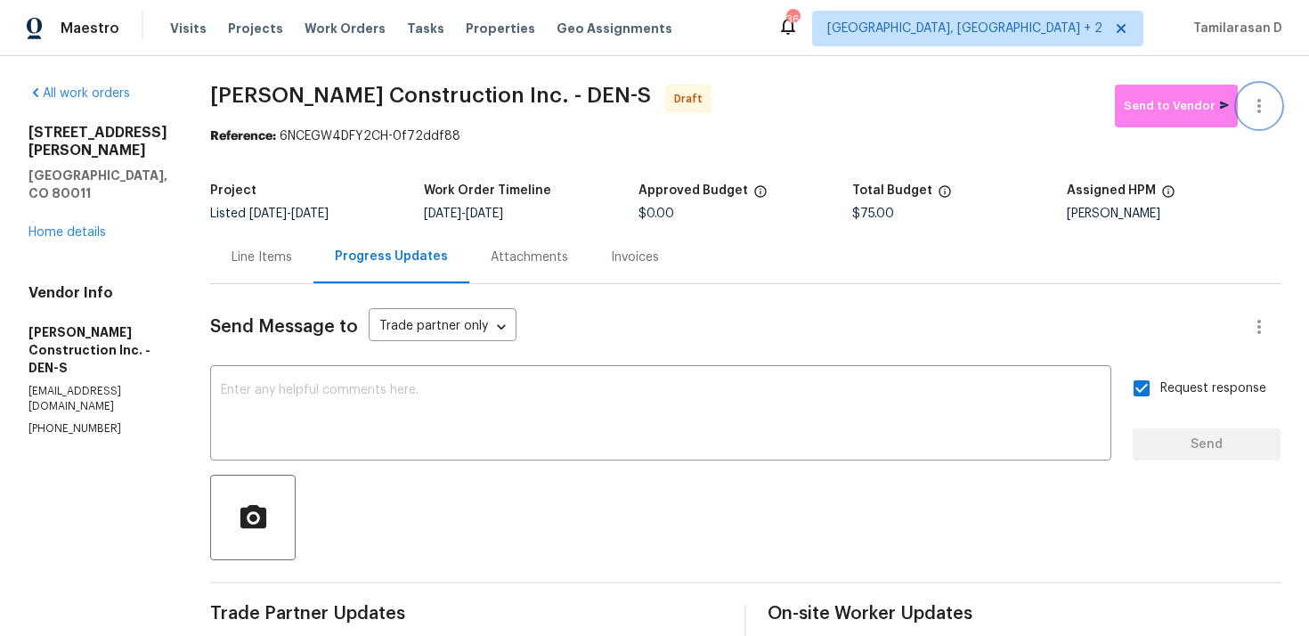
click at [1255, 99] on icon "button" at bounding box center [1258, 105] width 21 height 21
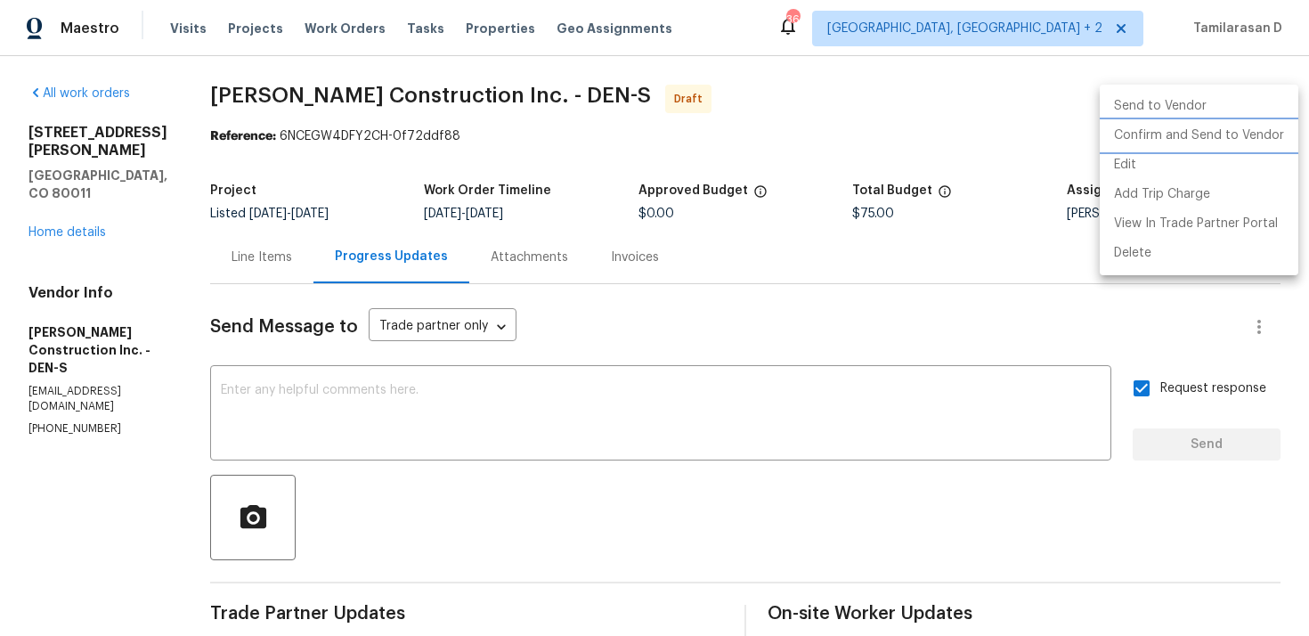
click at [1139, 136] on li "Confirm and Send to Vendor" at bounding box center [1199, 135] width 199 height 29
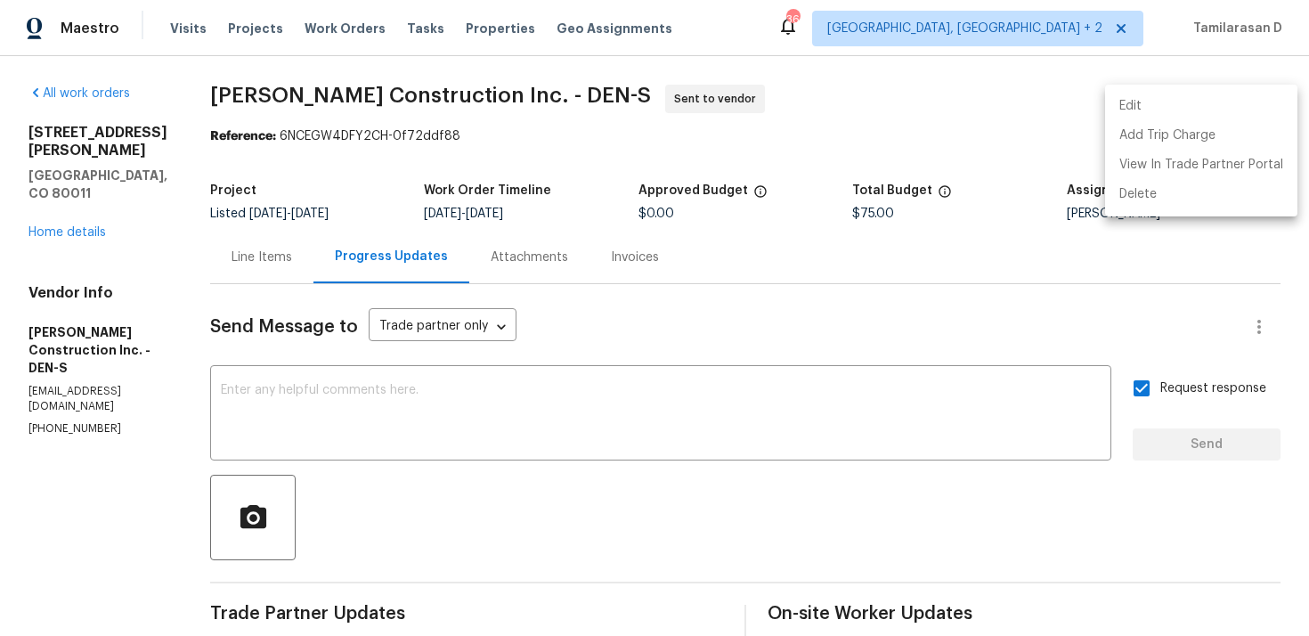
click at [479, 496] on div at bounding box center [654, 318] width 1309 height 636
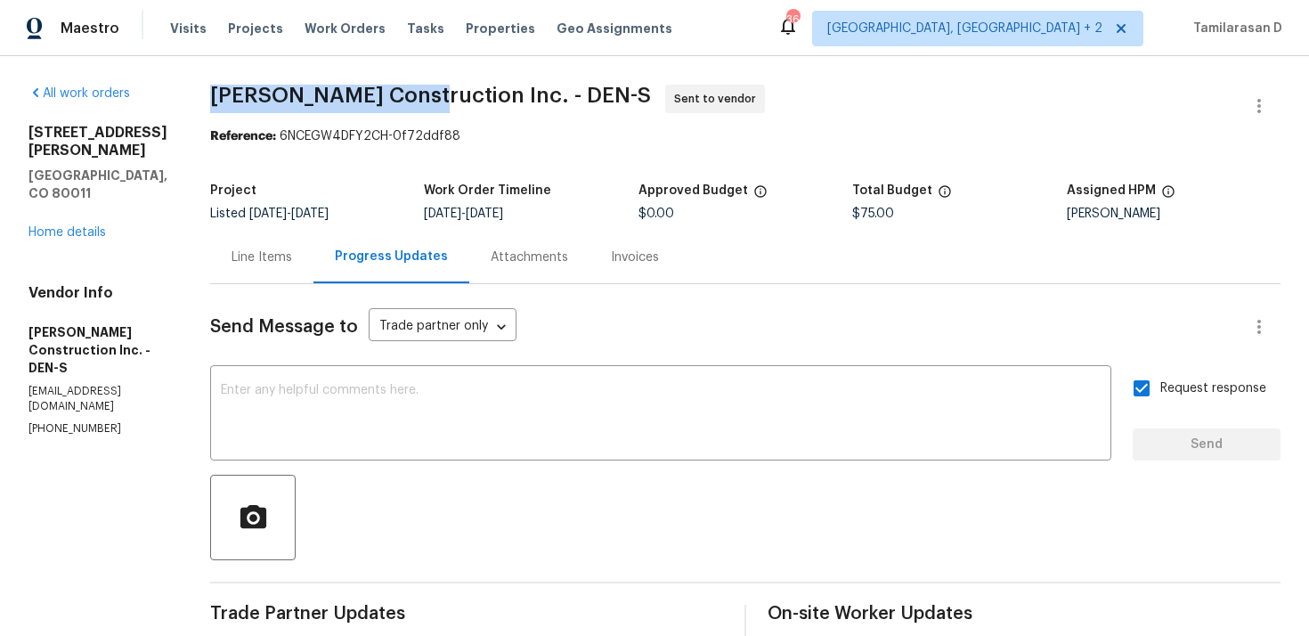
drag, startPoint x: 229, startPoint y: 94, endPoint x: 449, endPoint y: 97, distance: 219.9
click at [449, 97] on div "All work orders 622 Dawson St Aurora, CO 80011 Home details Vendor Info Hanson …" at bounding box center [654, 490] width 1309 height 869
copy span "Hanson Construction"
